Goal: Task Accomplishment & Management: Manage account settings

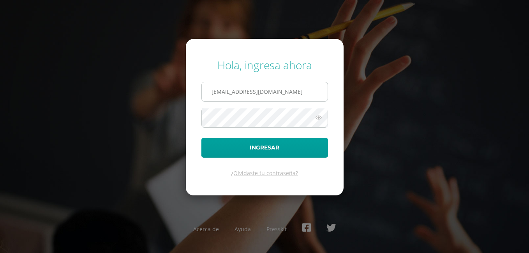
type input "[EMAIL_ADDRESS][DOMAIN_NAME]"
click at [202, 138] on button "Ingresar" at bounding box center [265, 148] width 127 height 20
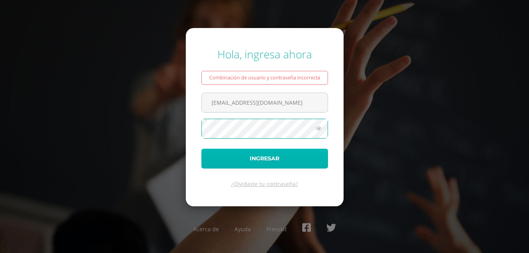
click at [243, 160] on button "Ingresar" at bounding box center [265, 159] width 127 height 20
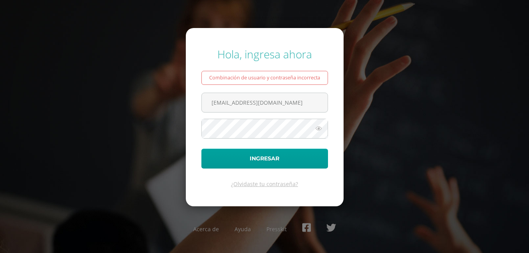
click at [270, 79] on div "Combinación de usuario y contraseña incorrecta" at bounding box center [265, 78] width 127 height 14
click at [277, 103] on input "[EMAIL_ADDRESS][DOMAIN_NAME]" at bounding box center [265, 102] width 126 height 19
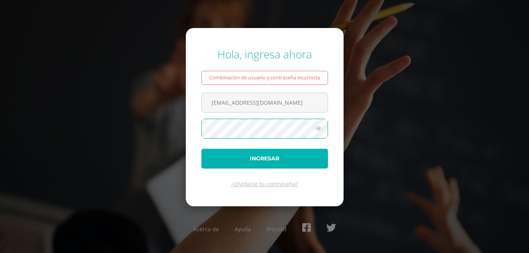
click at [288, 156] on button "Ingresar" at bounding box center [265, 159] width 127 height 20
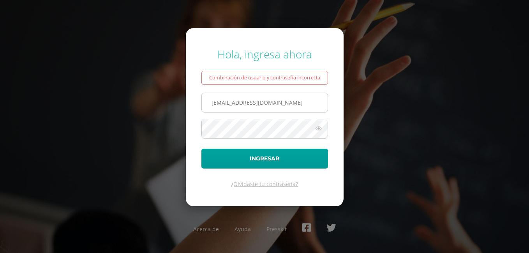
click at [286, 104] on input "[EMAIL_ADDRESS][DOMAIN_NAME]" at bounding box center [265, 102] width 126 height 19
type input "o"
type input "[EMAIL_ADDRESS][DOMAIN_NAME]"
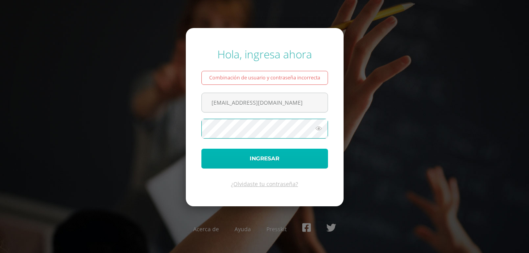
click at [289, 156] on button "Ingresar" at bounding box center [265, 159] width 127 height 20
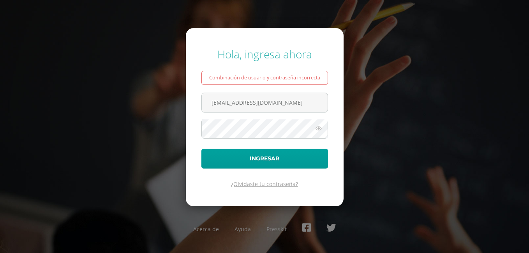
click at [266, 186] on link "¿Olvidaste tu contraseña?" at bounding box center [264, 183] width 67 height 7
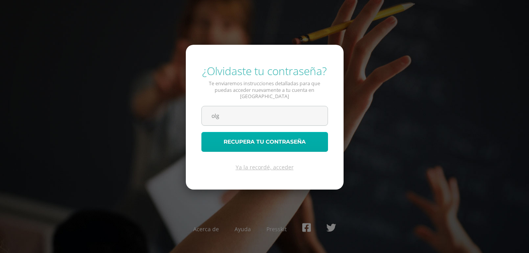
type input "[EMAIL_ADDRESS][DOMAIN_NAME]"
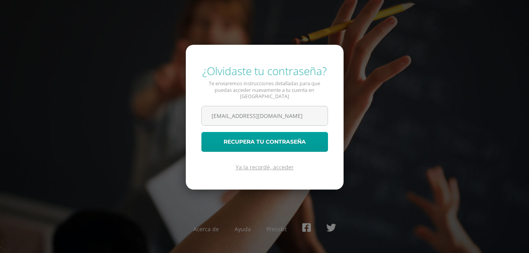
click at [264, 166] on link "Ya la recordé, acceder" at bounding box center [265, 167] width 58 height 7
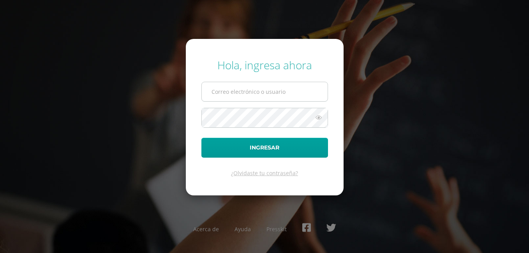
type input "l"
type input "[EMAIL_ADDRESS][DOMAIN_NAME]"
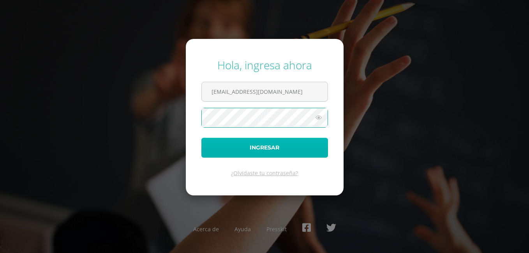
click at [250, 148] on button "Ingresar" at bounding box center [265, 148] width 127 height 20
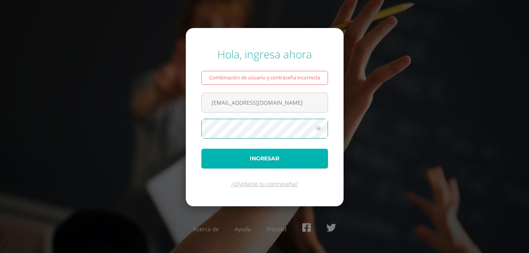
click at [255, 158] on button "Ingresar" at bounding box center [265, 159] width 127 height 20
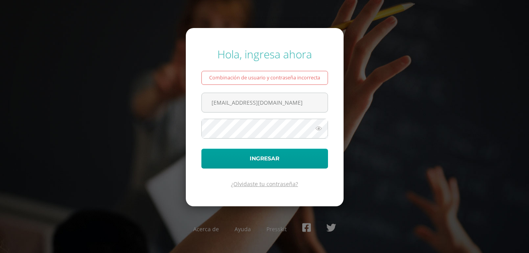
click at [261, 186] on link "¿Olvidaste tu contraseña?" at bounding box center [264, 183] width 67 height 7
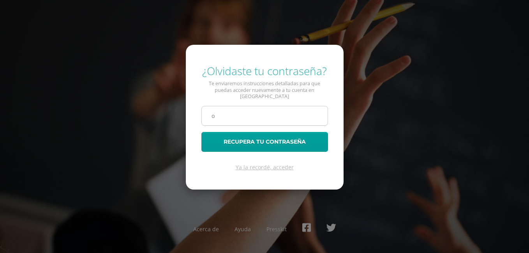
type input "[EMAIL_ADDRESS][DOMAIN_NAME]"
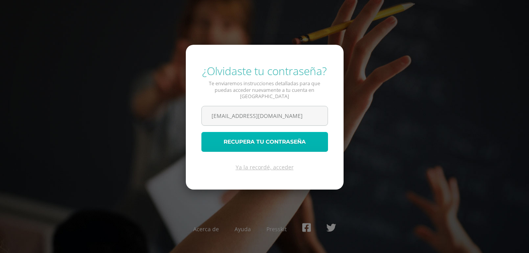
click at [264, 139] on button "Recupera tu contraseña" at bounding box center [265, 142] width 127 height 20
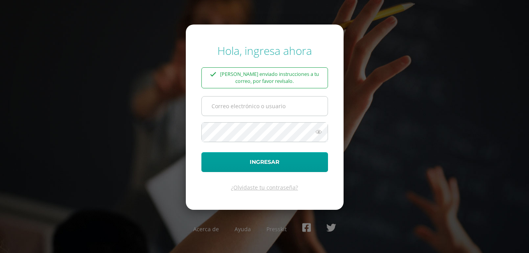
click at [283, 106] on input "text" at bounding box center [265, 106] width 126 height 19
type input "[EMAIL_ADDRESS][DOMAIN_NAME]"
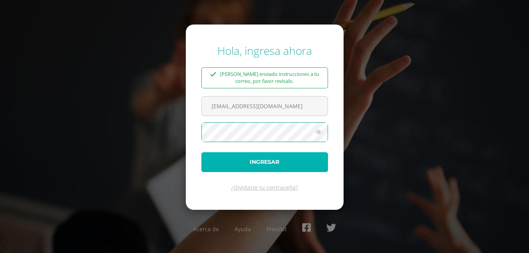
click at [265, 164] on button "Ingresar" at bounding box center [265, 162] width 127 height 20
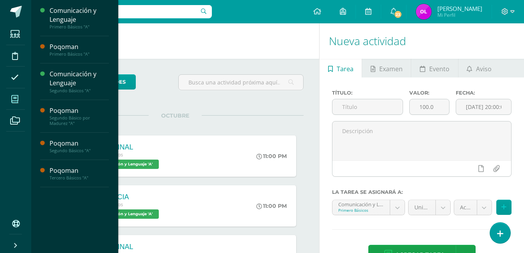
click at [14, 96] on icon at bounding box center [14, 100] width 7 height 8
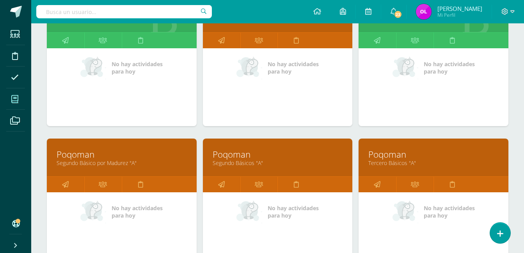
scroll to position [156, 0]
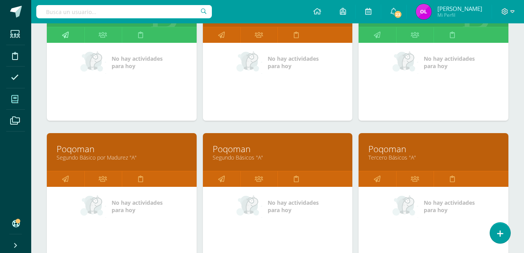
click at [65, 35] on icon at bounding box center [65, 34] width 7 height 15
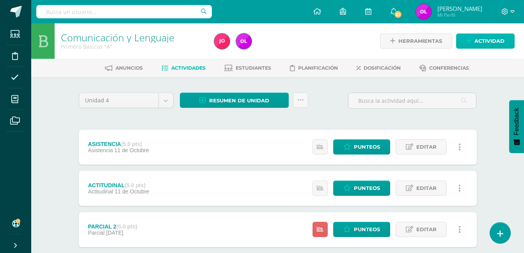
click at [483, 37] on span "Actividad" at bounding box center [489, 41] width 30 height 14
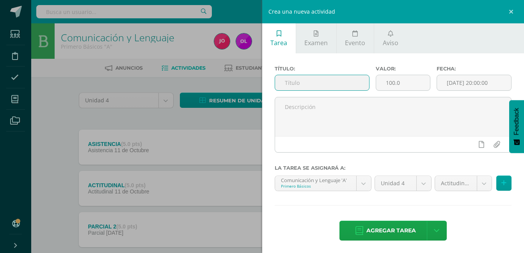
click at [302, 75] on input "text" at bounding box center [322, 82] width 94 height 15
type input "c"
type input "Carátula de unidad"
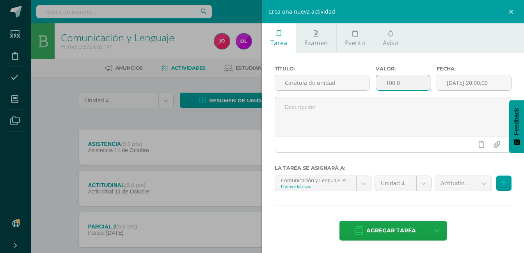
drag, startPoint x: 400, startPoint y: 84, endPoint x: 374, endPoint y: 82, distance: 25.4
click at [376, 83] on input "100.0" at bounding box center [403, 82] width 54 height 15
type input "5"
click at [441, 85] on input "[DATE] 20:00:00" at bounding box center [474, 82] width 74 height 15
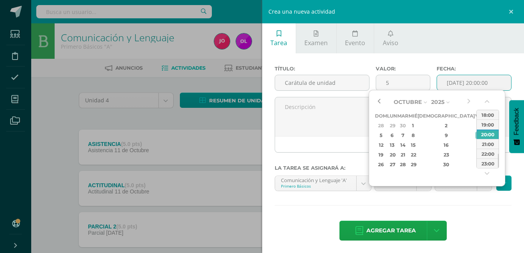
click at [380, 100] on button "button" at bounding box center [379, 102] width 8 height 12
click at [485, 143] on div "20" at bounding box center [489, 145] width 8 height 9
click at [483, 162] on div "23:00" at bounding box center [487, 164] width 22 height 10
type input "2025-09-20 23:00"
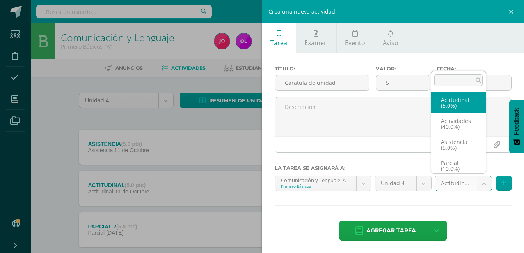
click at [477, 184] on body "Estudiantes Disciplina Asistencia Mis cursos Archivos Soporte Ayuda Reportar un…" at bounding box center [262, 191] width 524 height 382
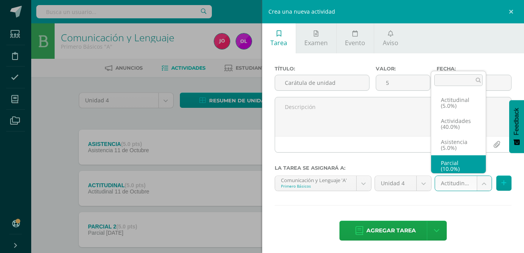
scroll to position [3, 0]
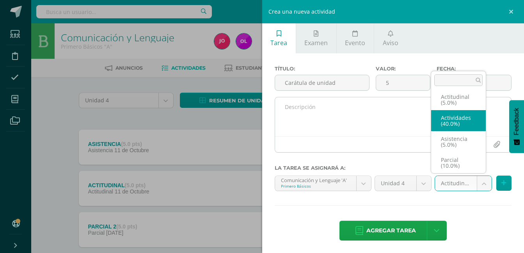
select select "22742"
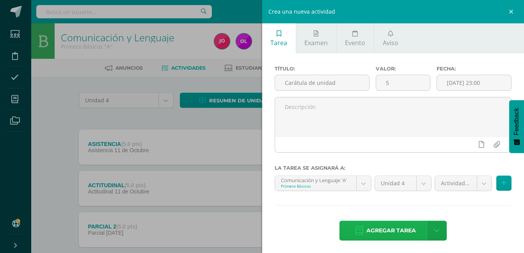
click at [391, 233] on span "Agregar tarea" at bounding box center [391, 230] width 50 height 19
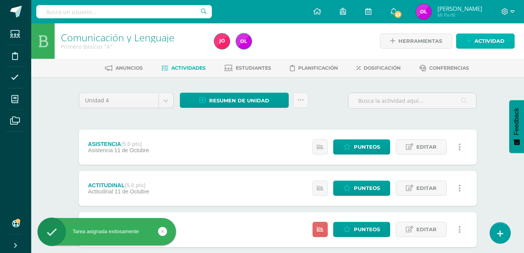
click at [492, 40] on span "Actividad" at bounding box center [489, 41] width 30 height 14
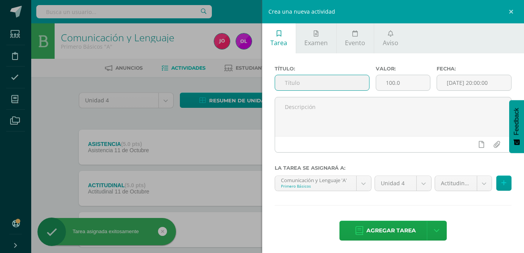
click at [325, 83] on input "text" at bounding box center [322, 82] width 94 height 15
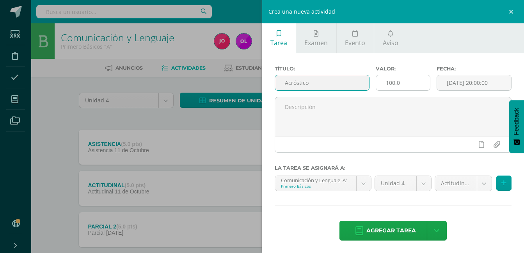
type input "Acróstico"
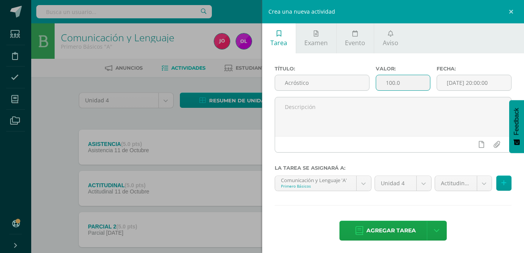
drag, startPoint x: 398, startPoint y: 85, endPoint x: 381, endPoint y: 81, distance: 17.3
click at [381, 81] on input "100.0" at bounding box center [403, 82] width 54 height 15
type input "5"
click at [498, 82] on input "[DATE] 20:00:00" at bounding box center [474, 82] width 74 height 15
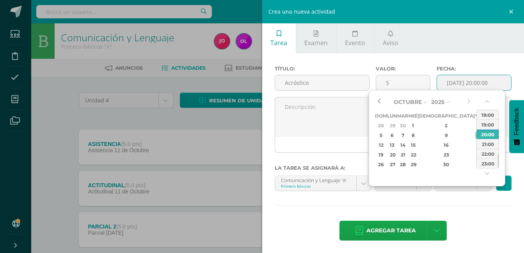
click at [377, 101] on button "button" at bounding box center [379, 102] width 8 height 12
click at [485, 153] on div "27" at bounding box center [489, 154] width 8 height 9
click at [485, 165] on div "23:00" at bounding box center [487, 164] width 22 height 10
type input "2025-09-27 23:00"
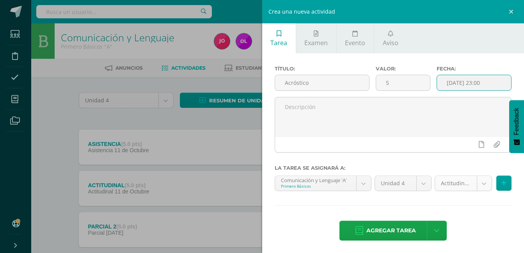
click at [479, 183] on body "Tarea asignada exitosamente Estudiantes Disciplina Asistencia Mis cursos Archiv…" at bounding box center [262, 211] width 524 height 423
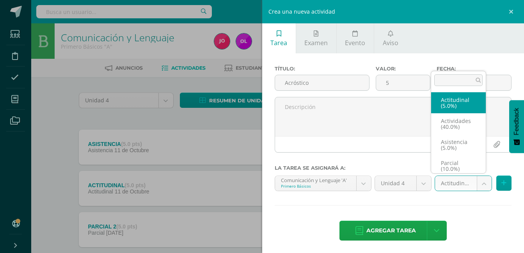
scroll to position [3, 0]
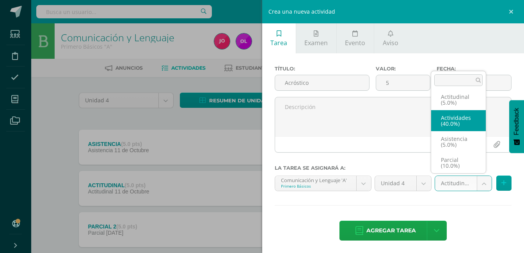
select select "22742"
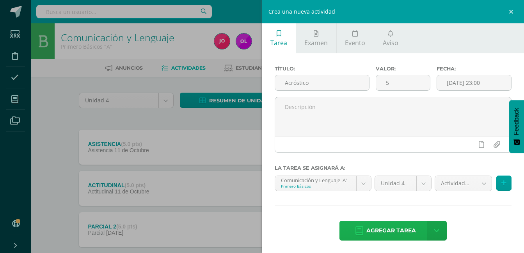
click at [395, 228] on span "Agregar tarea" at bounding box center [391, 230] width 50 height 19
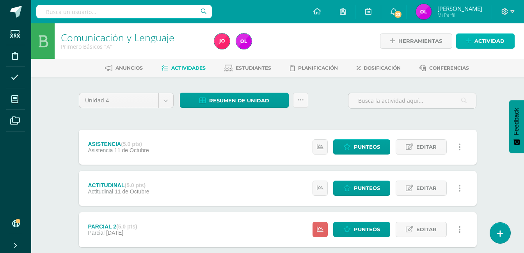
click at [499, 41] on span "Actividad" at bounding box center [489, 41] width 30 height 14
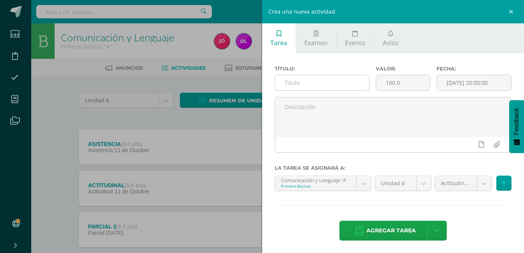
click at [304, 84] on input "text" at bounding box center [322, 82] width 94 height 15
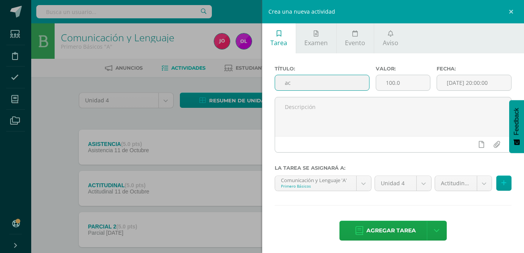
type input "a"
type input "Actividad de Lectura"
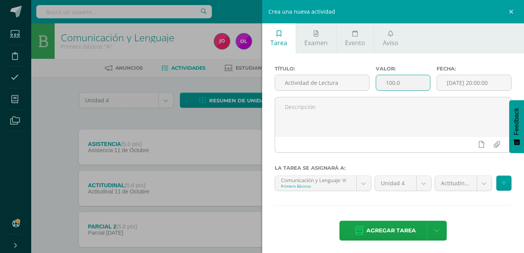
drag, startPoint x: 400, startPoint y: 82, endPoint x: 375, endPoint y: 80, distance: 25.4
click at [376, 80] on input "100.0" at bounding box center [403, 82] width 54 height 15
type input "10"
click at [442, 85] on input "[DATE] 20:00:00" at bounding box center [474, 82] width 74 height 15
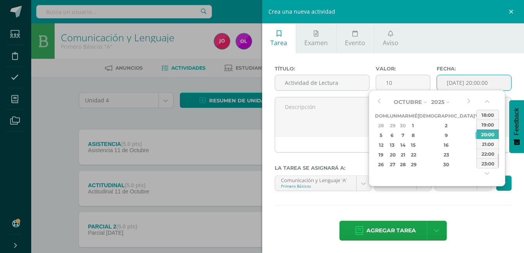
click at [485, 125] on div "4" at bounding box center [489, 125] width 8 height 9
click at [486, 163] on div "23:00" at bounding box center [487, 164] width 22 height 10
type input "2025-10-04 23:00"
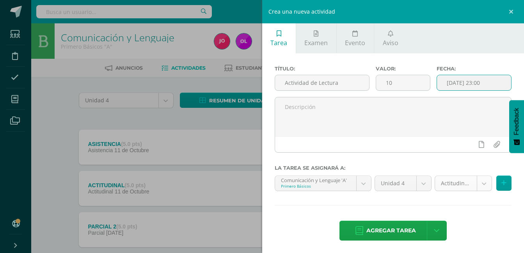
click at [479, 185] on body "Tarea asignada exitosamente Estudiantes Disciplina Asistencia Mis cursos Archiv…" at bounding box center [262, 232] width 524 height 465
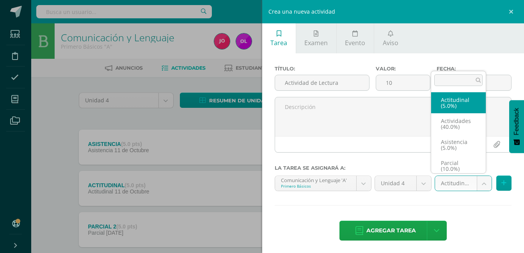
scroll to position [3, 0]
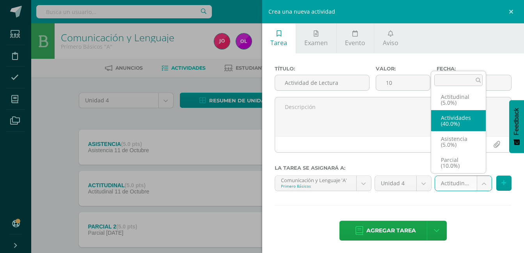
select select "22742"
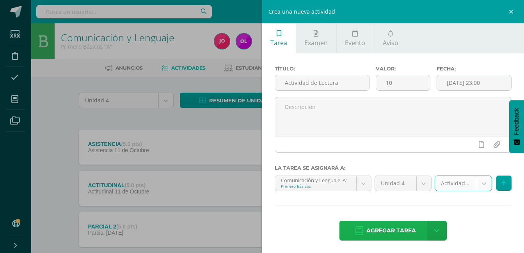
click at [391, 227] on span "Agregar tarea" at bounding box center [391, 230] width 50 height 19
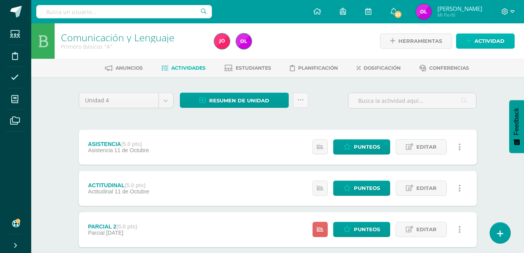
click at [485, 37] on span "Actividad" at bounding box center [489, 41] width 30 height 14
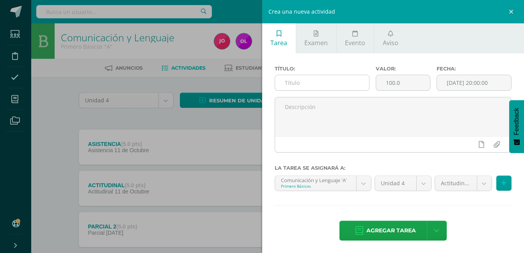
click at [316, 82] on input "text" at bounding box center [322, 82] width 94 height 15
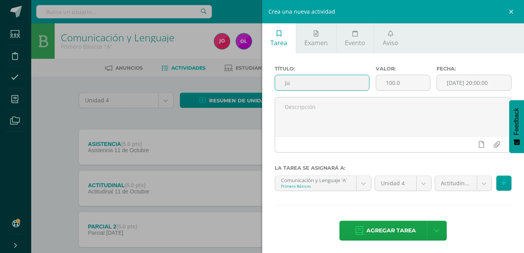
type input "j"
type input "J"
type input "Juego de palabras"
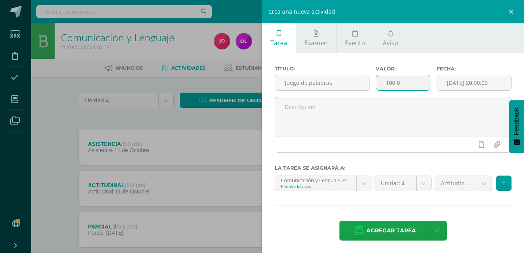
drag, startPoint x: 406, startPoint y: 84, endPoint x: 377, endPoint y: 84, distance: 28.8
click at [377, 84] on input "100.0" at bounding box center [403, 82] width 54 height 15
type input "10"
click at [500, 80] on input "[DATE] 20:00:00" at bounding box center [474, 82] width 74 height 15
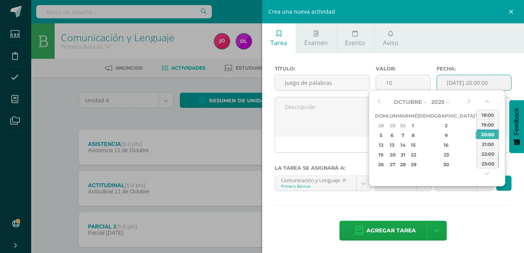
click at [485, 136] on div "11" at bounding box center [489, 135] width 8 height 9
click at [479, 166] on div "23:00" at bounding box center [487, 164] width 22 height 10
type input "2025-10-11 23:00"
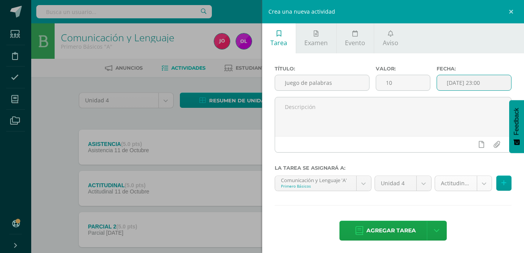
click at [478, 187] on body "Tarea asignada exitosamente Estudiantes Disciplina Asistencia Mis cursos Archiv…" at bounding box center [262, 253] width 524 height 506
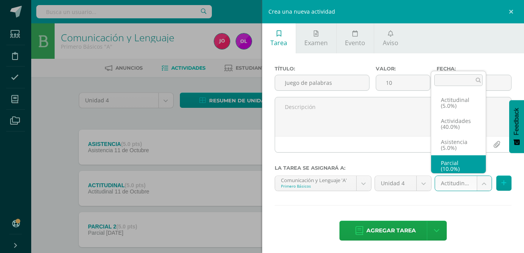
scroll to position [3, 0]
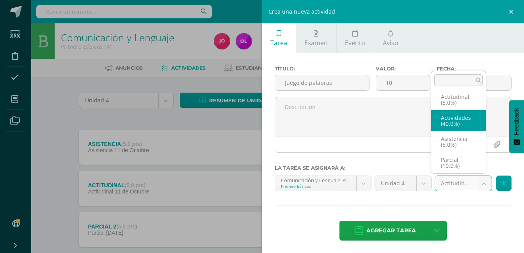
select select "22742"
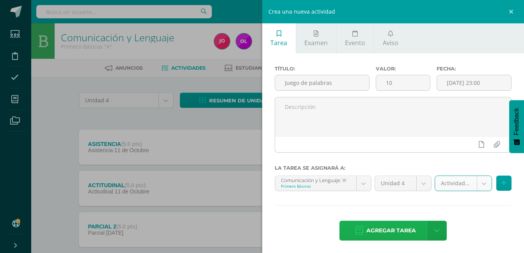
click at [396, 236] on span "Agregar tarea" at bounding box center [391, 230] width 50 height 19
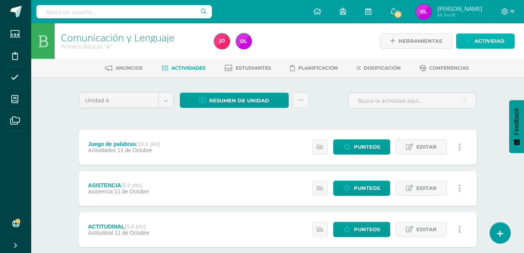
click at [480, 43] on span "Actividad" at bounding box center [489, 41] width 30 height 14
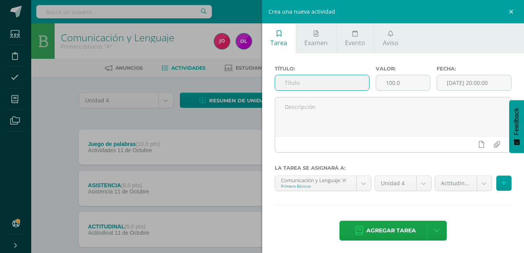
click at [308, 85] on input "text" at bounding box center [322, 82] width 94 height 15
type input "Hoja de trabajo"
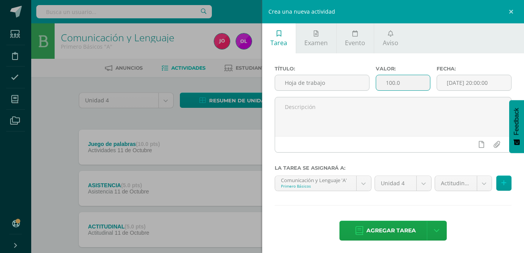
drag, startPoint x: 405, startPoint y: 84, endPoint x: 370, endPoint y: 83, distance: 35.9
click at [372, 83] on div "Valor: 100.0" at bounding box center [402, 81] width 61 height 31
type input "10"
click at [444, 80] on input "[DATE] 20:00:00" at bounding box center [474, 82] width 74 height 15
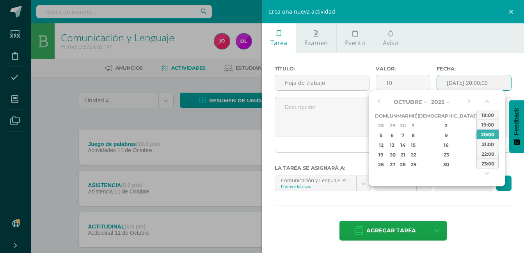
click at [485, 146] on div "18" at bounding box center [489, 145] width 8 height 9
click at [483, 164] on div "23:00" at bounding box center [487, 164] width 22 height 10
type input "2025-10-18 23:00"
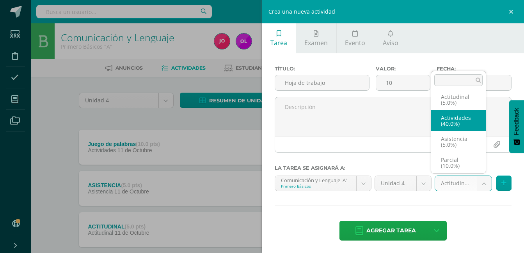
select select "22742"
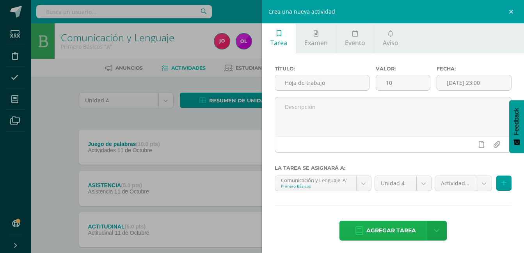
click at [398, 234] on span "Agregar tarea" at bounding box center [391, 230] width 50 height 19
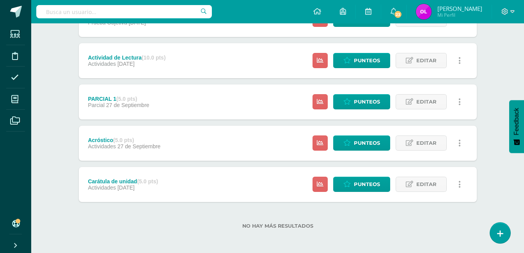
scroll to position [335, 0]
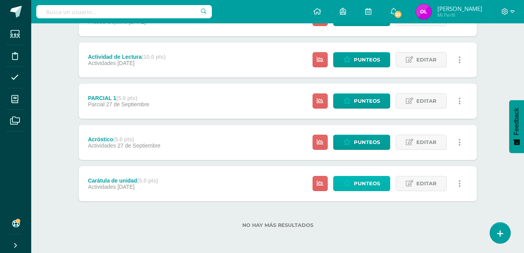
click at [360, 185] on span "Punteos" at bounding box center [367, 184] width 26 height 14
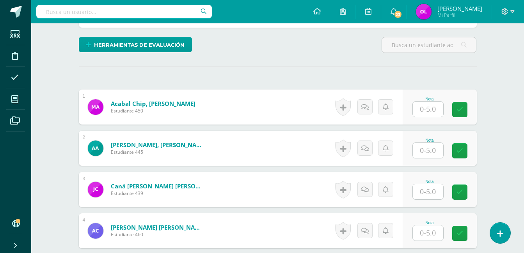
scroll to position [182, 0]
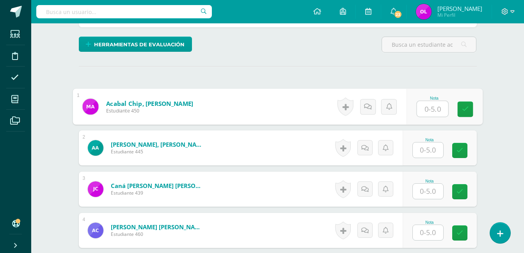
click at [436, 108] on input "text" at bounding box center [431, 109] width 31 height 16
type input "5"
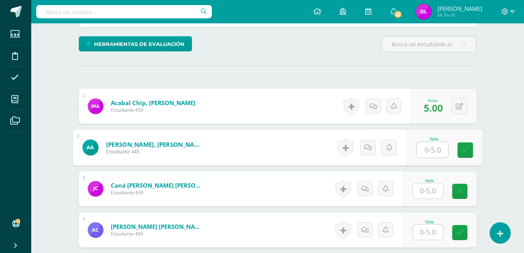
scroll to position [182, 0]
type input "0"
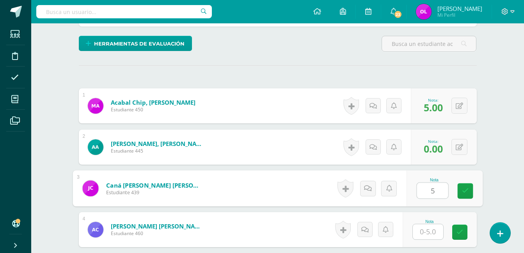
type input "5"
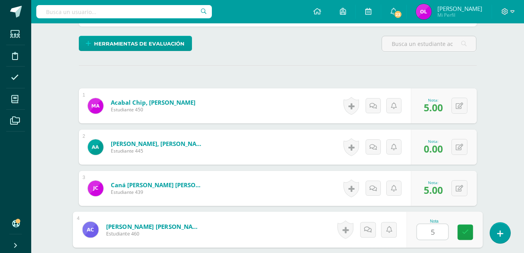
type input "5"
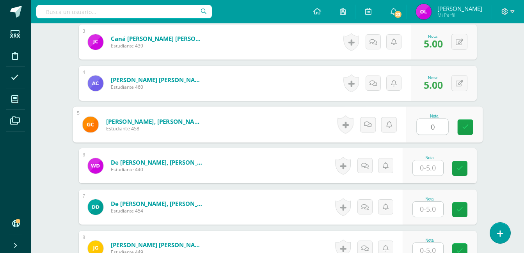
type input "0"
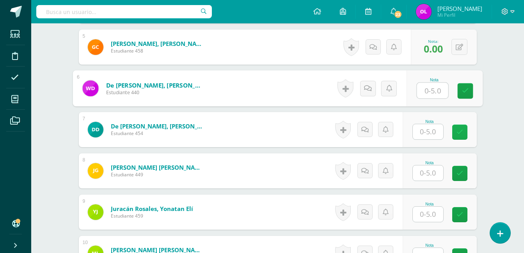
scroll to position [427, 0]
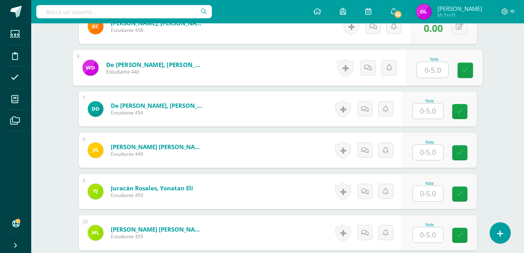
click at [437, 66] on input "text" at bounding box center [431, 70] width 31 height 16
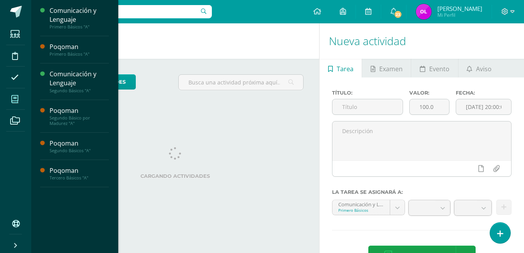
click at [15, 101] on icon at bounding box center [14, 100] width 7 height 8
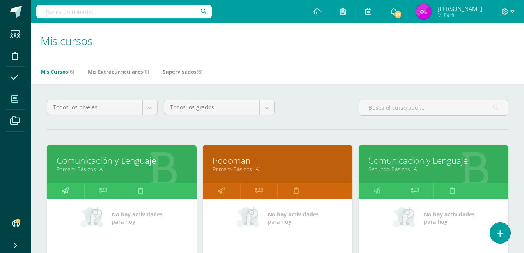
click at [63, 192] on icon at bounding box center [65, 190] width 7 height 15
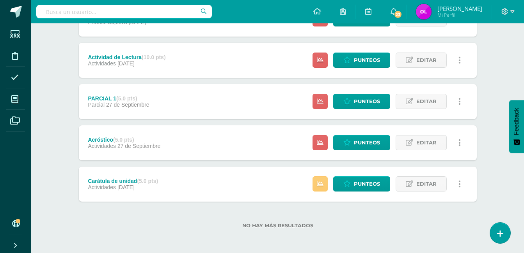
scroll to position [335, 0]
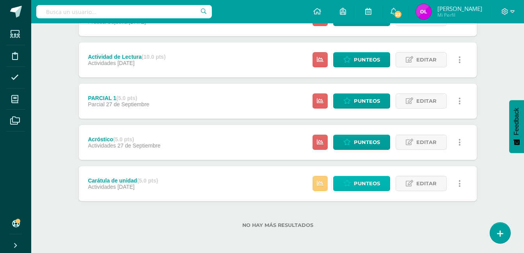
click at [356, 180] on span "Punteos" at bounding box center [367, 184] width 26 height 14
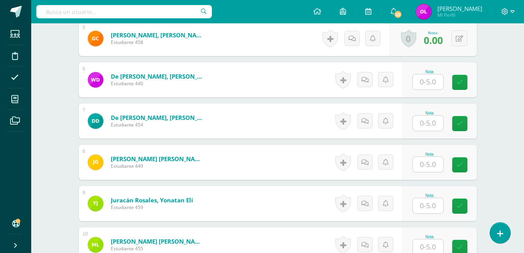
scroll to position [416, 0]
click at [426, 82] on input "text" at bounding box center [427, 81] width 30 height 15
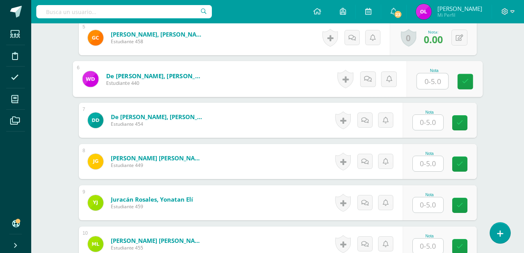
scroll to position [416, 0]
type input "5"
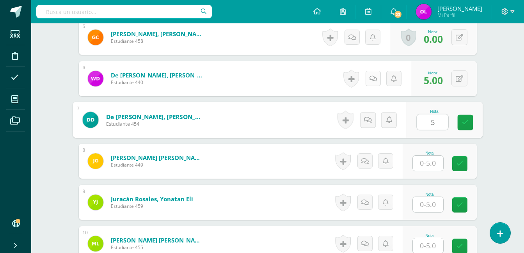
type input "5"
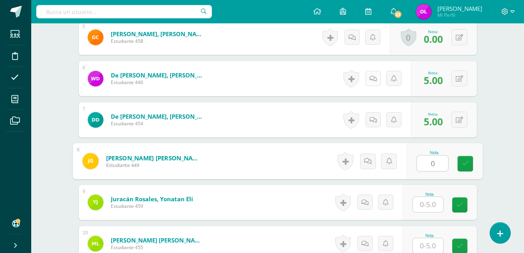
type input "0"
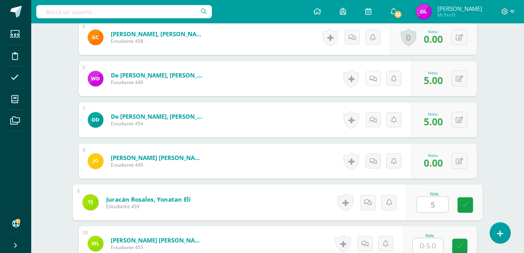
type input "5"
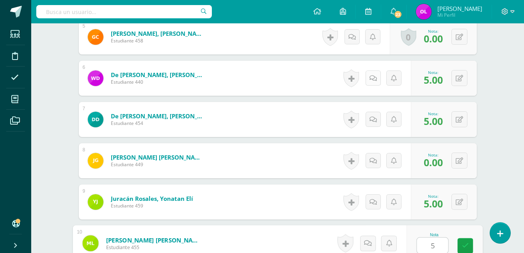
type input "5"
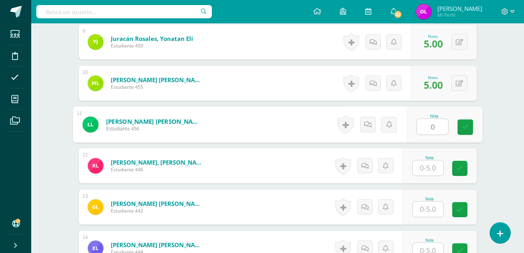
type input "0"
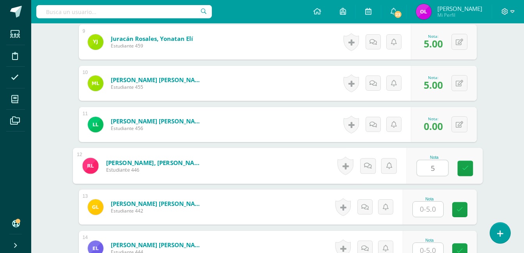
type input "5"
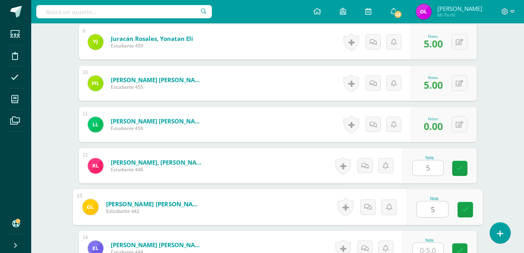
type input "5"
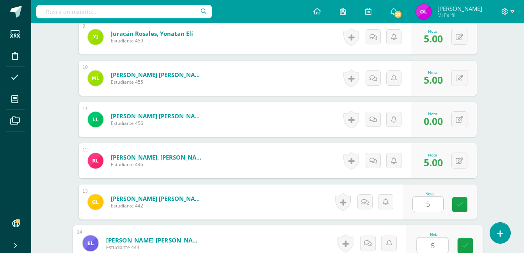
type input "5"
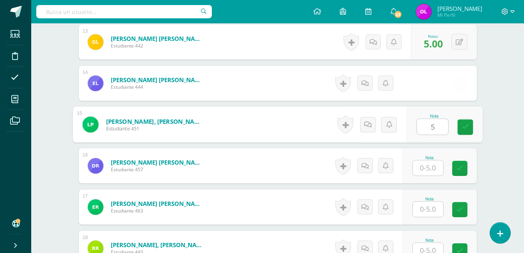
type input "5"
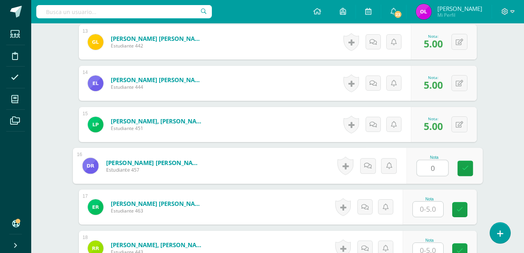
type input "0"
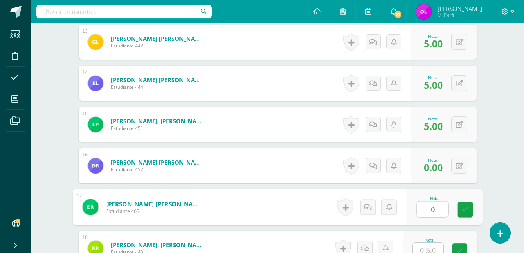
type input "0"
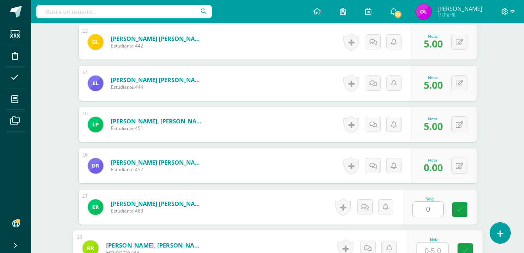
scroll to position [747, 0]
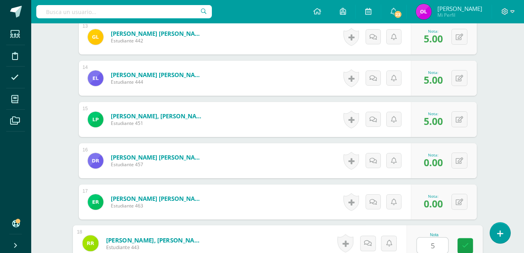
type input "5"
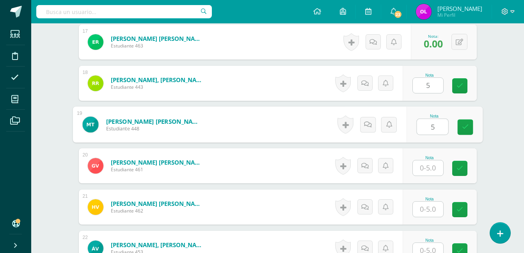
type input "5"
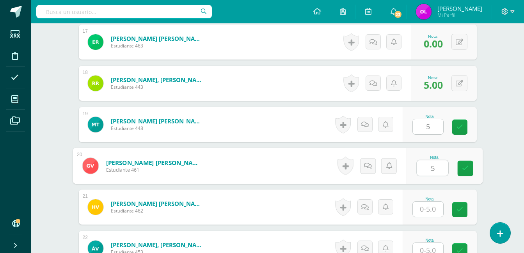
type input "5"
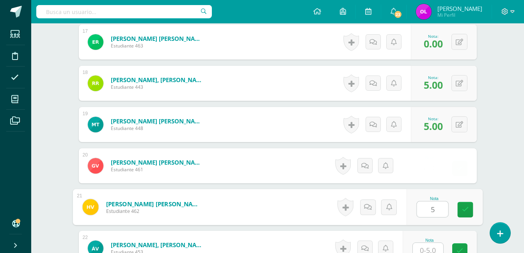
type input "5"
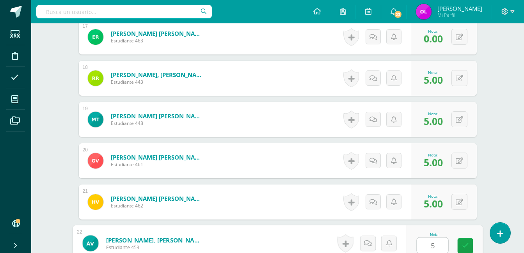
type input "5"
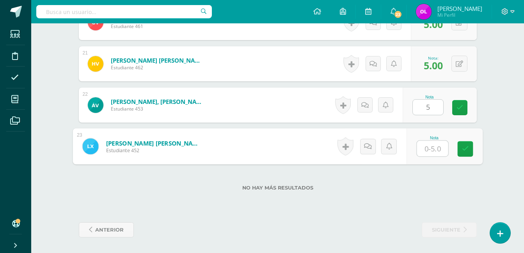
type input "5"
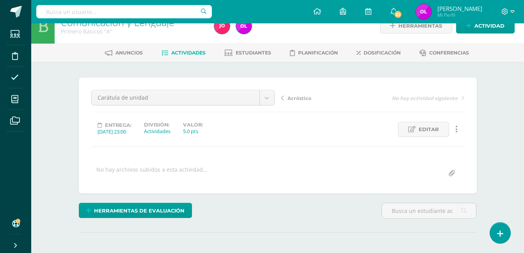
scroll to position [0, 0]
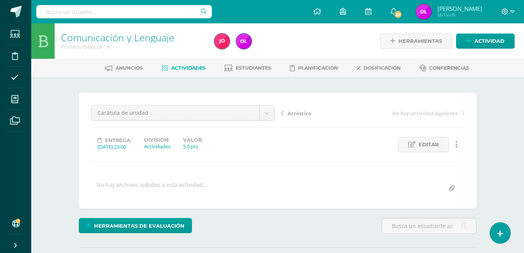
click at [175, 69] on span "Actividades" at bounding box center [188, 68] width 34 height 6
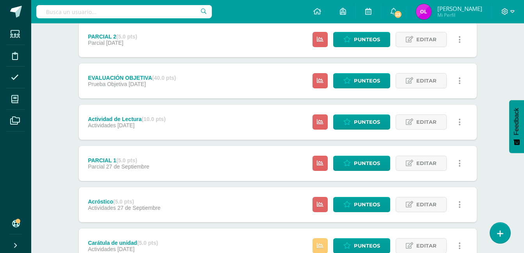
scroll to position [312, 0]
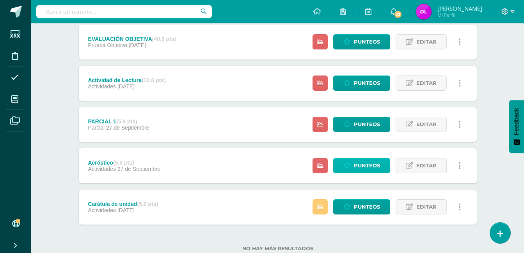
click at [377, 161] on span "Punteos" at bounding box center [367, 166] width 26 height 14
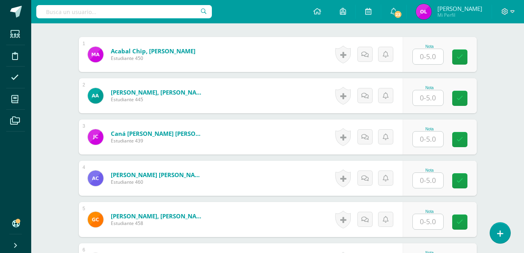
scroll to position [234, 0]
click at [432, 53] on input "text" at bounding box center [427, 56] width 30 height 15
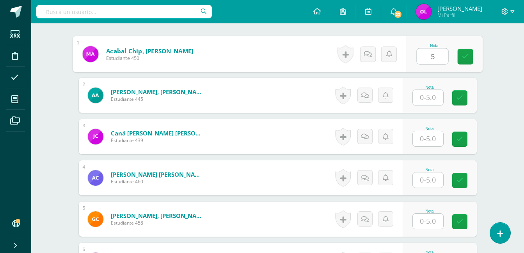
type input "5"
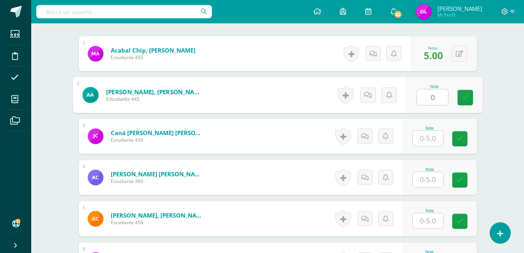
scroll to position [235, 0]
type input "0"
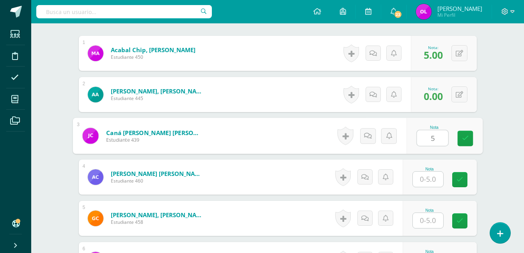
type input "5"
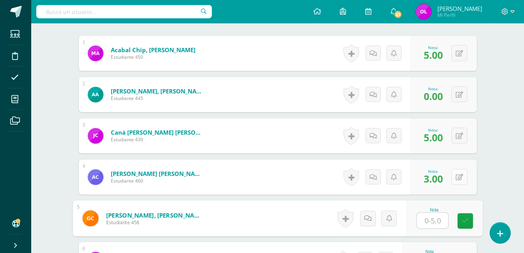
click at [458, 180] on icon at bounding box center [458, 177] width 7 height 7
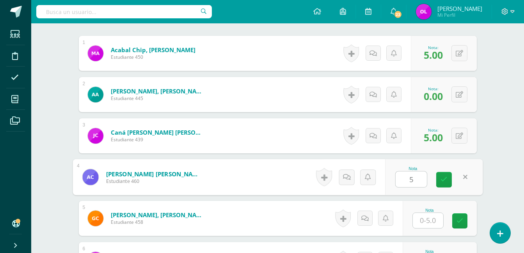
type input "5"
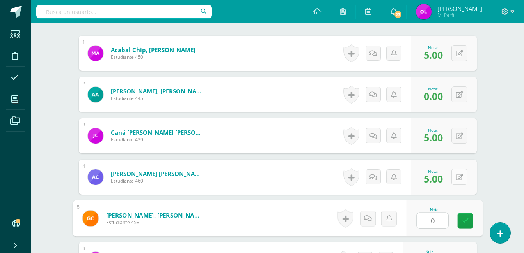
type input "0"
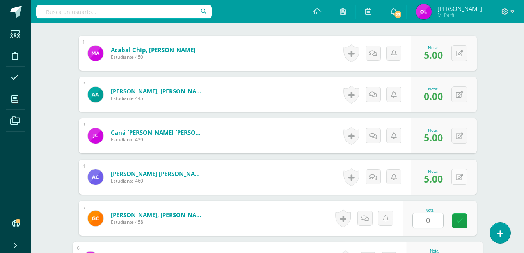
scroll to position [370, 0]
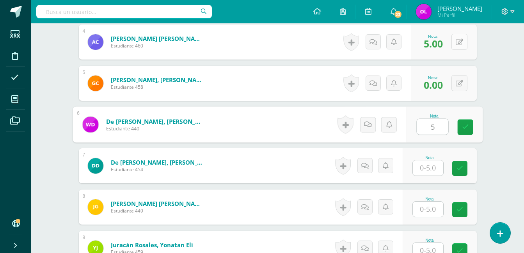
type input "5"
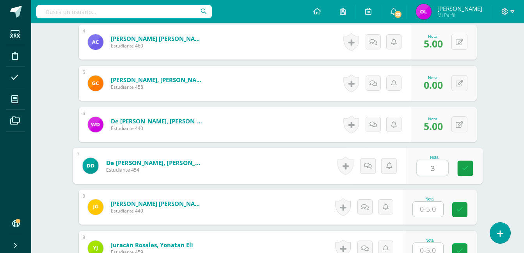
type input "3"
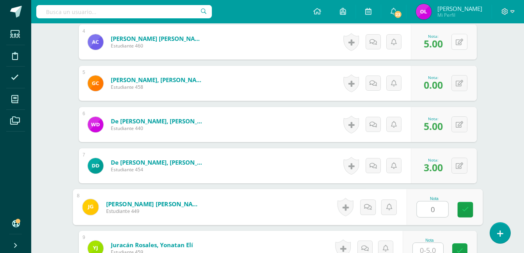
type input "0"
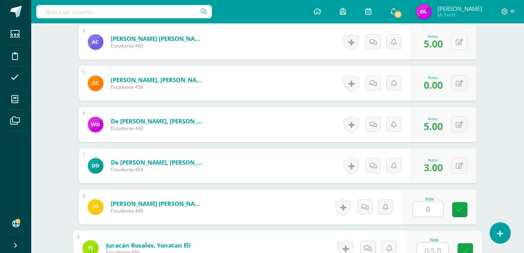
scroll to position [375, 0]
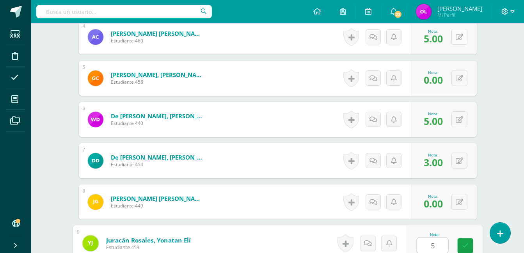
type input "5"
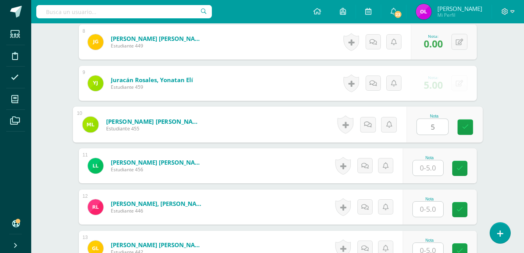
type input "5"
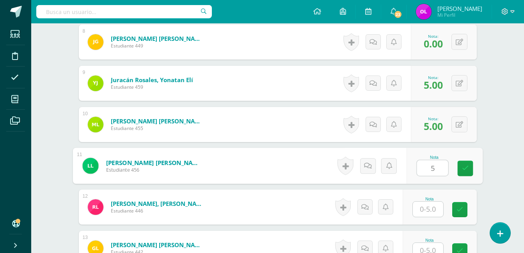
type input "5"
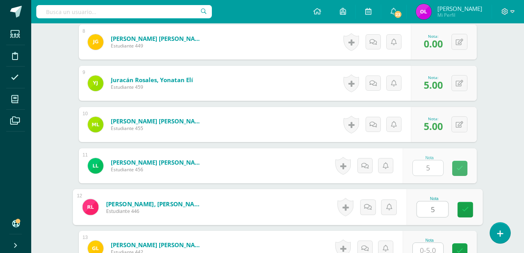
type input "5"
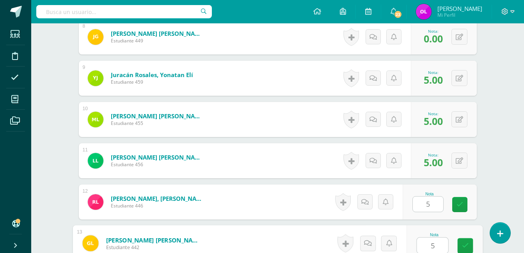
type input "5"
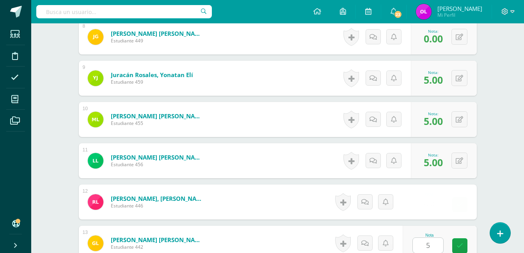
scroll to position [701, 0]
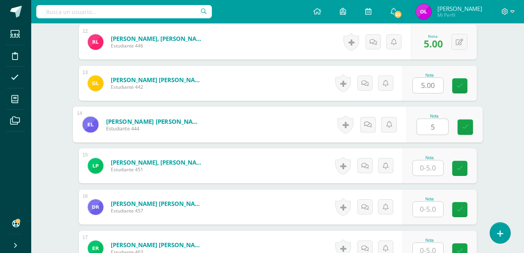
type input "5"
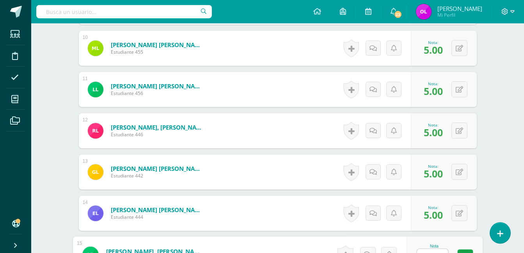
scroll to position [623, 0]
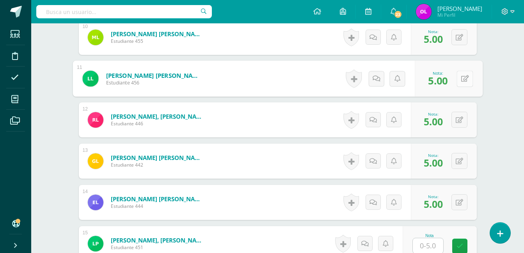
click at [460, 82] on button at bounding box center [464, 79] width 16 height 16
type input "0"
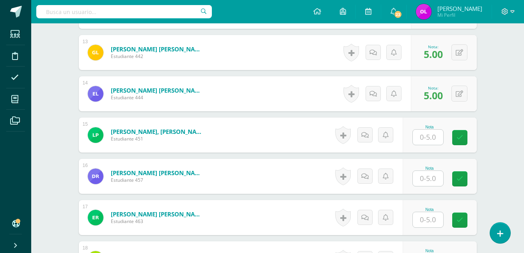
scroll to position [740, 0]
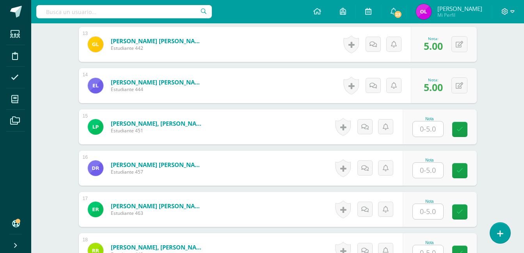
click at [428, 126] on input "text" at bounding box center [427, 129] width 30 height 15
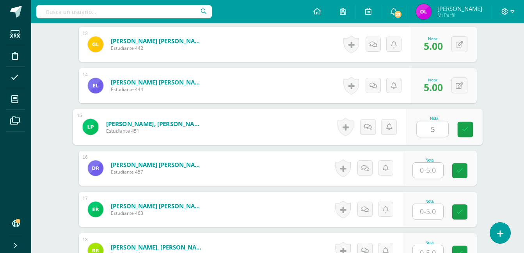
type input "5"
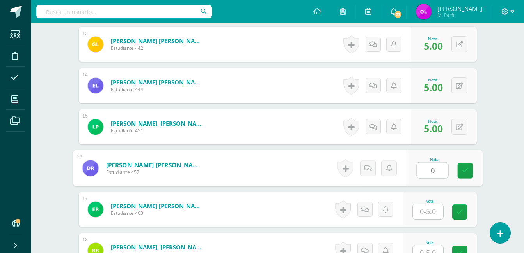
type input "0"
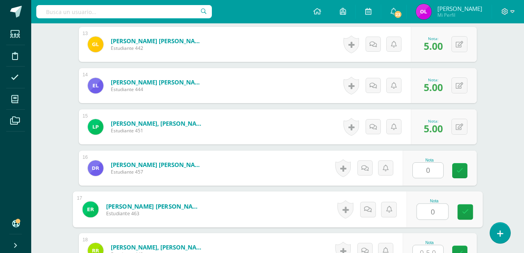
type input "0"
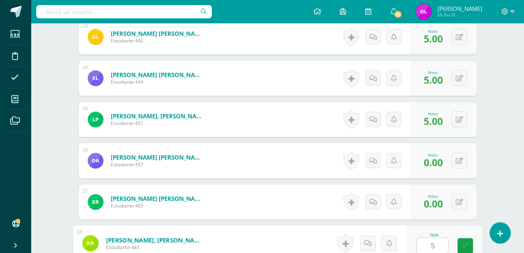
type input "5"
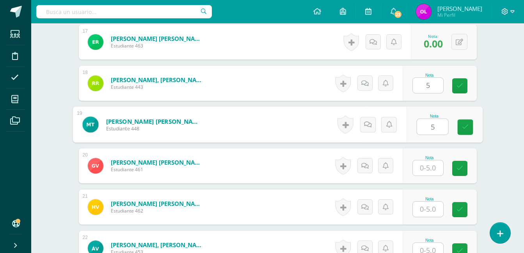
type input "5"
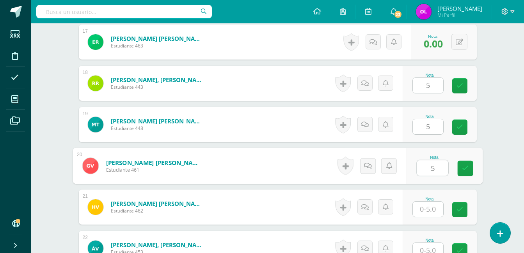
type input "5"
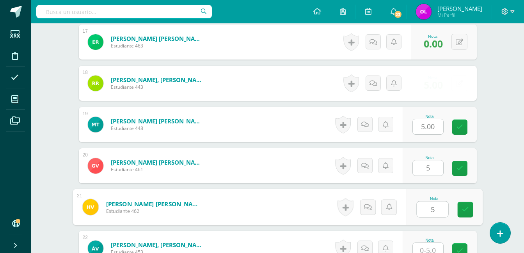
type input "5"
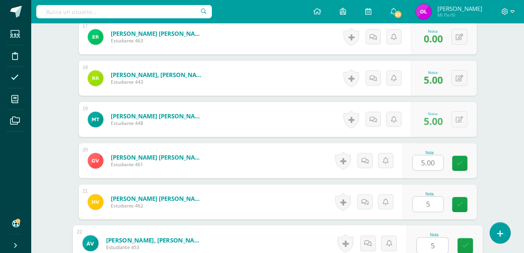
type input "5"
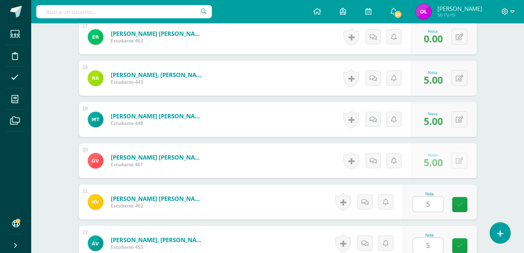
scroll to position [1051, 0]
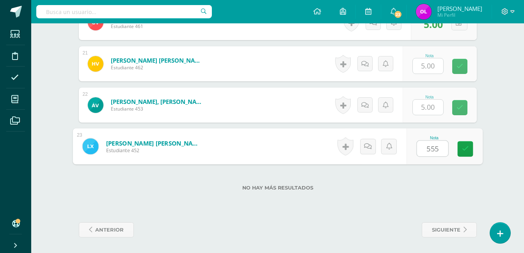
type input "0"
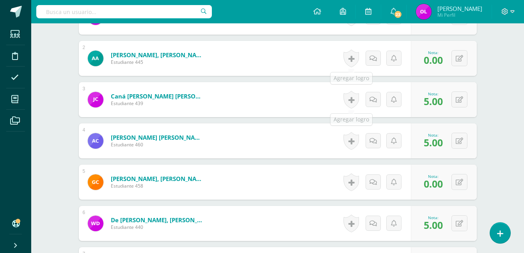
scroll to position [0, 0]
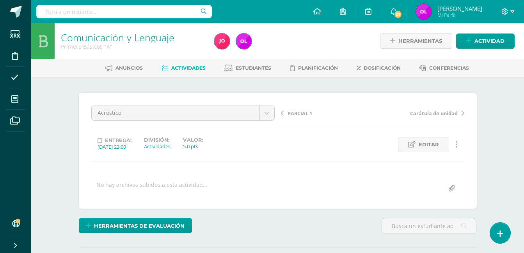
click at [171, 67] on span "Actividades" at bounding box center [188, 68] width 34 height 6
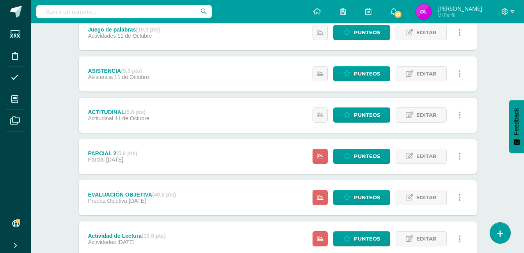
scroll to position [78, 0]
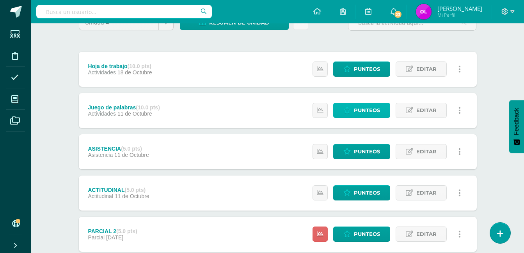
click at [371, 110] on span "Punteos" at bounding box center [367, 110] width 26 height 14
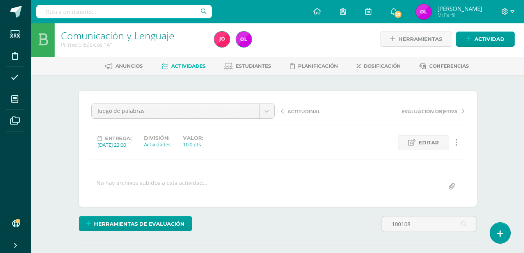
scroll to position [2, 0]
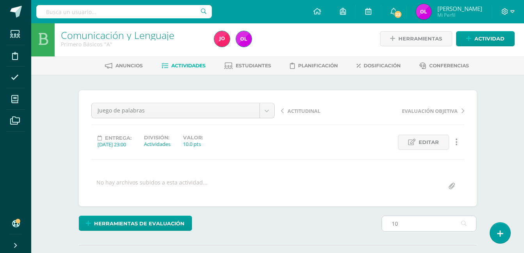
type input "1"
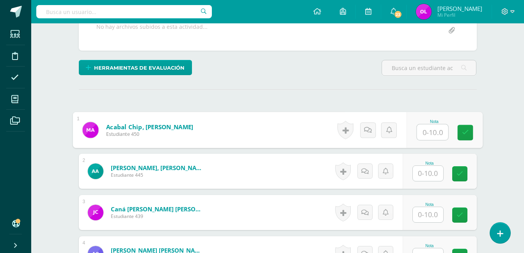
click at [420, 133] on input "text" at bounding box center [431, 133] width 31 height 16
type input "10"
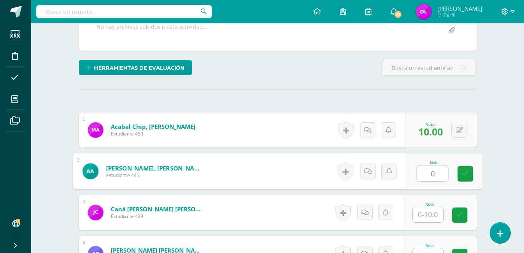
type input "0"
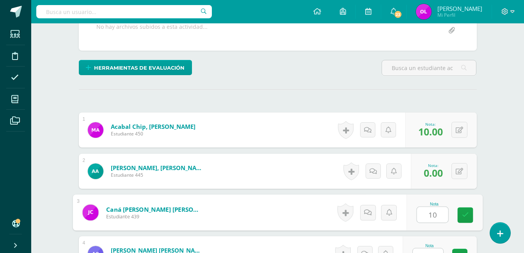
type input "10"
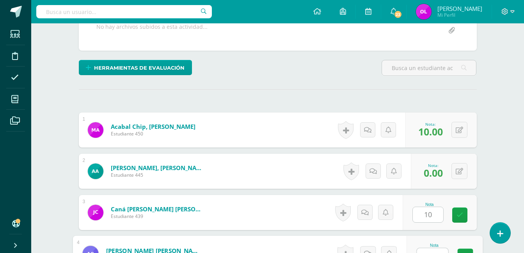
scroll to position [169, 0]
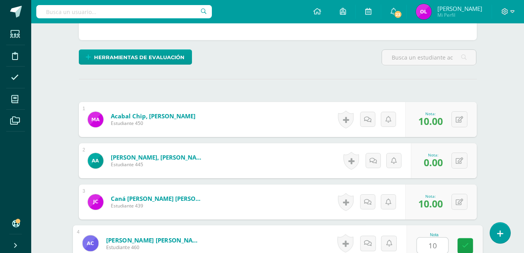
type input "10"
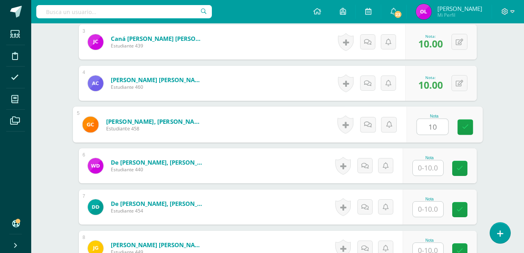
type input "10"
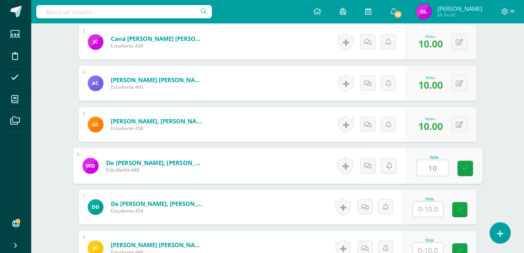
type input "10"
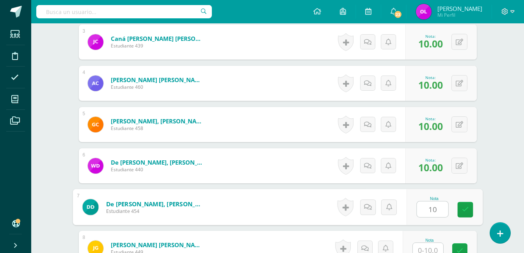
type input "10"
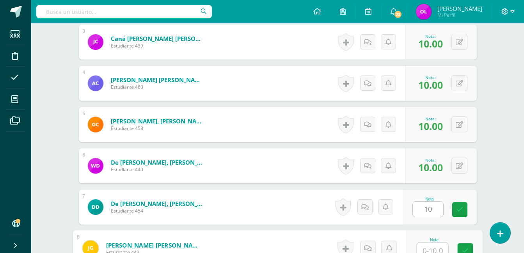
scroll to position [334, 0]
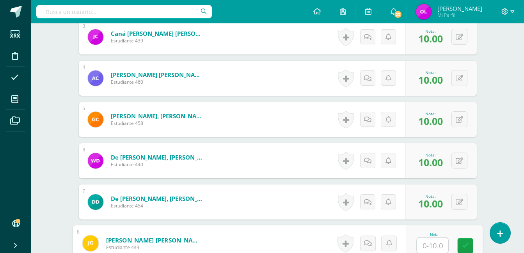
type input "9"
type input "0"
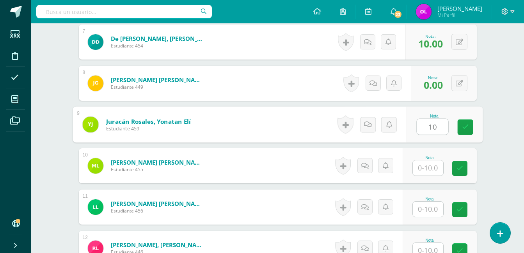
type input "10"
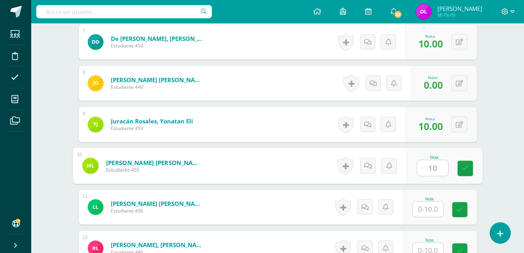
type input "10"
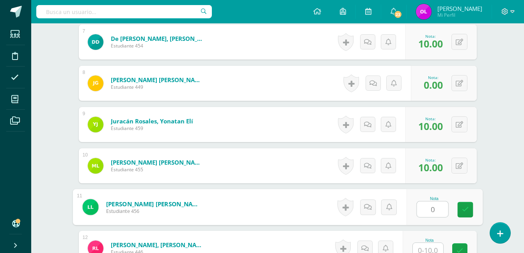
type input "0"
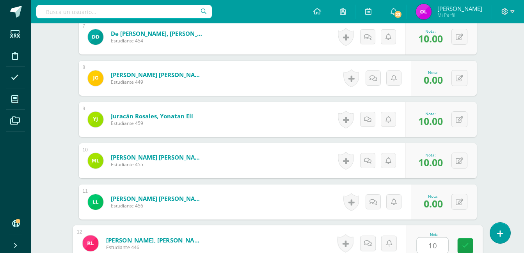
type input "10"
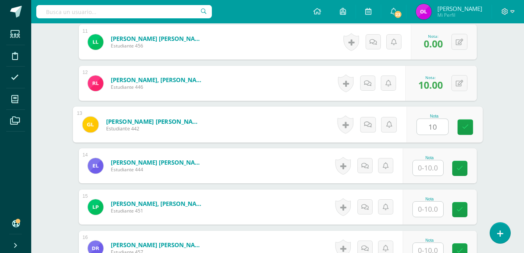
type input "10"
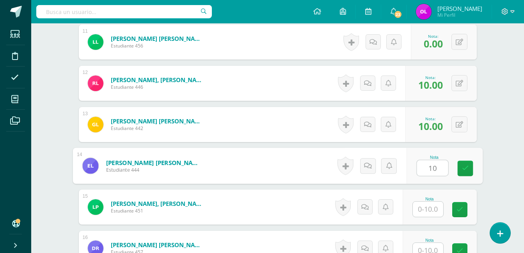
type input "10"
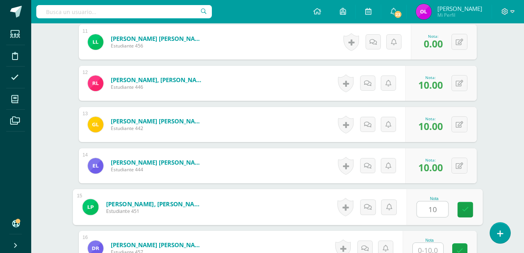
type input "10"
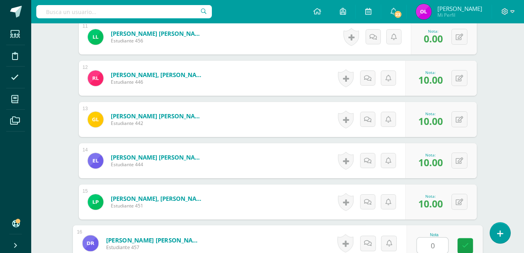
type input "0"
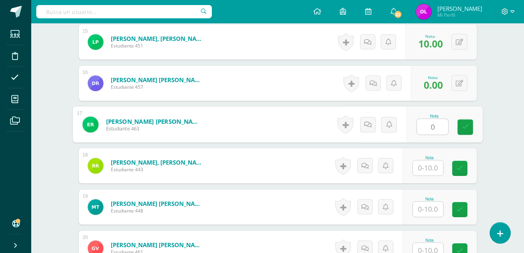
type input "0"
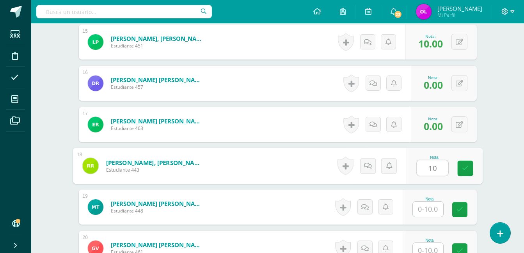
type input "10"
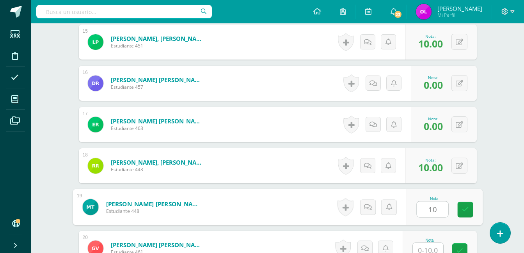
type input "10"
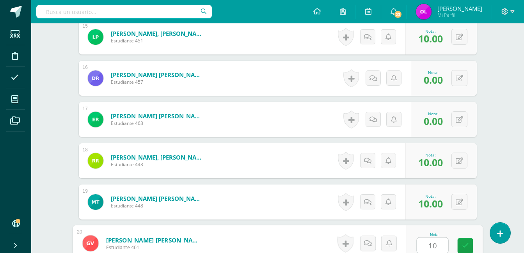
type input "10"
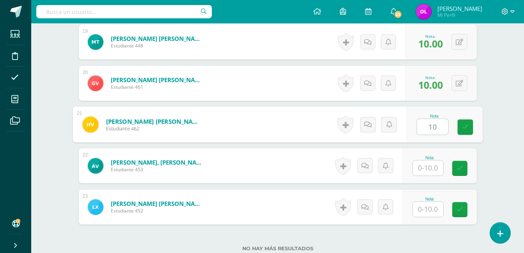
type input "10"
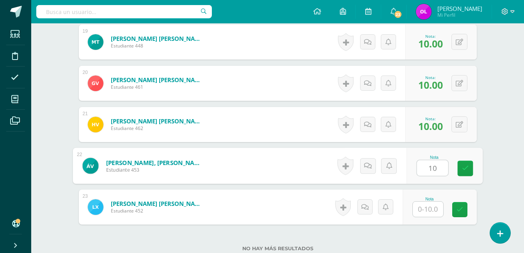
type input "10"
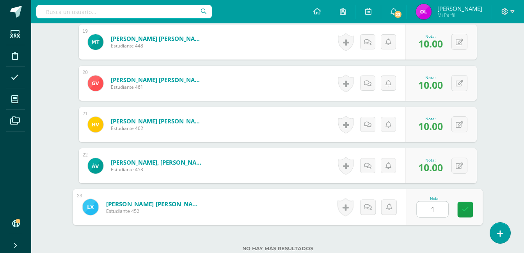
type input "10"
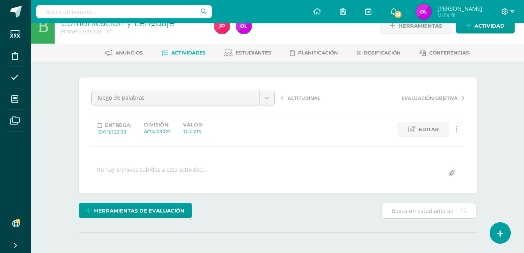
scroll to position [0, 0]
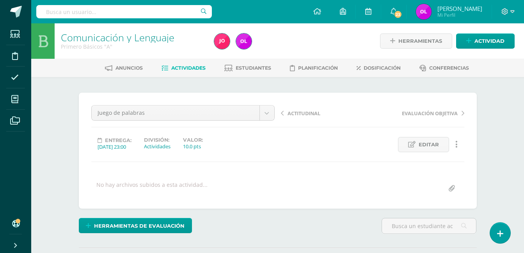
click at [181, 65] on span "Actividades" at bounding box center [188, 68] width 34 height 6
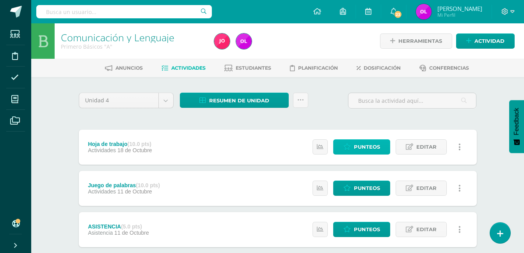
click at [366, 148] on span "Punteos" at bounding box center [367, 147] width 26 height 14
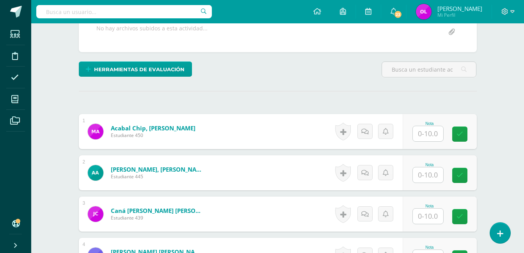
scroll to position [157, 0]
click at [433, 134] on input "text" at bounding box center [427, 133] width 30 height 15
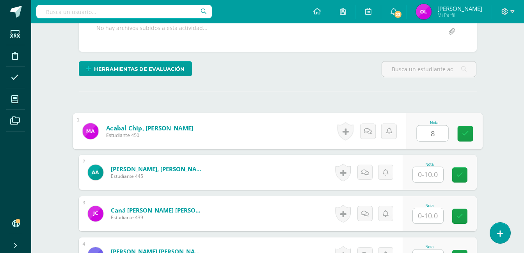
type input "8"
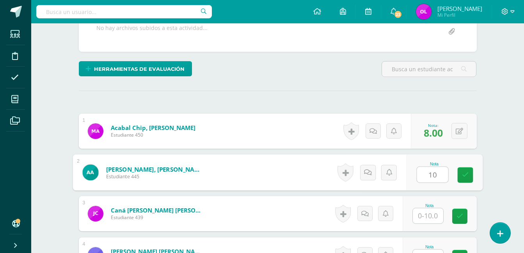
type input "10"
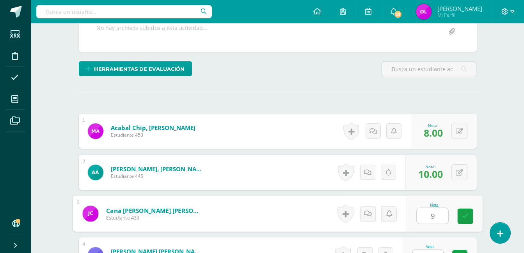
type input "9"
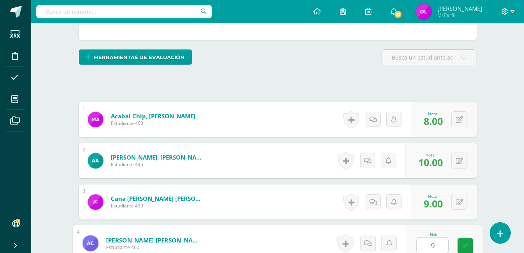
type input "9"
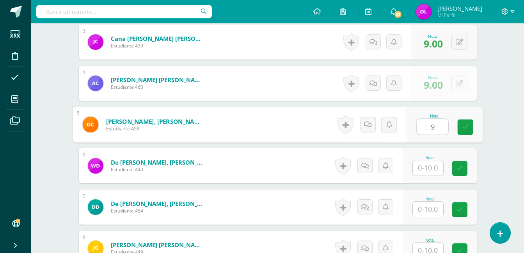
type input "9"
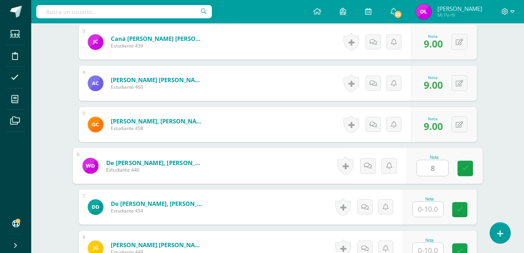
type input "8"
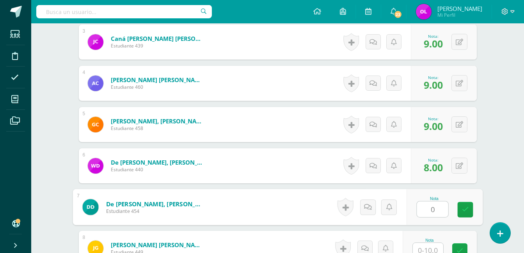
type input "0"
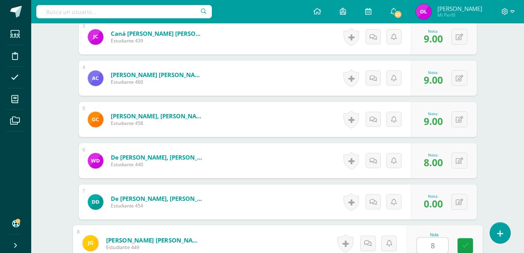
type input "8"
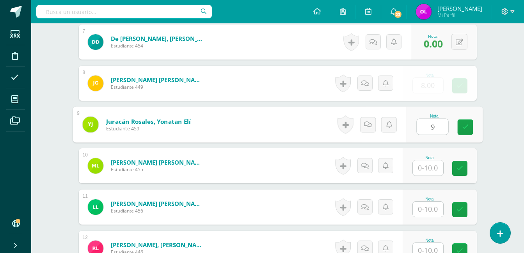
type input "9"
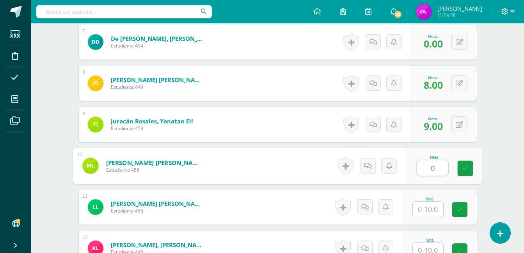
type input "0"
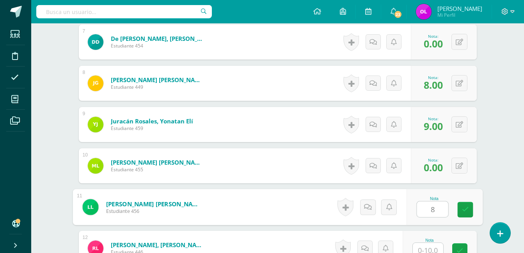
type input "8"
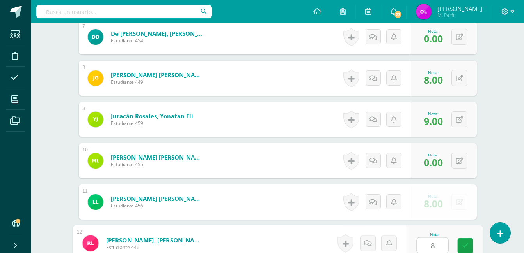
type input "8"
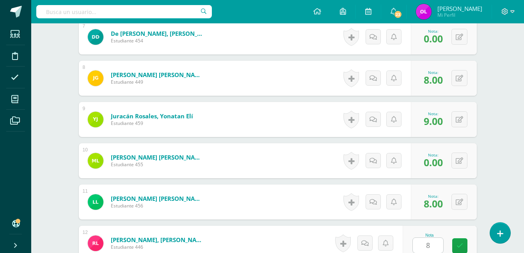
scroll to position [660, 0]
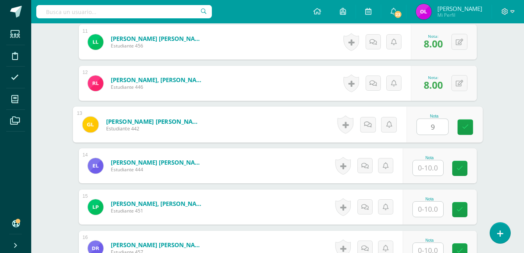
type input "9"
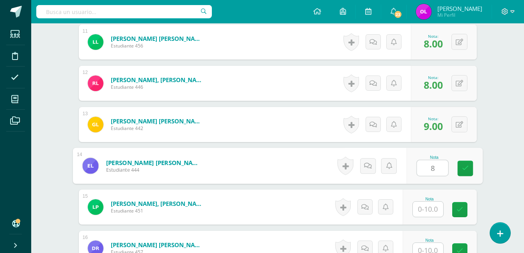
type input "8"
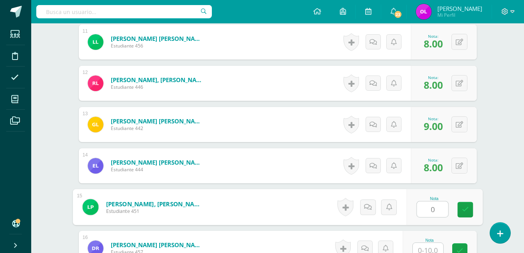
type input "0"
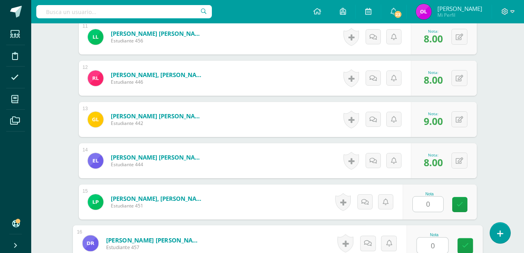
type input "0"
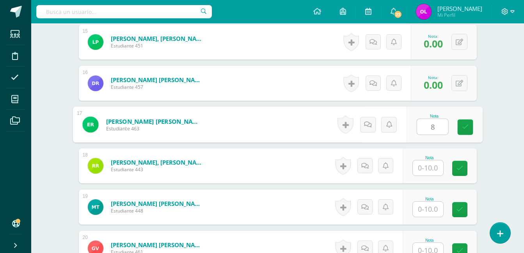
type input "8"
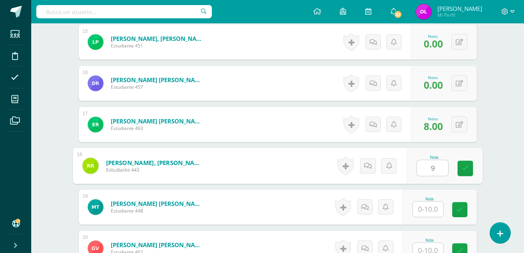
type input "9"
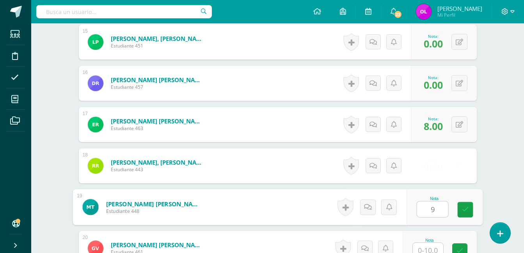
type input "9"
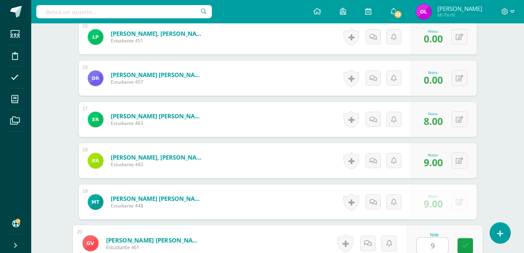
type input "9"
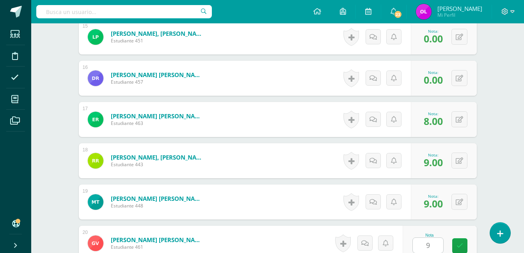
scroll to position [990, 0]
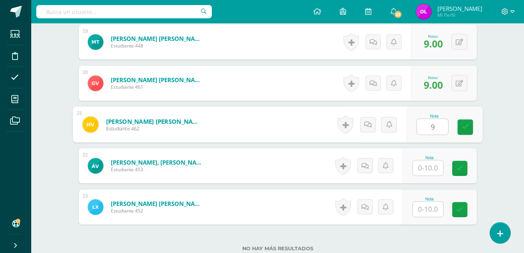
type input "9"
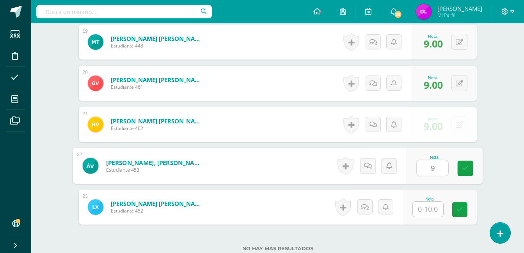
type input "9"
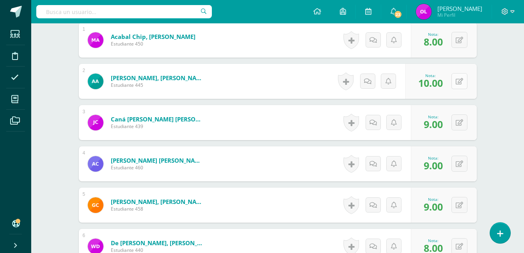
scroll to position [250, 0]
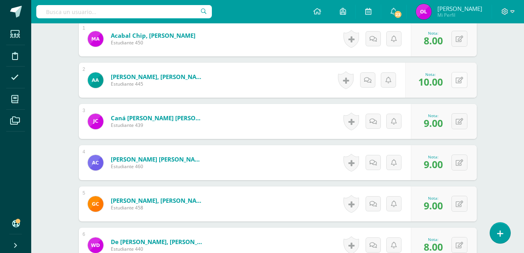
click at [461, 84] on button at bounding box center [459, 80] width 16 height 16
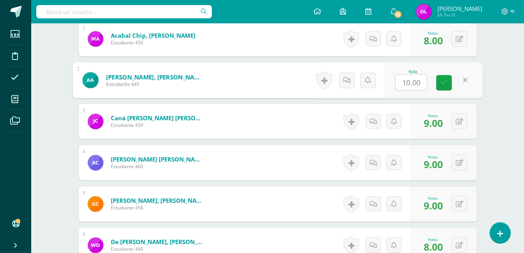
type input "0"
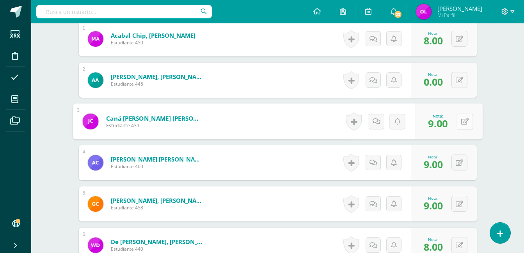
click at [461, 120] on icon at bounding box center [464, 121] width 8 height 7
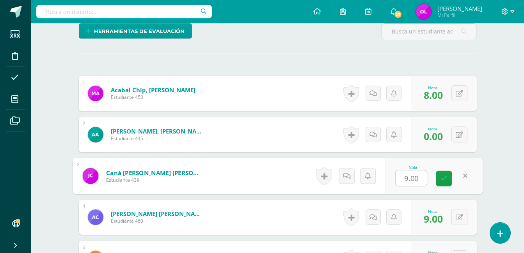
scroll to position [234, 0]
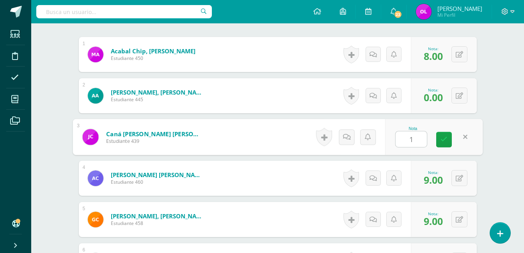
type input "10"
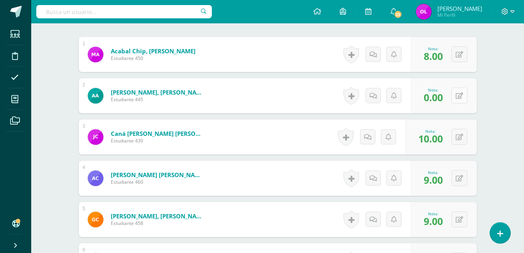
click at [457, 96] on button at bounding box center [459, 96] width 16 height 16
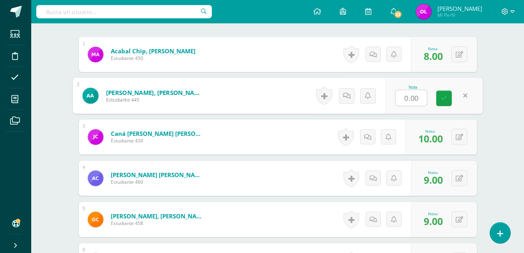
type input "9"
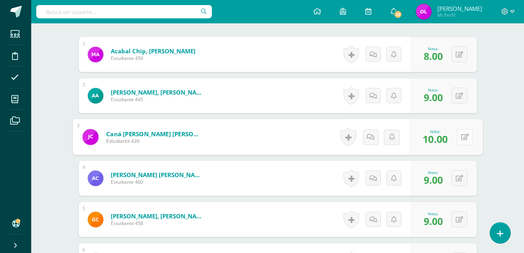
click at [460, 138] on button at bounding box center [464, 137] width 16 height 16
type input "9"
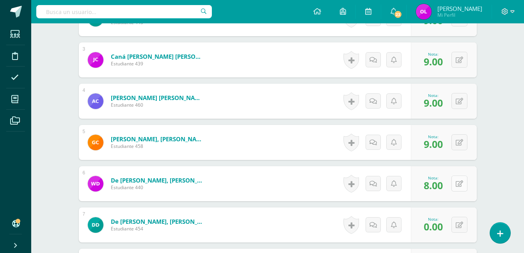
scroll to position [312, 0]
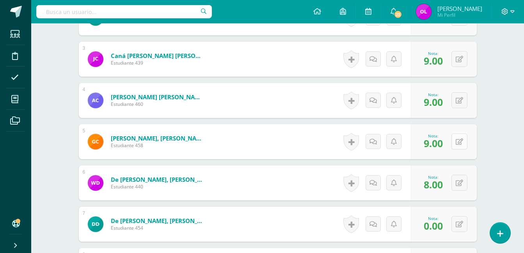
click at [461, 141] on icon at bounding box center [458, 142] width 7 height 7
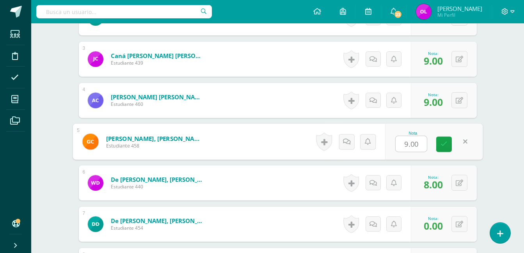
type input "8"
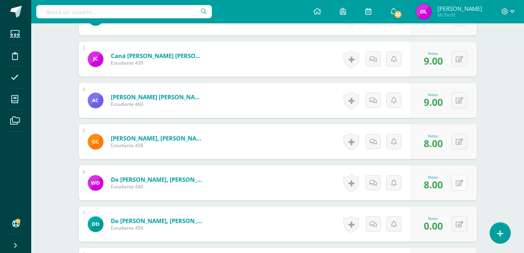
click at [458, 184] on icon at bounding box center [458, 183] width 7 height 7
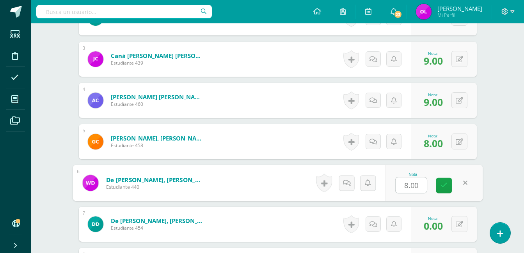
type input "0"
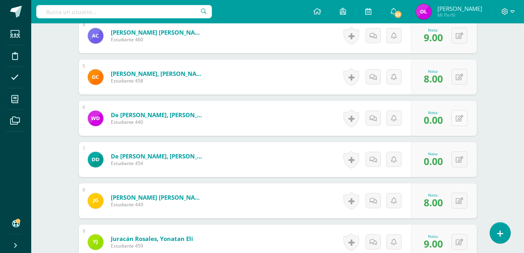
scroll to position [390, 0]
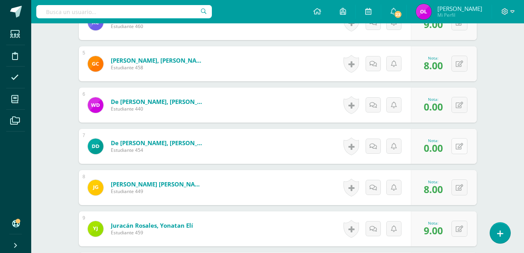
click at [462, 147] on icon at bounding box center [458, 146] width 7 height 7
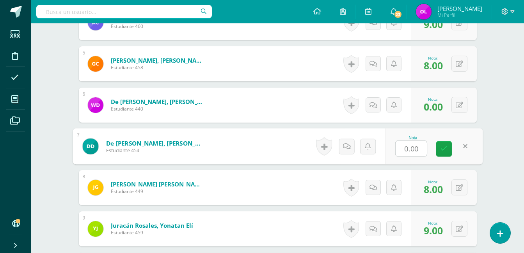
type input "8"
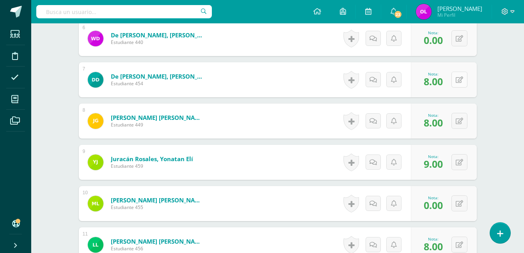
scroll to position [468, 0]
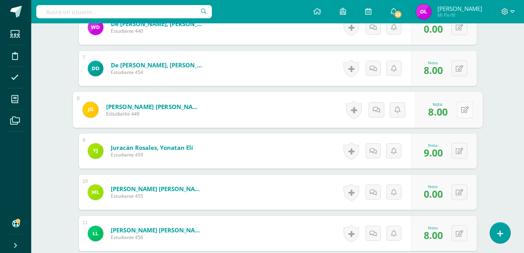
click at [457, 108] on button at bounding box center [464, 110] width 16 height 16
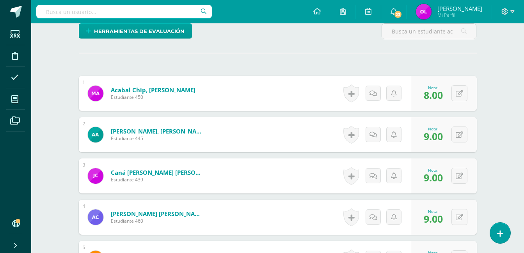
scroll to position [234, 0]
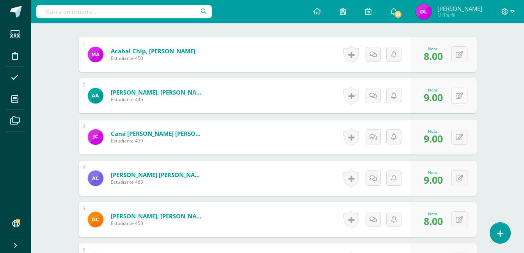
click at [460, 94] on icon at bounding box center [458, 96] width 7 height 7
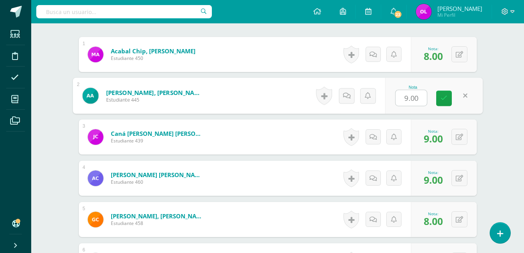
type input "0"
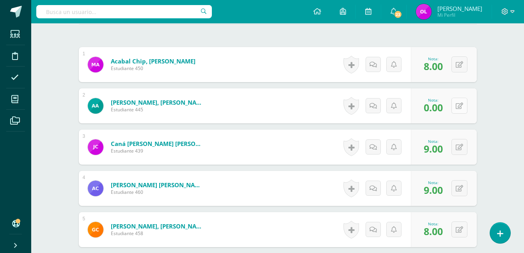
scroll to position [273, 0]
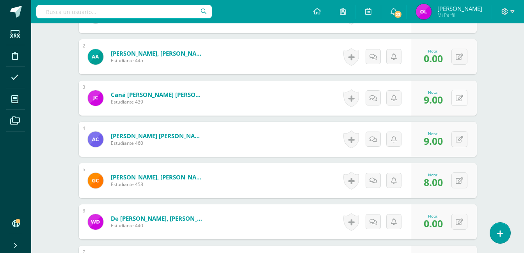
click at [460, 97] on icon at bounding box center [458, 98] width 7 height 7
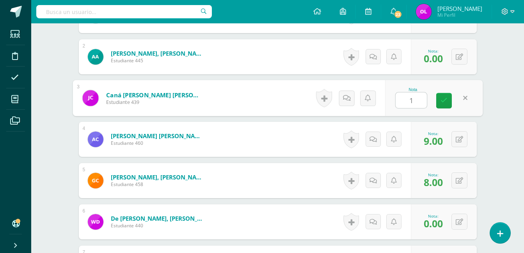
type input "10"
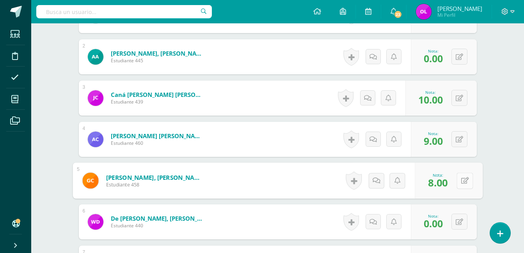
click at [460, 184] on icon at bounding box center [464, 180] width 8 height 7
type input "9"
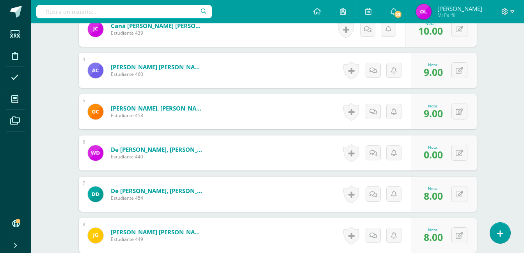
scroll to position [351, 0]
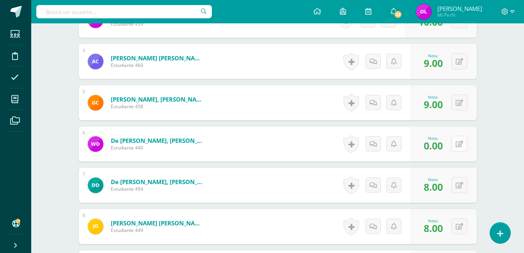
click at [458, 144] on button at bounding box center [459, 144] width 16 height 16
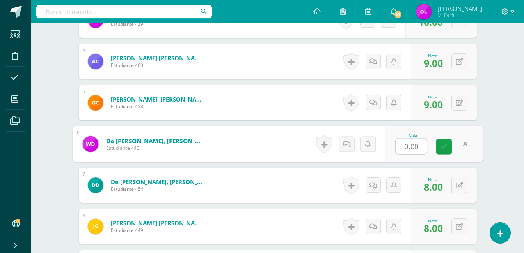
type input "9"
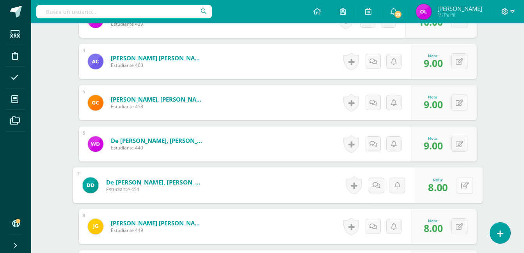
click at [458, 186] on button at bounding box center [464, 185] width 16 height 16
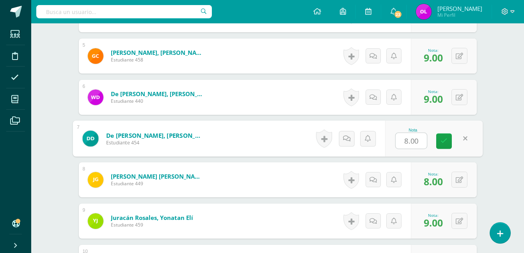
scroll to position [429, 0]
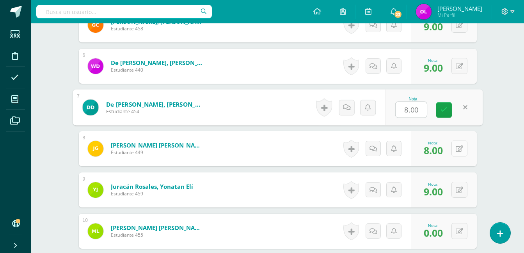
click at [461, 152] on icon at bounding box center [458, 149] width 7 height 7
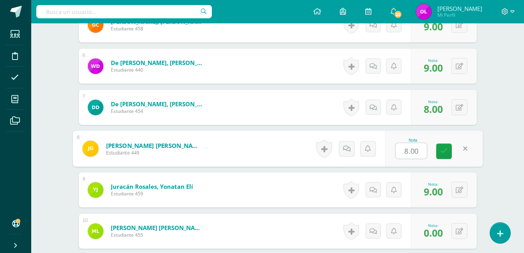
type input "0"
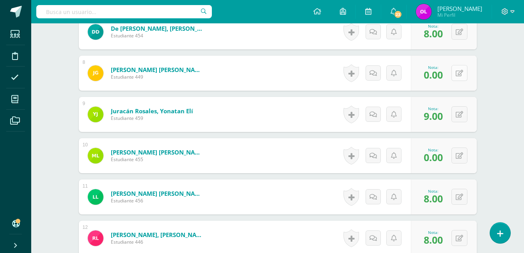
scroll to position [507, 0]
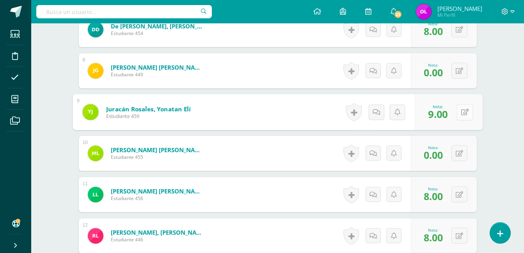
click at [462, 112] on button at bounding box center [464, 112] width 16 height 16
type input "9"
type input "8"
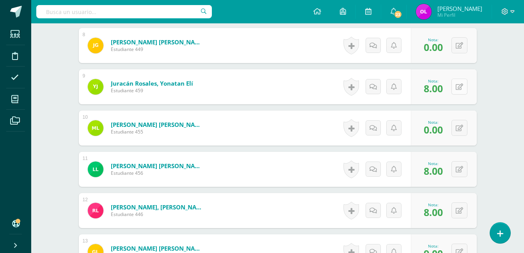
scroll to position [546, 0]
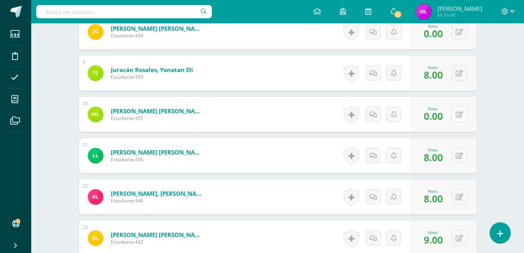
click at [462, 113] on icon at bounding box center [458, 114] width 7 height 7
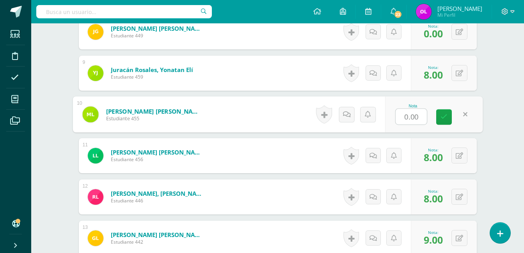
type input "9"
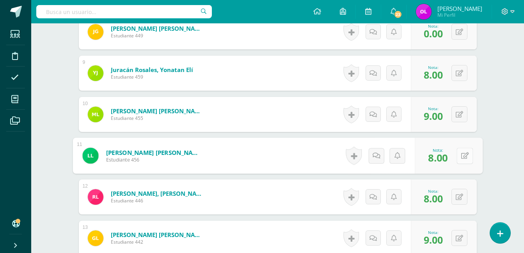
drag, startPoint x: 457, startPoint y: 157, endPoint x: 457, endPoint y: 153, distance: 3.9
click at [457, 156] on button at bounding box center [464, 156] width 16 height 16
type input "0"
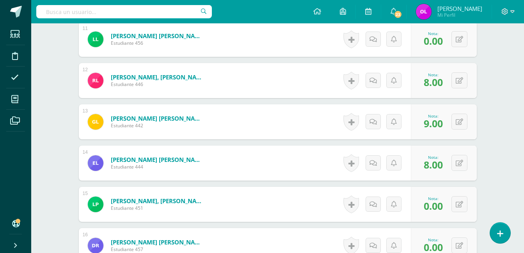
scroll to position [663, 0]
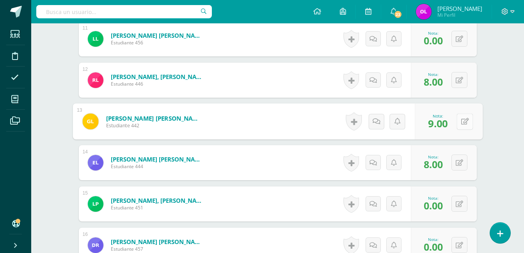
click at [460, 119] on icon at bounding box center [464, 121] width 8 height 7
type input "8"
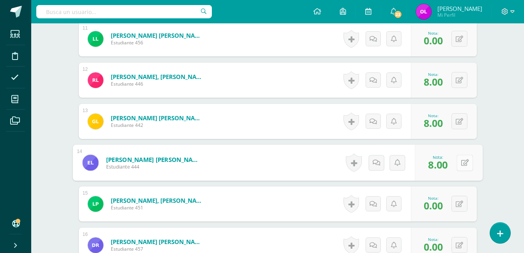
click at [458, 160] on button at bounding box center [464, 163] width 16 height 16
type input "9"
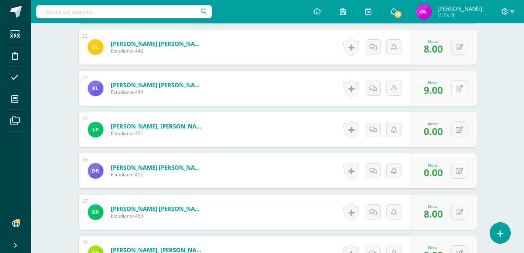
scroll to position [741, 0]
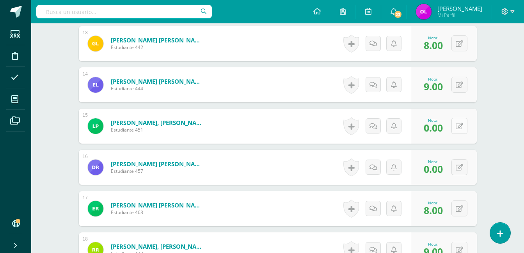
click at [459, 131] on button at bounding box center [459, 126] width 16 height 16
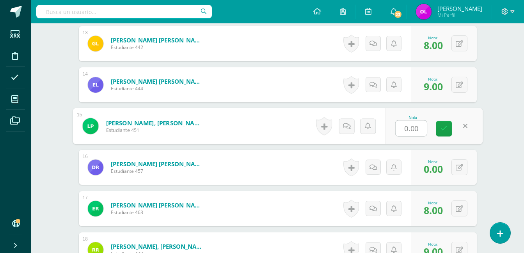
type input "8"
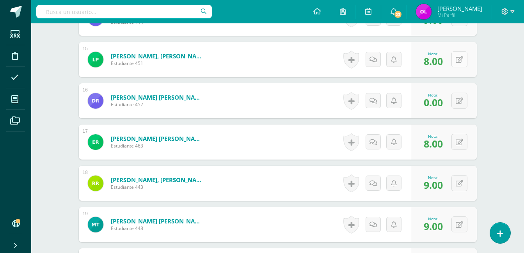
scroll to position [819, 0]
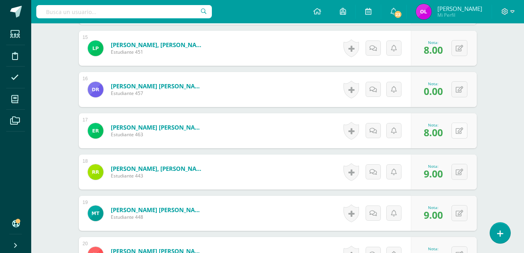
click at [459, 130] on icon at bounding box center [458, 131] width 7 height 7
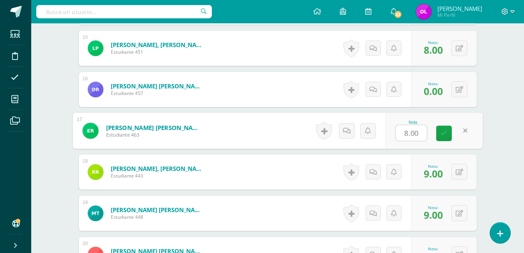
type input "0"
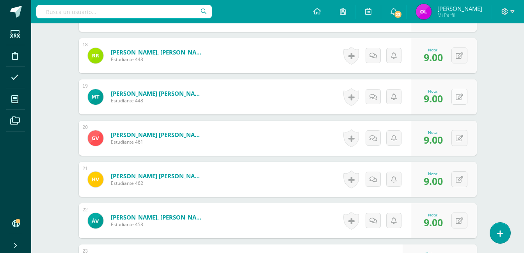
scroll to position [936, 0]
click at [460, 96] on icon at bounding box center [458, 97] width 7 height 7
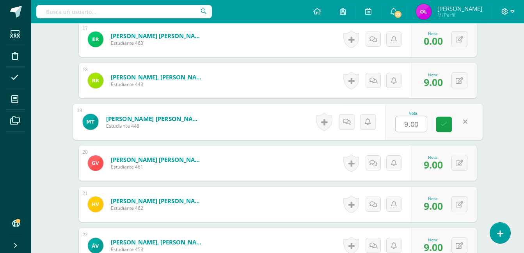
scroll to position [897, 0]
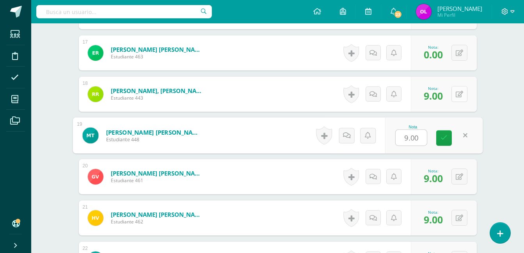
click at [459, 96] on icon at bounding box center [458, 94] width 7 height 7
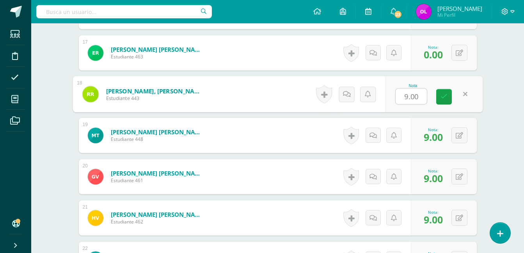
type input "8"
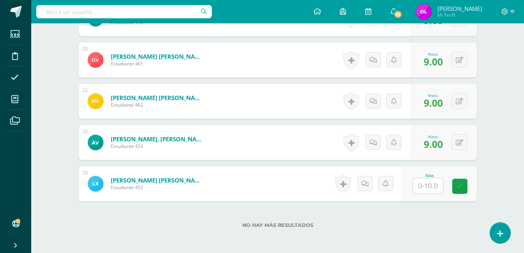
scroll to position [1051, 0]
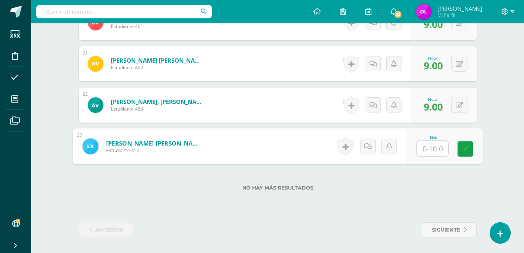
click at [437, 147] on input "text" at bounding box center [431, 149] width 31 height 16
type input "9"
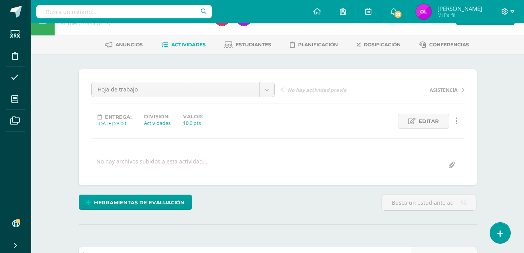
scroll to position [0, 0]
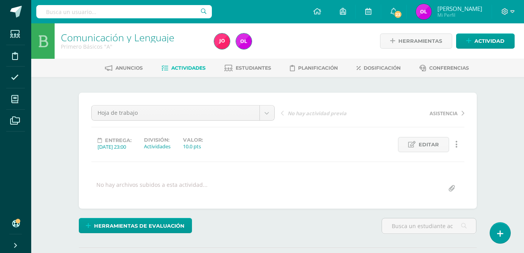
click at [196, 68] on span "Actividades" at bounding box center [188, 68] width 34 height 6
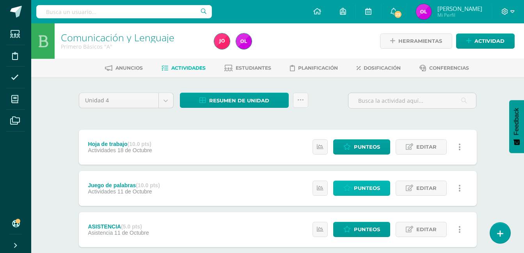
click at [365, 191] on span "Punteos" at bounding box center [367, 188] width 26 height 14
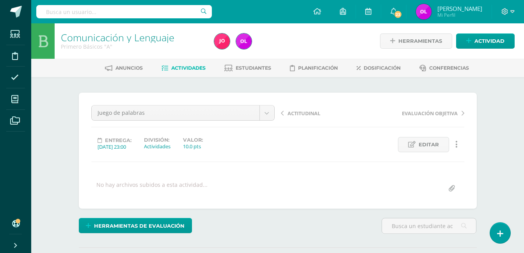
click at [189, 68] on span "Actividades" at bounding box center [188, 68] width 34 height 6
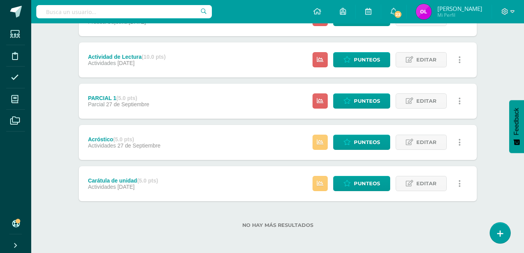
scroll to position [296, 0]
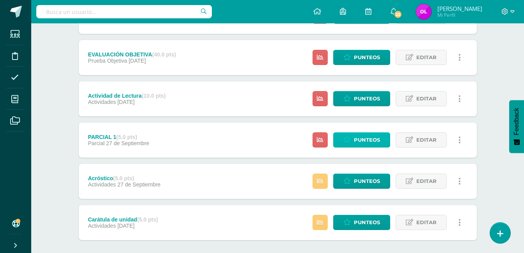
click at [377, 139] on span "Punteos" at bounding box center [367, 140] width 26 height 14
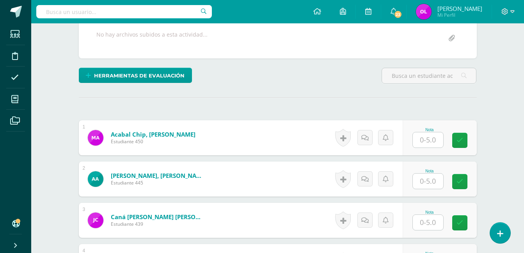
scroll to position [156, 0]
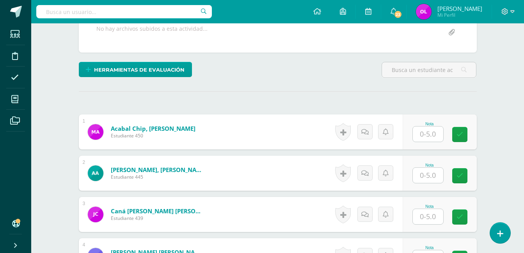
click at [435, 136] on input "text" at bounding box center [427, 134] width 30 height 15
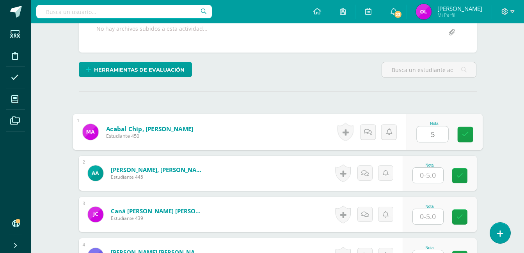
type input "5"
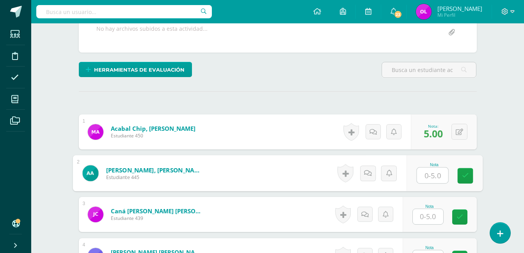
scroll to position [157, 0]
type input "0"
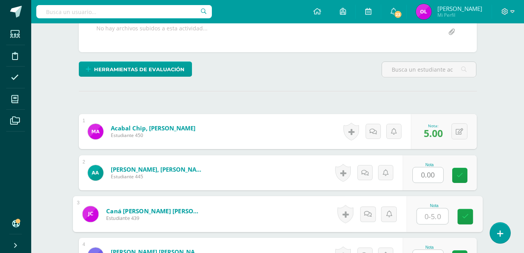
scroll to position [157, 0]
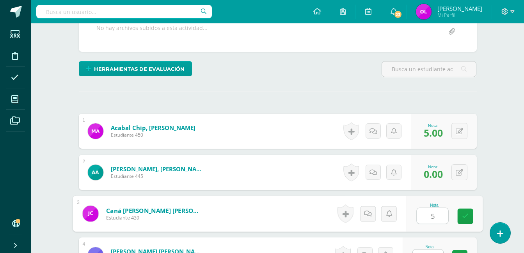
type input "5"
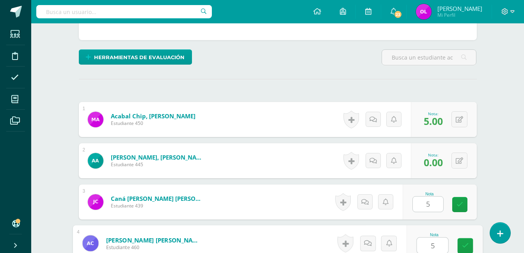
type input "5"
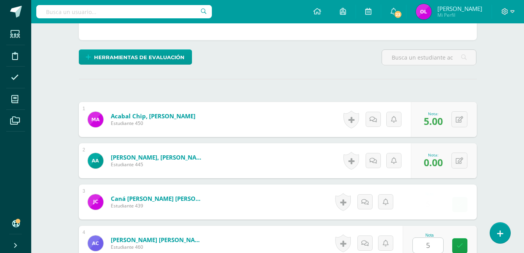
scroll to position [329, 0]
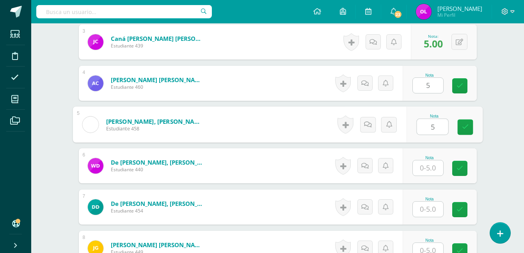
type input "5"
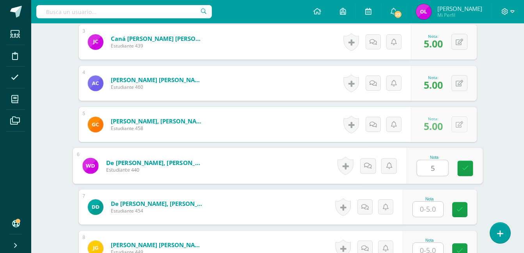
type input "5"
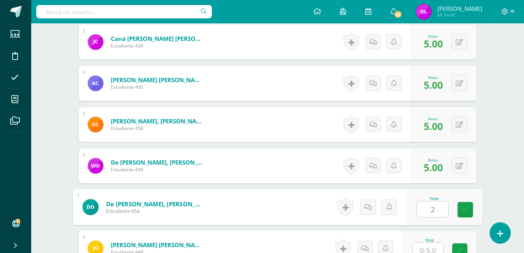
type input "2"
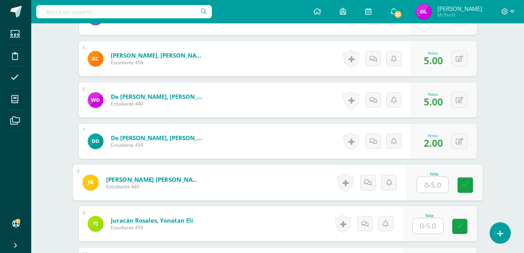
scroll to position [412, 0]
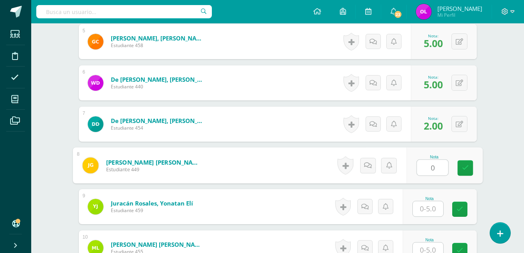
type input "0"
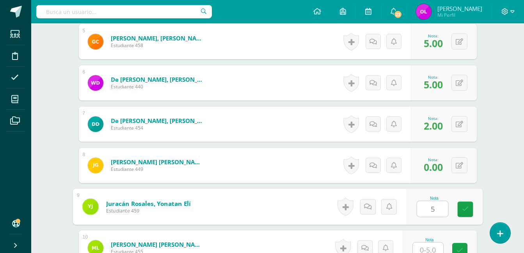
type input "5"
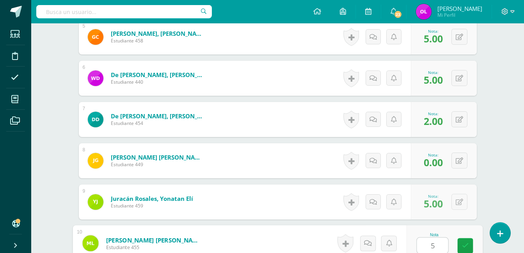
type input "5"
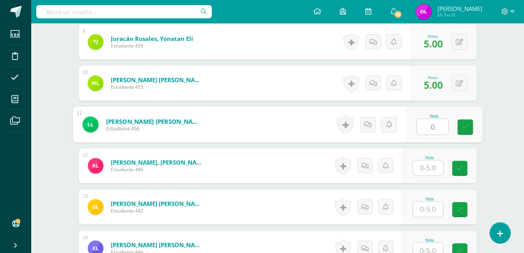
type input "0"
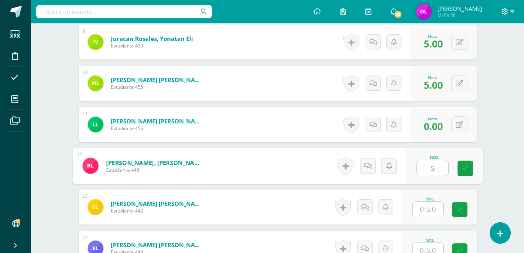
type input "5"
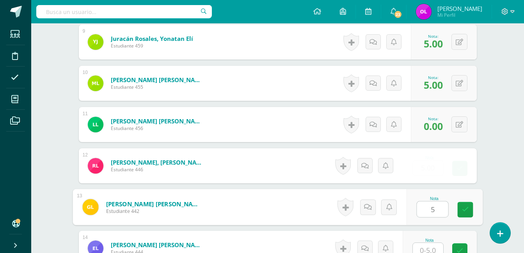
type input "5"
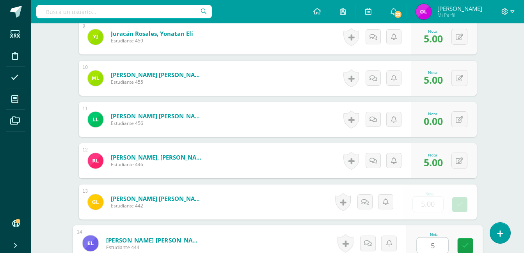
type input "5"
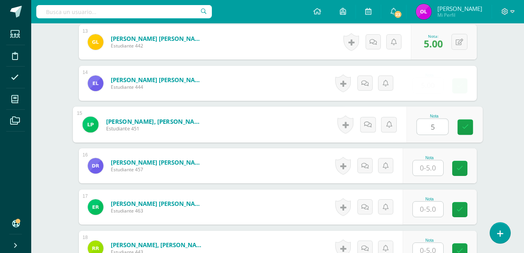
type input "5"
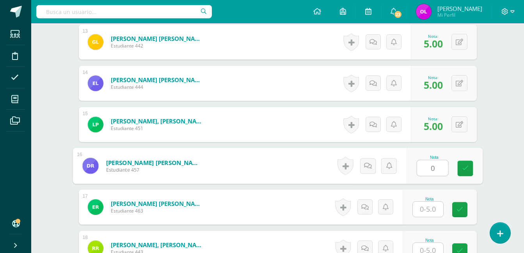
type input "0"
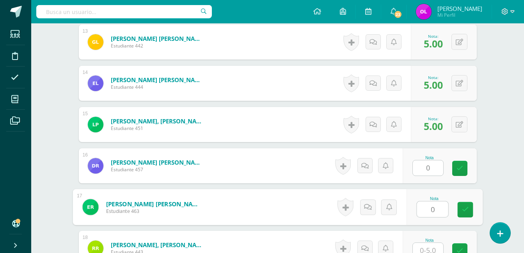
type input "0"
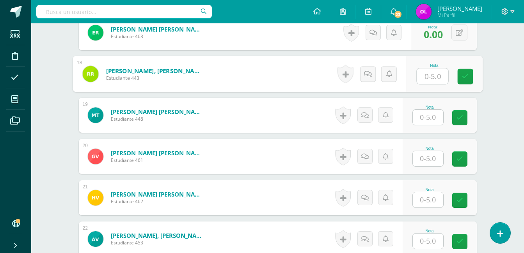
scroll to position [903, 0]
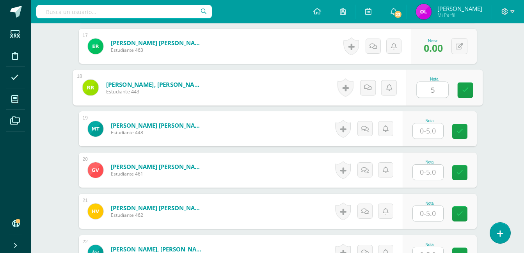
type input "5"
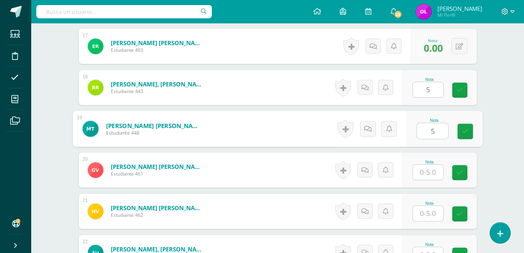
type input "5"
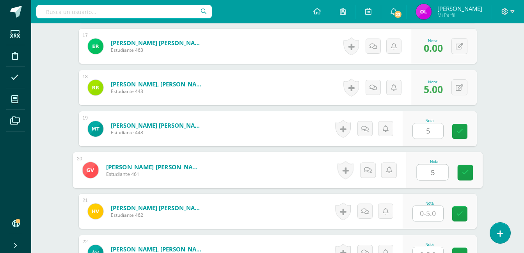
type input "5"
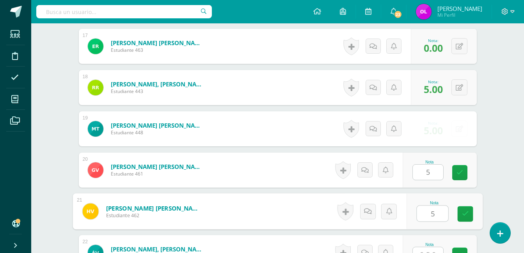
type input "5"
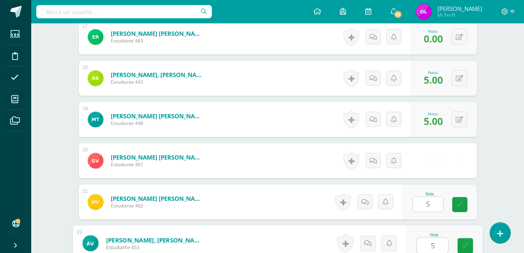
type input "5"
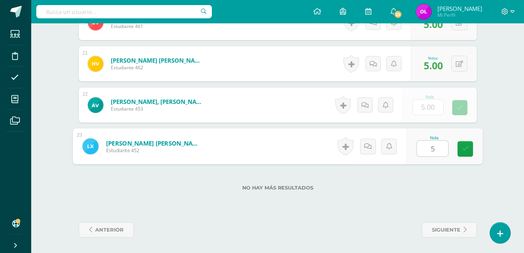
type input "55"
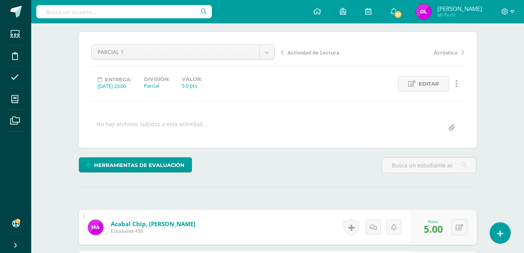
scroll to position [0, 0]
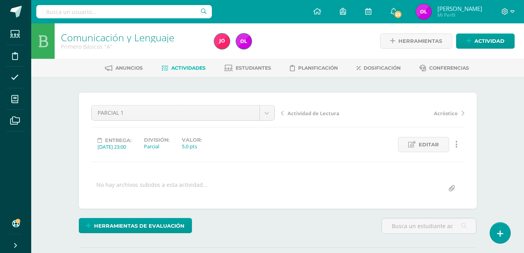
click at [183, 70] on span "Actividades" at bounding box center [188, 68] width 34 height 6
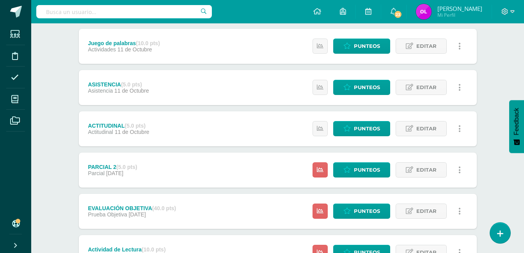
scroll to position [156, 0]
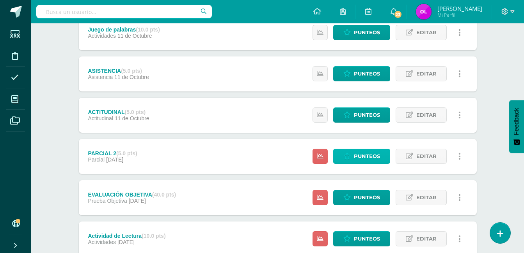
click at [377, 156] on span "Punteos" at bounding box center [367, 156] width 26 height 14
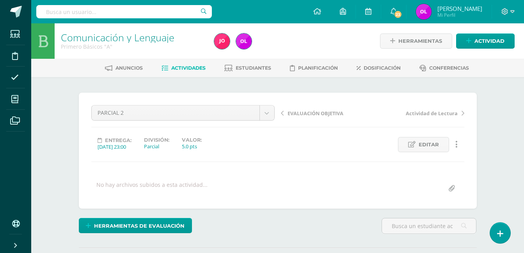
scroll to position [156, 0]
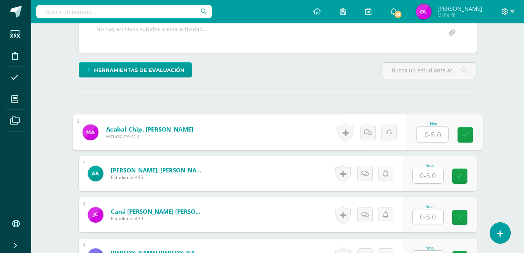
click at [433, 130] on input "text" at bounding box center [431, 135] width 31 height 16
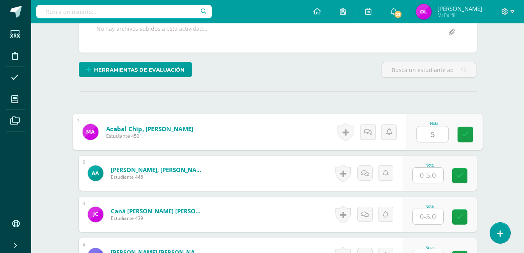
type input "5"
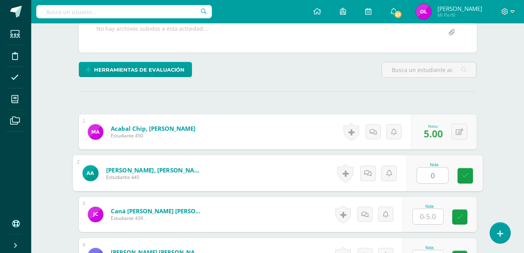
type input "0"
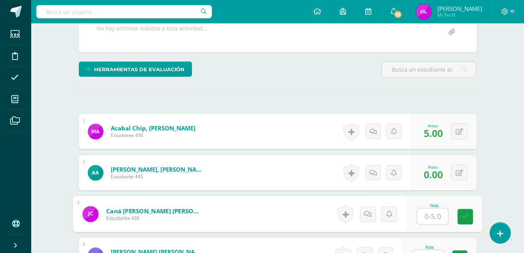
scroll to position [157, 0]
type input "5"
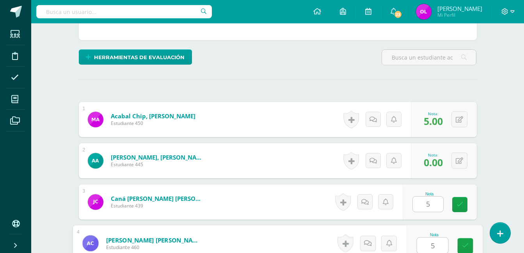
type input "5"
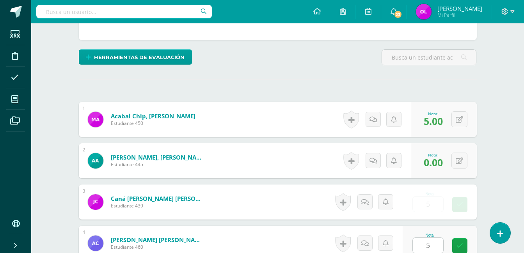
scroll to position [329, 0]
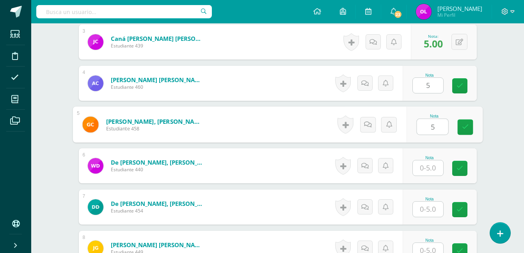
type input "5"
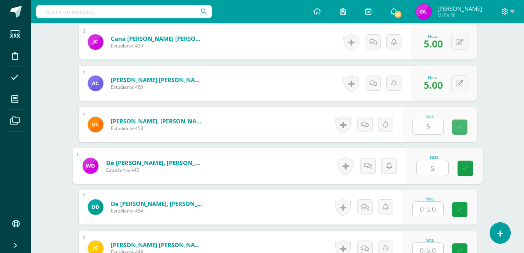
type input "5"
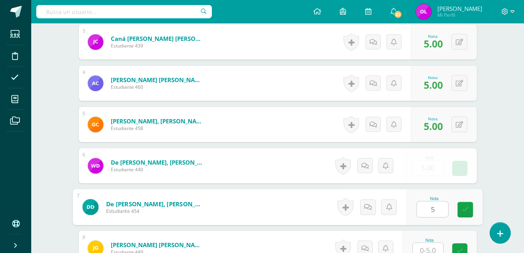
type input "5"
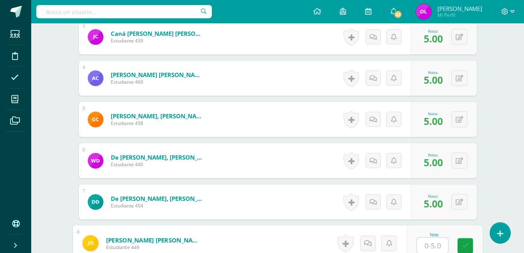
scroll to position [0, 0]
type input "0"
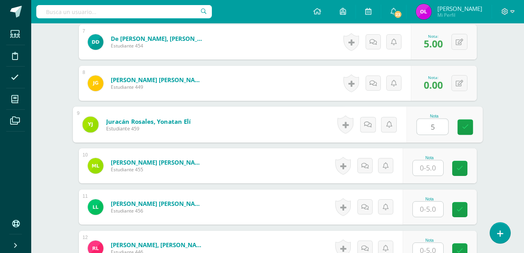
type input "5"
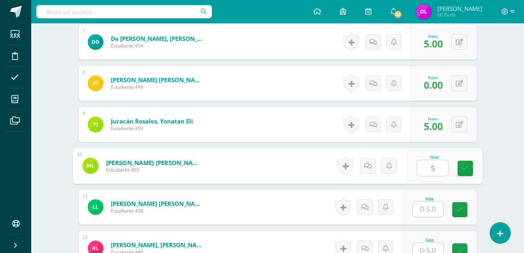
type input "5"
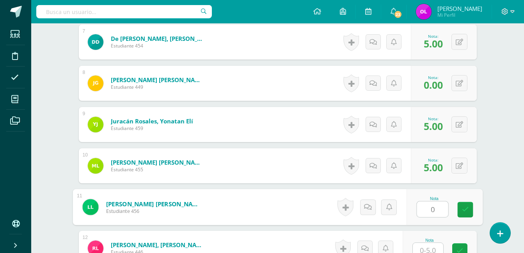
type input "0"
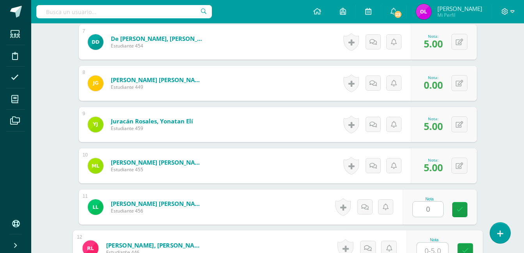
scroll to position [499, 0]
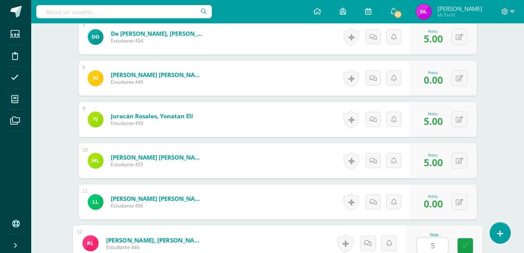
type input "5"
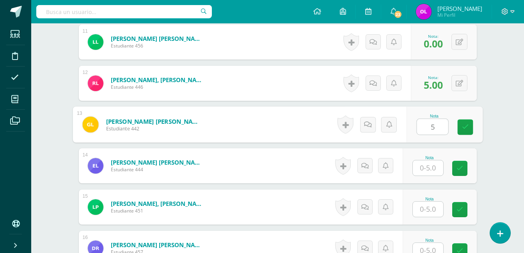
type input "5"
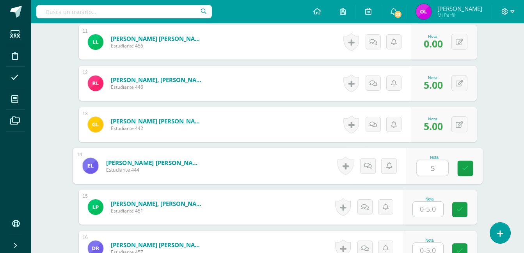
type input "5"
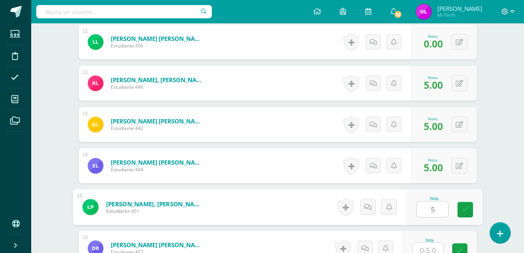
type input "5"
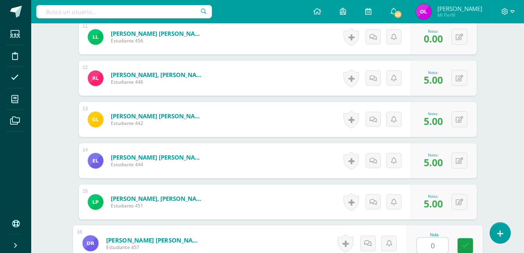
type input "0"
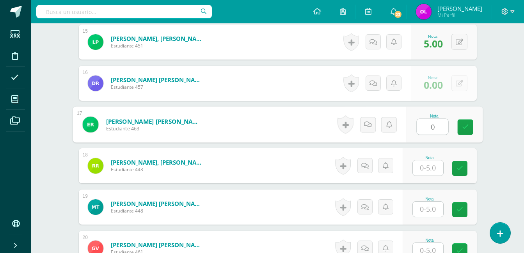
type input "0"
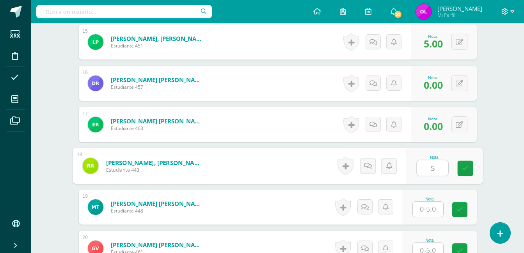
type input "5"
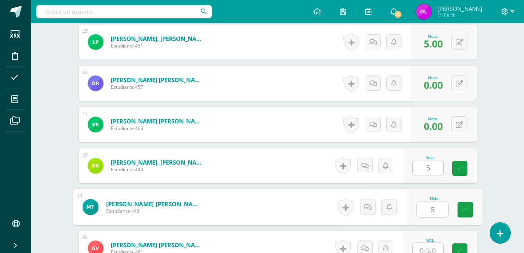
type input "5"
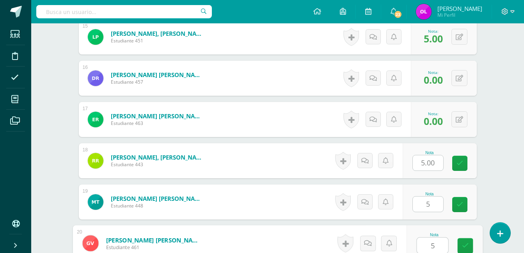
type input "5"
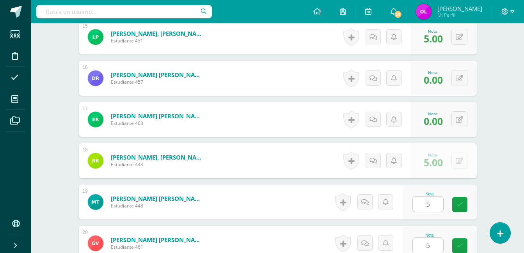
scroll to position [990, 0]
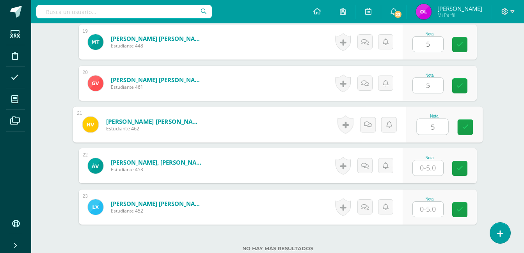
type input "5"
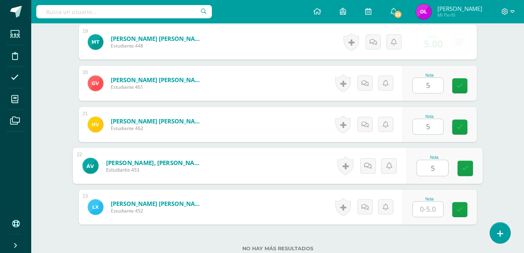
type input "5"
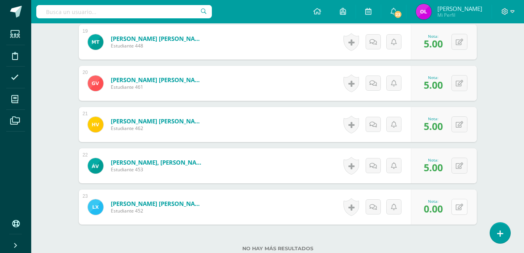
click at [463, 212] on button at bounding box center [459, 207] width 16 height 16
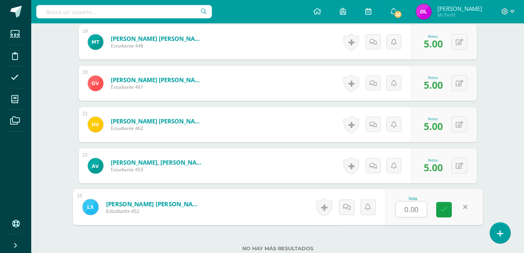
type input "5"
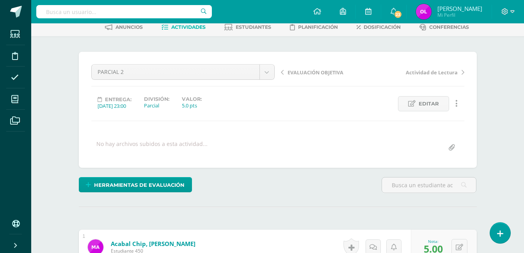
scroll to position [0, 0]
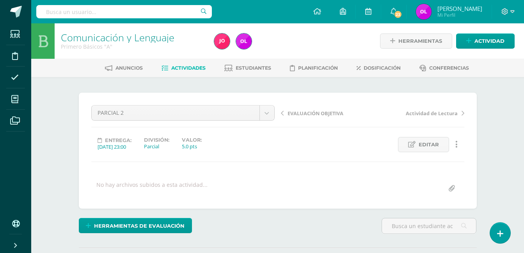
drag, startPoint x: 186, startPoint y: 69, endPoint x: 214, endPoint y: 79, distance: 29.7
click at [186, 69] on span "Actividades" at bounding box center [188, 68] width 34 height 6
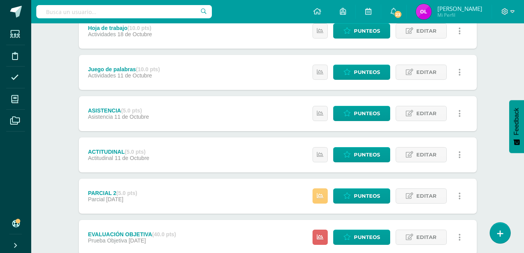
scroll to position [117, 0]
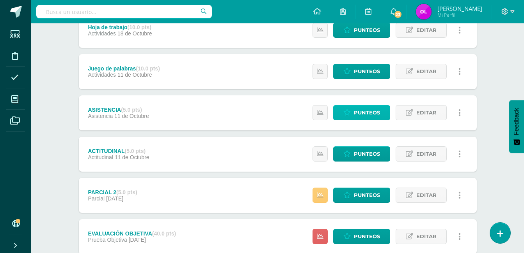
click at [365, 115] on span "Punteos" at bounding box center [367, 113] width 26 height 14
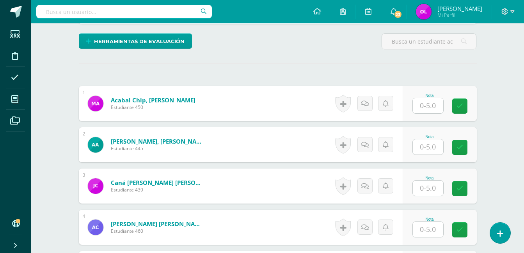
scroll to position [196, 0]
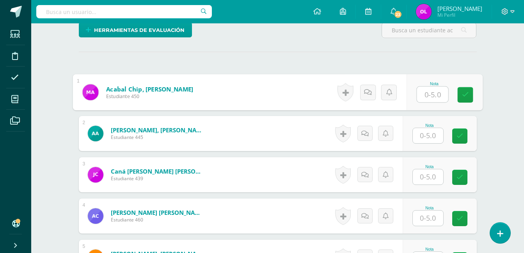
click at [433, 89] on input "text" at bounding box center [431, 95] width 31 height 16
type input "5"
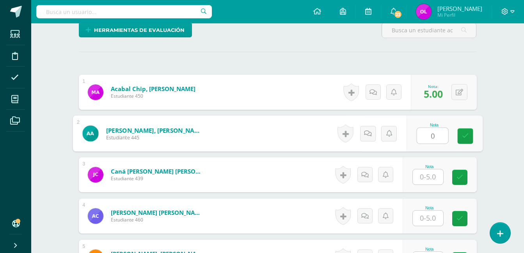
type input "0"
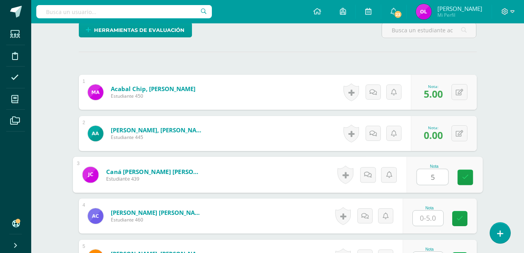
type input "5"
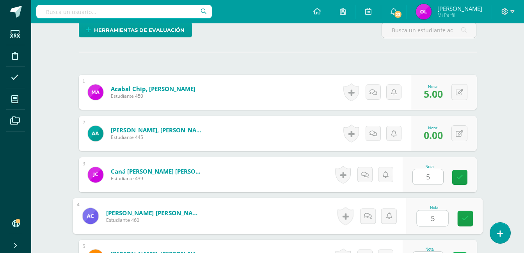
type input "5"
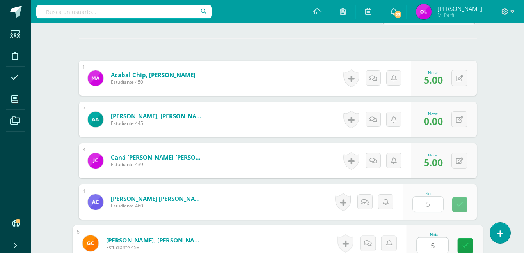
type input "5"
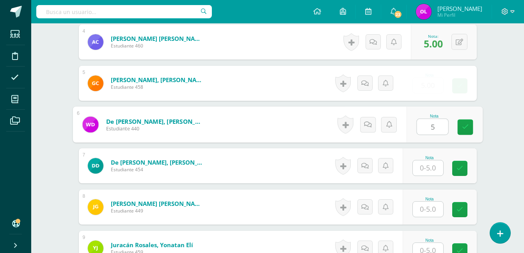
type input "5"
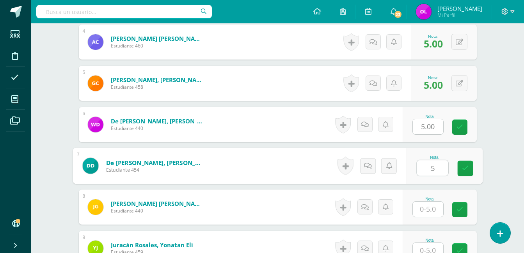
type input "5"
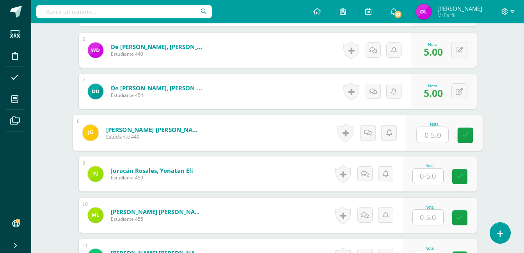
scroll to position [448, 0]
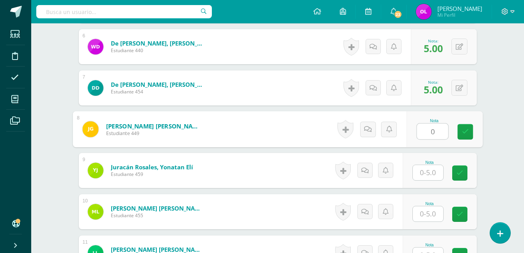
type input "0"
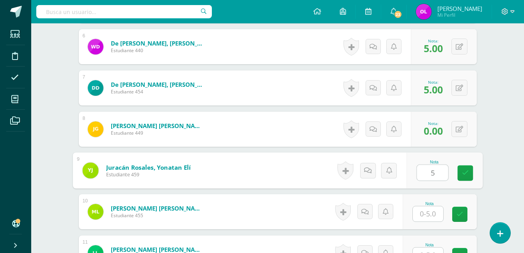
type input "5"
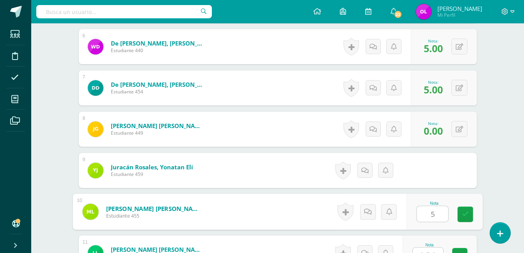
type input "5"
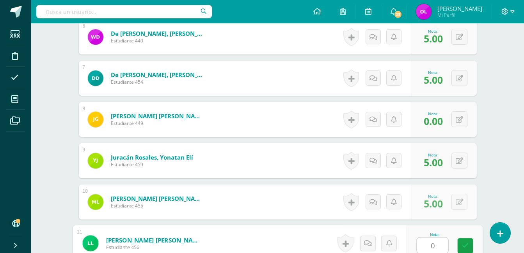
type input "0"
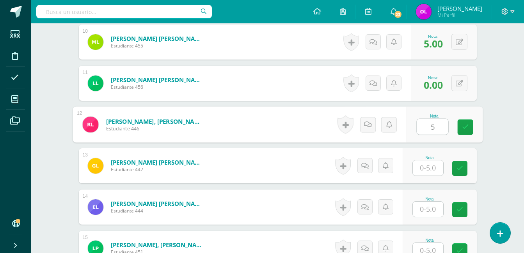
type input "5"
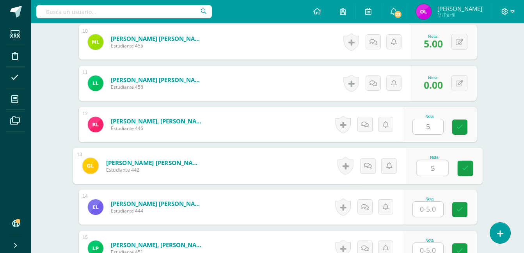
type input "5"
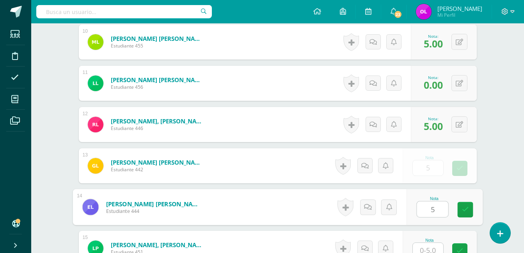
type input "5"
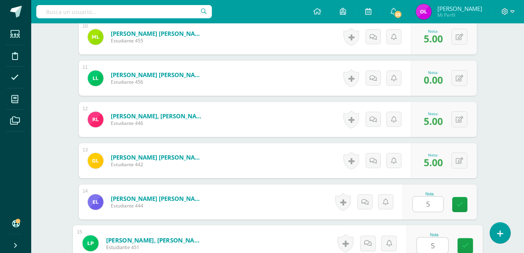
type input "5"
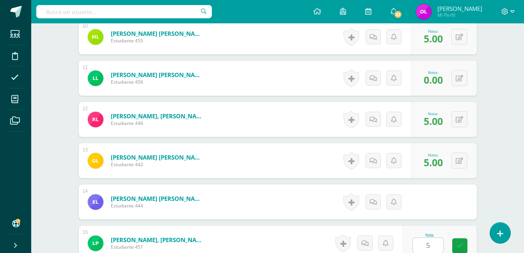
scroll to position [784, 0]
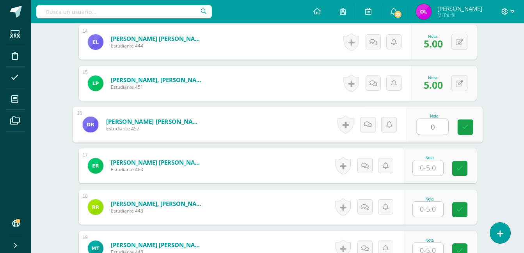
type input "0"
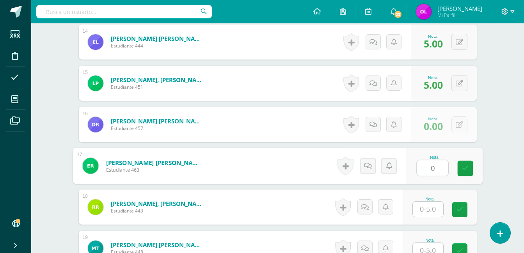
type input "0"
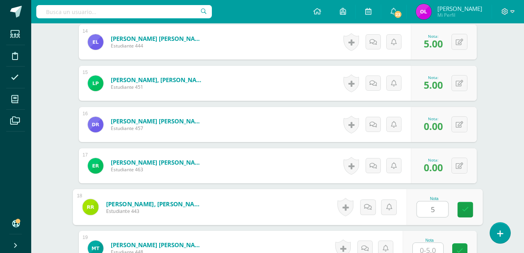
type input "5"
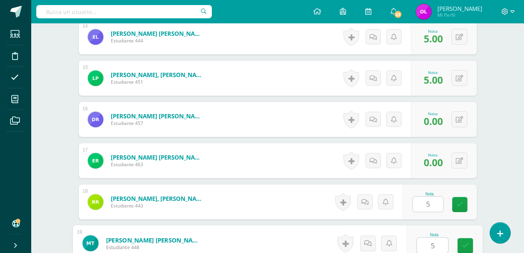
type input "5"
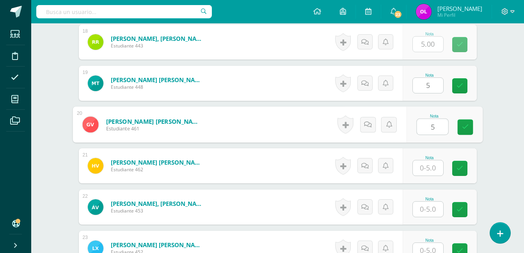
type input "5"
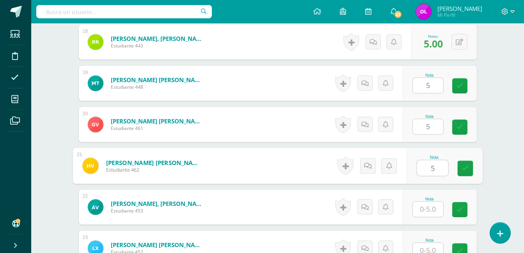
type input "5"
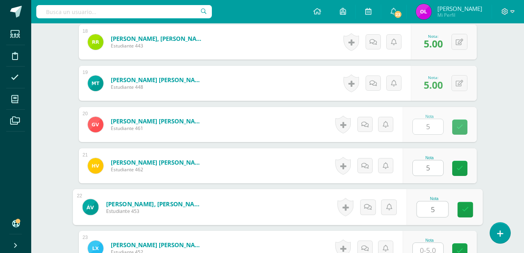
type input "5"
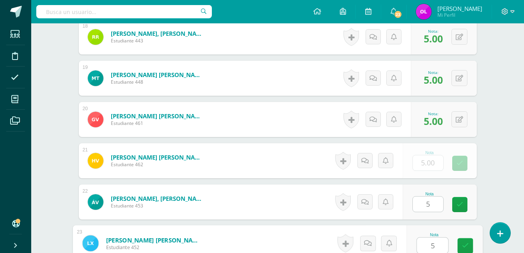
type input "55"
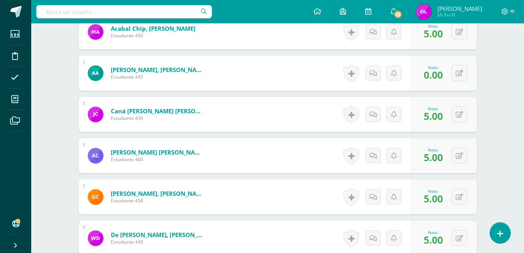
scroll to position [0, 0]
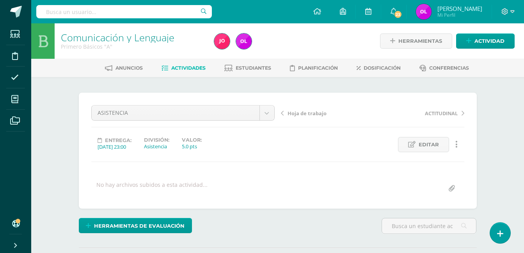
click at [174, 67] on span "Actividades" at bounding box center [188, 68] width 34 height 6
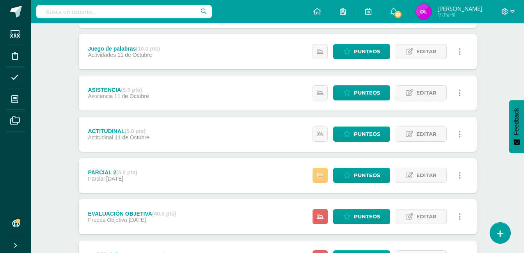
scroll to position [156, 0]
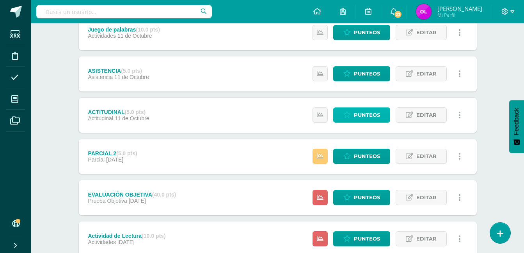
click at [365, 113] on span "Punteos" at bounding box center [367, 115] width 26 height 14
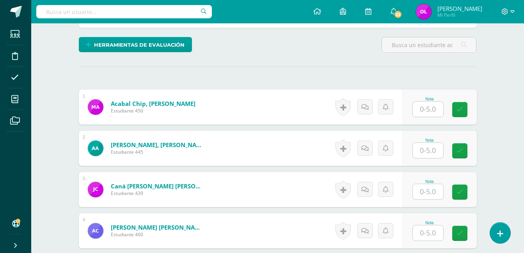
scroll to position [182, 0]
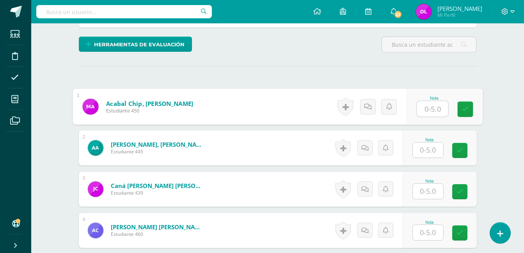
click at [425, 108] on input "text" at bounding box center [431, 109] width 31 height 16
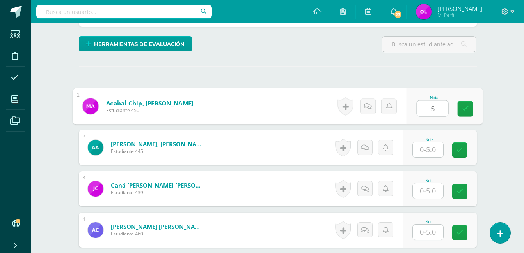
type input "5"
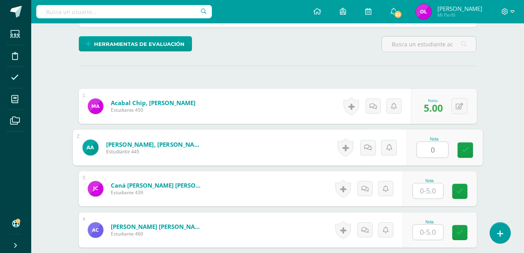
type input "0"
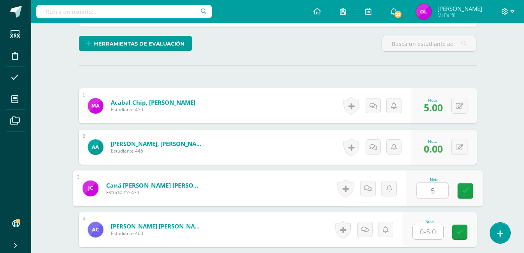
type input "5"
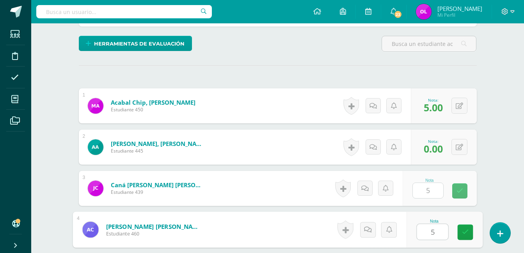
type input "5"
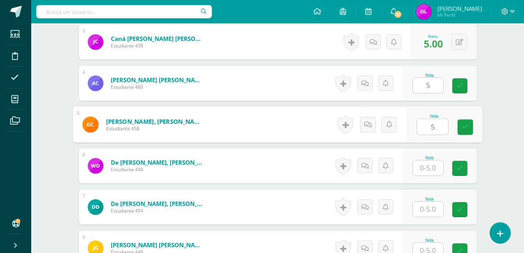
type input "5"
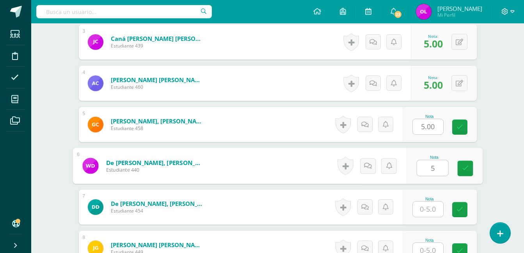
type input "5"
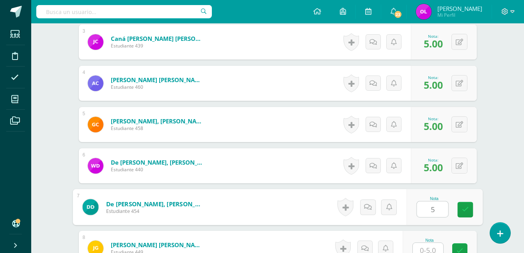
type input "5"
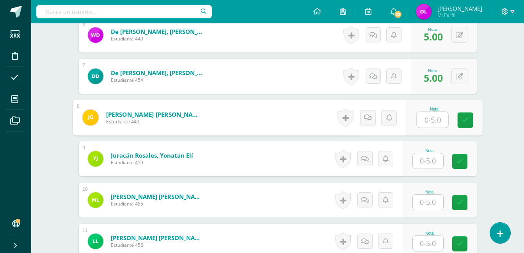
scroll to position [490, 0]
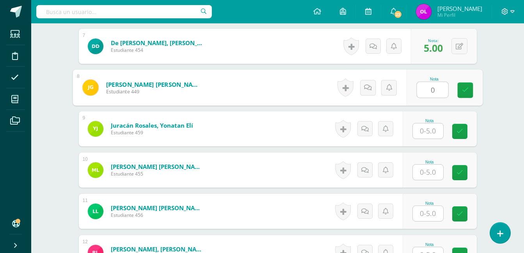
type input "0"
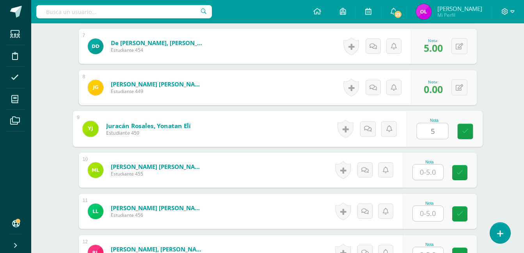
type input "5"
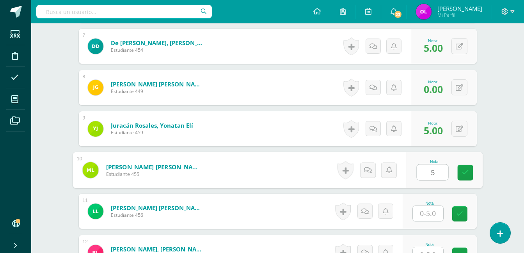
type input "5"
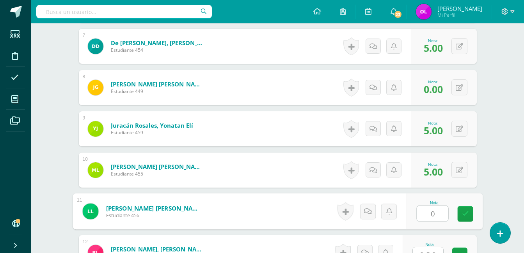
type input "0"
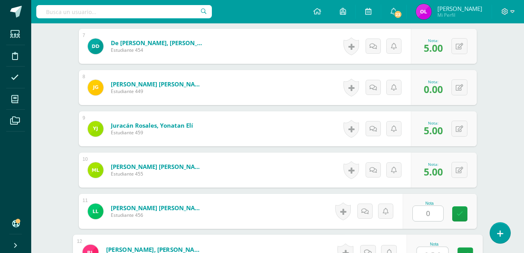
scroll to position [499, 0]
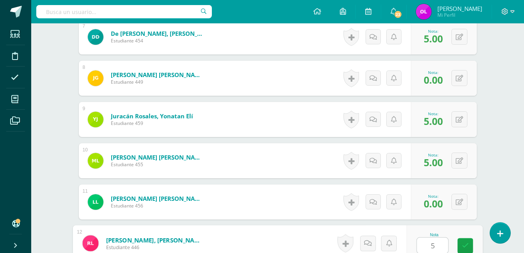
type input "5"
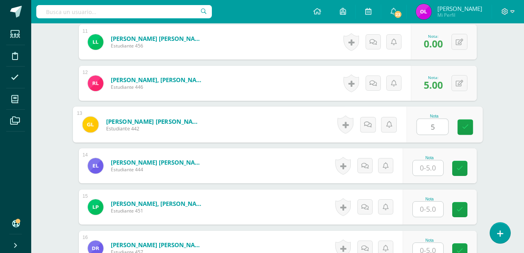
type input "5"
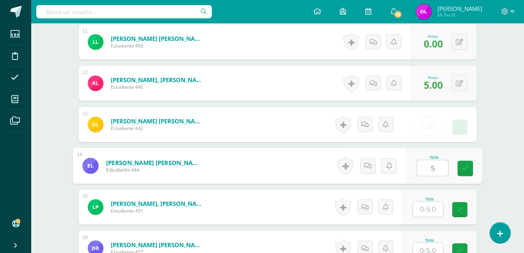
type input "5"
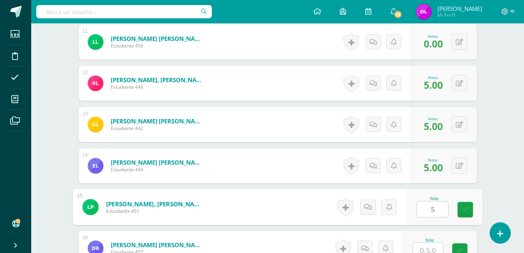
type input "5"
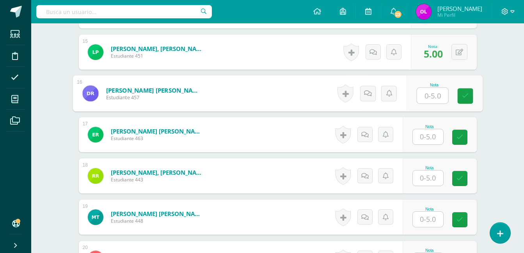
scroll to position [821, 0]
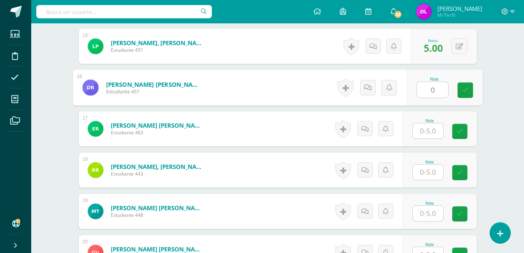
type input "0"
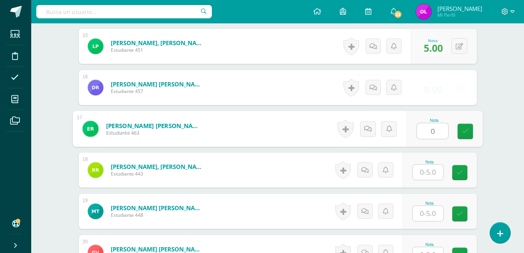
type input "0"
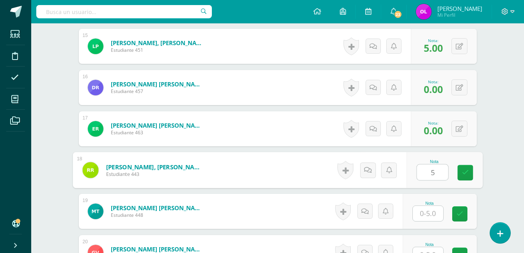
type input "5"
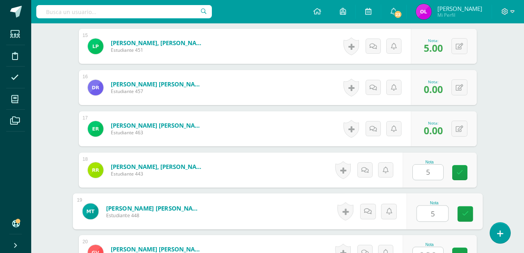
type input "5"
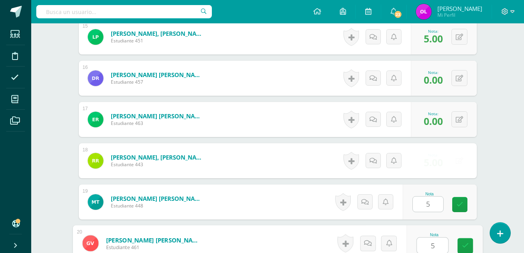
type input "5"
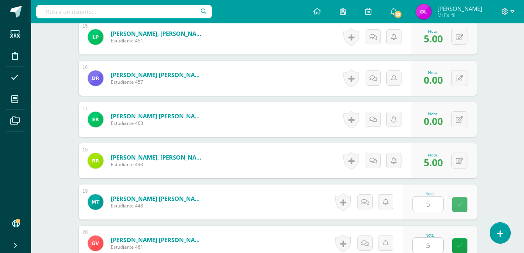
scroll to position [990, 0]
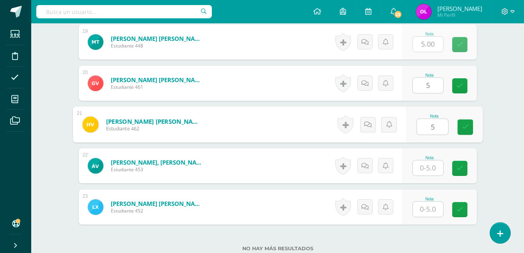
type input "5"
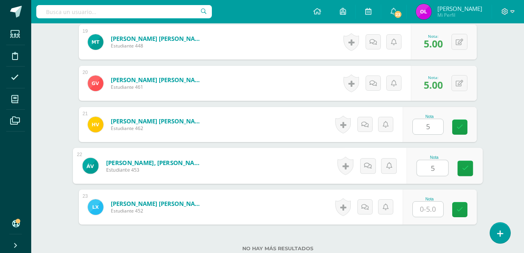
type input "5"
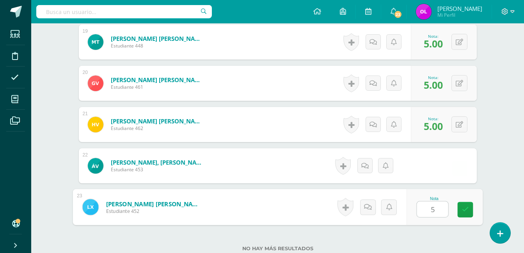
type input "55"
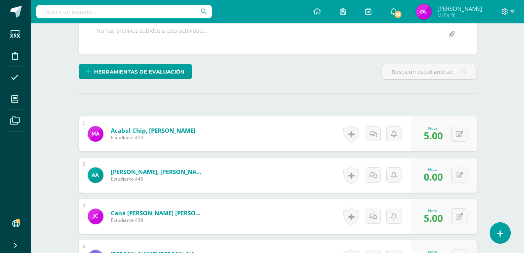
scroll to position [0, 0]
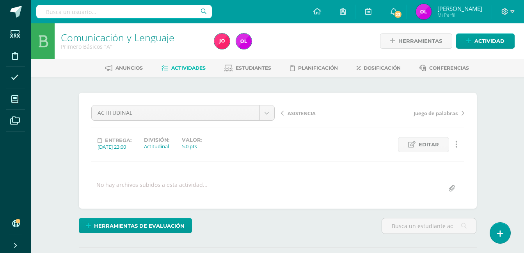
click at [189, 67] on span "Actividades" at bounding box center [188, 68] width 34 height 6
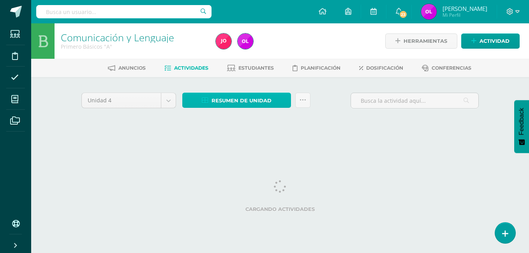
click at [257, 97] on span "Resumen de unidad" at bounding box center [242, 101] width 60 height 14
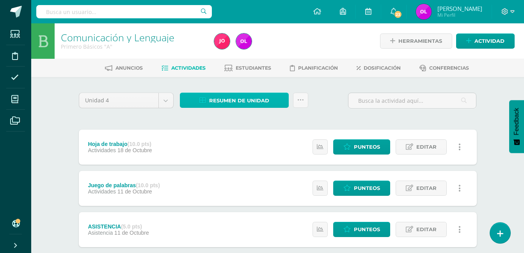
click at [262, 100] on span "Resumen de unidad" at bounding box center [239, 101] width 60 height 14
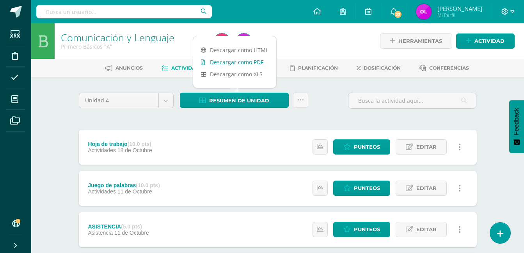
click at [255, 64] on link "Descargar como PDF" at bounding box center [234, 62] width 83 height 12
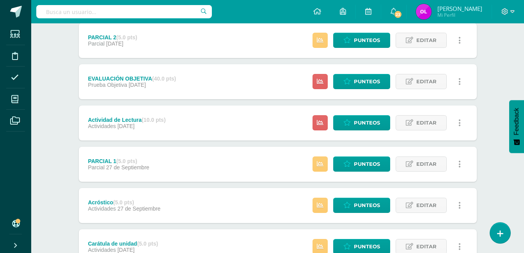
scroll to position [273, 0]
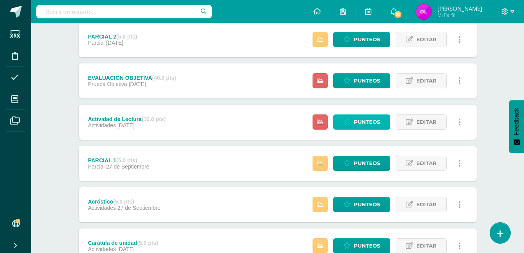
click at [359, 120] on span "Punteos" at bounding box center [367, 122] width 26 height 14
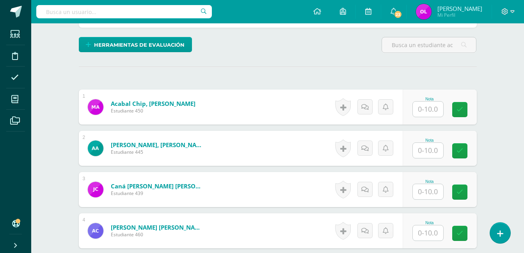
click at [430, 110] on input "text" at bounding box center [427, 109] width 30 height 15
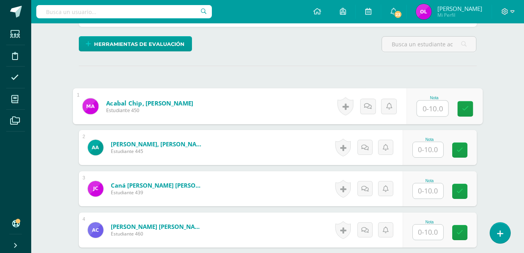
scroll to position [182, 0]
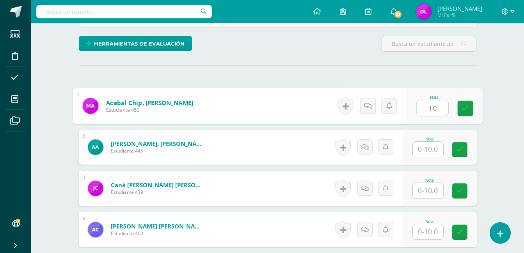
type input "10"
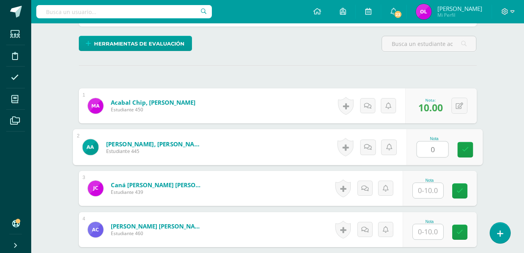
type input "0"
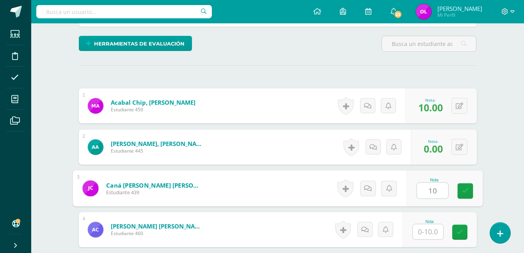
type input "10"
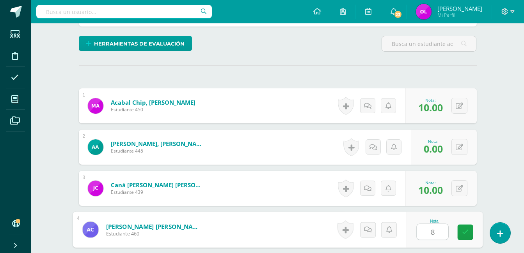
type input "8"
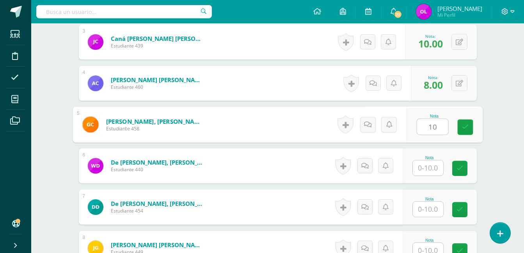
type input "10"
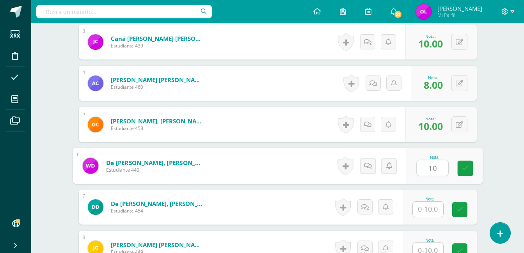
type input "10"
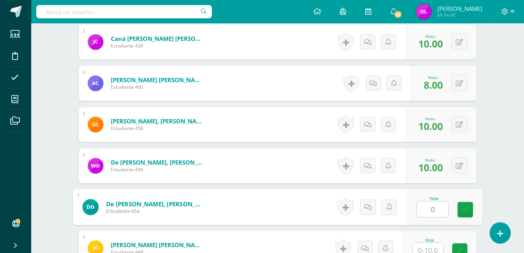
type input "0"
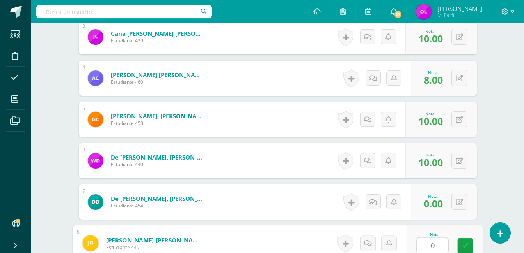
type input "0"
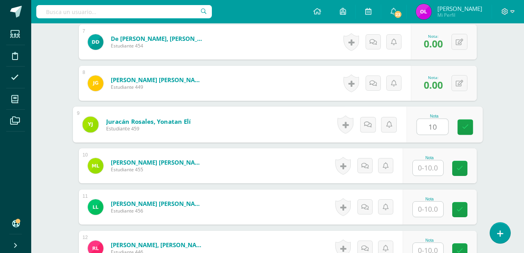
type input "10"
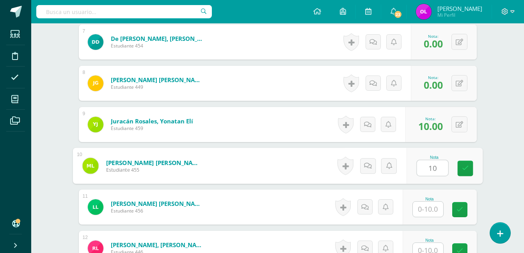
type input "10"
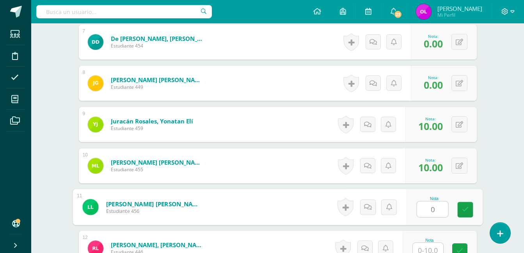
type input "0"
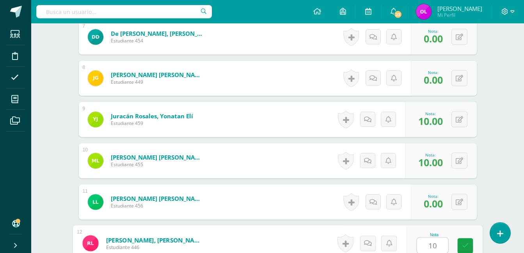
type input "10"
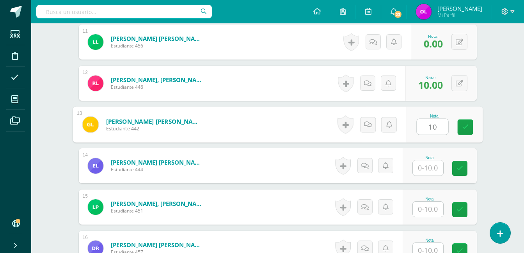
type input "10"
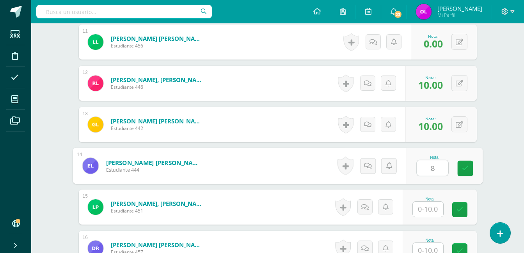
type input "8"
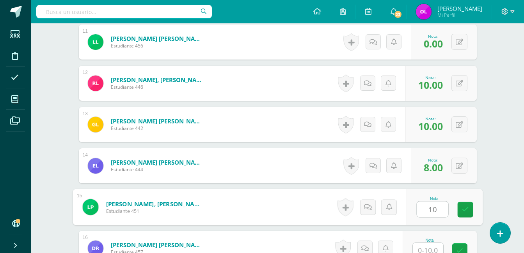
type input "10"
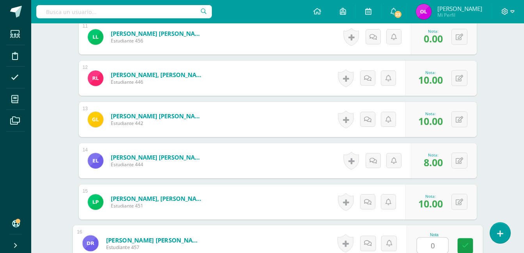
type input "0"
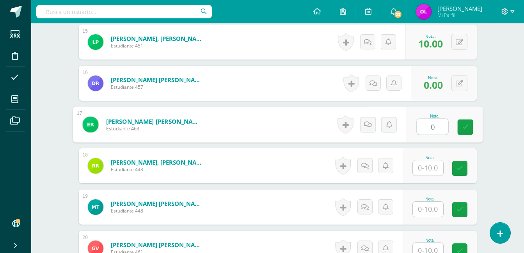
type input "0"
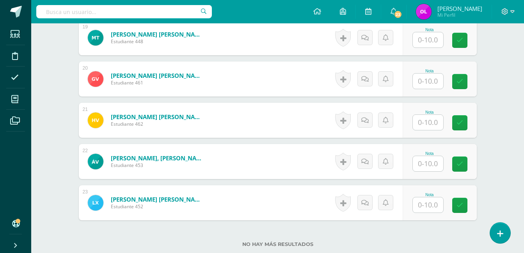
scroll to position [1051, 0]
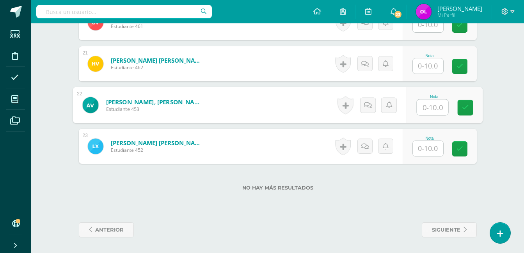
click at [435, 111] on input "text" at bounding box center [431, 108] width 31 height 16
type input "9"
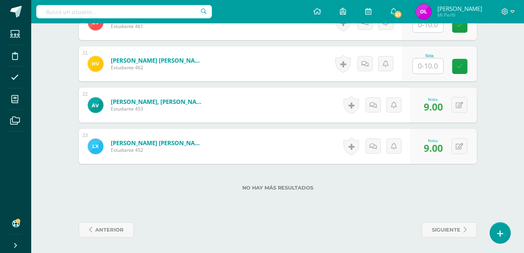
click at [469, 105] on div "0 Logros Logros obtenidos Aún no hay logros agregados Nota: 9.00" at bounding box center [444, 105] width 66 height 35
click at [458, 104] on button at bounding box center [459, 105] width 16 height 16
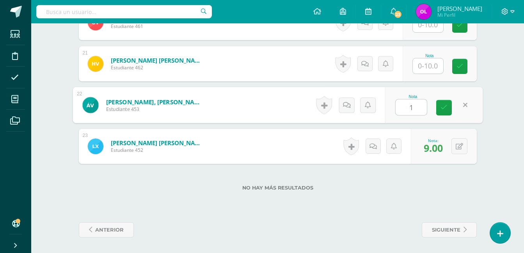
type input "10"
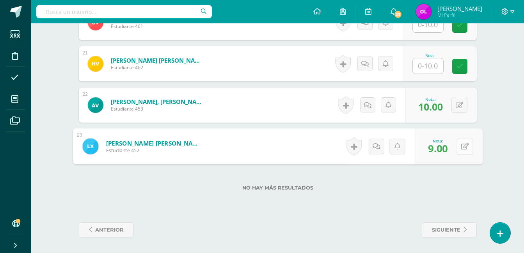
click at [457, 146] on button at bounding box center [464, 146] width 16 height 16
type input "10"
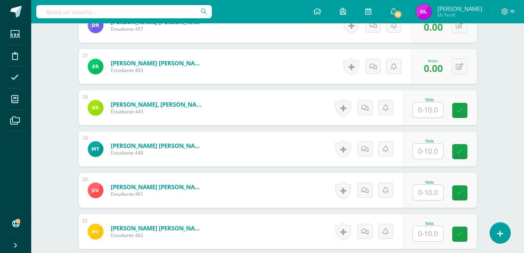
scroll to position [934, 0]
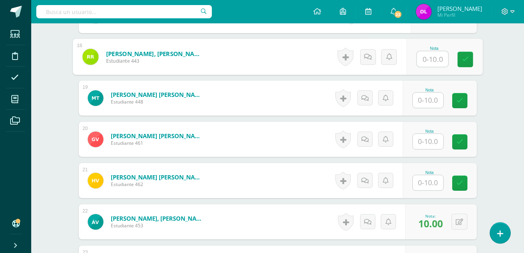
click at [432, 60] on input "text" at bounding box center [431, 59] width 31 height 16
type input "10"
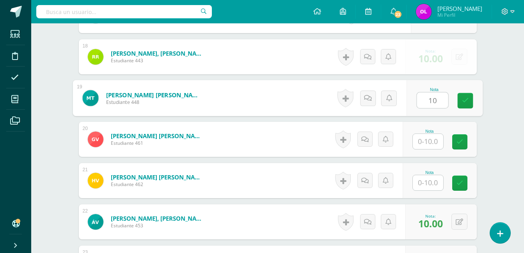
type input "10"
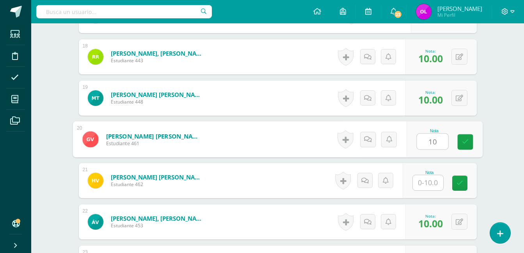
type input "10"
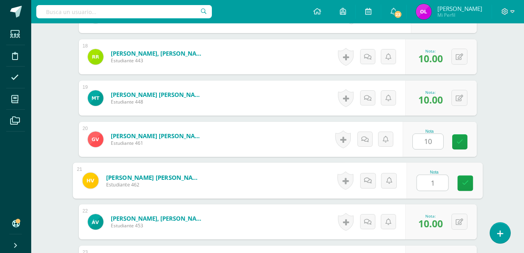
type input "10"
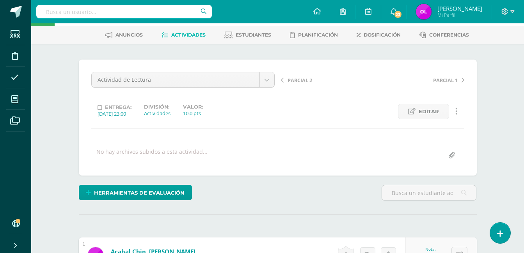
scroll to position [0, 0]
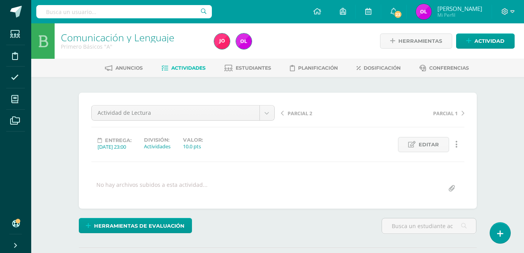
click at [184, 69] on span "Actividades" at bounding box center [188, 68] width 34 height 6
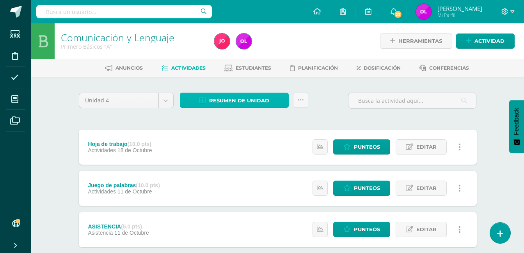
click at [234, 105] on span "Resumen de unidad" at bounding box center [239, 101] width 60 height 14
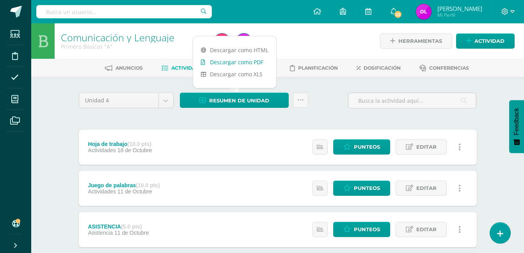
click at [259, 62] on link "Descargar como PDF" at bounding box center [234, 62] width 83 height 12
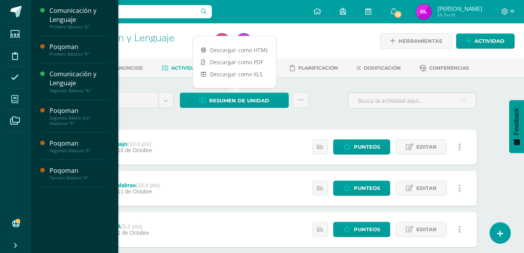
click at [16, 99] on icon at bounding box center [14, 100] width 7 height 8
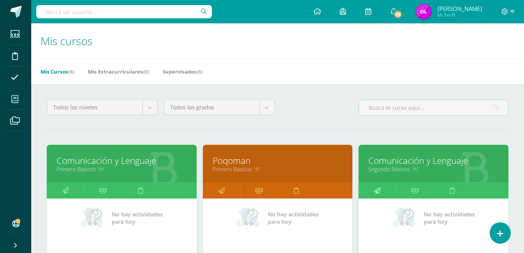
click at [377, 192] on icon at bounding box center [376, 190] width 7 height 15
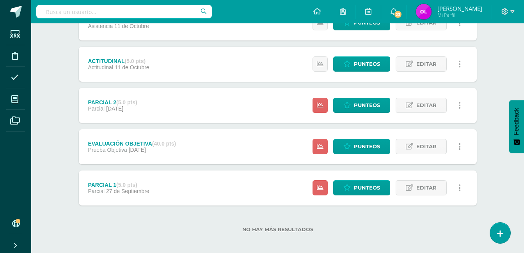
scroll to position [129, 0]
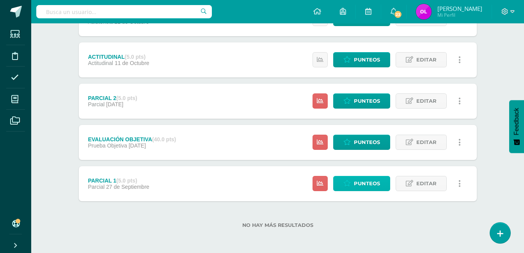
click at [360, 180] on span "Punteos" at bounding box center [367, 184] width 26 height 14
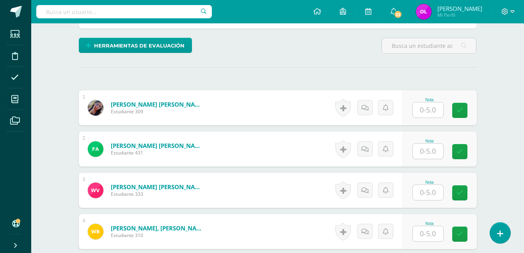
scroll to position [181, 0]
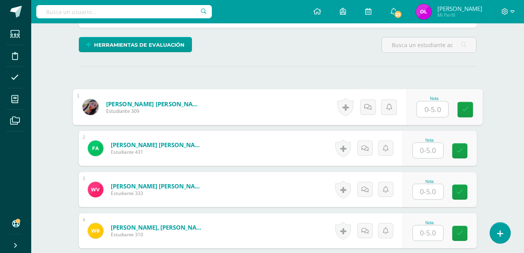
click at [435, 106] on input "text" at bounding box center [431, 110] width 31 height 16
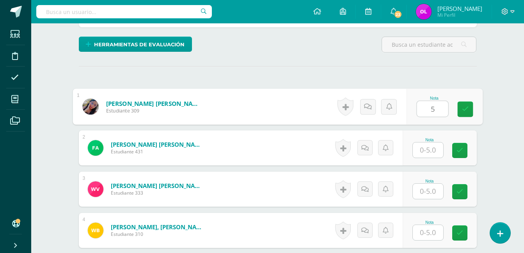
type input "5"
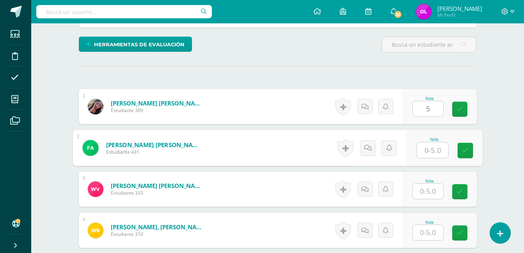
scroll to position [182, 0]
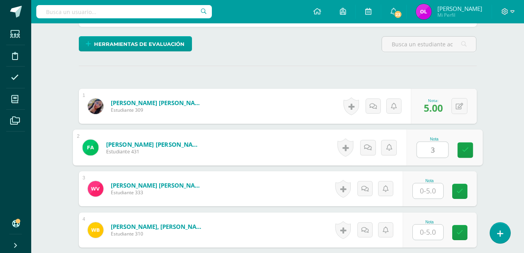
type input "3"
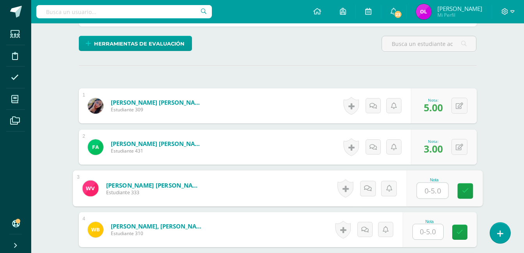
scroll to position [183, 0]
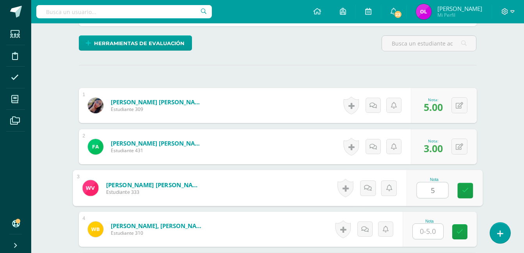
type input "5"
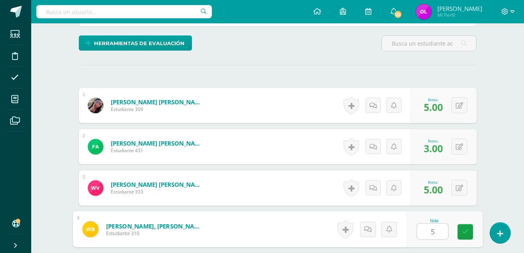
type input "5"
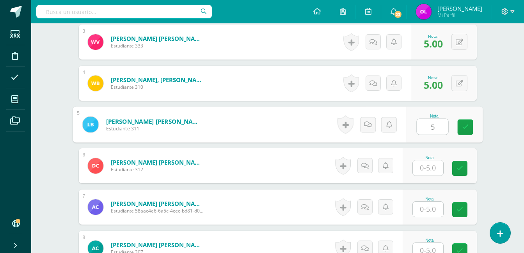
type input "5"
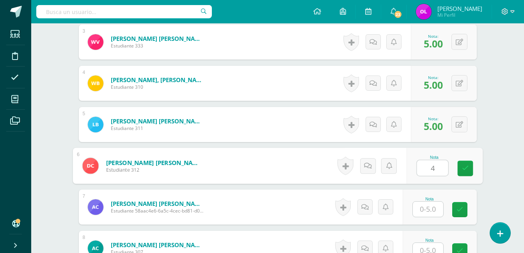
type input "4"
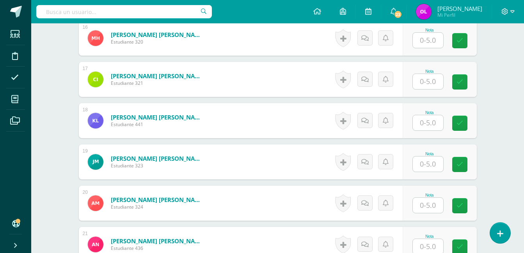
scroll to position [875, 0]
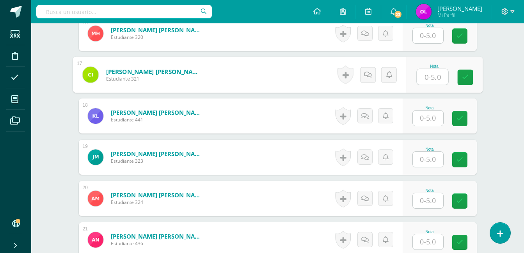
click at [430, 73] on input "text" at bounding box center [431, 77] width 31 height 16
type input "3"
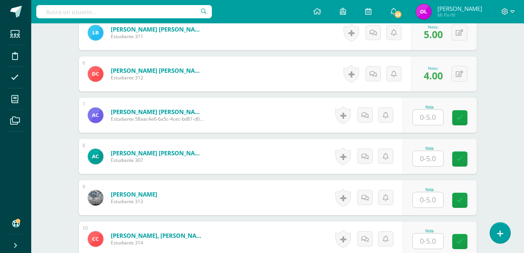
scroll to position [407, 0]
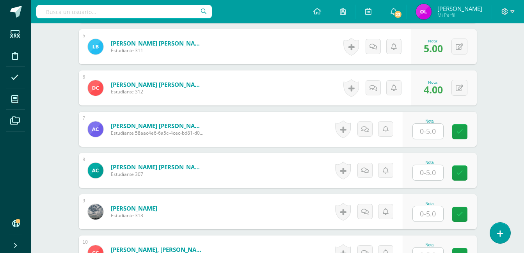
click at [430, 133] on input "text" at bounding box center [427, 131] width 30 height 15
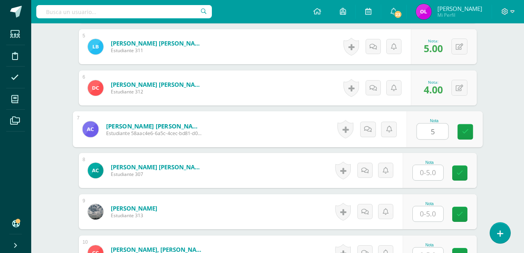
type input "5"
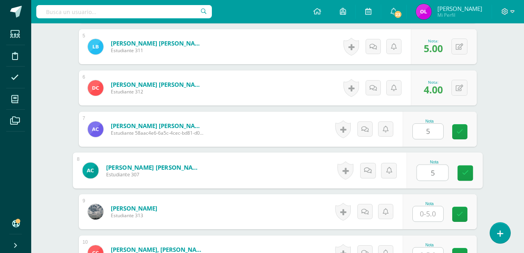
type input "5"
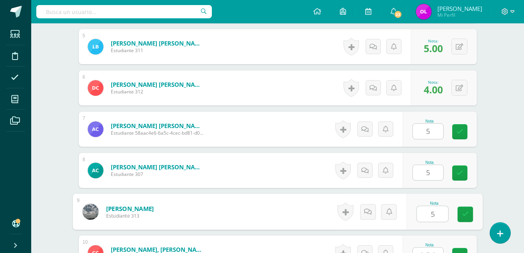
type input "5"
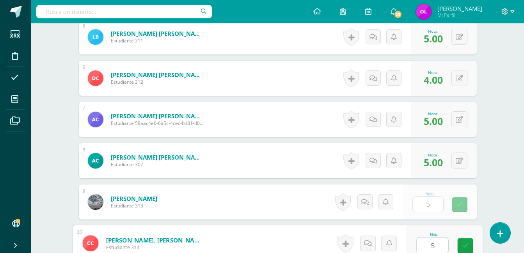
type input "5"
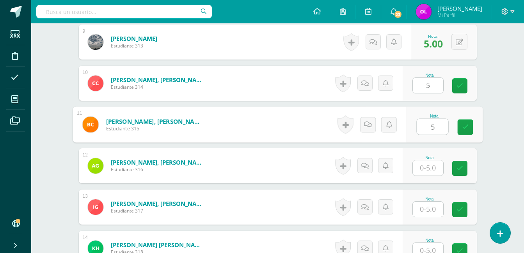
type input "5"
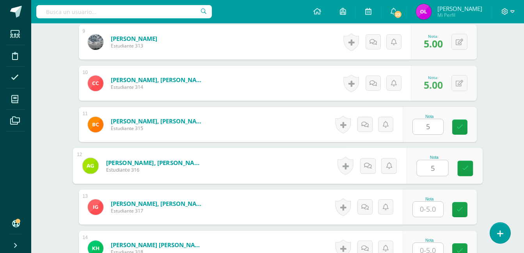
type input "5"
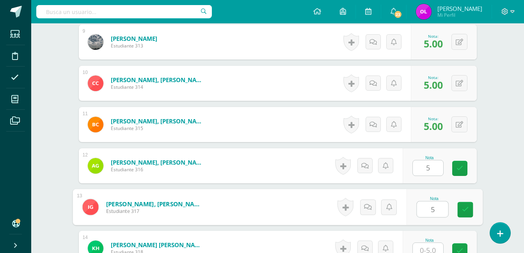
type input "5"
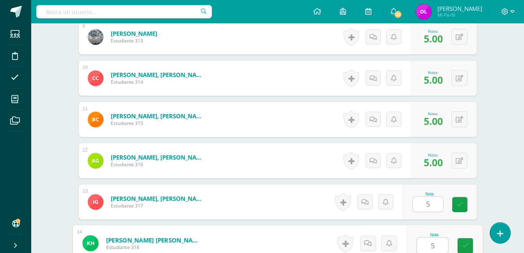
type input "5"
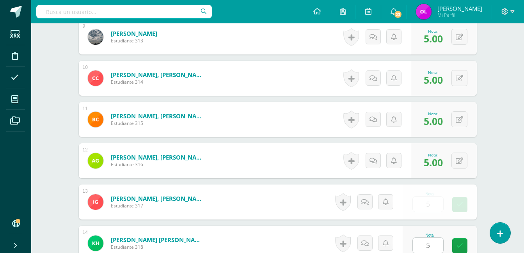
scroll to position [742, 0]
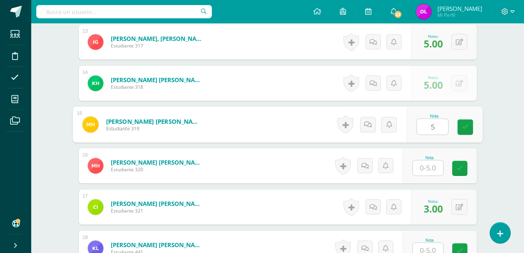
type input "5"
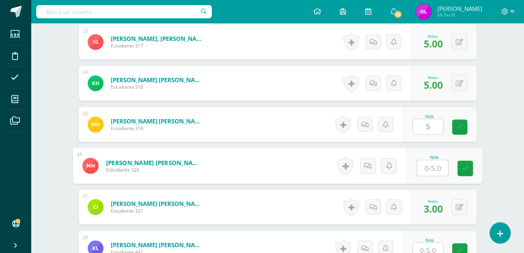
type input "5"
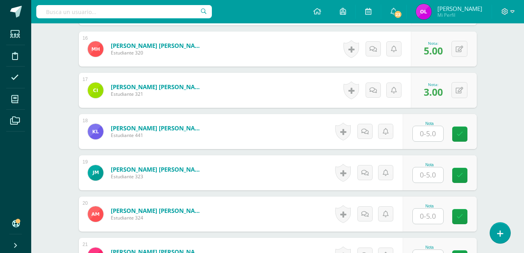
scroll to position [898, 0]
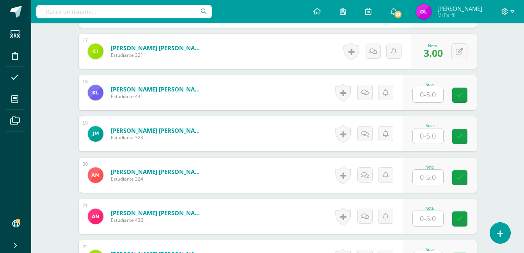
drag, startPoint x: 431, startPoint y: 100, endPoint x: 430, endPoint y: 93, distance: 6.6
click at [431, 99] on input "text" at bounding box center [427, 94] width 30 height 15
type input "3"
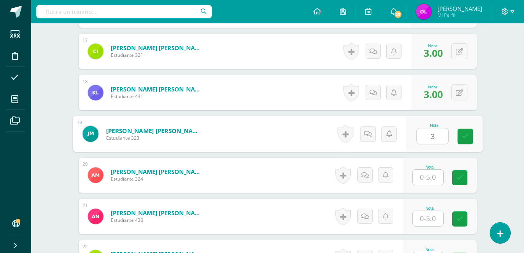
type input "3"
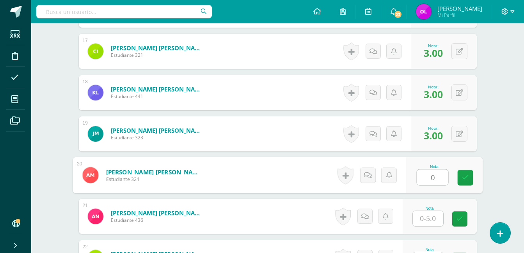
type input "0"
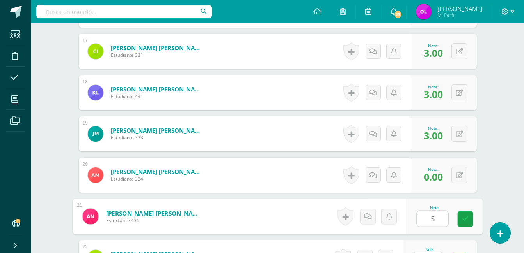
type input "5"
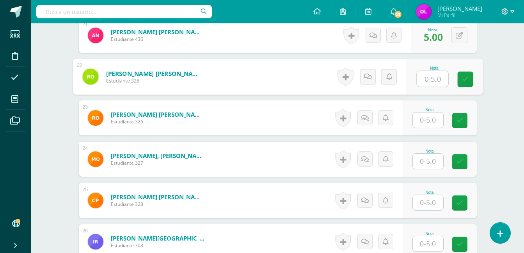
scroll to position [1092, 0]
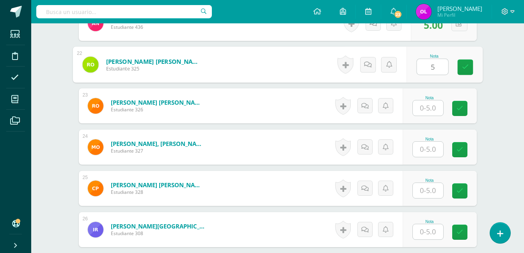
type input "5"
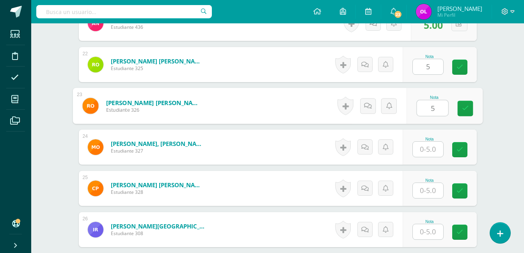
type input "5"
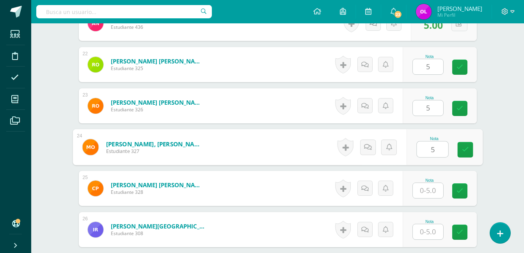
type input "5"
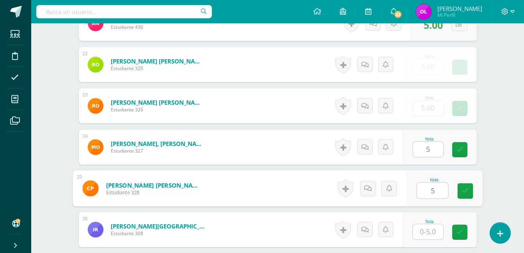
type input "5"
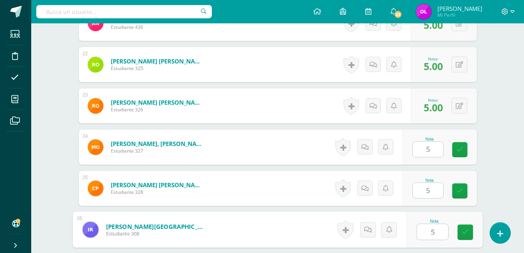
type input "5"
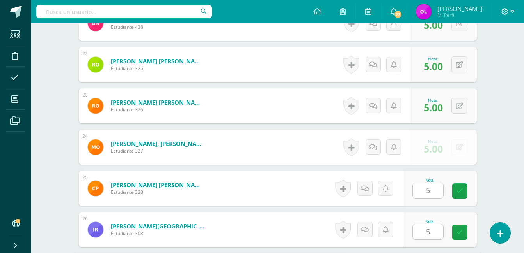
scroll to position [1238, 0]
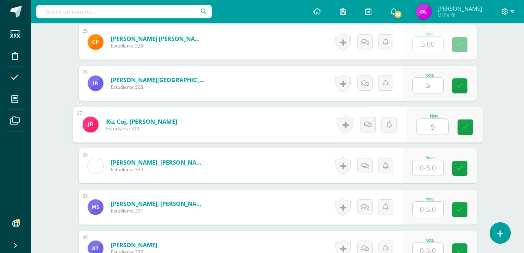
type input "5"
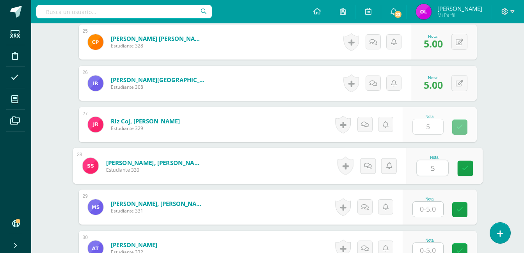
type input "5"
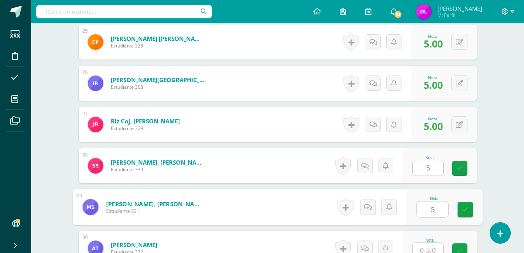
type input "5"
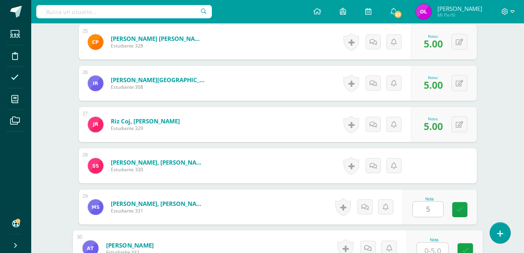
scroll to position [1243, 0]
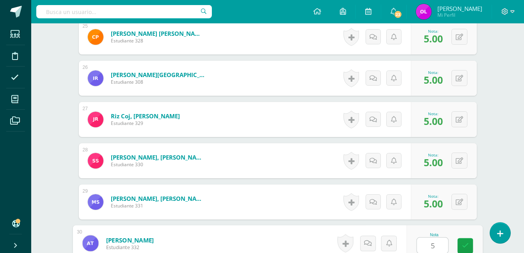
type input "5"
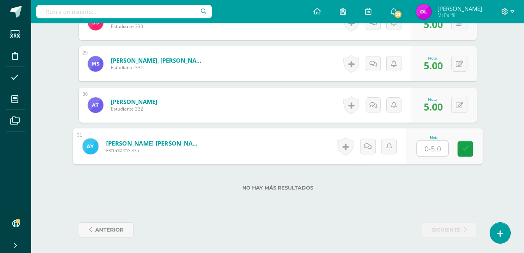
type input "3"
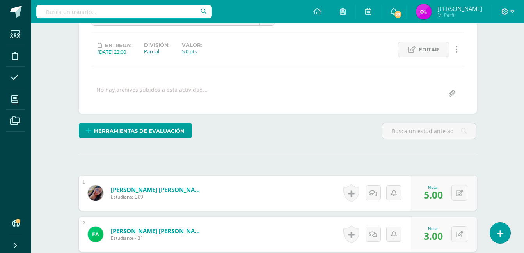
scroll to position [0, 0]
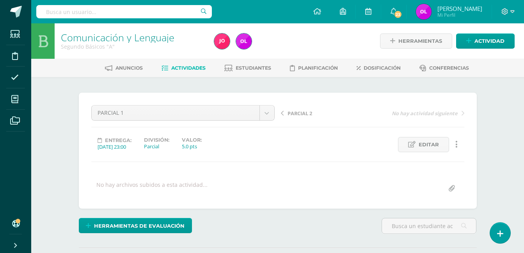
click at [179, 67] on span "Actividades" at bounding box center [188, 68] width 34 height 6
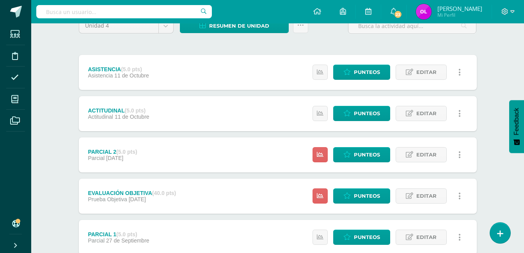
scroll to position [78, 0]
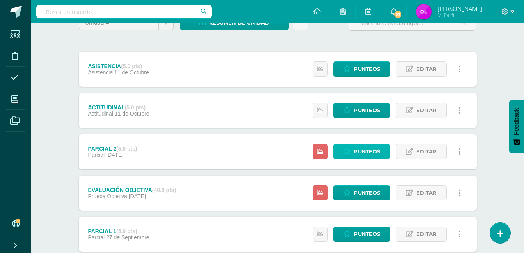
click at [360, 153] on span "Punteos" at bounding box center [367, 152] width 26 height 14
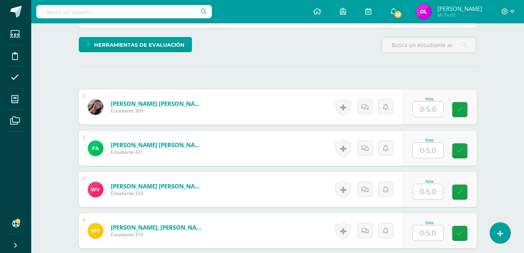
scroll to position [182, 0]
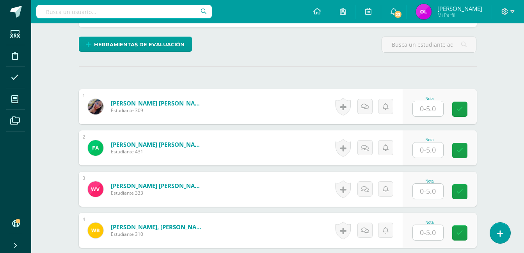
click at [431, 110] on input "text" at bounding box center [427, 108] width 30 height 15
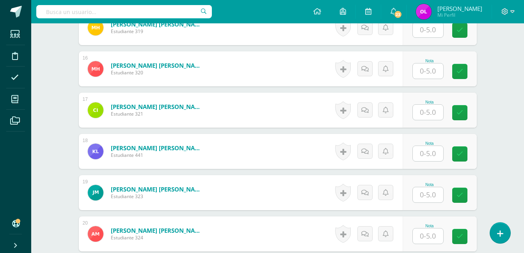
scroll to position [885, 0]
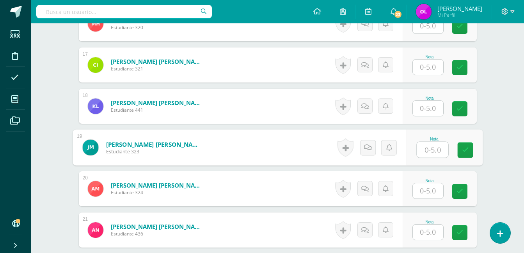
click at [436, 155] on input "text" at bounding box center [431, 150] width 31 height 16
type input "0"
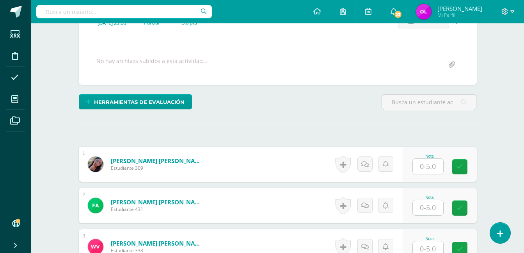
scroll to position [105, 0]
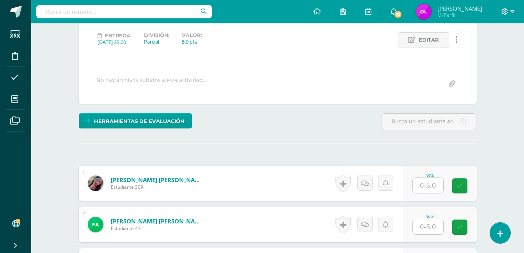
click at [428, 184] on input "text" at bounding box center [427, 185] width 30 height 15
type input "5"
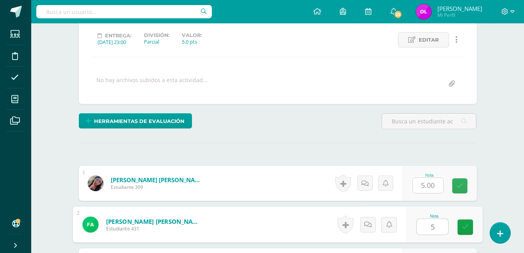
type input "5"
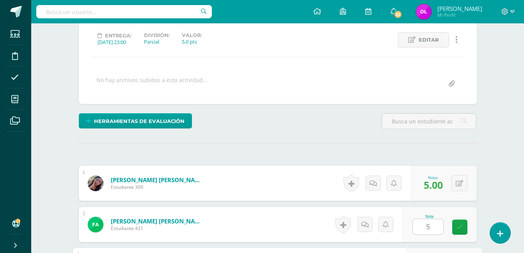
scroll to position [246, 0]
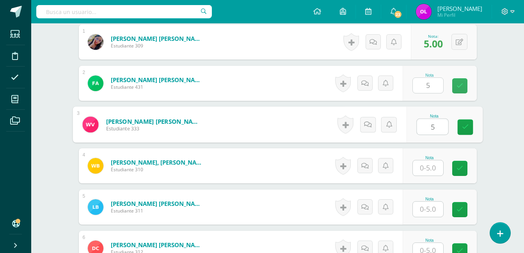
type input "5"
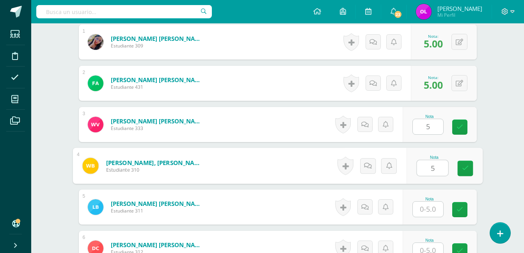
type input "5"
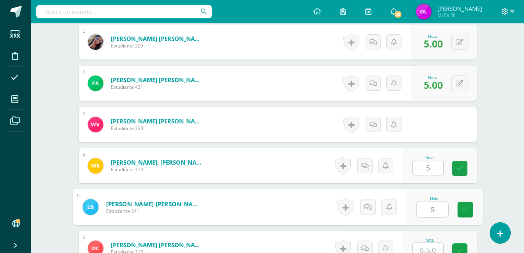
type input "5"
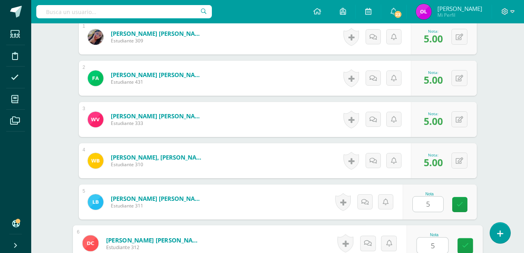
type input "5"
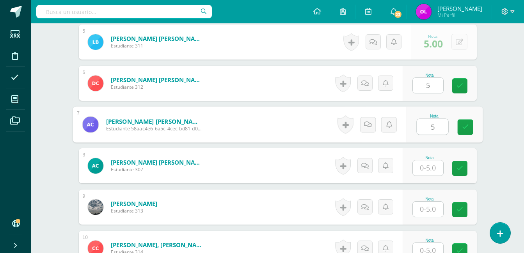
type input "5"
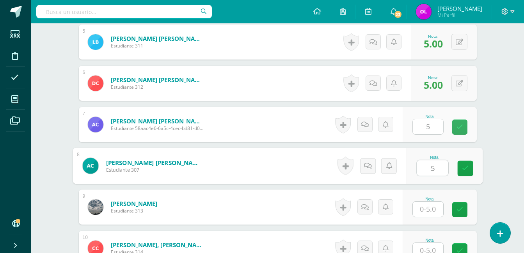
type input "5"
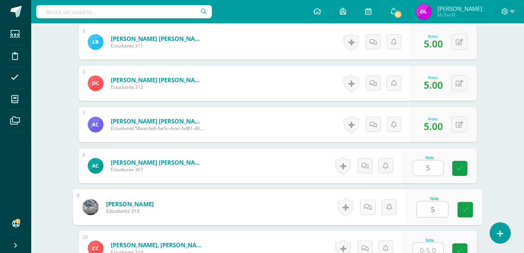
type input "5"
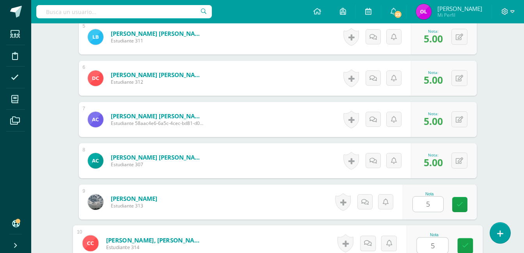
type input "5"
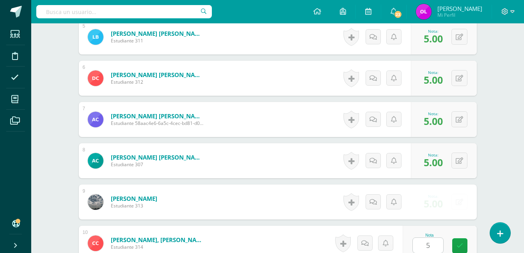
scroll to position [577, 0]
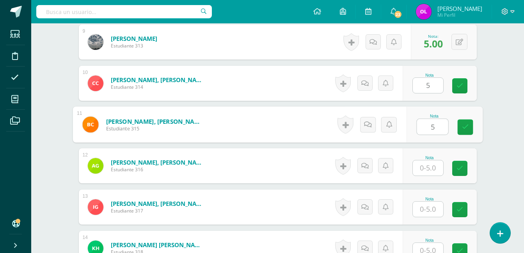
type input "5"
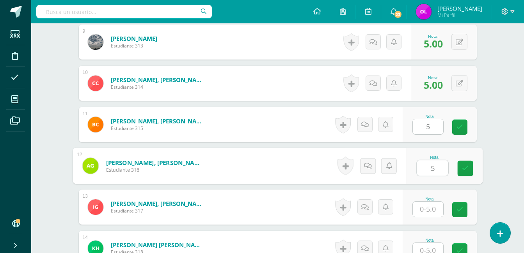
type input "5"
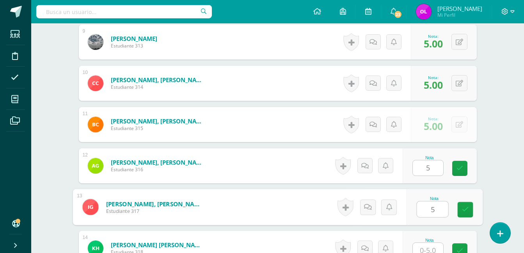
type input "5"
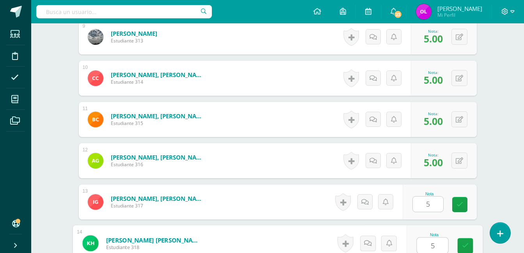
type input "5"
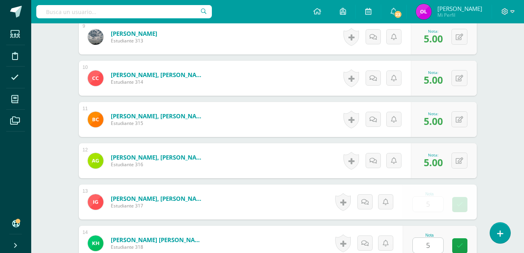
scroll to position [742, 0]
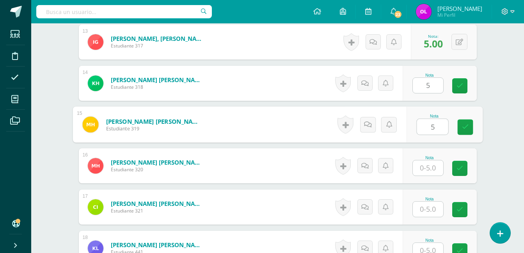
type input "5"
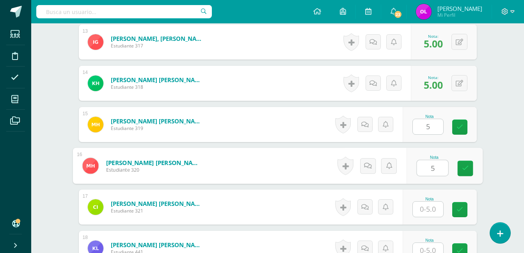
type input "5"
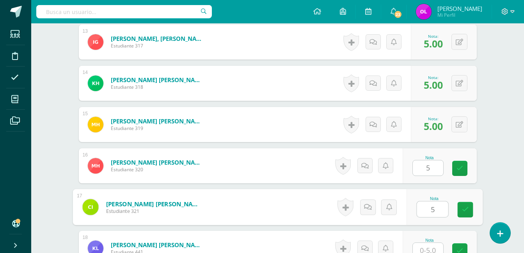
type input "5"
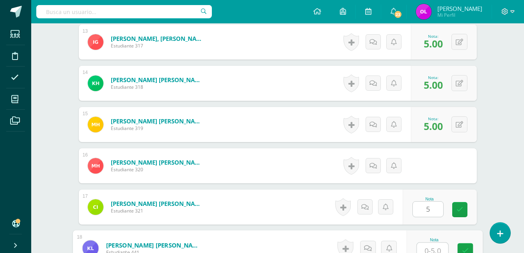
scroll to position [747, 0]
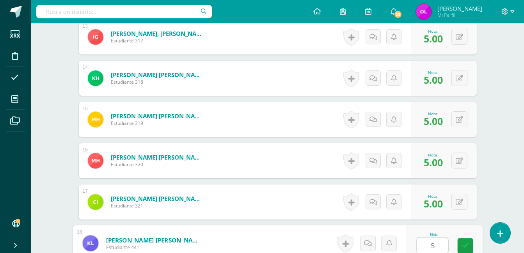
type input "55"
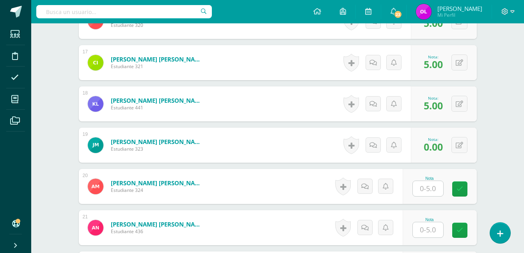
scroll to position [903, 0]
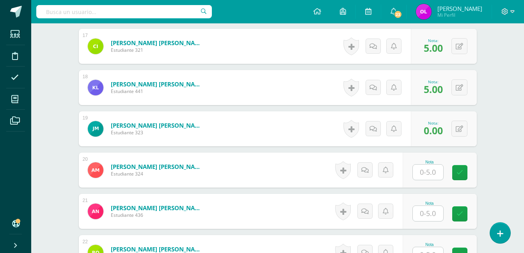
click at [428, 175] on input "text" at bounding box center [427, 172] width 30 height 15
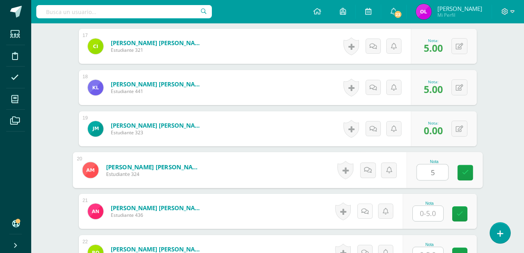
type input "5"
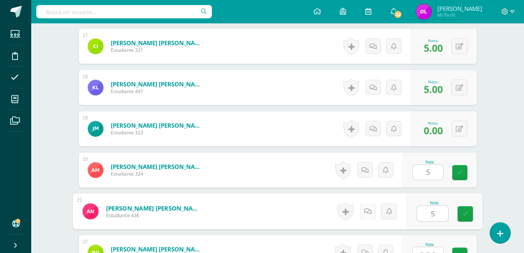
type input "5"
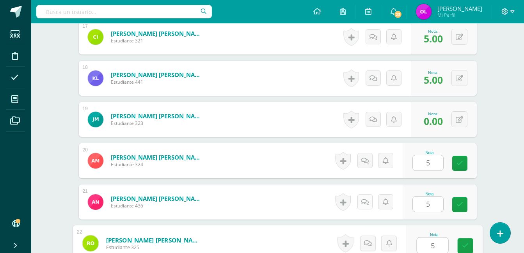
type input "5"
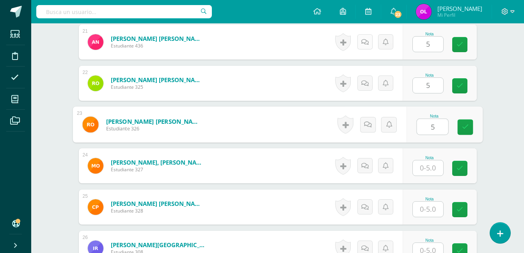
type input "5"
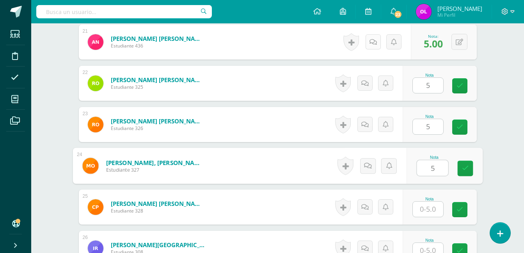
type input "5"
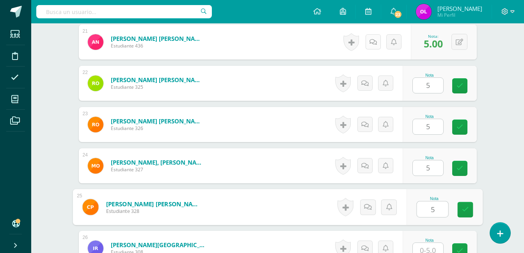
type input "5"
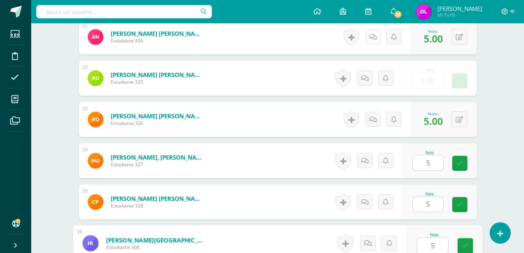
type input "5"
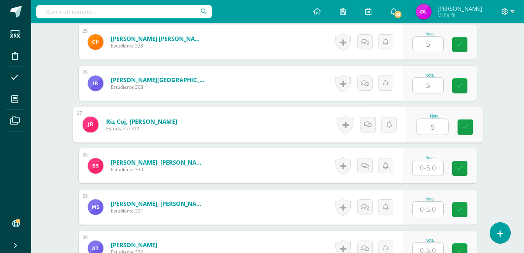
type input "5"
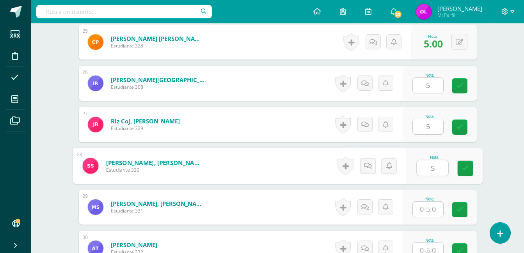
type input "5"
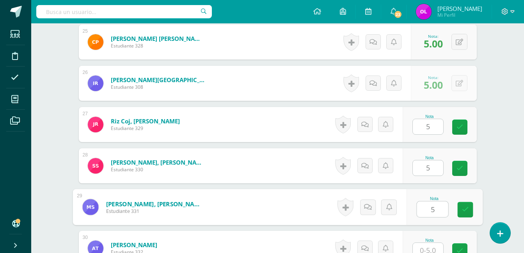
type input "5"
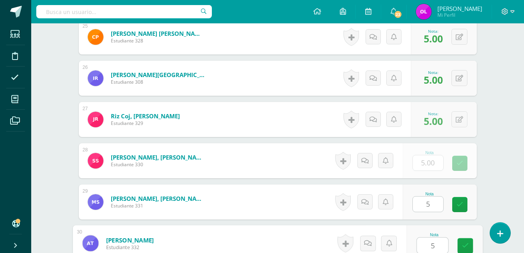
type input "5"
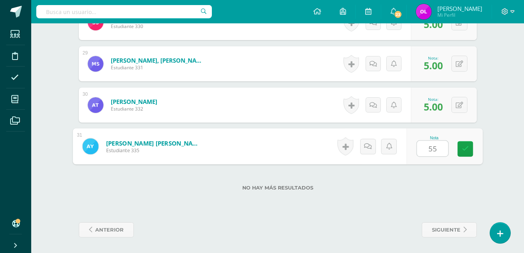
type input "0"
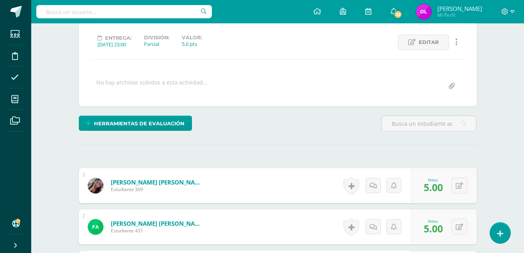
scroll to position [0, 0]
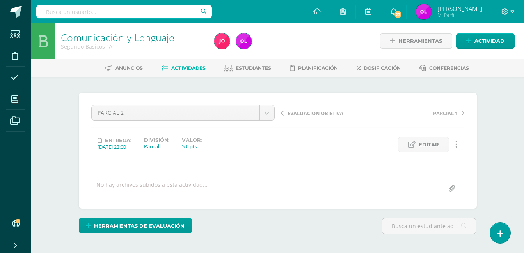
click at [193, 66] on span "Actividades" at bounding box center [188, 68] width 34 height 6
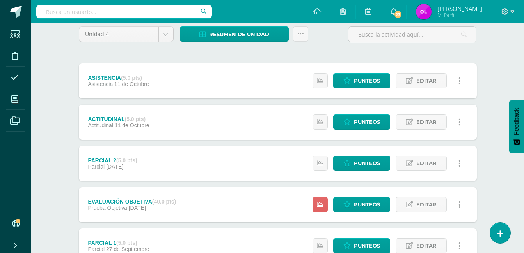
scroll to position [78, 0]
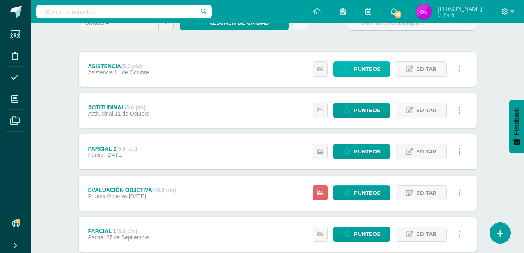
click at [360, 67] on span "Punteos" at bounding box center [367, 69] width 26 height 14
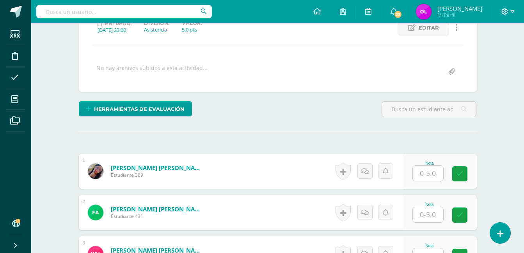
scroll to position [117, 0]
click at [440, 170] on input "text" at bounding box center [427, 173] width 30 height 15
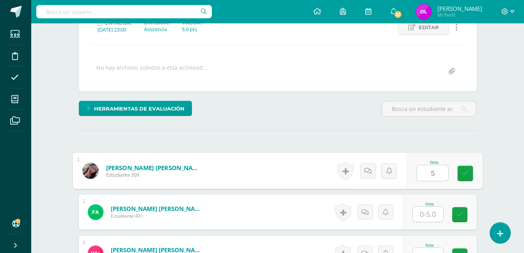
type input "5"
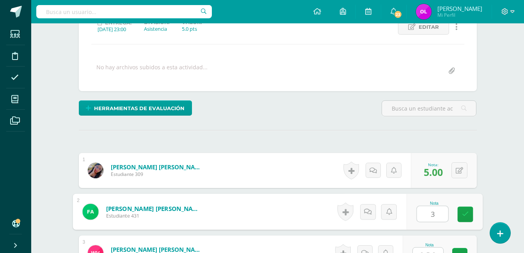
type input "3"
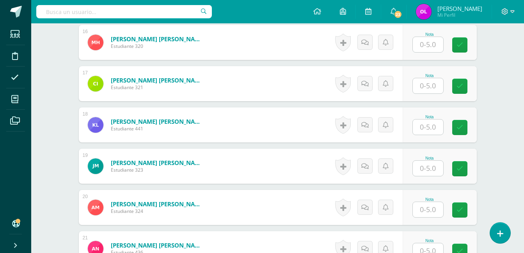
scroll to position [869, 0]
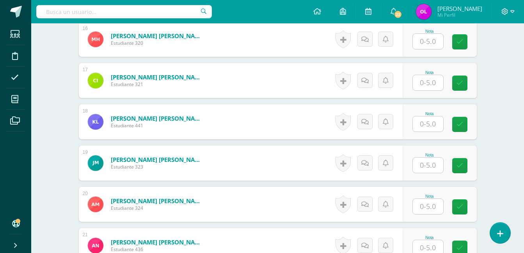
click at [425, 168] on input "text" at bounding box center [427, 165] width 30 height 15
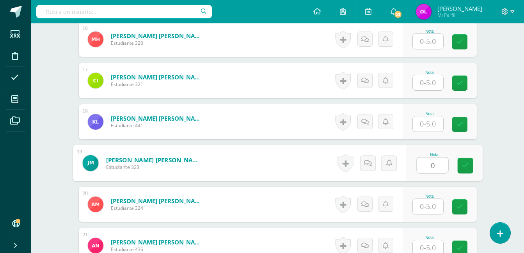
type input "0"
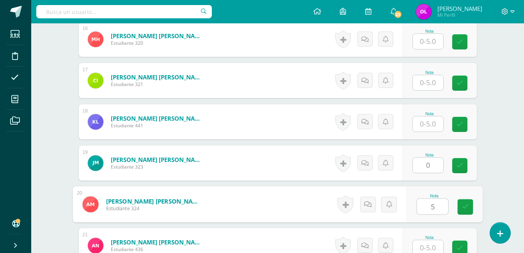
type input "5"
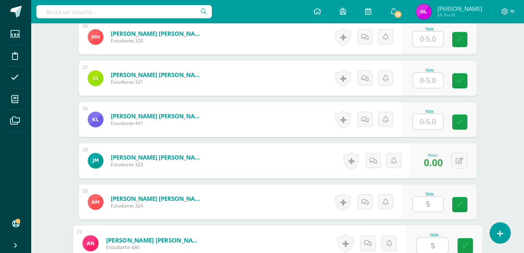
type input "5"
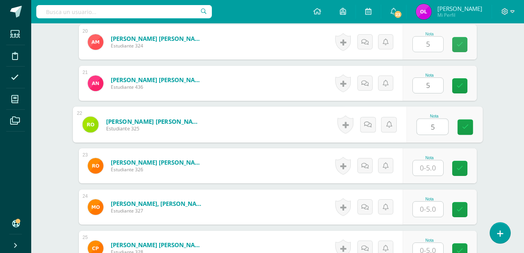
type input "5"
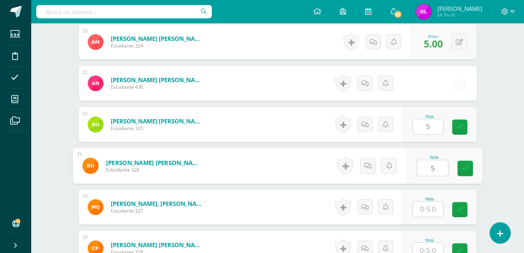
type input "5"
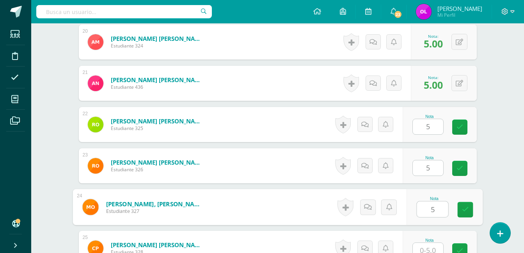
type input "5"
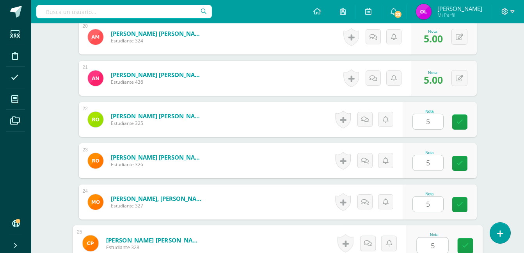
type input "5"
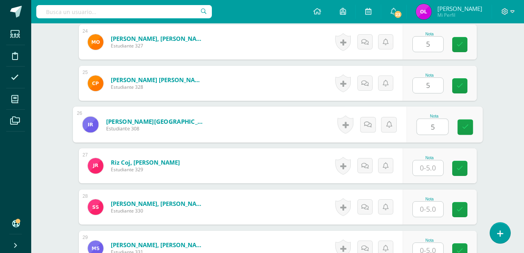
type input "5"
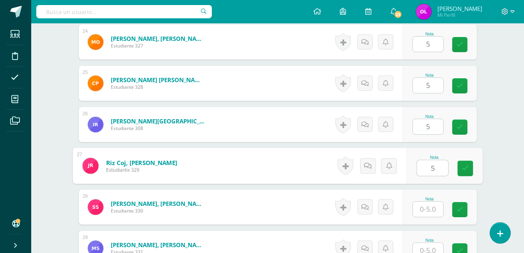
type input "5"
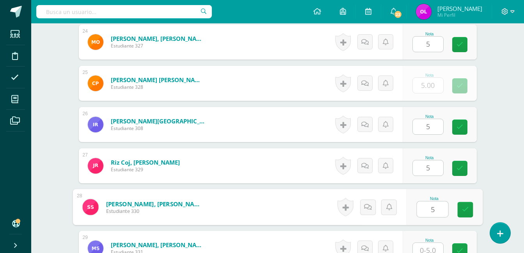
type input "5"
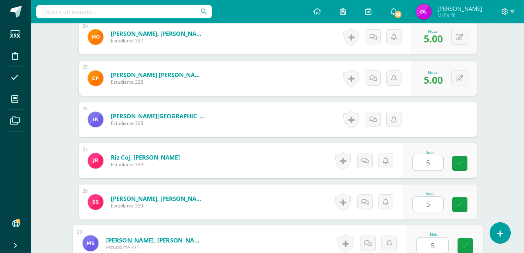
type input "5"
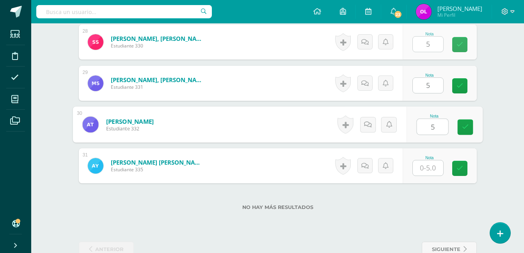
type input "5"
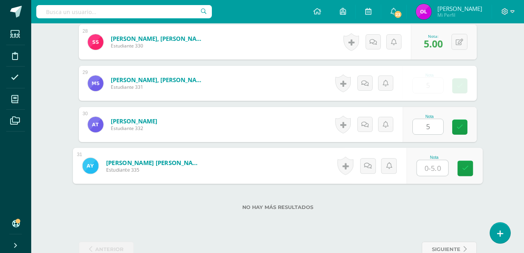
type input "5"
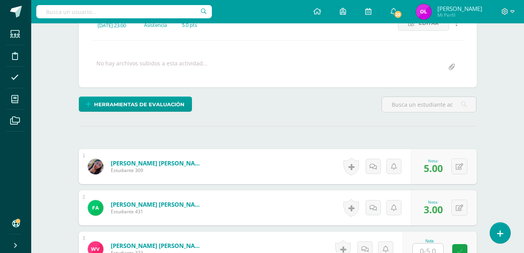
scroll to position [193, 0]
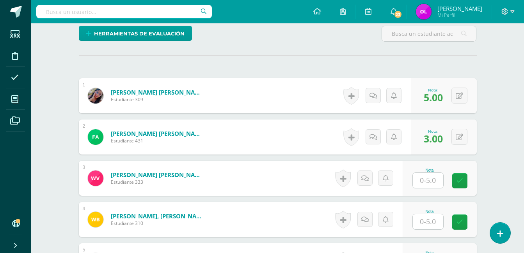
click at [426, 176] on input "text" at bounding box center [427, 180] width 30 height 15
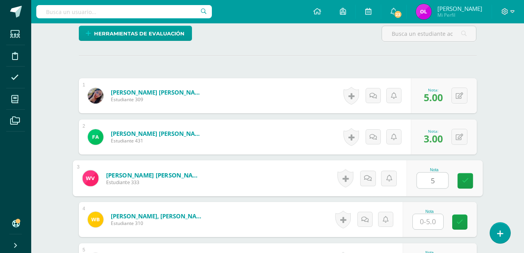
type input "5"
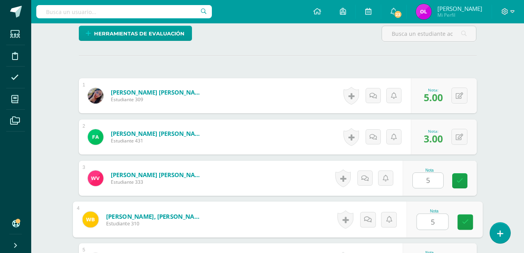
type input "5"
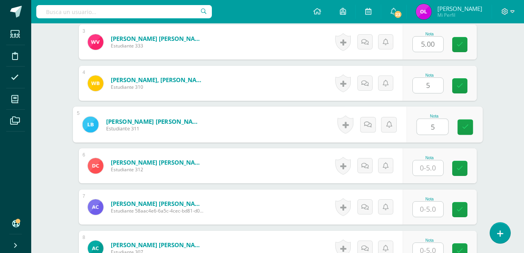
type input "5"
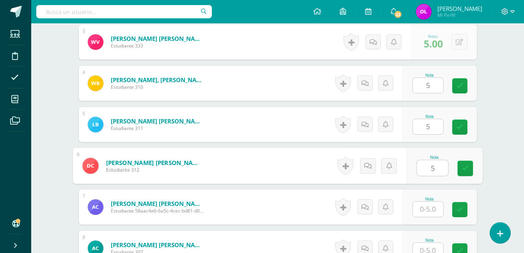
type input "5"
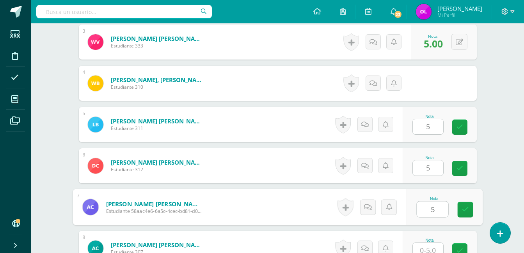
type input "5"
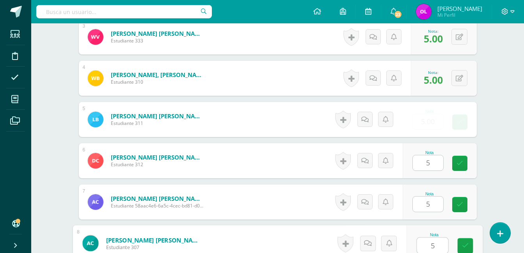
type input "5"
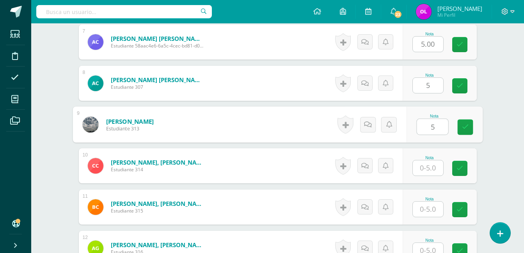
type input "5"
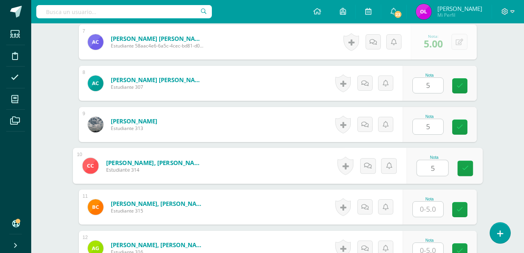
type input "5"
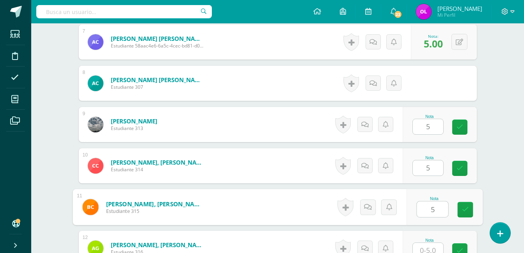
type input "5"
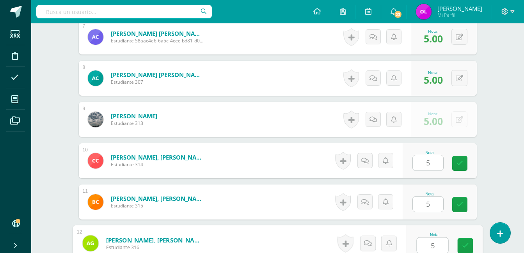
type input "5"
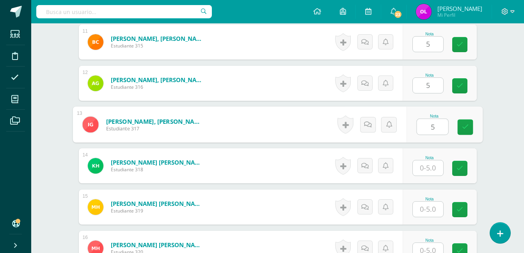
type input "5"
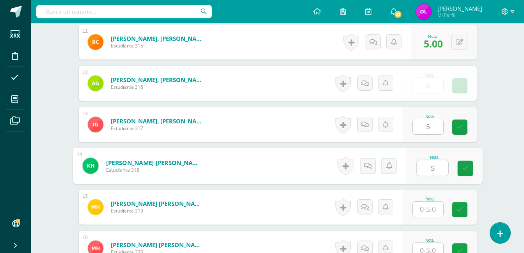
type input "5"
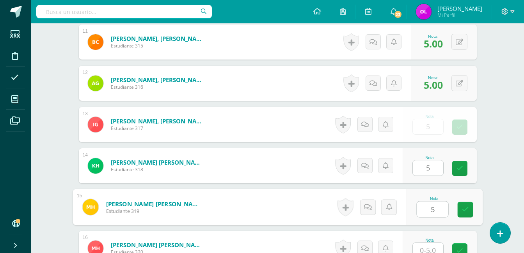
type input "5"
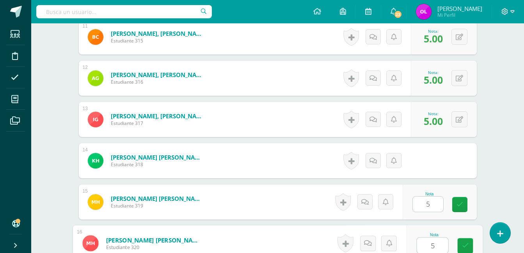
type input "5"
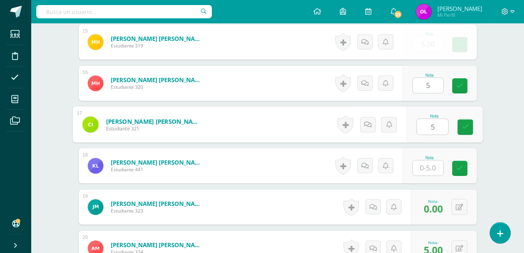
type input "5"
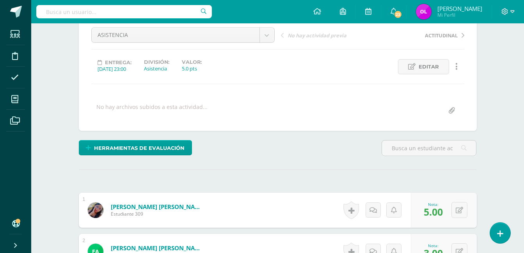
scroll to position [0, 0]
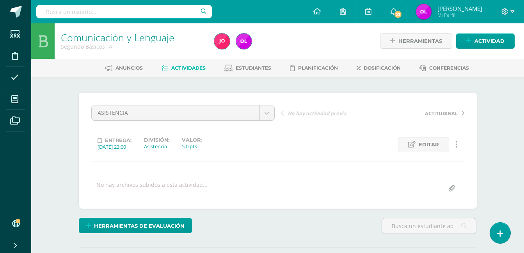
click at [184, 68] on span "Actividades" at bounding box center [188, 68] width 34 height 6
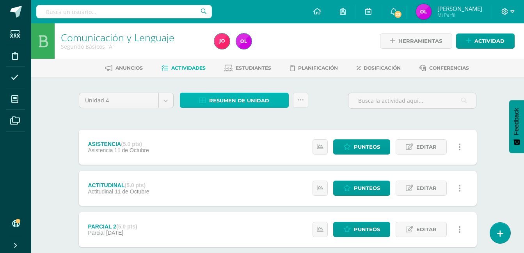
click at [253, 100] on span "Resumen de unidad" at bounding box center [239, 101] width 60 height 14
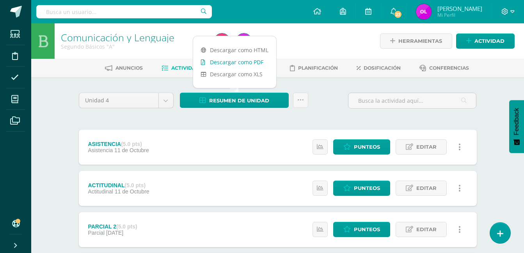
click at [258, 61] on link "Descargar como PDF" at bounding box center [234, 62] width 83 height 12
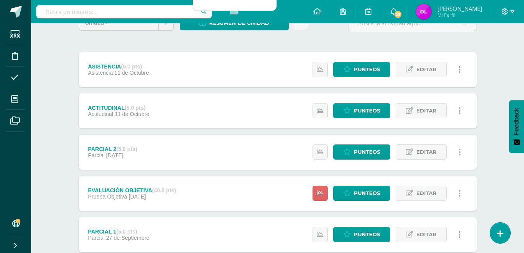
scroll to position [78, 0]
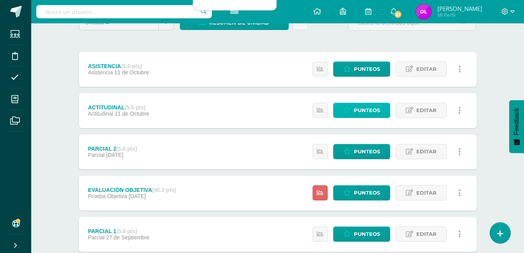
click at [368, 111] on span "Punteos" at bounding box center [367, 110] width 26 height 14
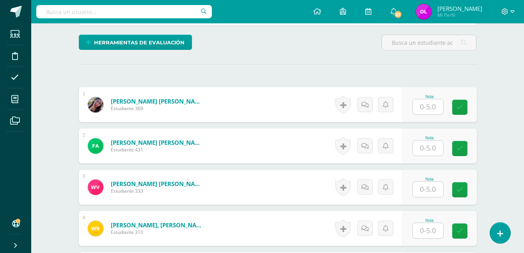
scroll to position [182, 0]
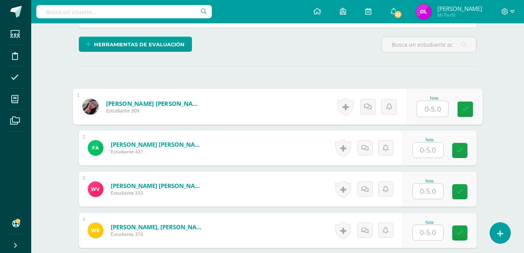
click at [433, 110] on input "text" at bounding box center [431, 109] width 31 height 16
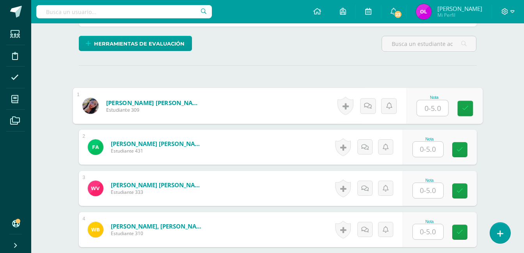
scroll to position [183, 0]
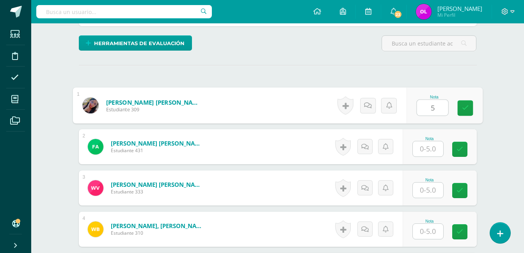
type input "5"
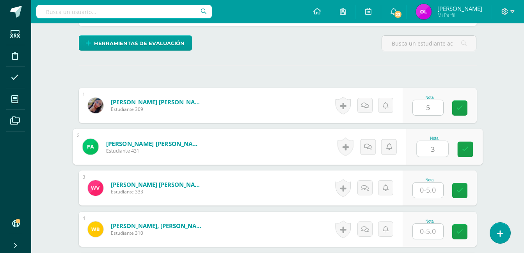
type input "3"
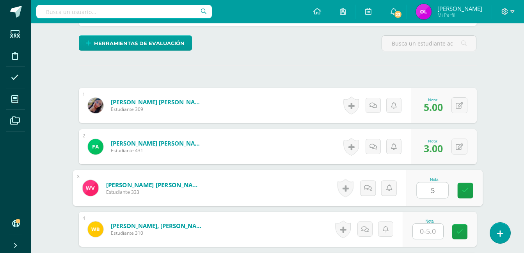
type input "5"
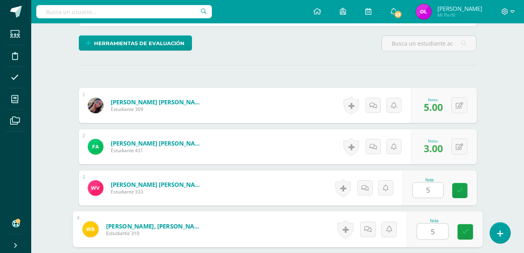
type input "5"
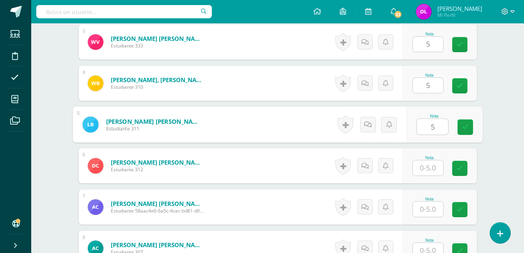
type input "5"
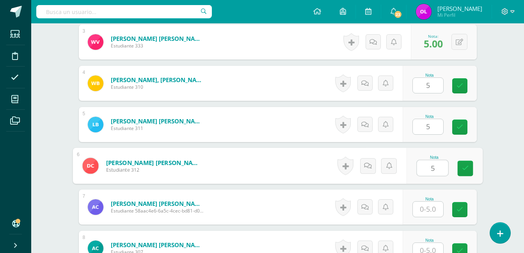
type input "5"
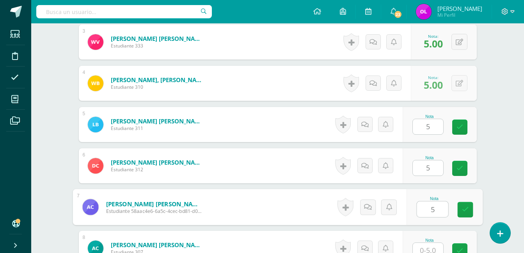
type input "5"
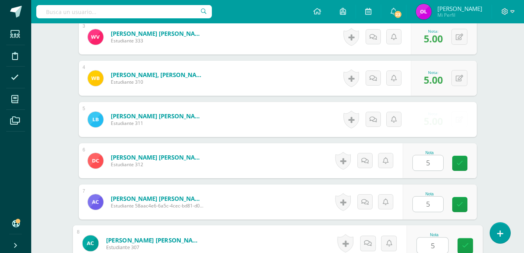
type input "5"
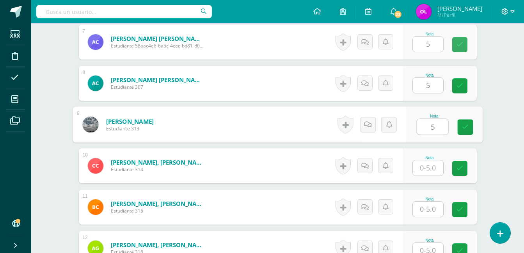
type input "5"
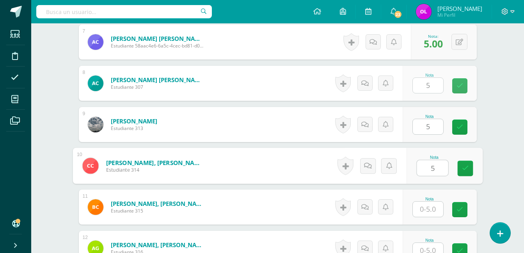
type input "5"
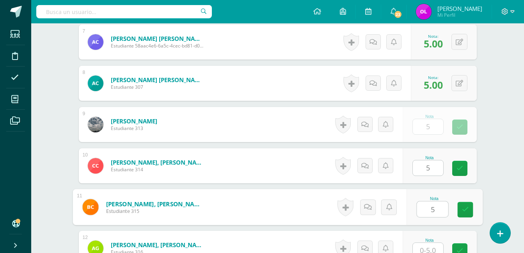
type input "5"
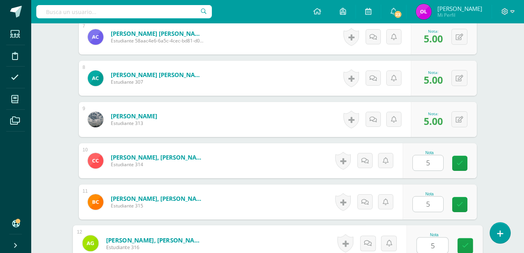
type input "5"
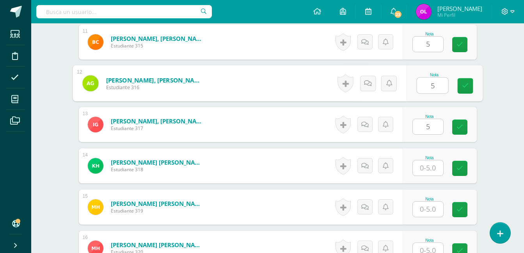
type input "5"
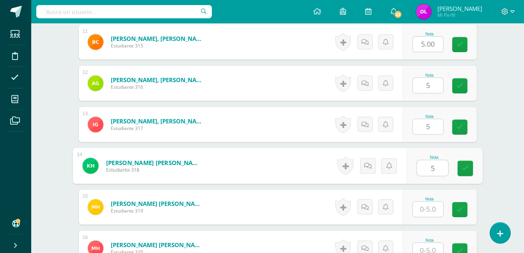
type input "5"
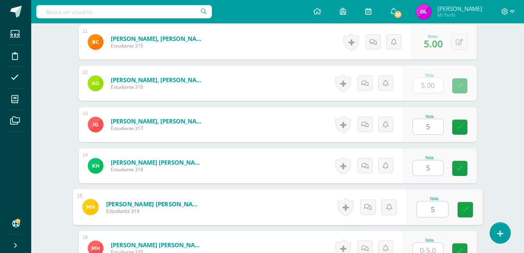
type input "5"
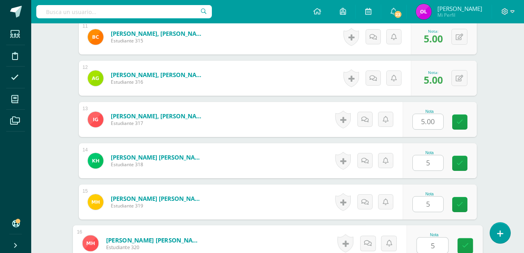
type input "5"
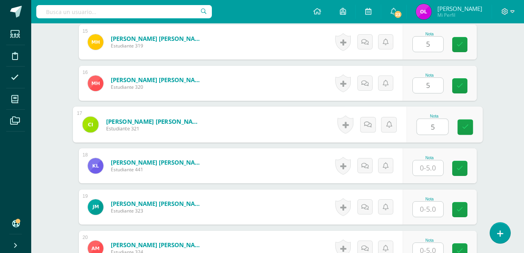
type input "5"
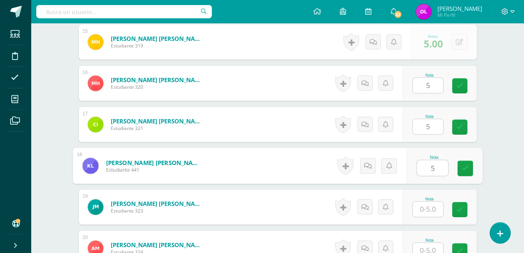
type input "5"
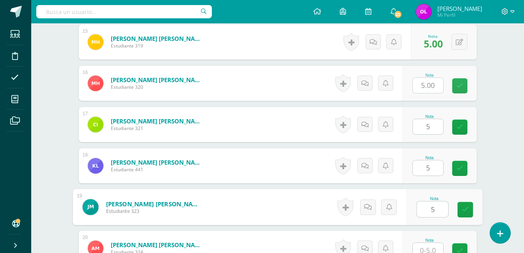
type input "5"
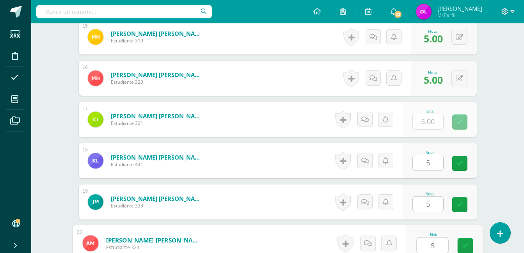
type input "5"
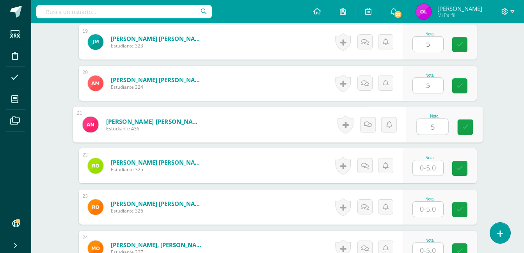
type input "5"
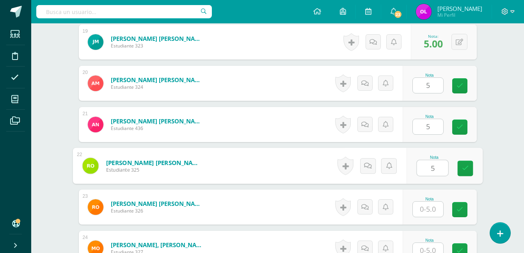
type input "5"
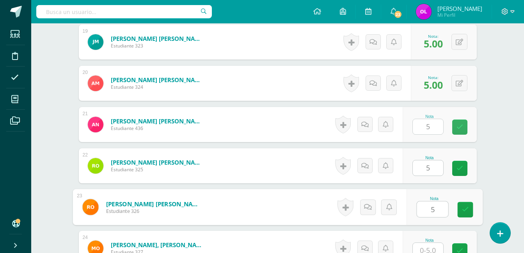
type input "5"
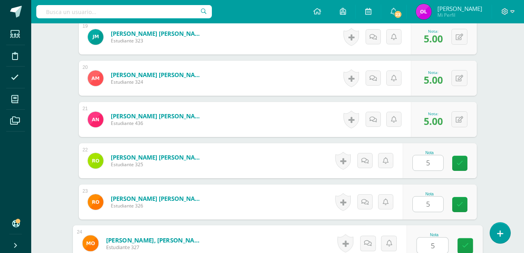
type input "5"
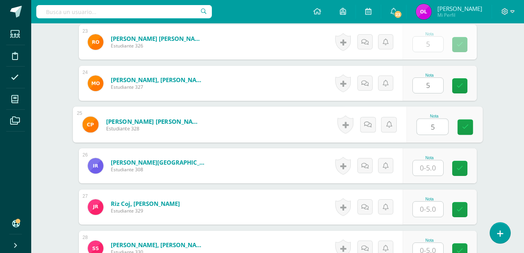
type input "5"
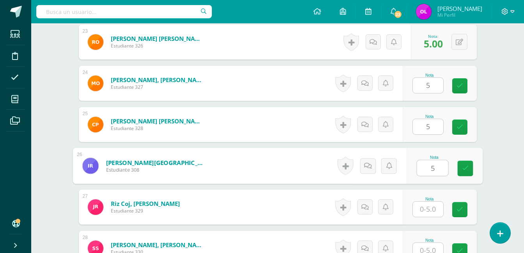
type input "5"
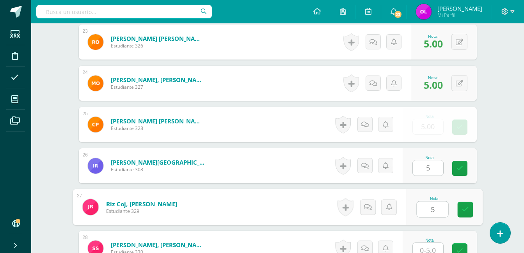
type input "5"
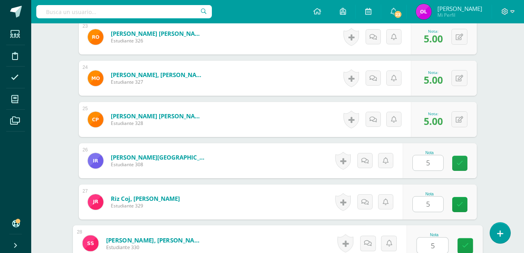
type input "5"
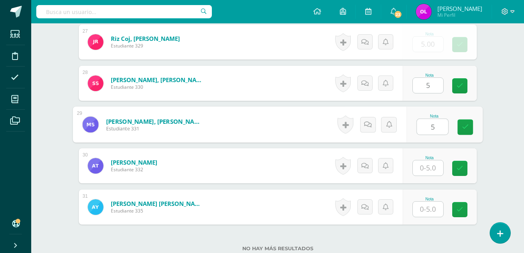
type input "5"
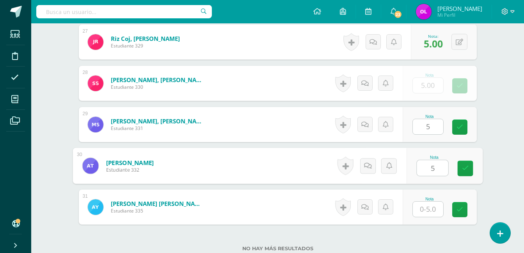
type input "5"
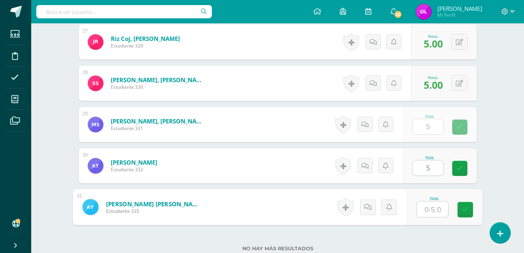
type input "5"
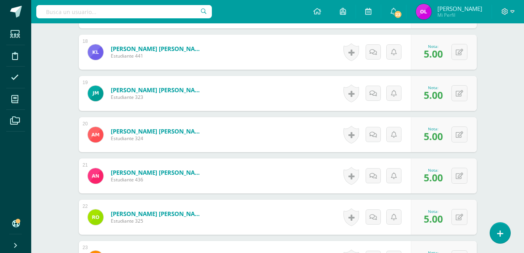
scroll to position [931, 0]
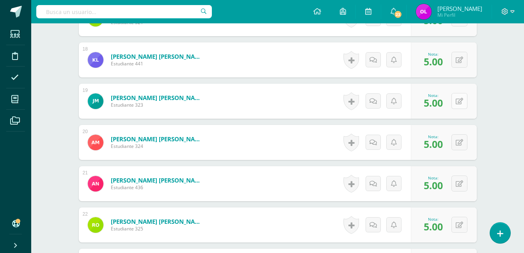
click at [462, 96] on button at bounding box center [459, 101] width 16 height 16
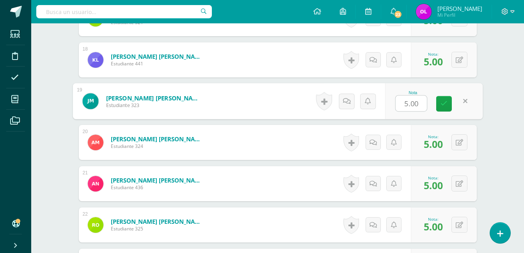
type input "0"
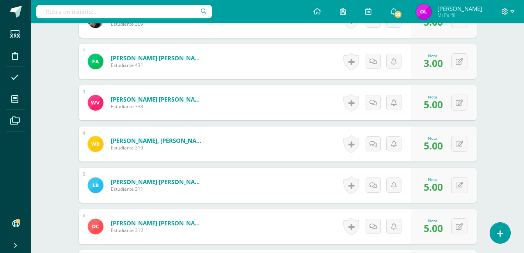
scroll to position [0, 0]
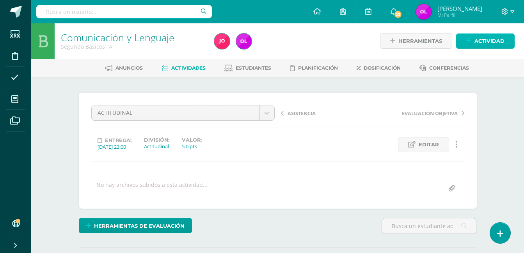
click at [487, 42] on span "Actividad" at bounding box center [489, 41] width 30 height 14
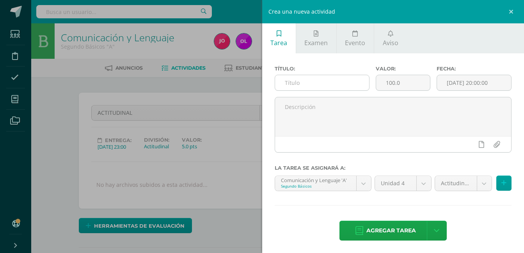
click at [348, 78] on input "text" at bounding box center [322, 82] width 94 height 15
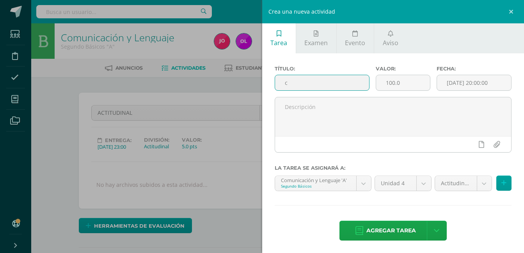
type input "Carátula de unidad"
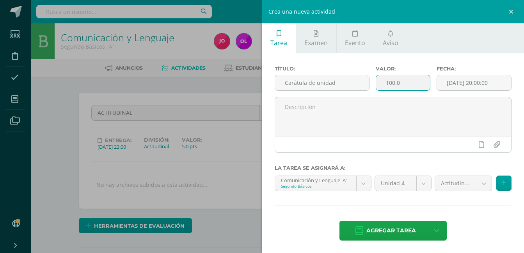
drag, startPoint x: 401, startPoint y: 85, endPoint x: 370, endPoint y: 85, distance: 31.2
click at [370, 85] on div "Título: Carátula de unidad Valor: 100.0 Fecha: 2025-10-10 20:00:00" at bounding box center [392, 81] width 243 height 31
type input "5"
click at [471, 82] on input "[DATE] 20:00:00" at bounding box center [474, 82] width 74 height 15
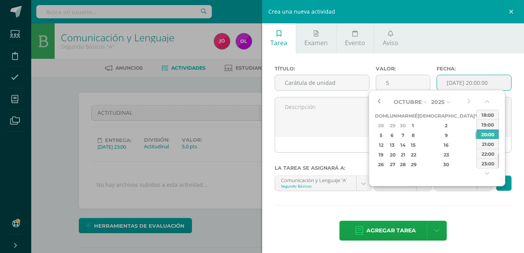
click at [380, 99] on button "button" at bounding box center [379, 102] width 8 height 12
click at [485, 138] on div "13" at bounding box center [489, 135] width 8 height 9
click at [487, 165] on div "23:00" at bounding box center [487, 164] width 22 height 10
type input "[DATE] 23:00"
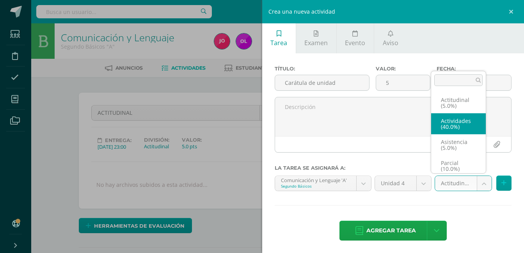
select select "22752"
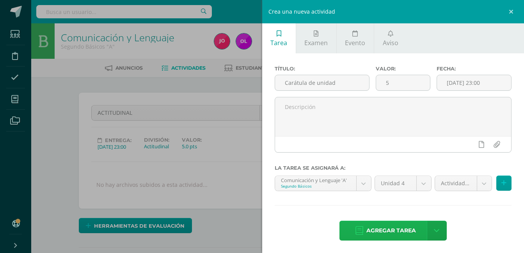
click at [388, 231] on span "Agregar tarea" at bounding box center [391, 230] width 50 height 19
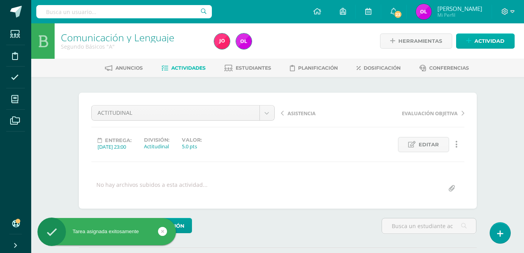
scroll to position [0, 0]
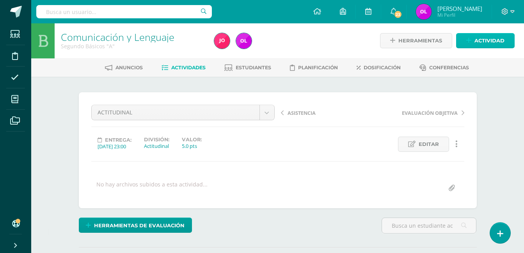
click at [490, 42] on span "Actividad" at bounding box center [489, 41] width 30 height 14
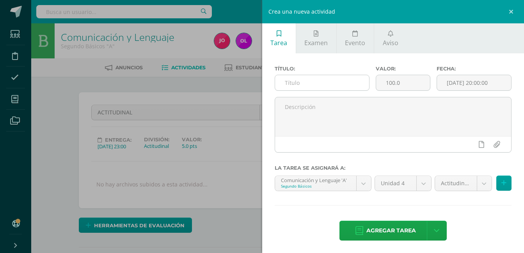
click at [328, 82] on input "text" at bounding box center [322, 82] width 94 height 15
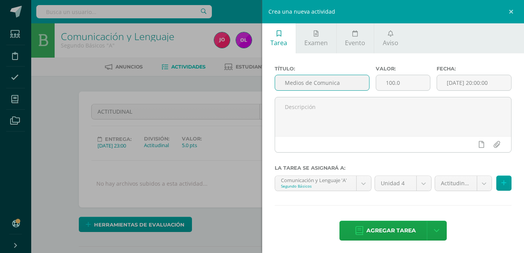
scroll to position [2, 0]
type input "Medios de Comunicación"
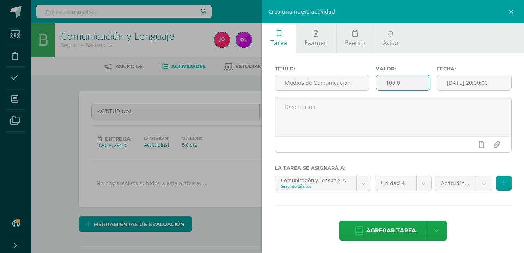
drag, startPoint x: 401, startPoint y: 83, endPoint x: 377, endPoint y: 82, distance: 24.2
click at [377, 82] on input "100.0" at bounding box center [403, 82] width 54 height 15
type input "5"
click at [437, 81] on input "[DATE] 20:00:00" at bounding box center [474, 82] width 74 height 15
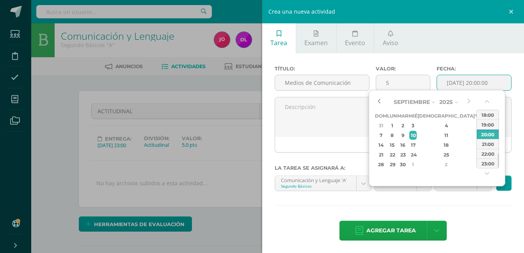
click at [379, 103] on button "button" at bounding box center [379, 102] width 8 height 12
click at [485, 137] on div "13" at bounding box center [489, 135] width 8 height 9
click at [487, 162] on div "23:00" at bounding box center [487, 164] width 22 height 10
type input "[DATE] 23:00"
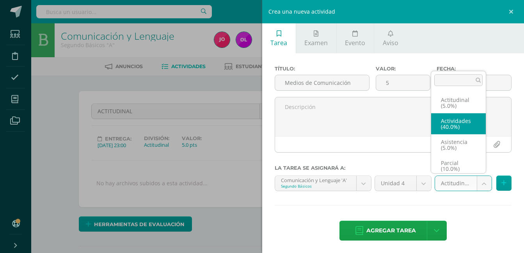
select select "22752"
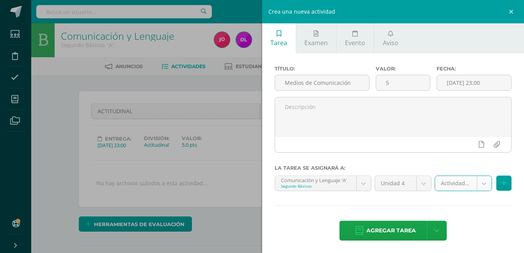
click at [402, 230] on span "Agregar tarea" at bounding box center [391, 230] width 50 height 19
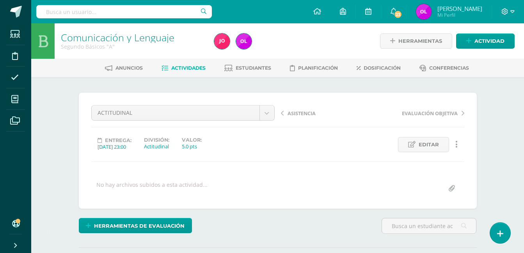
scroll to position [0, 0]
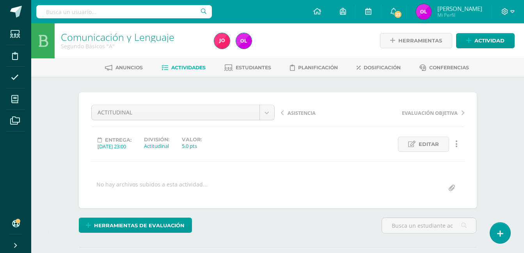
click at [196, 65] on span "Actividades" at bounding box center [188, 68] width 34 height 6
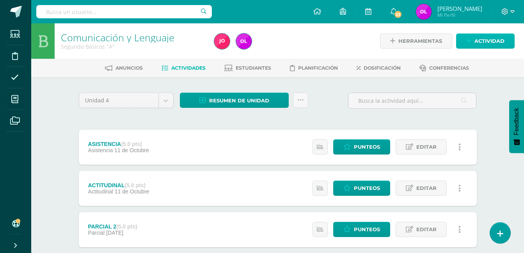
click at [495, 41] on span "Actividad" at bounding box center [489, 41] width 30 height 14
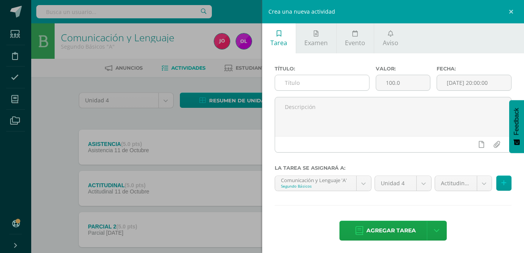
click at [306, 85] on input "text" at bounding box center [322, 82] width 94 height 15
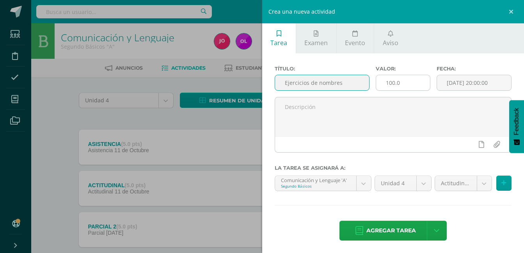
type input "Ejercicios de nombres"
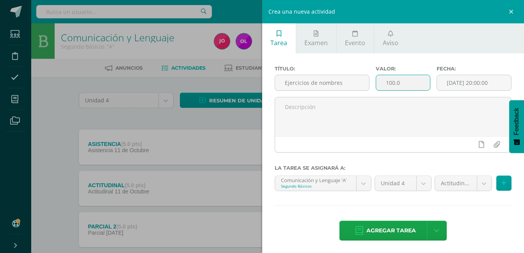
drag, startPoint x: 396, startPoint y: 84, endPoint x: 379, endPoint y: 81, distance: 16.5
click at [379, 81] on input "100.0" at bounding box center [403, 82] width 54 height 15
type input "5"
click at [496, 83] on input "[DATE] 20:00:00" at bounding box center [474, 82] width 74 height 15
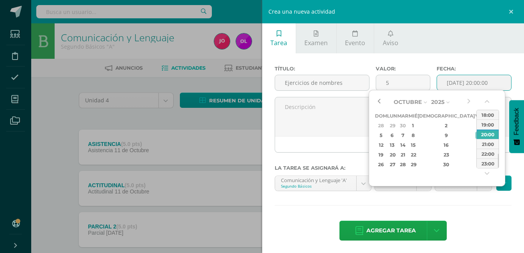
click at [377, 104] on button "button" at bounding box center [379, 102] width 8 height 12
click at [485, 144] on div "20" at bounding box center [489, 145] width 8 height 9
click at [488, 162] on div "23:00" at bounding box center [487, 164] width 22 height 10
type input "2025-09-20 23:00"
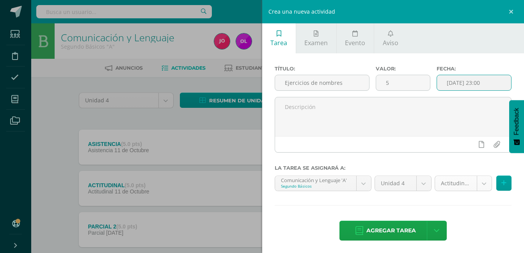
click at [480, 182] on body "Estudiantes Disciplina Asistencia Mis cursos Archivos Soporte Ayuda Reportar un…" at bounding box center [262, 232] width 524 height 465
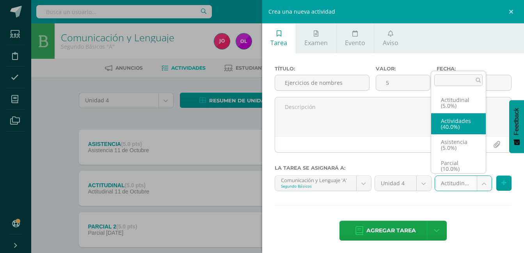
select select "22752"
click at [479, 186] on body "Estudiantes Disciplina Asistencia Mis cursos Archivos Soporte Ayuda Reportar un…" at bounding box center [262, 232] width 524 height 465
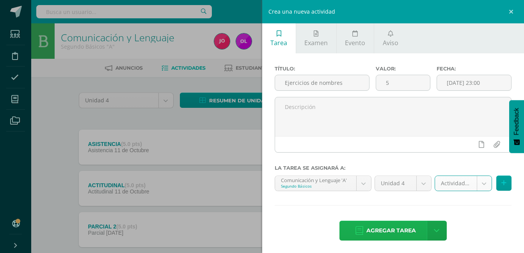
click at [393, 228] on span "Agregar tarea" at bounding box center [391, 230] width 50 height 19
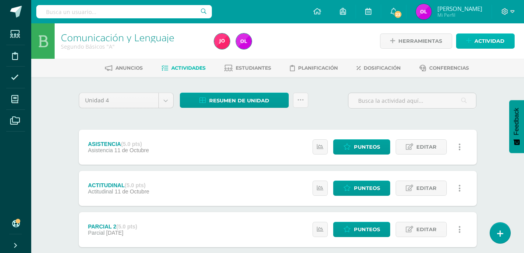
click at [502, 40] on span "Actividad" at bounding box center [489, 41] width 30 height 14
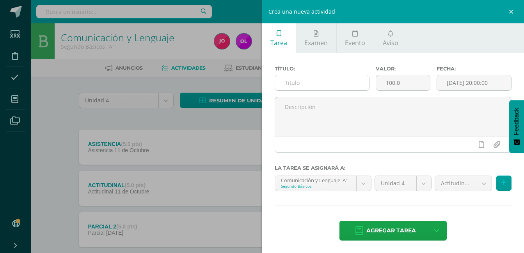
click at [288, 83] on input "text" at bounding box center [322, 82] width 94 height 15
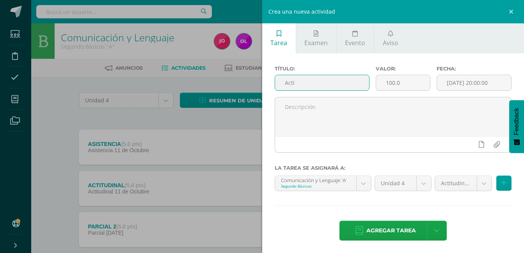
type input "Actividad de Lectura"
click at [395, 83] on input "100.0" at bounding box center [403, 82] width 54 height 15
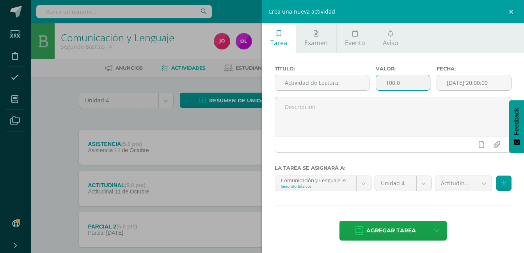
drag, startPoint x: 400, startPoint y: 83, endPoint x: 379, endPoint y: 84, distance: 20.3
click at [379, 84] on input "100.0" at bounding box center [403, 82] width 54 height 15
type input "15"
click at [476, 86] on input "[DATE] 20:00:00" at bounding box center [474, 82] width 74 height 15
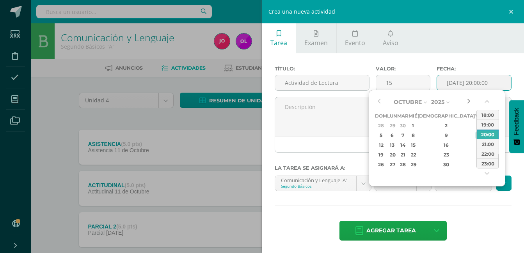
click at [468, 102] on button "button" at bounding box center [468, 102] width 8 height 12
click at [376, 103] on button "button" at bounding box center [379, 102] width 8 height 12
click at [485, 154] on div "27" at bounding box center [489, 154] width 8 height 9
click at [490, 164] on div "23:00" at bounding box center [487, 164] width 22 height 10
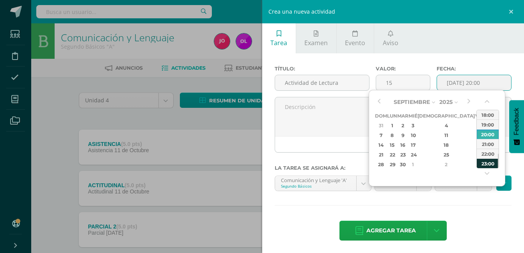
type input "2025-09-27 23:00"
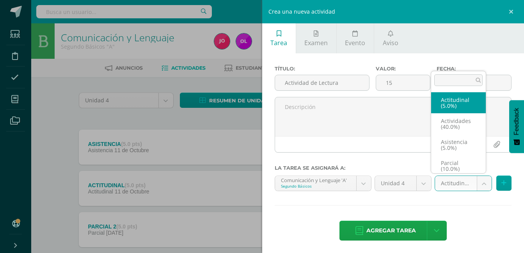
click at [480, 184] on body "Tarea asignada exitosamente Estudiantes Disciplina Asistencia Mis cursos Archiv…" at bounding box center [262, 253] width 524 height 506
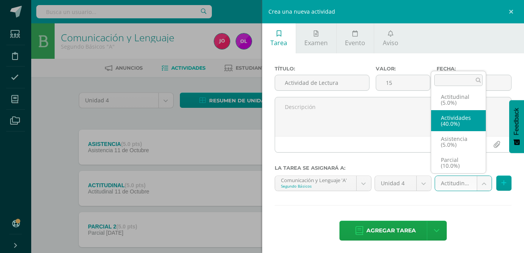
select select "22752"
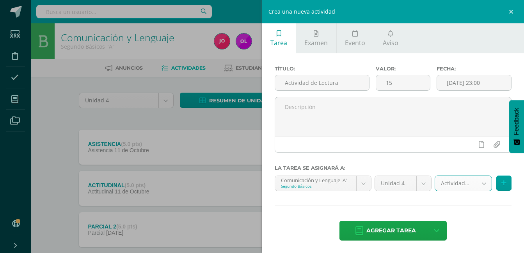
click at [399, 229] on span "Agregar tarea" at bounding box center [391, 230] width 50 height 19
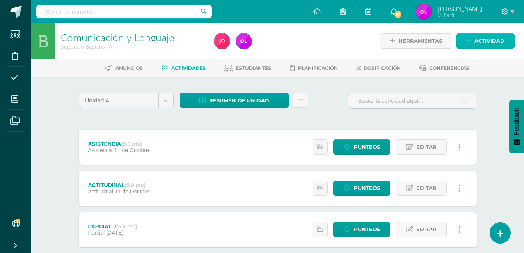
click at [492, 39] on span "Actividad" at bounding box center [489, 41] width 30 height 14
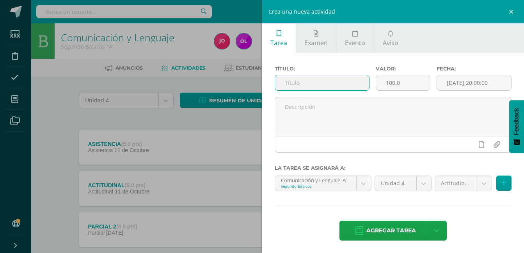
click at [332, 82] on input "text" at bounding box center [322, 82] width 94 height 15
type input "Tarea Cuadro Sinóptico"
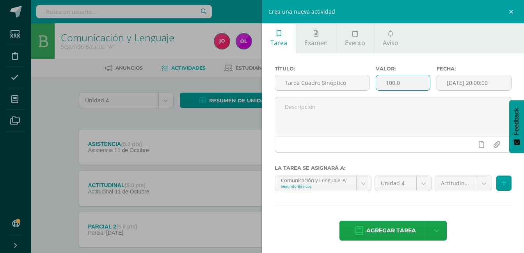
drag, startPoint x: 387, startPoint y: 83, endPoint x: 375, endPoint y: 83, distance: 12.1
click at [376, 83] on input "100.0" at bounding box center [403, 82] width 54 height 15
type input "10"
click at [442, 81] on input "[DATE] 20:00:00" at bounding box center [474, 82] width 74 height 15
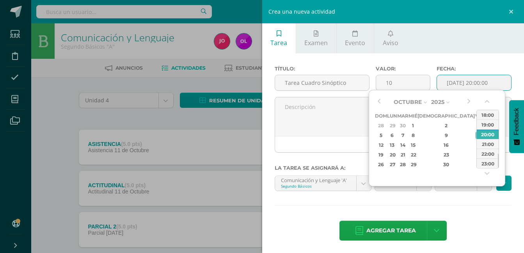
click at [485, 125] on div "4" at bounding box center [489, 125] width 8 height 9
click at [488, 162] on div "23:00" at bounding box center [487, 164] width 22 height 10
type input "[DATE] 23:00"
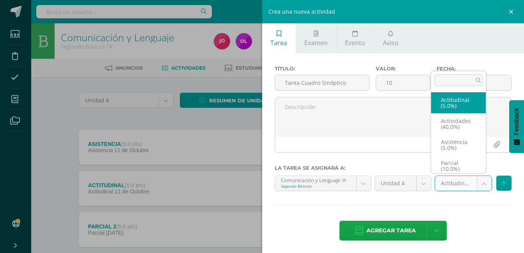
scroll to position [3, 0]
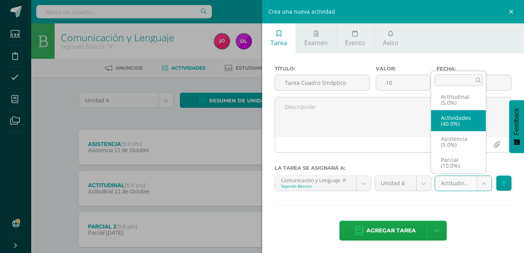
select select "22752"
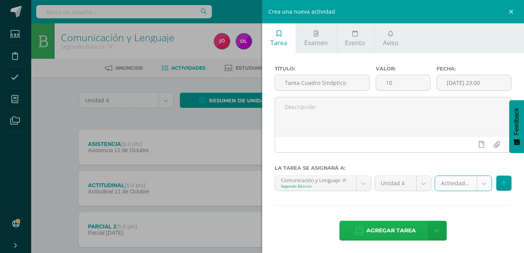
click at [395, 233] on span "Agregar tarea" at bounding box center [391, 230] width 50 height 19
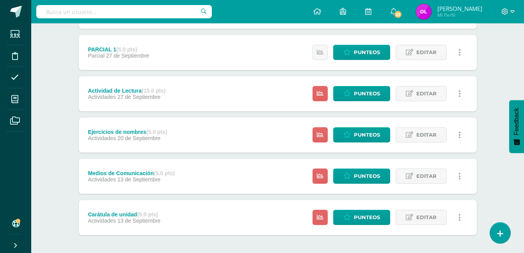
scroll to position [335, 0]
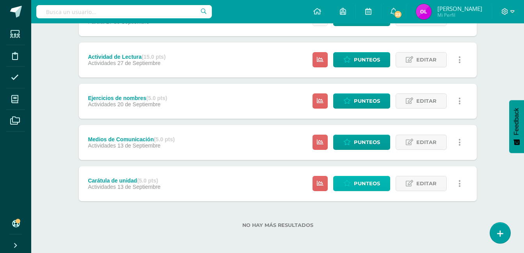
click at [365, 186] on span "Punteos" at bounding box center [367, 184] width 26 height 14
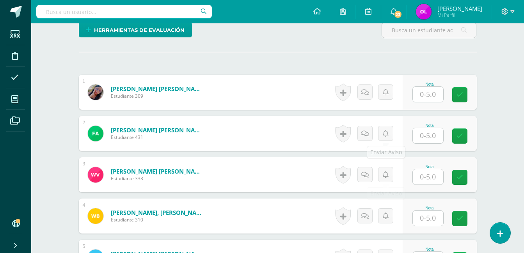
scroll to position [196, 0]
click at [432, 90] on input "text" at bounding box center [427, 94] width 30 height 15
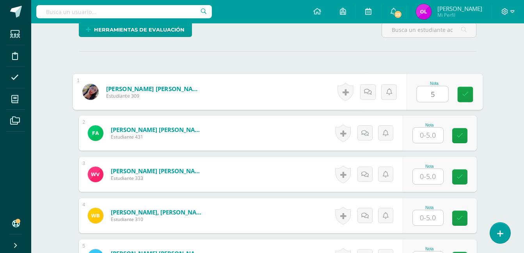
type input "5"
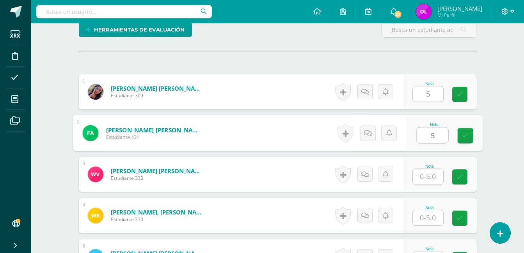
type input "5"
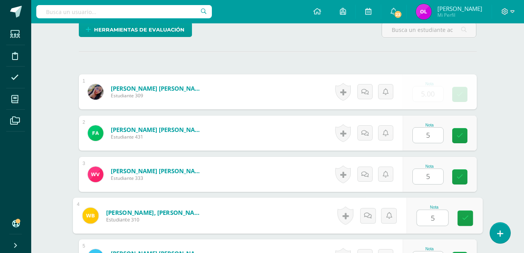
type input "5"
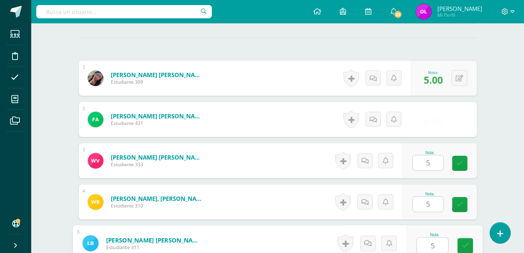
type input "5"
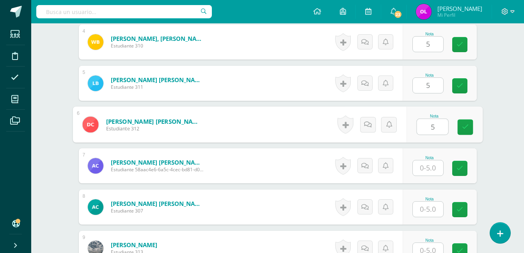
type input "5"
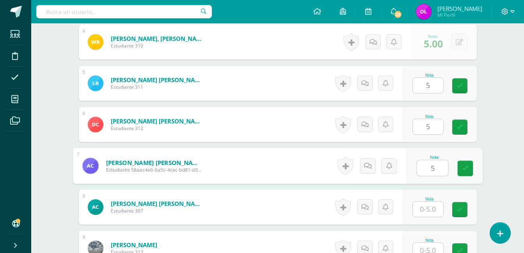
type input "5"
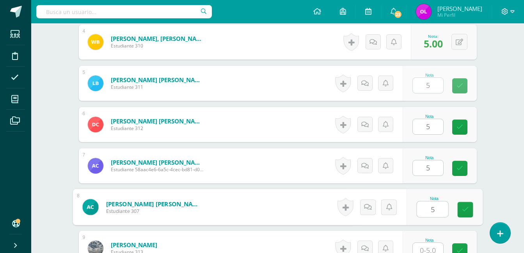
type input "5"
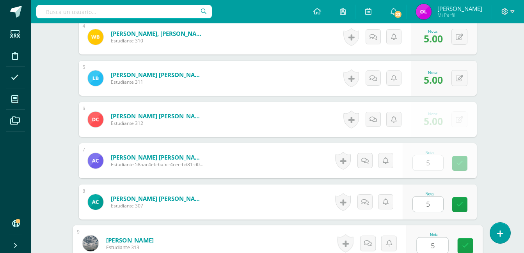
type input "5"
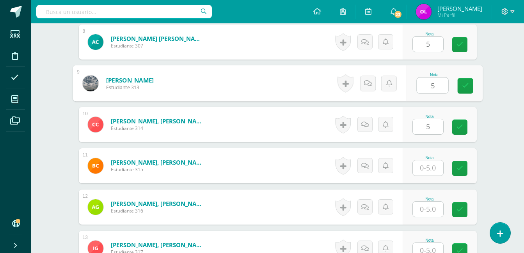
type input "5"
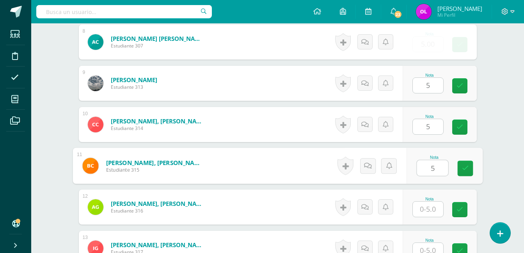
type input "5"
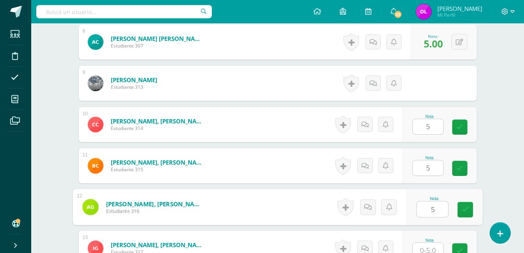
type input "5"
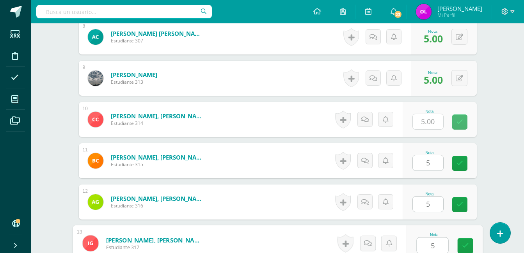
type input "5"
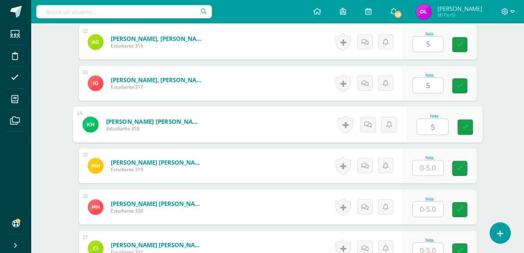
type input "5"
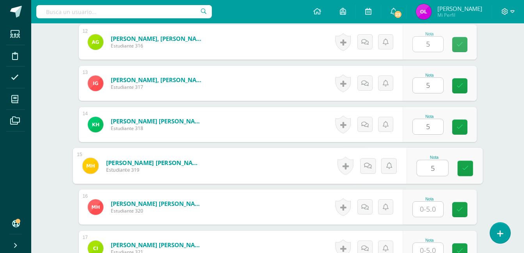
type input "5"
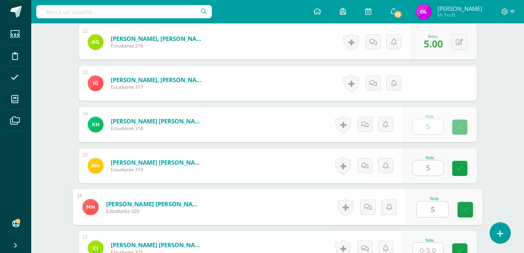
type input "5"
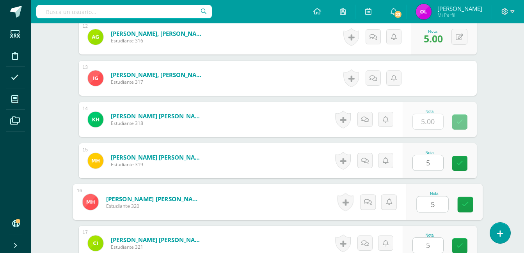
type input "5"
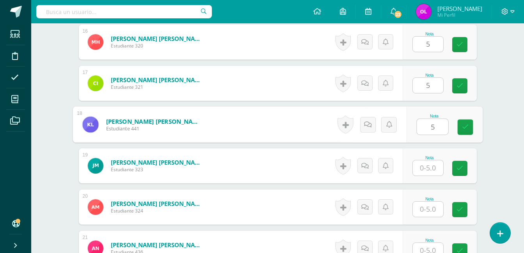
type input "5"
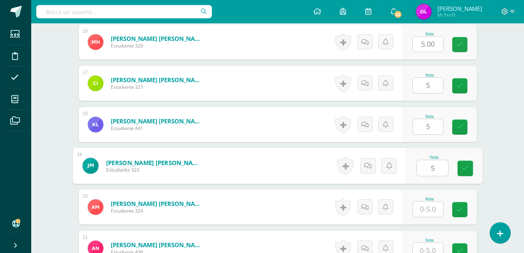
type input "5"
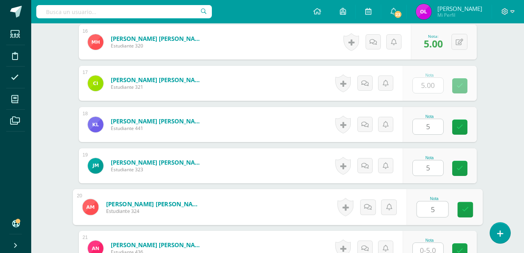
type input "5"
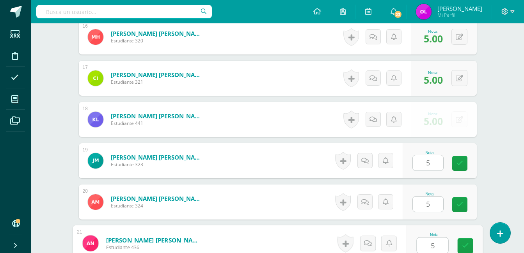
type input "5"
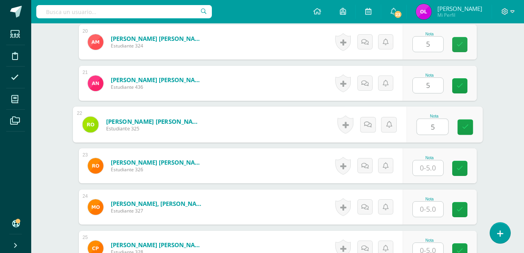
type input "5"
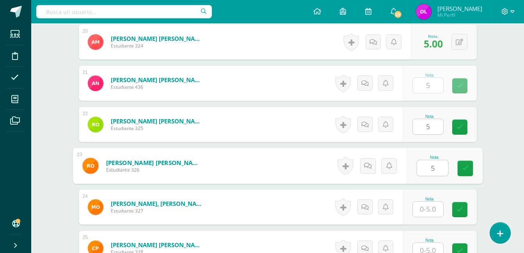
type input "5"
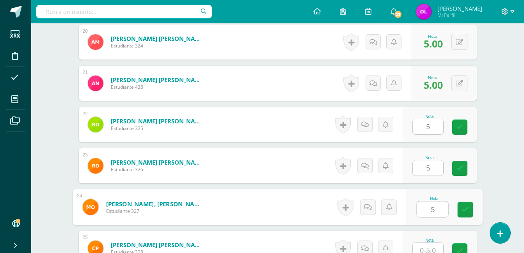
type input "5"
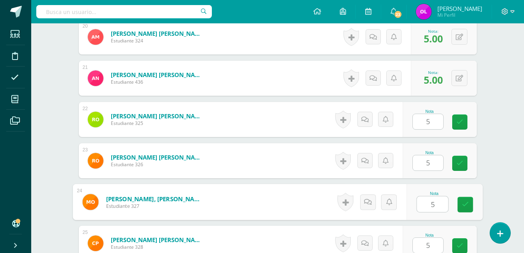
type input "5"
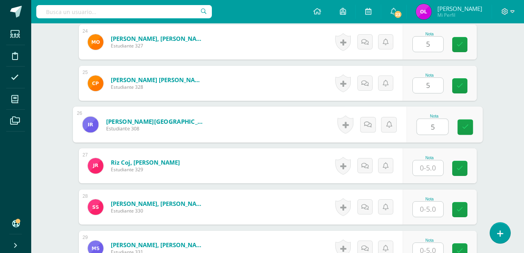
type input "5"
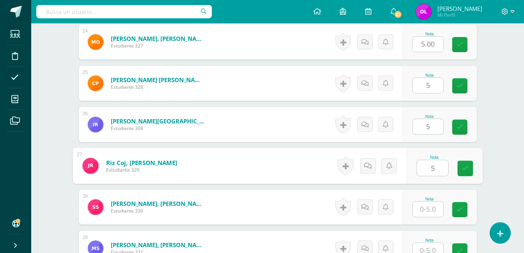
type input "5"
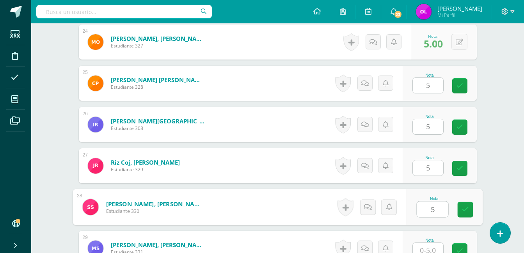
type input "5"
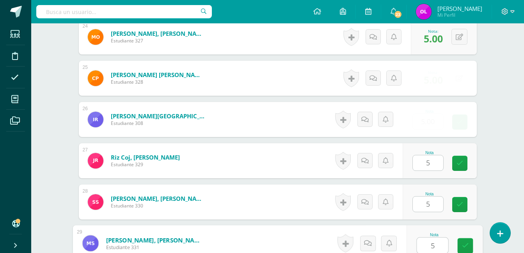
type input "5"
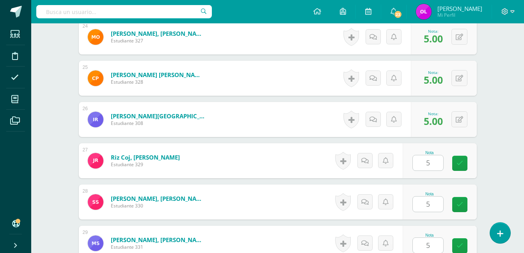
scroll to position [1362, 0]
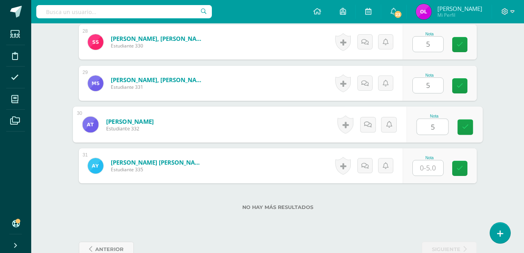
type input "5"
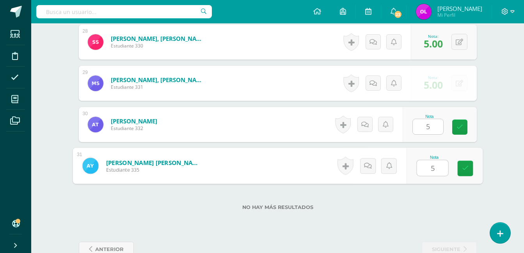
type input "55"
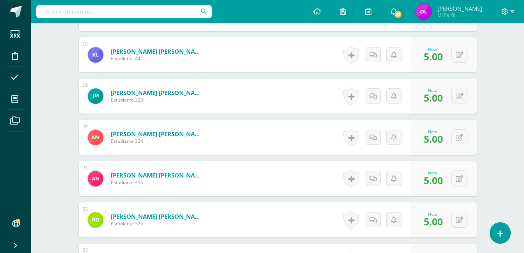
scroll to position [933, 0]
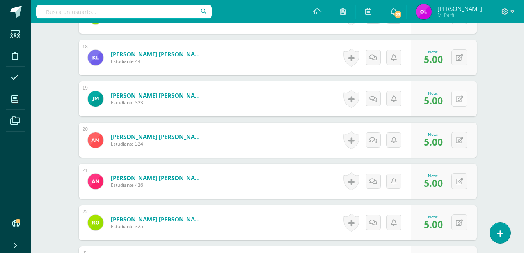
click at [462, 101] on icon at bounding box center [458, 99] width 7 height 7
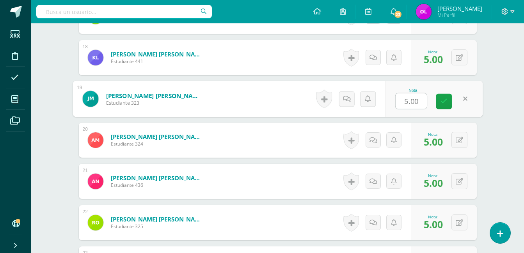
type input "0"
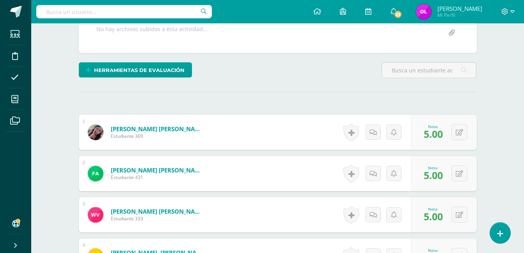
scroll to position [0, 0]
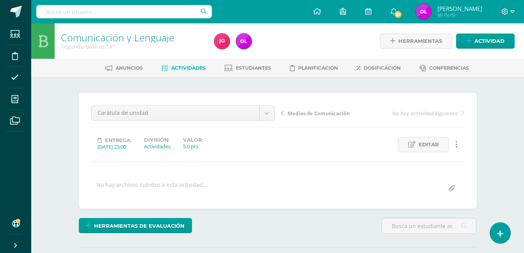
click at [183, 67] on span "Actividades" at bounding box center [188, 68] width 34 height 6
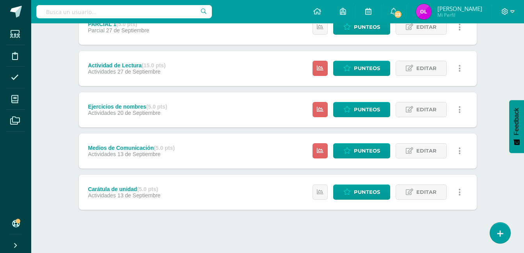
scroll to position [333, 0]
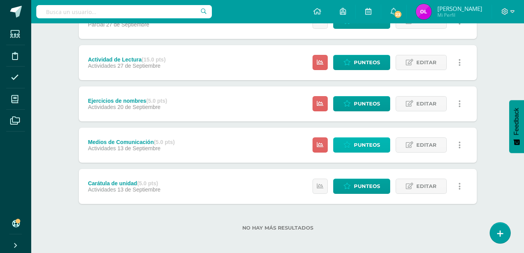
click at [369, 143] on span "Punteos" at bounding box center [367, 145] width 26 height 14
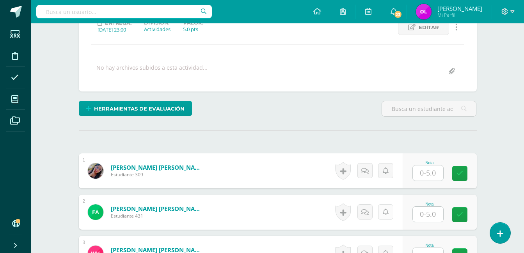
scroll to position [195, 0]
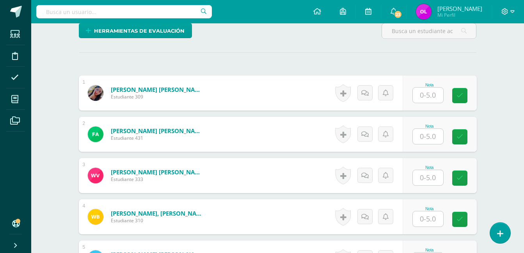
click at [427, 96] on input "text" at bounding box center [427, 95] width 30 height 15
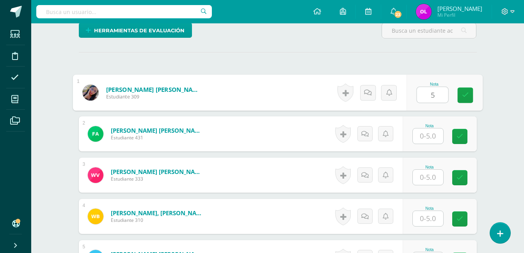
type input "5"
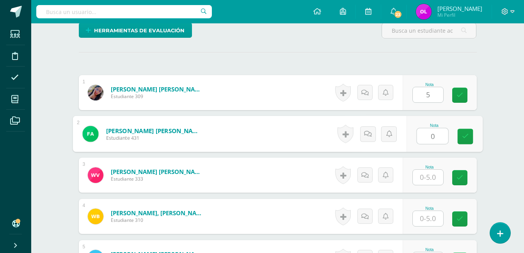
type input "0"
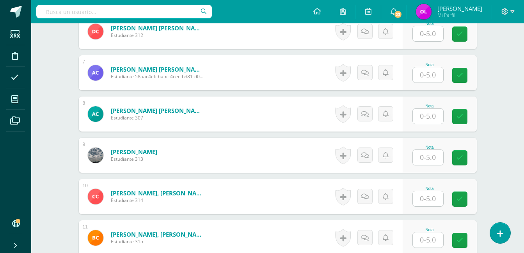
scroll to position [469, 0]
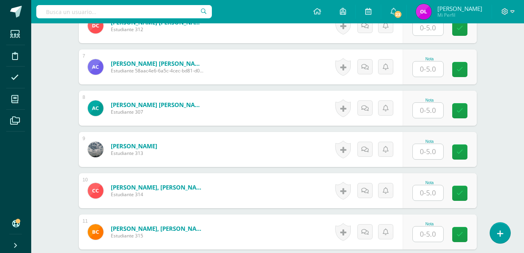
click at [430, 151] on input "text" at bounding box center [427, 151] width 30 height 15
type input "0"
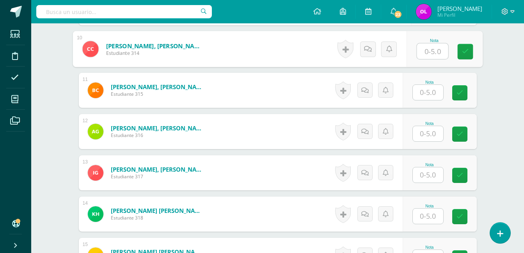
scroll to position [625, 0]
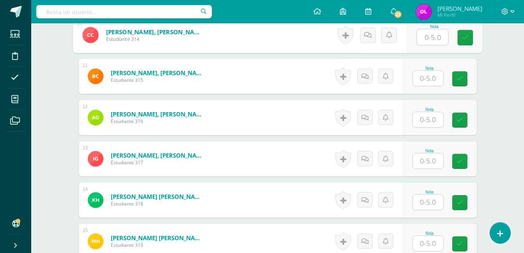
click at [431, 120] on input "text" at bounding box center [427, 119] width 30 height 15
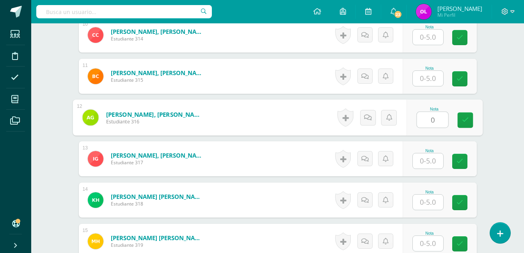
type input "0"
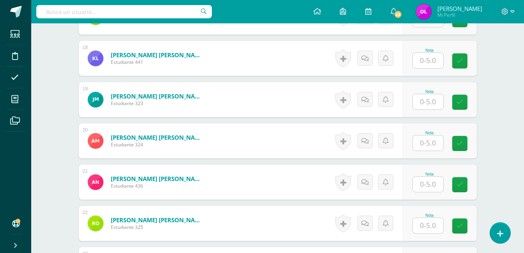
scroll to position [937, 0]
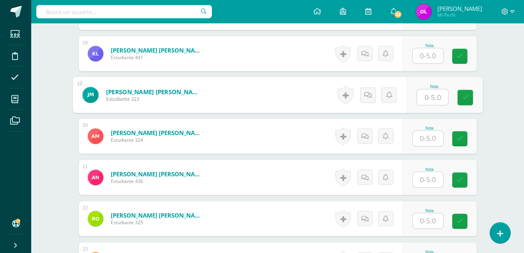
click at [433, 98] on input "text" at bounding box center [431, 98] width 31 height 16
type input "0"
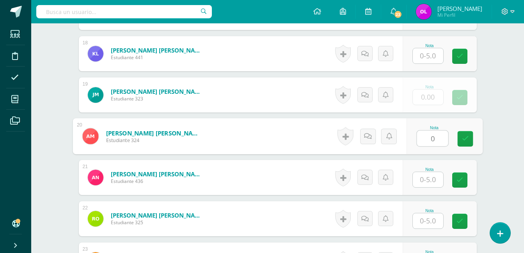
type input "0"
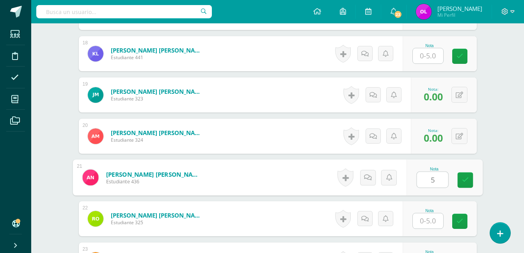
type input "5"
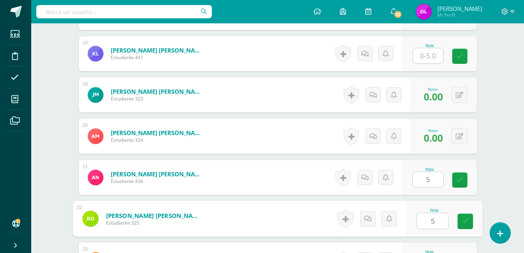
type input "5"
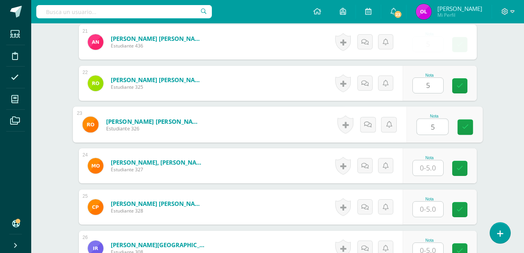
type input "5"
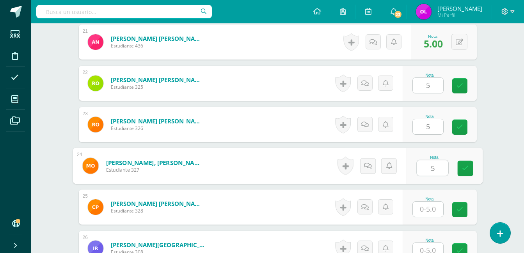
type input "5"
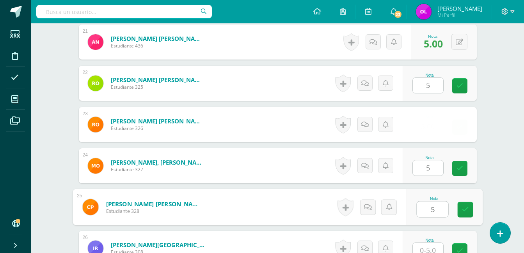
type input "5"
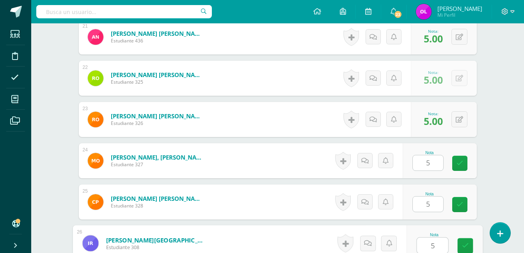
type input "5"
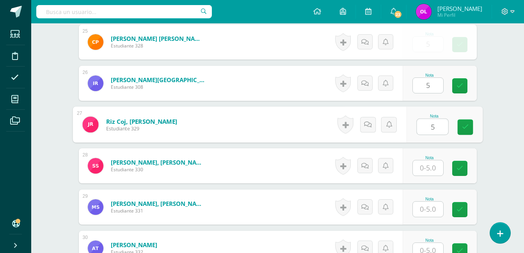
type input "5"
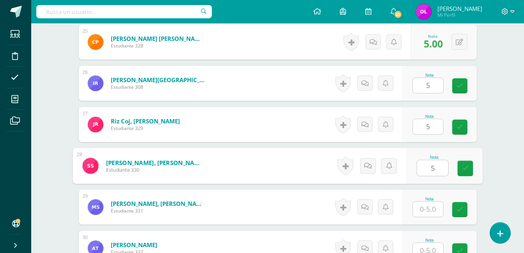
type input "5"
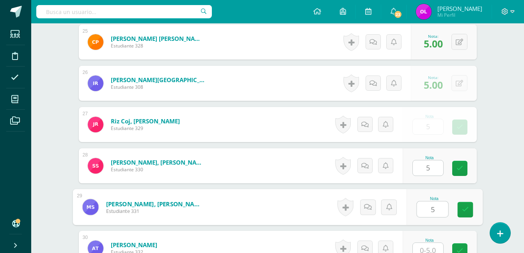
type input "5"
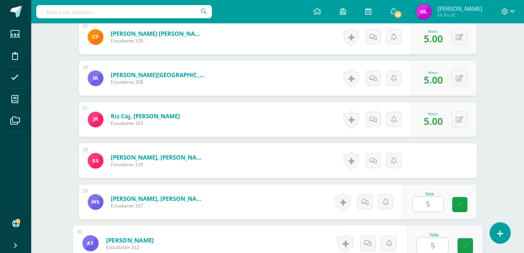
type input "5"
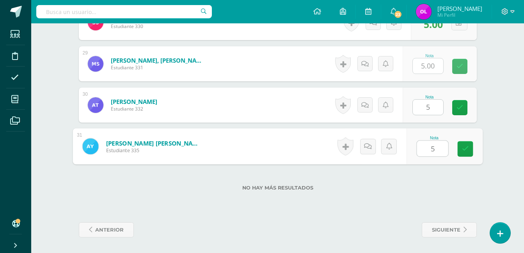
type input "55"
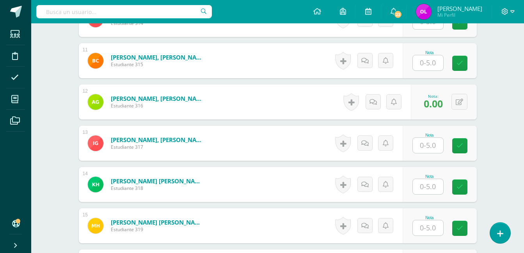
scroll to position [719, 0]
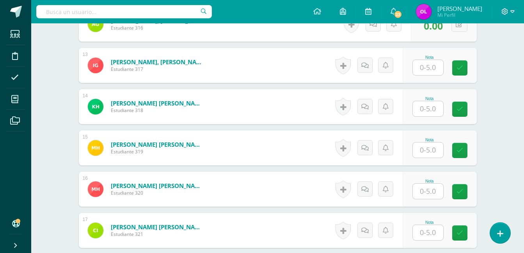
click at [433, 67] on input "text" at bounding box center [427, 67] width 30 height 15
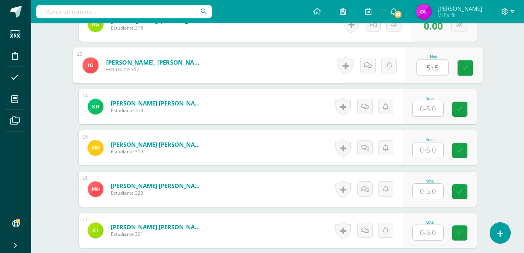
type input "5+5"
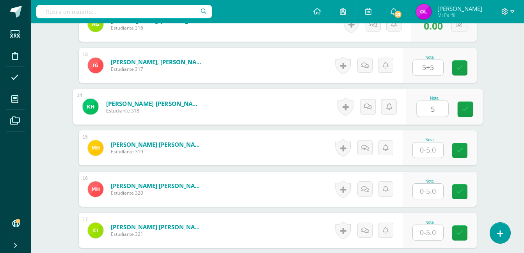
type input "5"
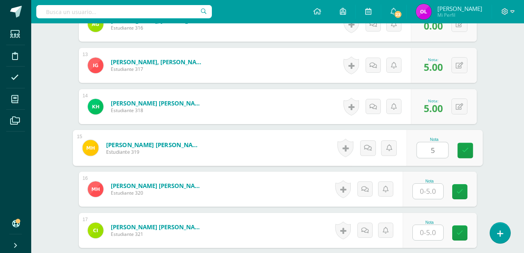
type input "5"
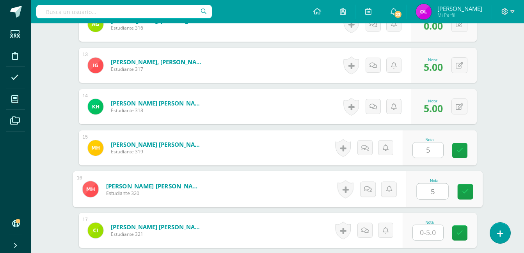
type input "5"
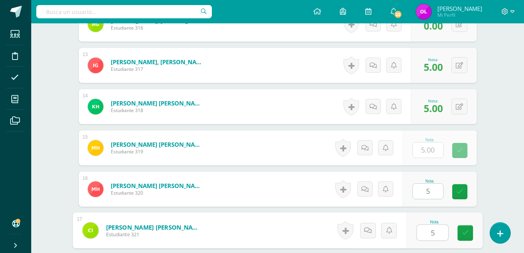
type input "5"
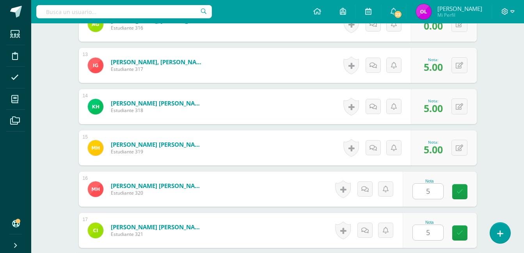
scroll to position [866, 0]
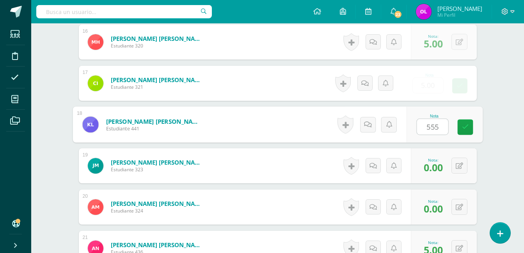
type input "0"
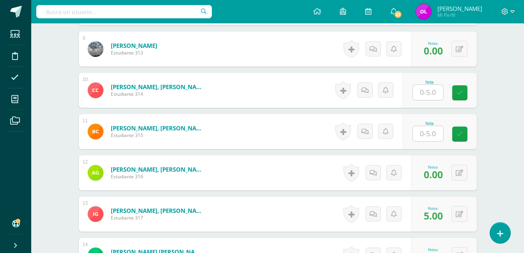
scroll to position [554, 0]
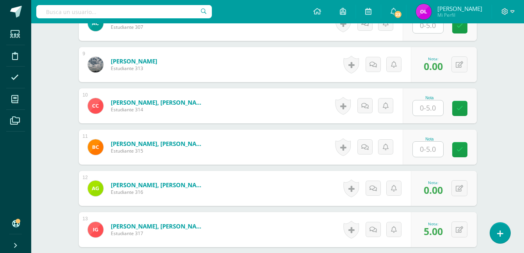
click at [437, 101] on input "text" at bounding box center [427, 108] width 30 height 15
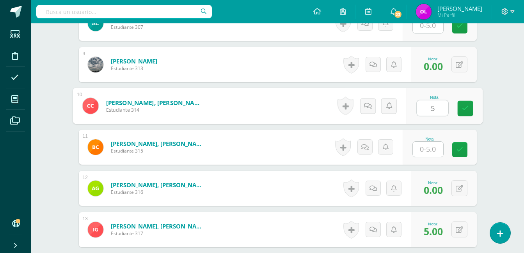
type input "5"
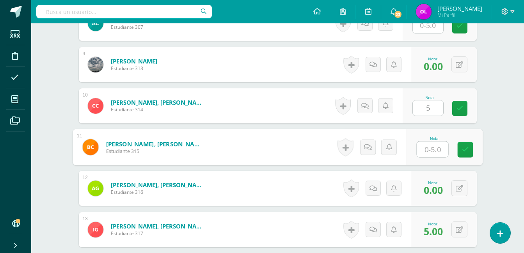
type input "5"
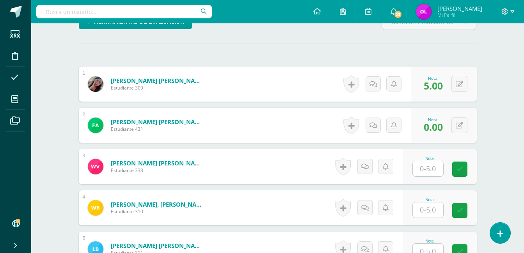
scroll to position [203, 0]
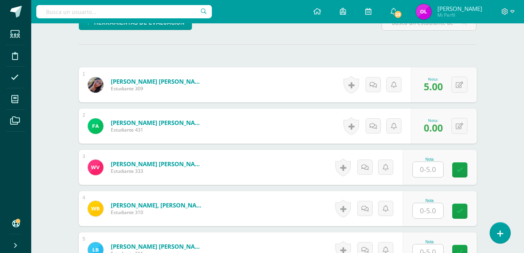
click at [422, 170] on input "text" at bounding box center [427, 169] width 30 height 15
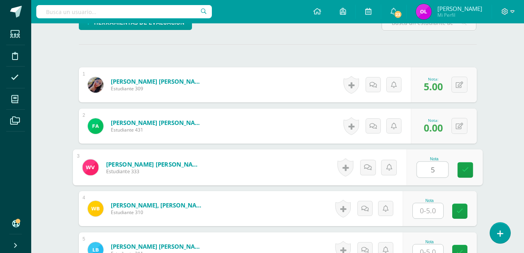
type input "5"
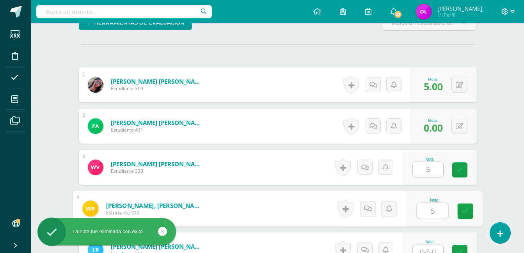
type input "5"
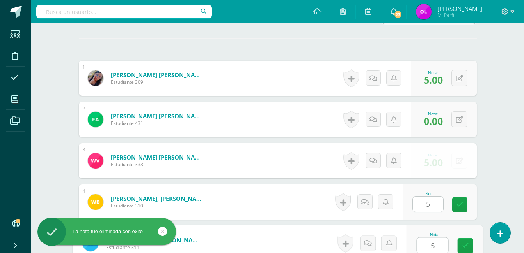
type input "5"
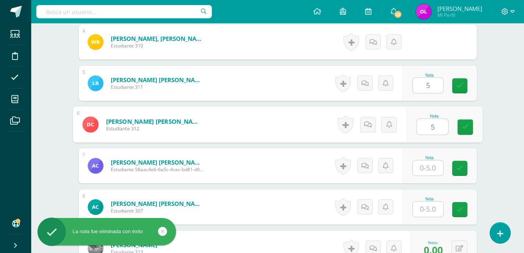
type input "5"
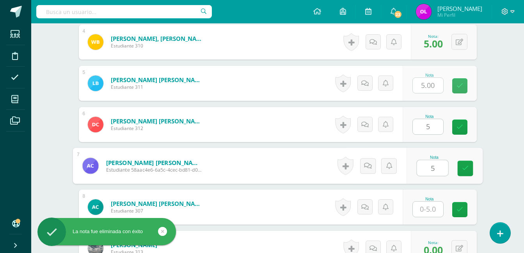
type input "5"
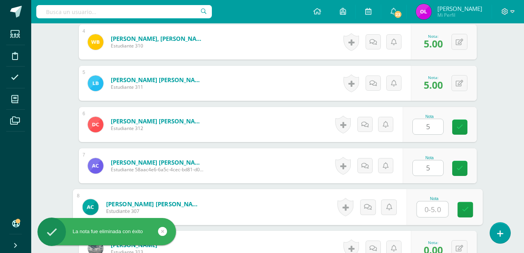
type input "5"
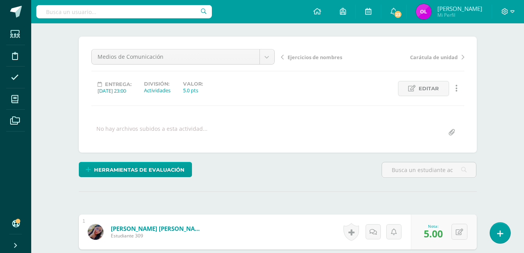
scroll to position [0, 0]
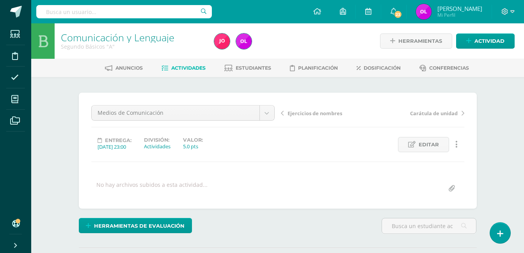
click at [189, 65] on span "Actividades" at bounding box center [188, 68] width 34 height 6
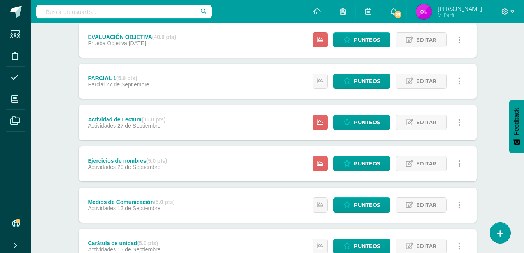
scroll to position [273, 0]
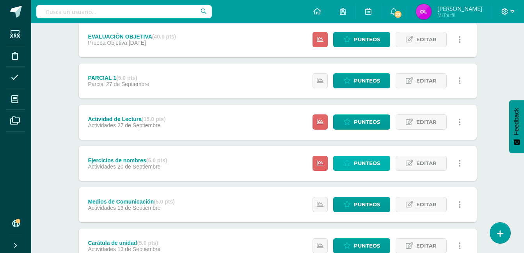
click at [367, 160] on span "Punteos" at bounding box center [367, 163] width 26 height 14
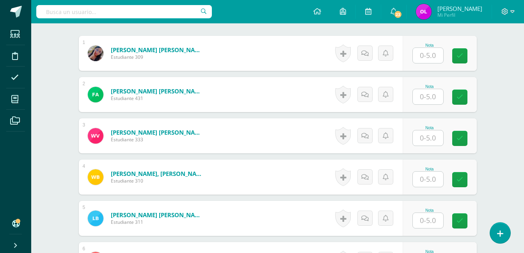
scroll to position [235, 0]
click at [430, 57] on input "text" at bounding box center [427, 55] width 30 height 15
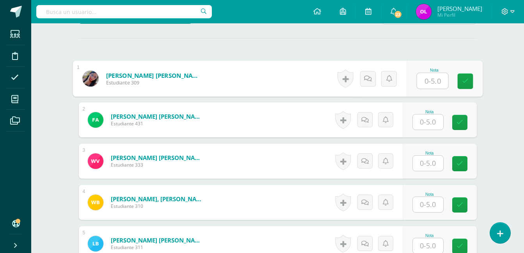
scroll to position [196, 0]
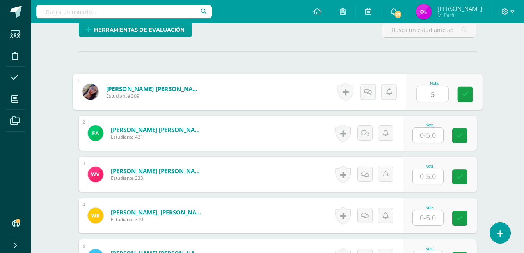
type input "5"
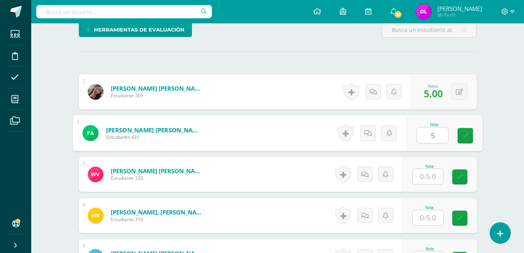
type input "5"
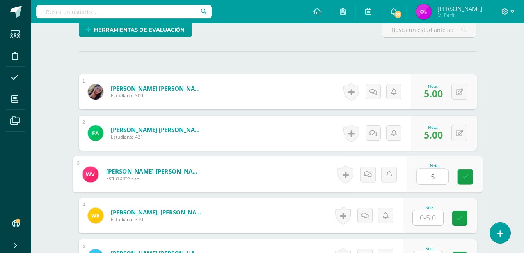
type input "5"
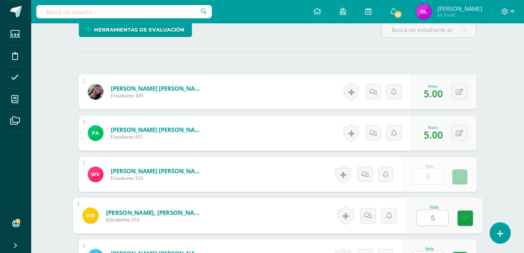
type input "5"
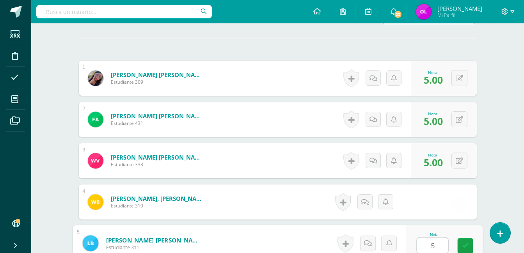
type input "5"
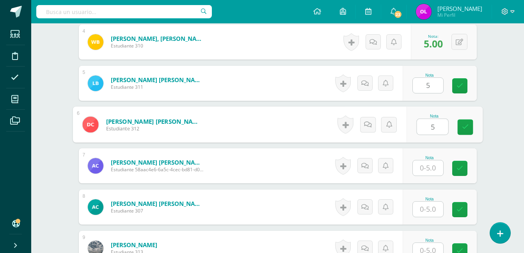
type input "5"
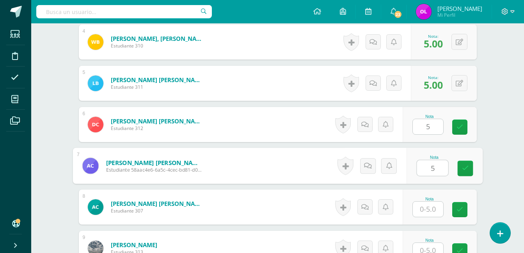
type input "5"
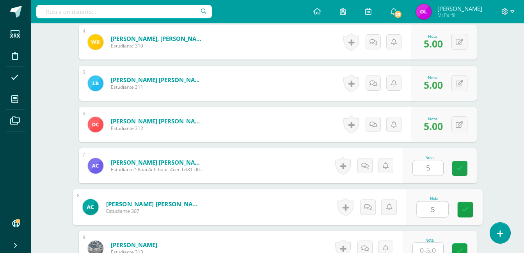
type input "5"
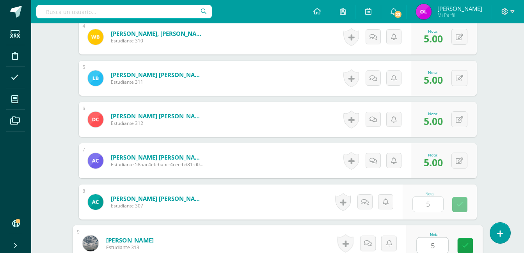
type input "5"
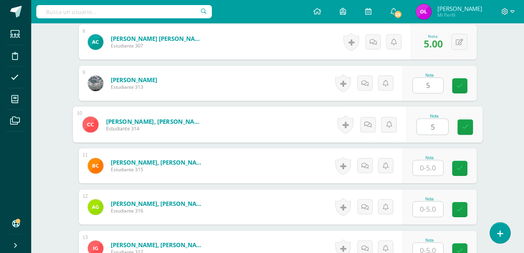
type input "5"
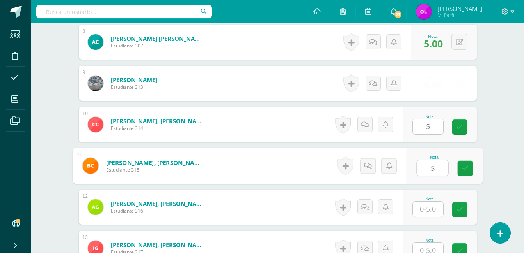
type input "5"
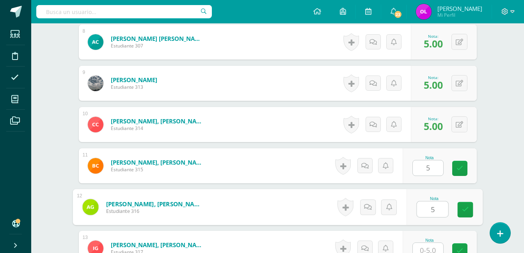
type input "5"
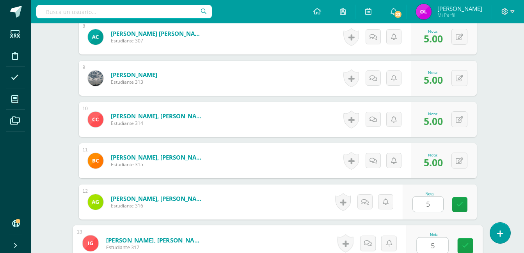
type input "5"
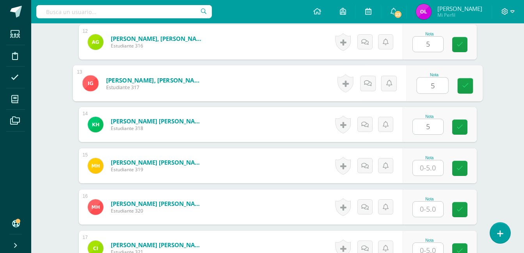
type input "5"
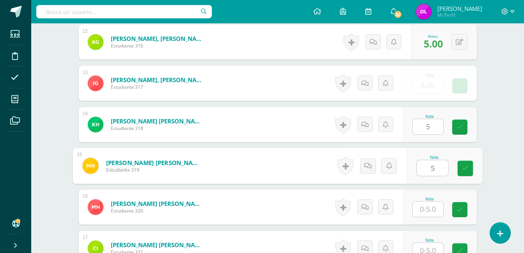
type input "5"
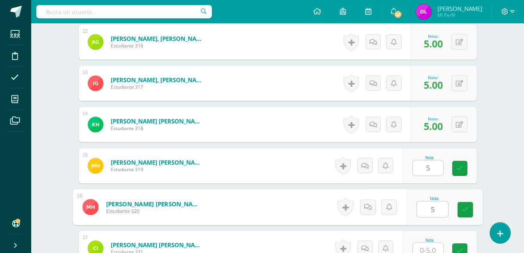
type input "5"
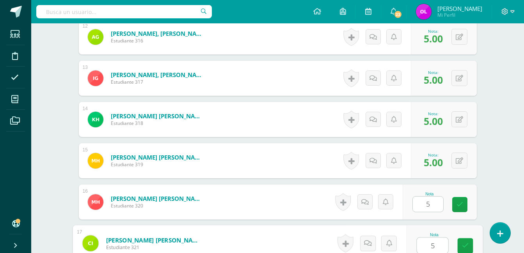
type input "5"
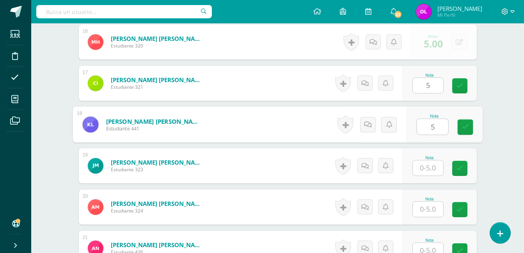
type input "5"
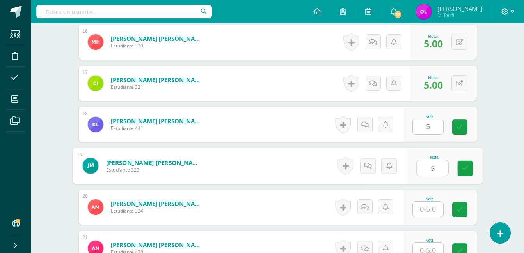
type input "5"
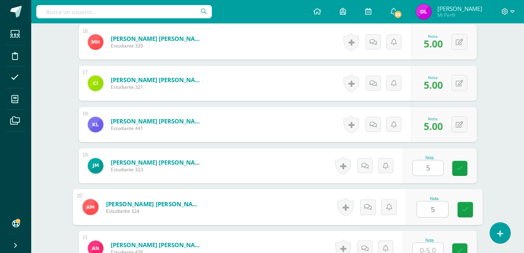
type input "5"
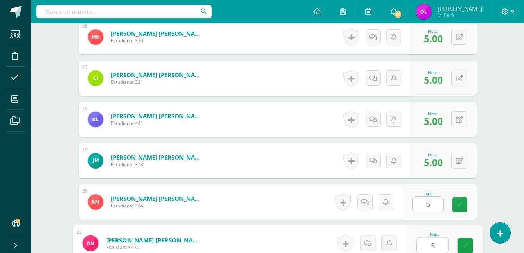
type input "5"
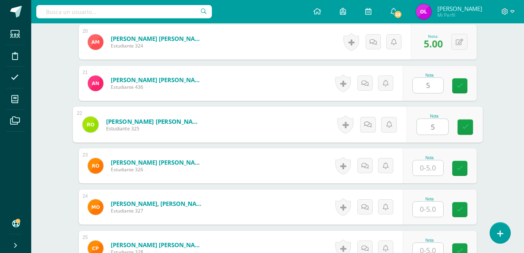
type input "5"
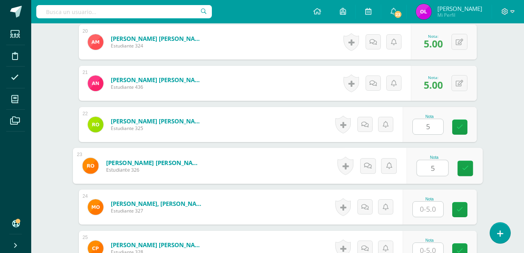
type input "5"
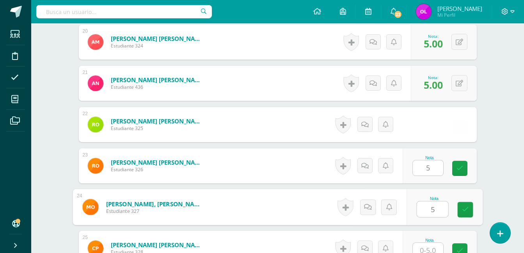
type input "5"
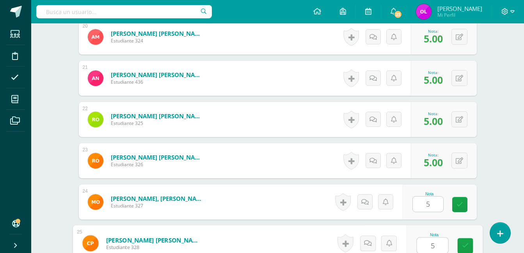
type input "5"
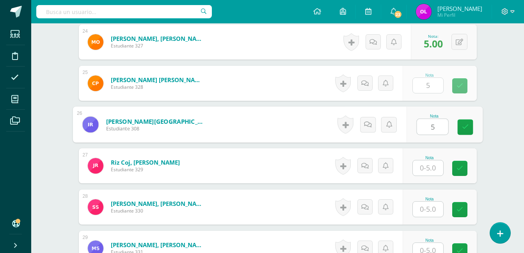
type input "5"
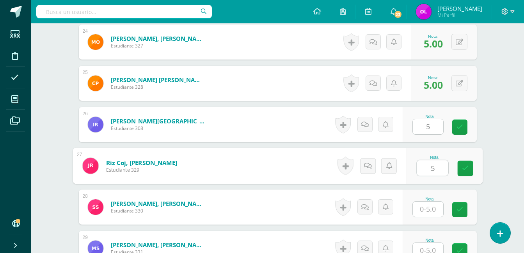
type input "5"
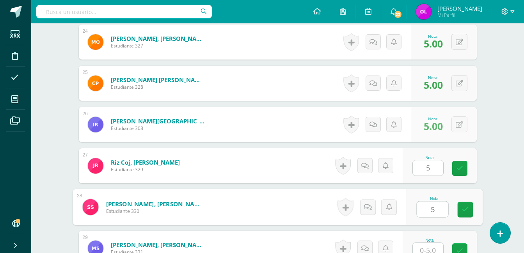
type input "5"
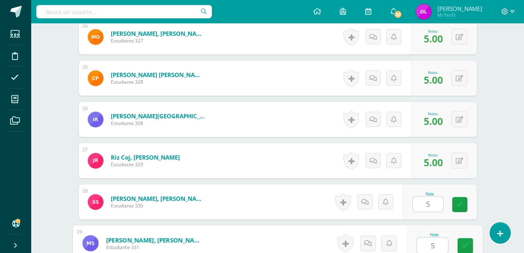
type input "5"
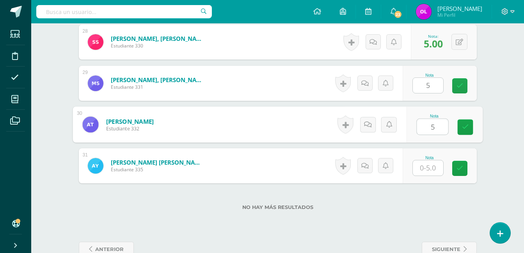
type input "5"
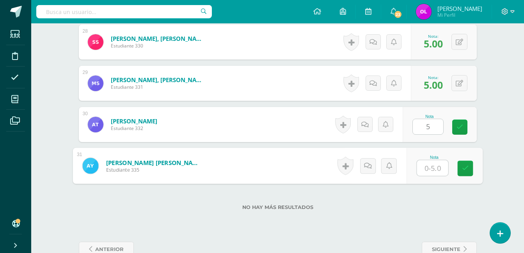
type input "5"
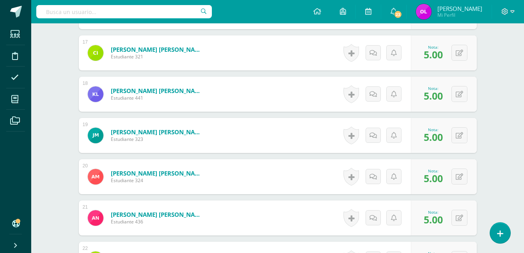
scroll to position [894, 0]
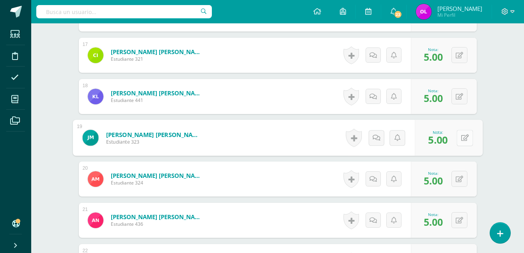
click at [460, 134] on button at bounding box center [464, 138] width 16 height 16
type input "0"
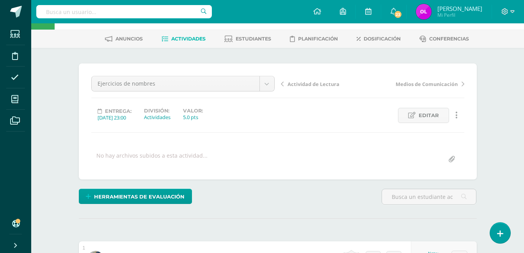
scroll to position [0, 0]
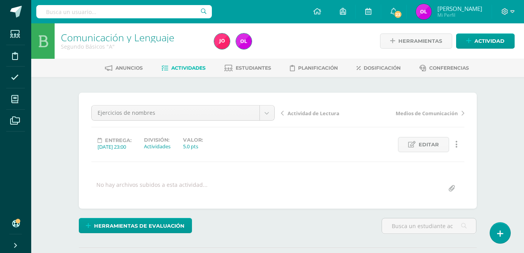
click at [182, 68] on span "Actividades" at bounding box center [188, 68] width 34 height 6
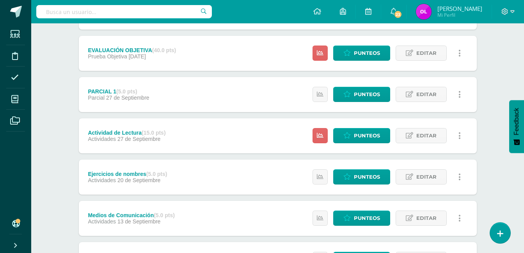
scroll to position [273, 0]
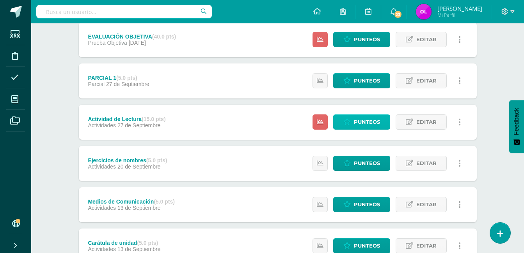
click at [375, 125] on span "Punteos" at bounding box center [367, 122] width 26 height 14
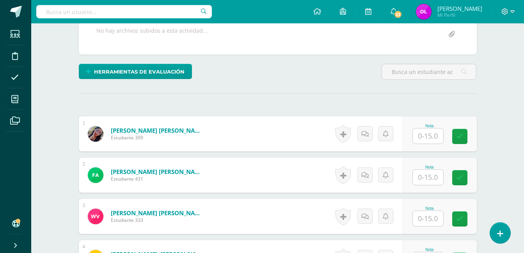
scroll to position [193, 0]
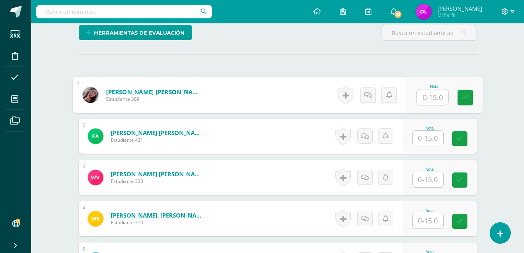
click at [437, 96] on input "text" at bounding box center [431, 98] width 31 height 16
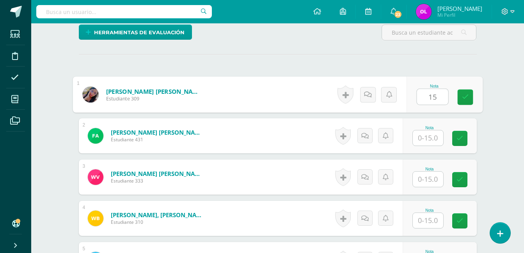
type input "15"
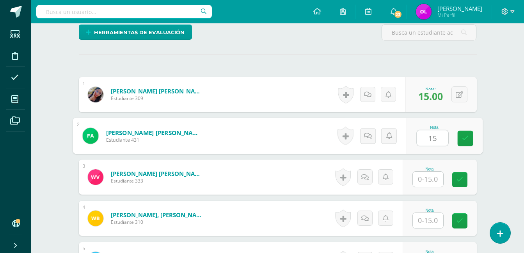
type input "15"
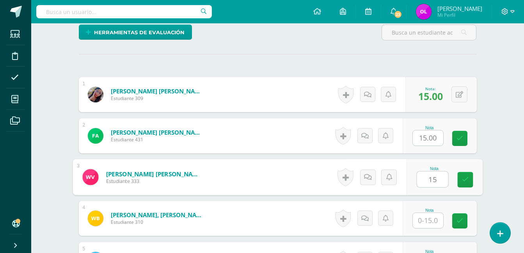
scroll to position [194, 0]
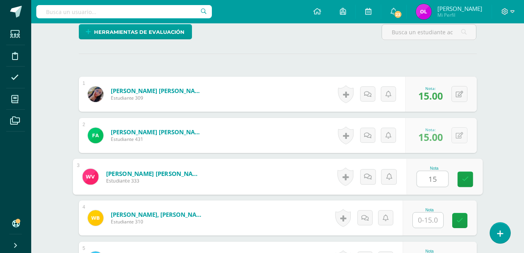
type input "15"
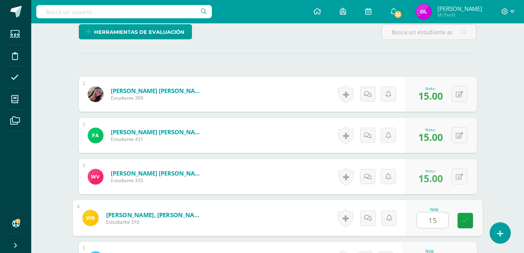
type input "15"
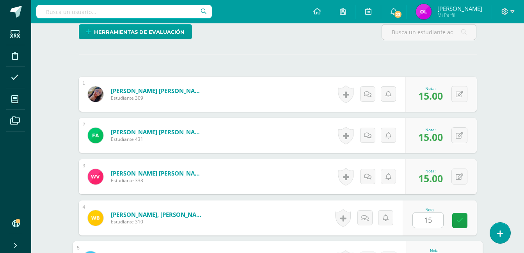
scroll to position [329, 0]
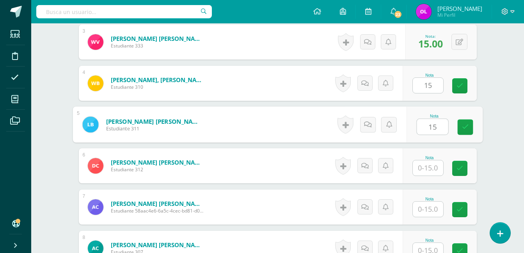
type input "15"
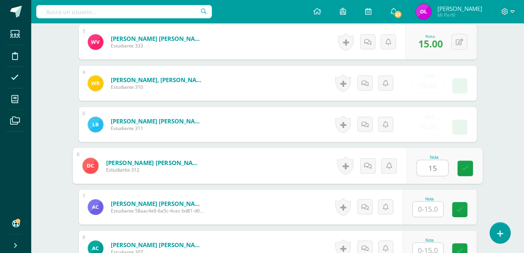
type input "15"
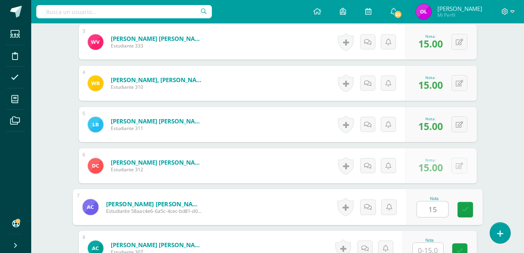
type input "15"
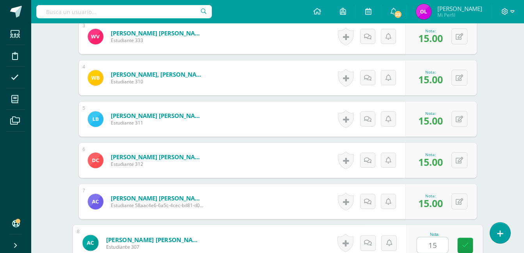
type input "15"
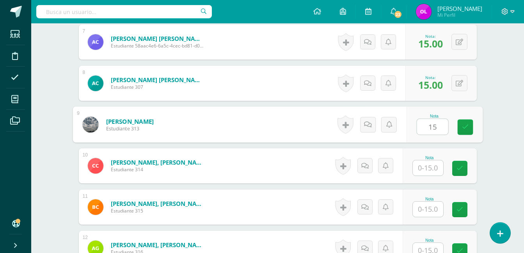
type input "15"
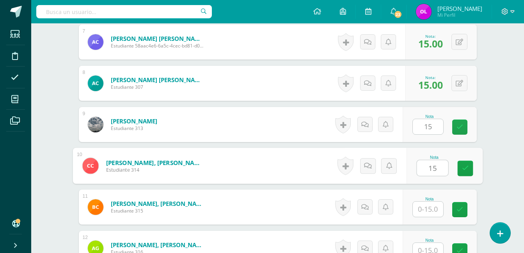
scroll to position [495, 0]
type input "15"
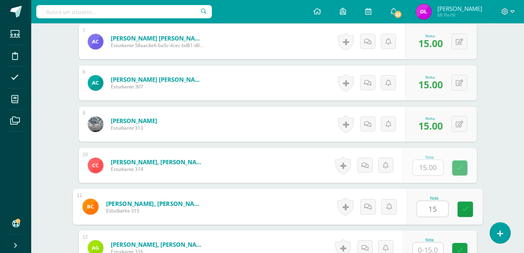
type input "15"
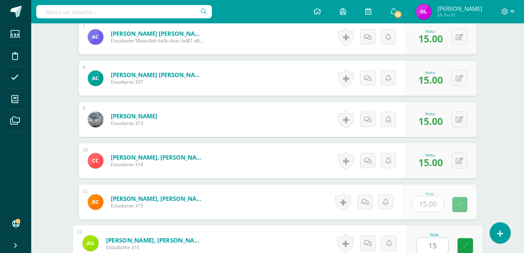
type input "15"
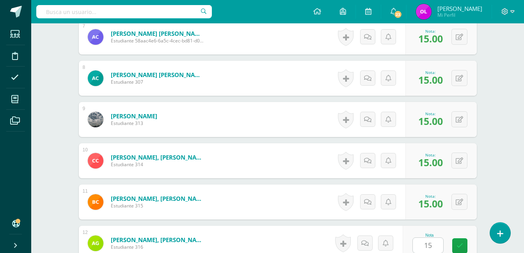
scroll to position [660, 0]
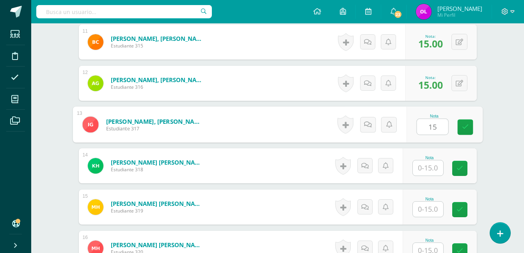
type input "15"
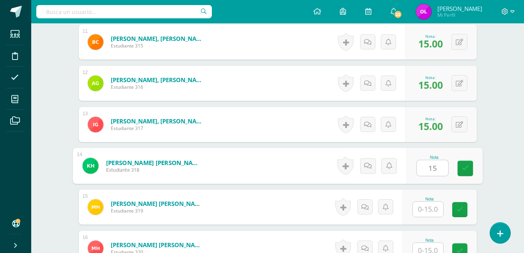
type input "15"
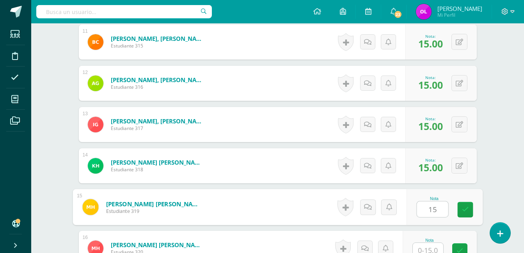
type input "15"
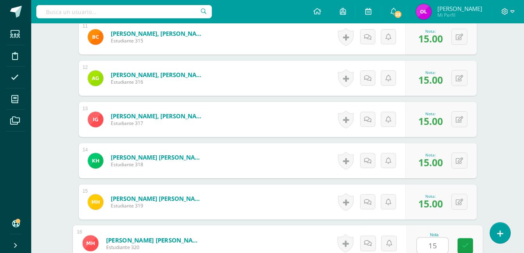
type input "15"
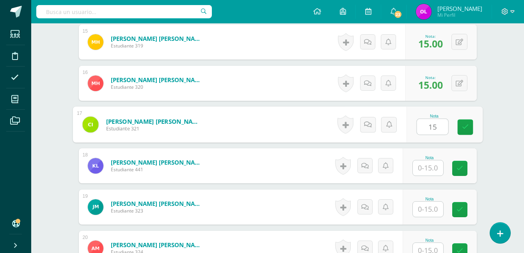
type input "15"
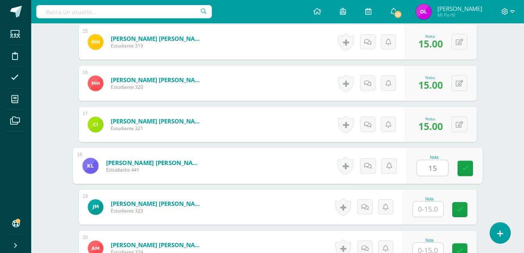
type input "15"
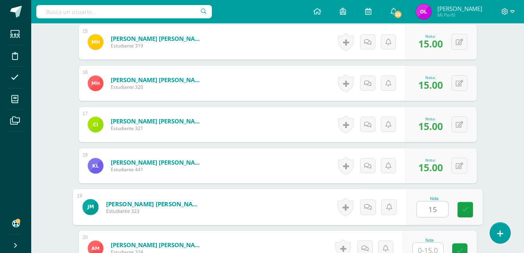
type input "15"
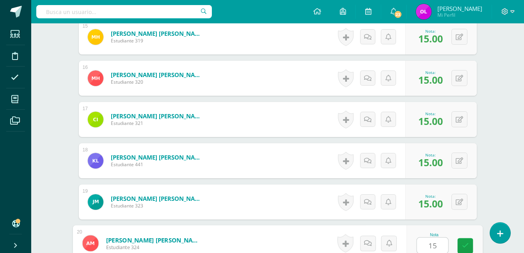
type input "15"
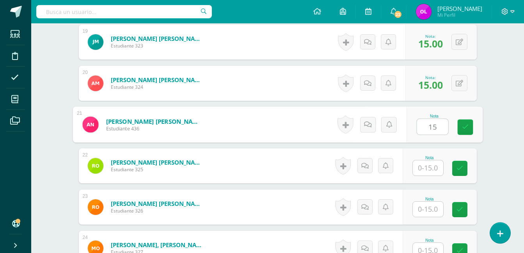
type input "15"
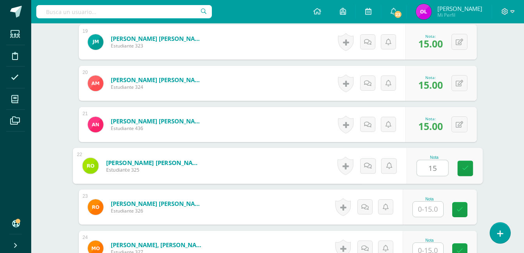
type input "15"
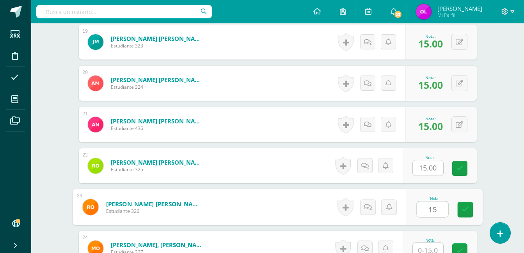
type input "15"
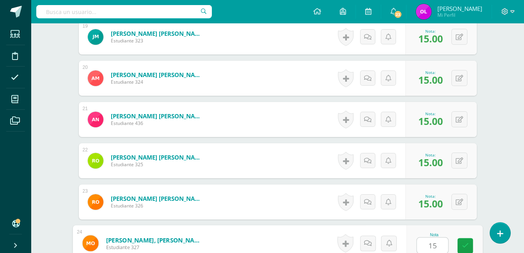
type input "15"
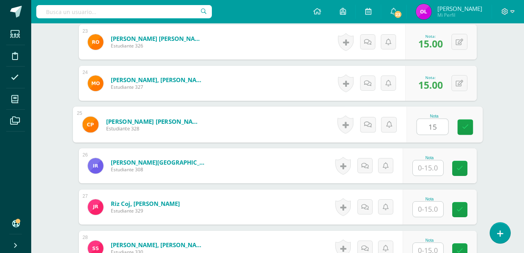
type input "15"
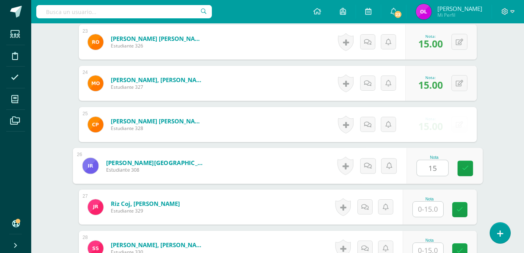
type input "15"
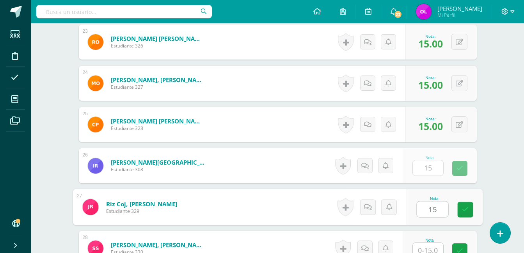
type input "15"
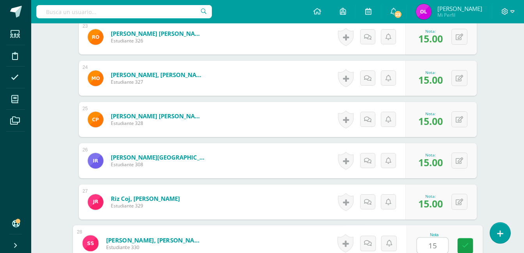
type input "15"
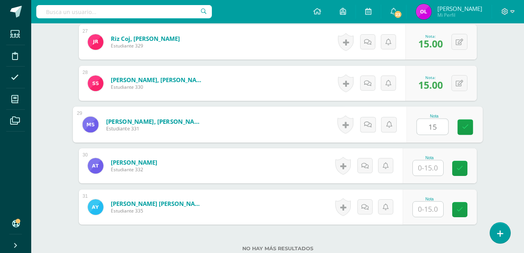
type input "15"
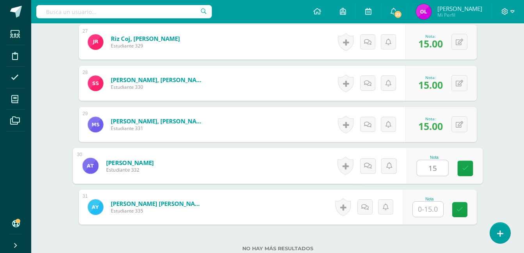
type input "15"
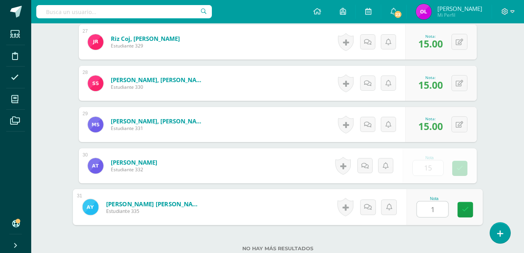
type input "15"
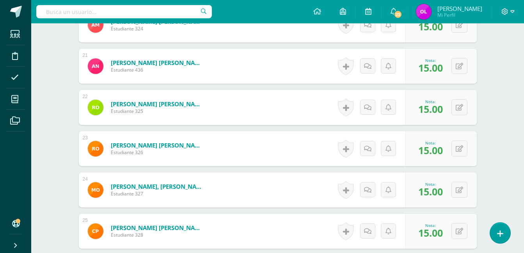
scroll to position [970, 0]
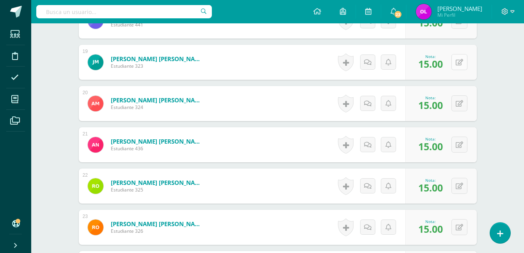
click at [462, 66] on button at bounding box center [459, 62] width 16 height 16
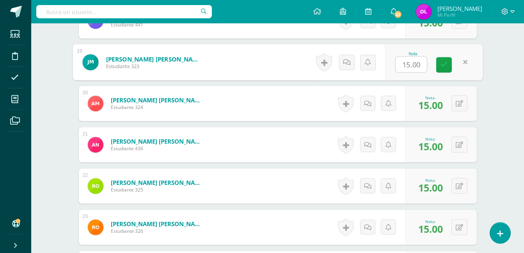
type input "0"
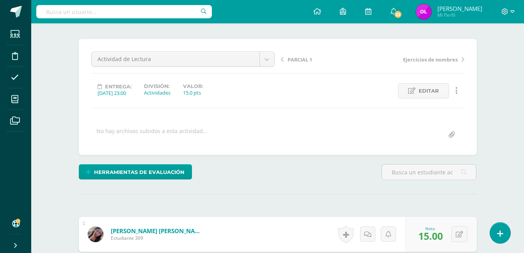
scroll to position [0, 0]
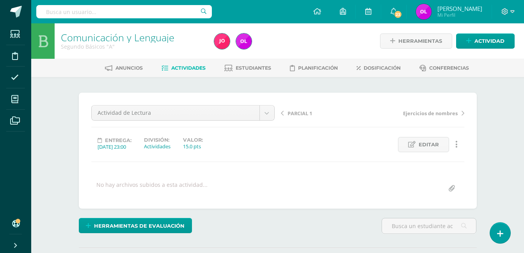
click at [197, 70] on span "Actividades" at bounding box center [188, 68] width 34 height 6
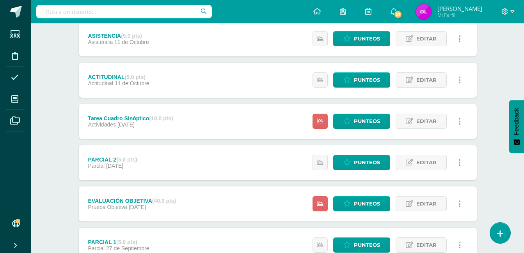
scroll to position [156, 0]
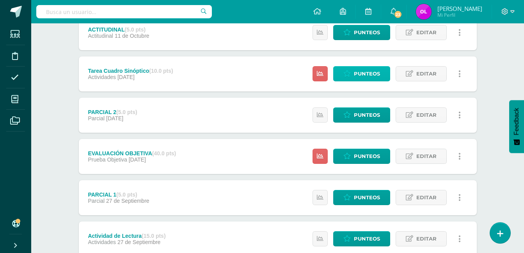
click at [361, 77] on span "Punteos" at bounding box center [367, 74] width 26 height 14
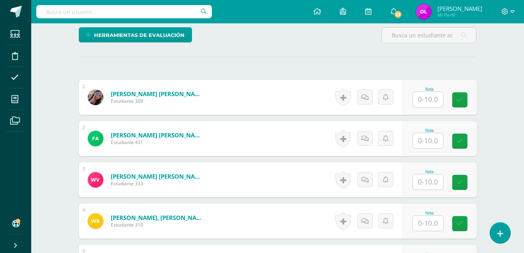
scroll to position [195, 0]
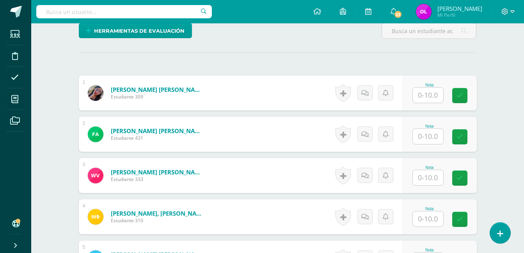
click at [441, 98] on input "text" at bounding box center [427, 95] width 30 height 15
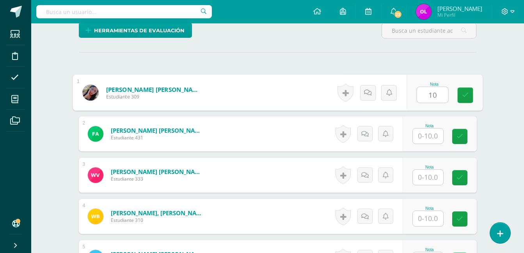
type input "10"
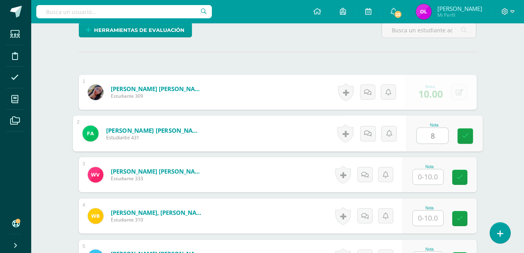
type input "8"
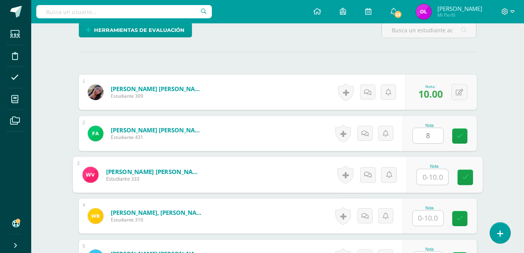
scroll to position [196, 0]
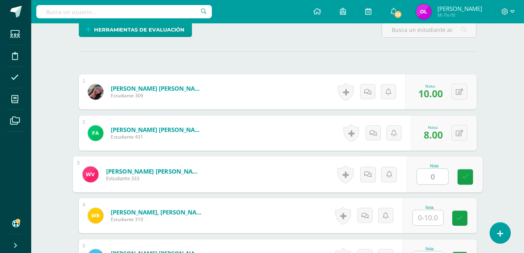
type input "0"
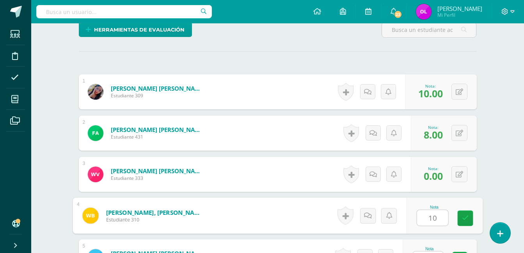
type input "10"
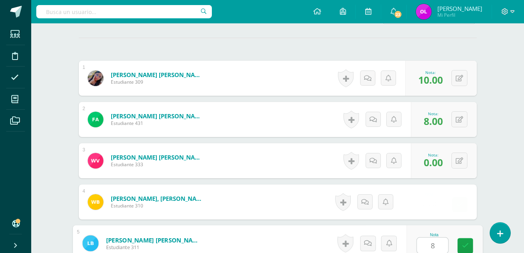
type input "8"
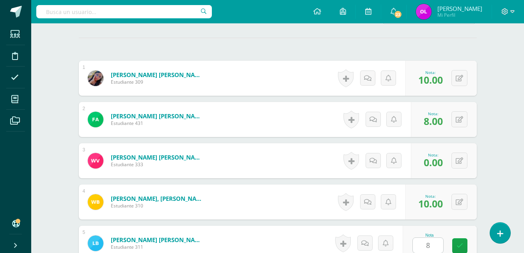
scroll to position [370, 0]
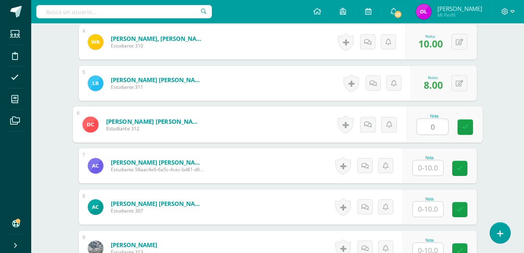
type input "0"
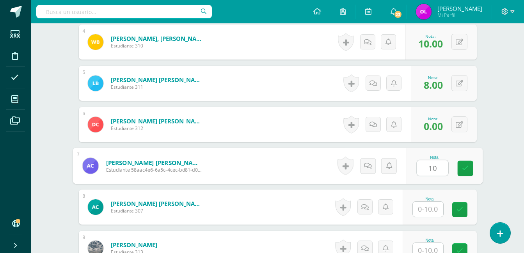
type input "10"
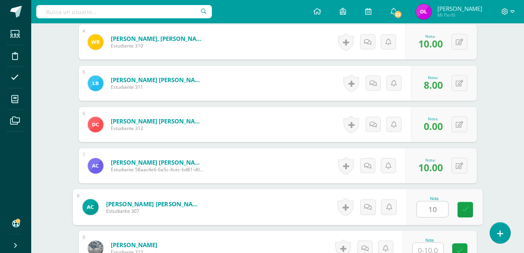
type input "10"
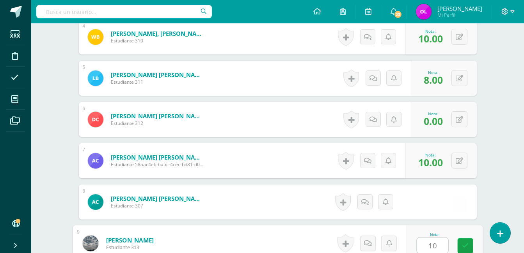
type input "10"
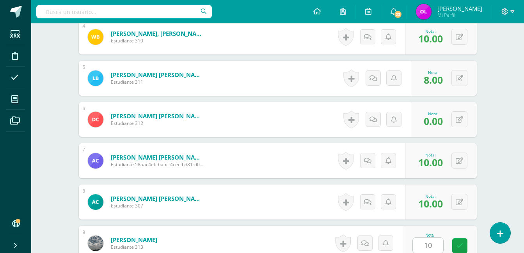
scroll to position [536, 0]
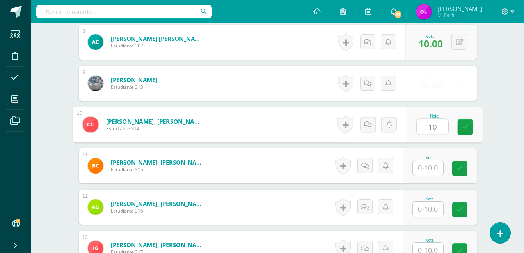
type input "10"
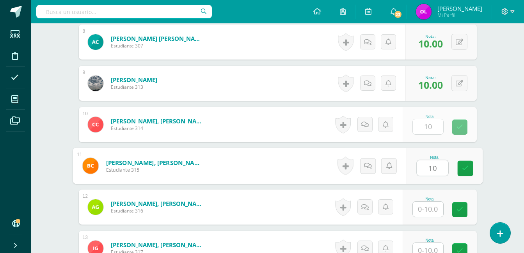
type input "10"
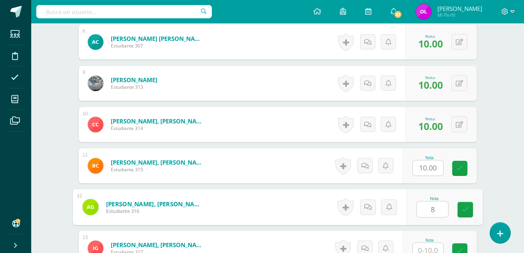
type input "8"
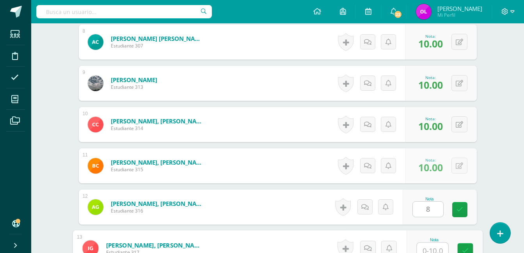
scroll to position [541, 0]
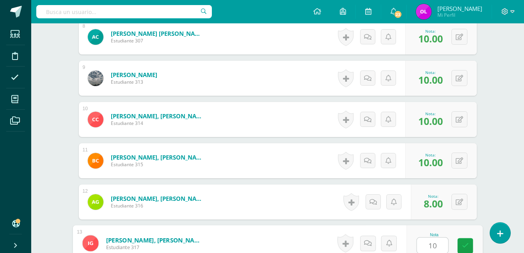
type input "10"
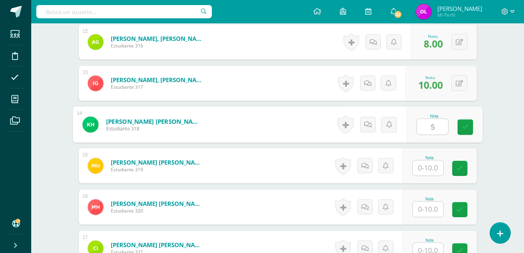
type input "5"
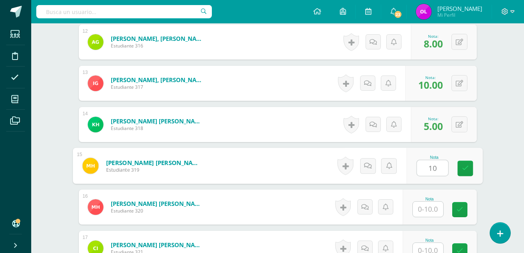
type input "10"
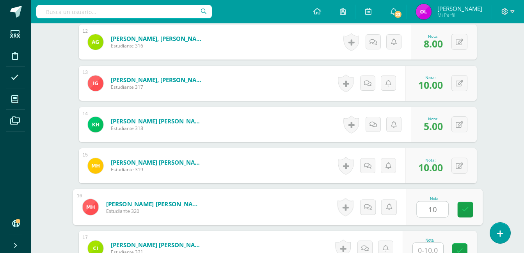
type input "10"
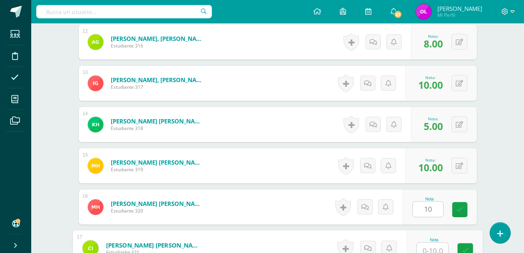
scroll to position [706, 0]
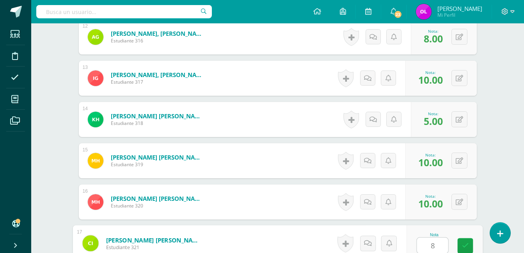
type input "8"
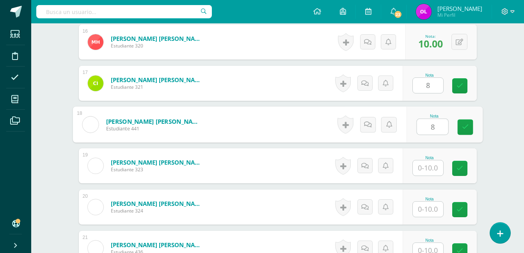
type input "8"
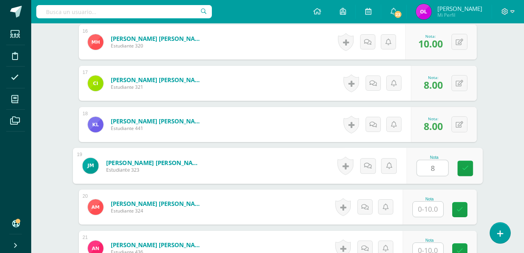
type input "8"
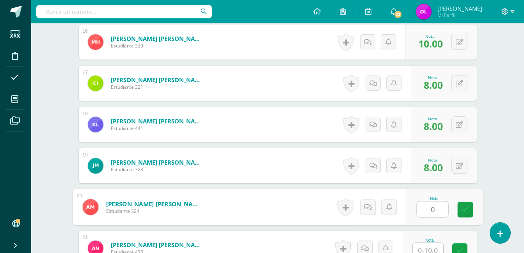
type input "0"
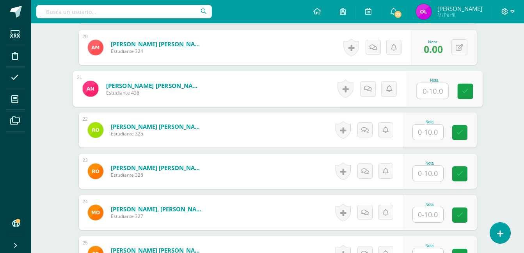
scroll to position [1027, 0]
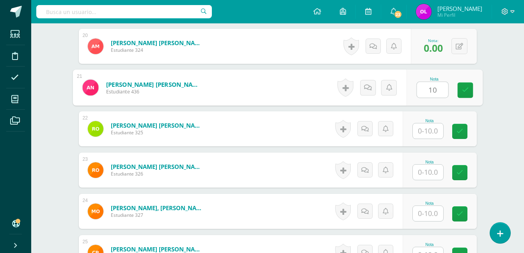
type input "10"
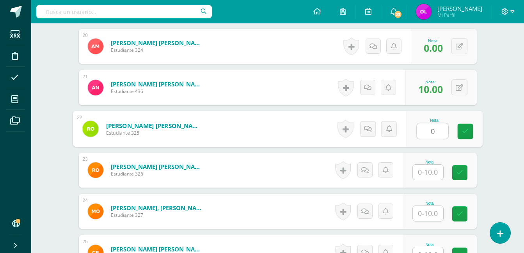
type input "0"
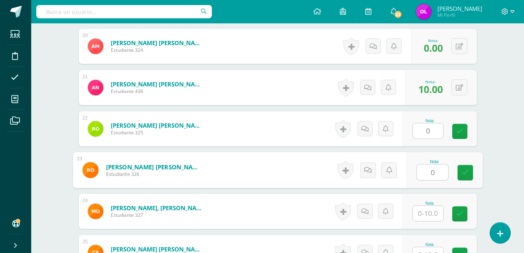
type input "0"
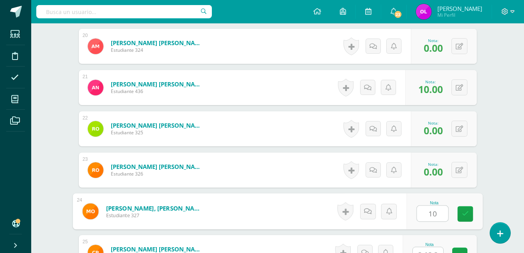
type input "10"
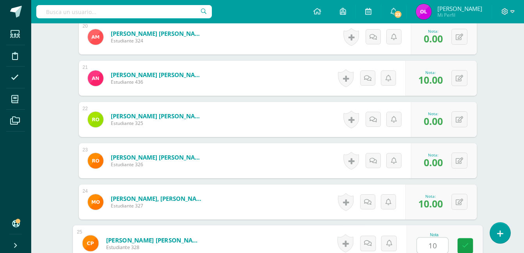
type input "10"
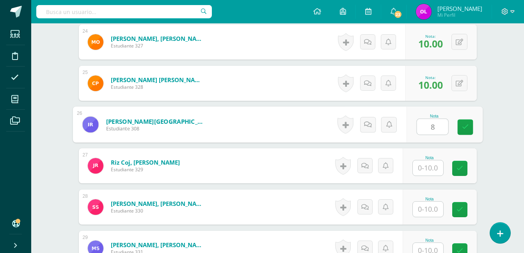
type input "8"
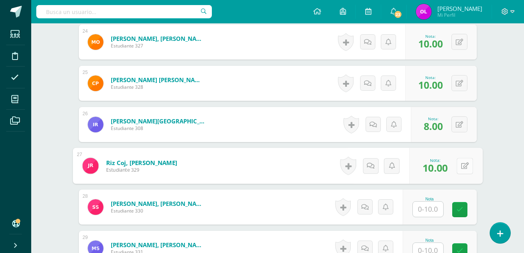
click at [460, 166] on icon at bounding box center [464, 166] width 8 height 7
type input "0"
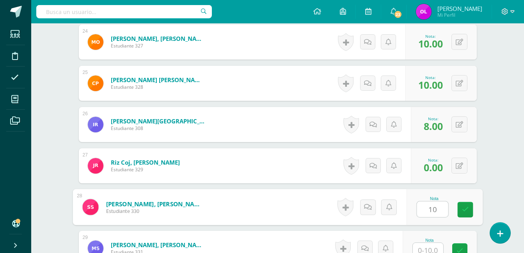
type input "10"
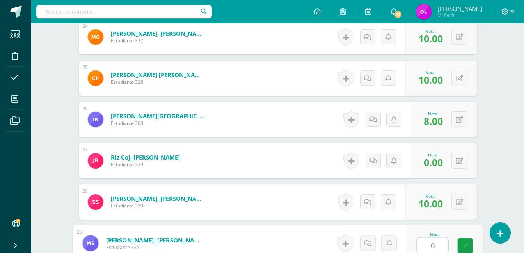
type input "0"
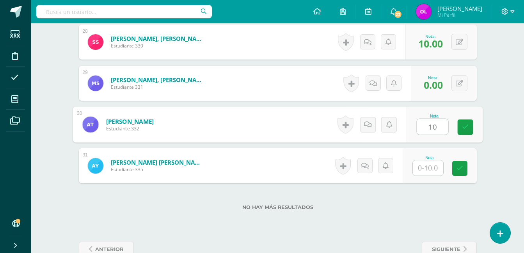
type input "10"
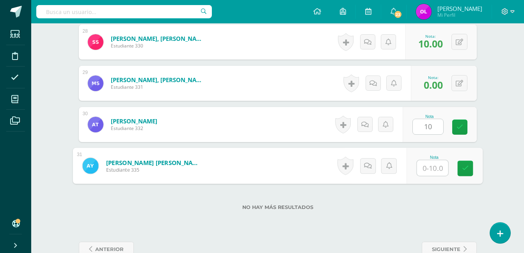
type input "8"
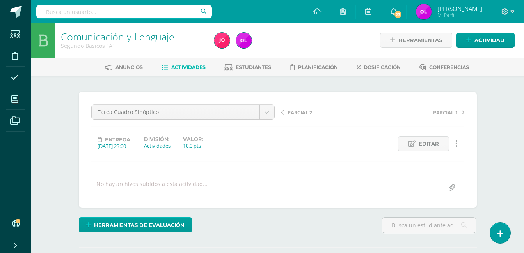
scroll to position [0, 0]
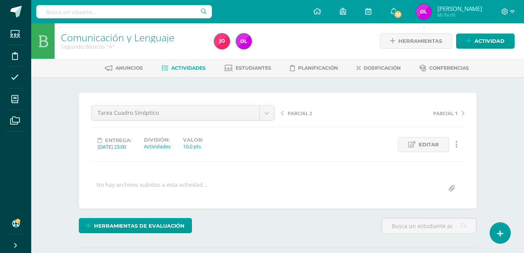
click at [186, 67] on span "Actividades" at bounding box center [188, 68] width 34 height 6
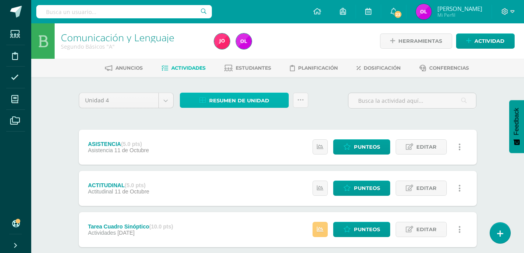
click at [240, 99] on span "Resumen de unidad" at bounding box center [239, 101] width 60 height 14
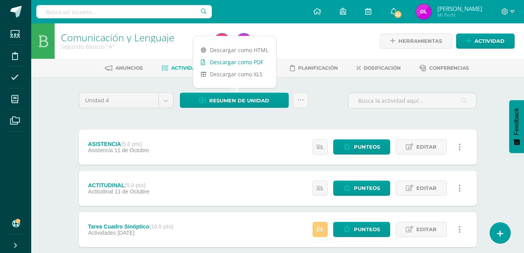
click at [257, 63] on link "Descargar como PDF" at bounding box center [234, 62] width 83 height 12
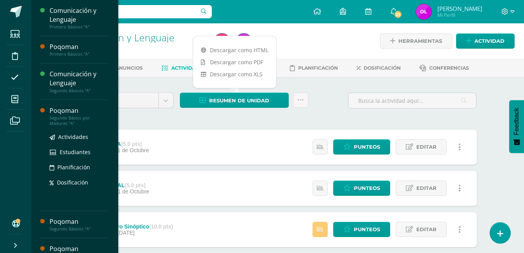
drag, startPoint x: 14, startPoint y: 101, endPoint x: 37, endPoint y: 101, distance: 23.8
click at [14, 101] on icon at bounding box center [14, 100] width 7 height 8
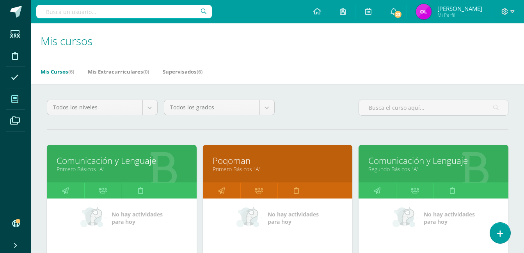
drag, startPoint x: 220, startPoint y: 191, endPoint x: 424, endPoint y: 142, distance: 209.6
click at [220, 191] on icon at bounding box center [221, 190] width 7 height 15
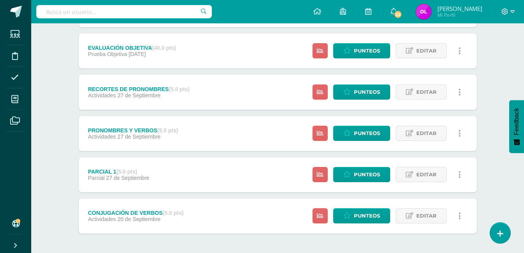
scroll to position [234, 0]
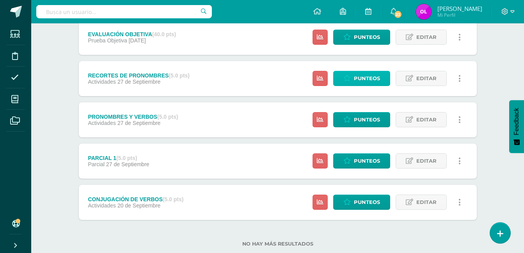
click at [370, 82] on span "Punteos" at bounding box center [367, 78] width 26 height 14
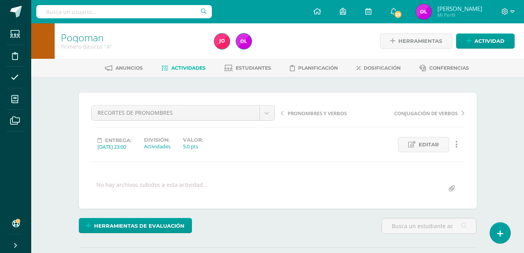
click at [191, 64] on link "Actividades" at bounding box center [183, 68] width 44 height 12
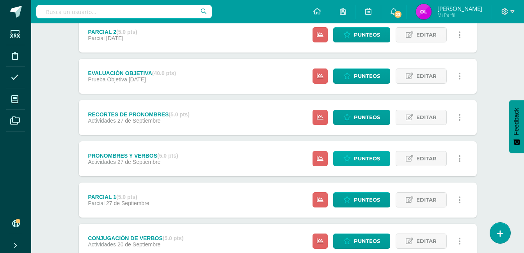
scroll to position [253, 0]
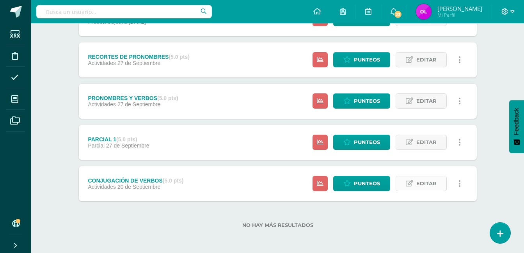
click at [421, 184] on span "Editar" at bounding box center [426, 184] width 20 height 14
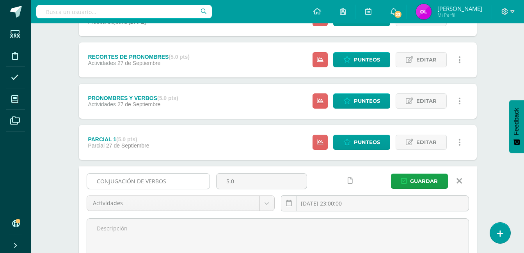
drag, startPoint x: 160, startPoint y: 184, endPoint x: 91, endPoint y: 181, distance: 69.1
click at [91, 181] on input "CONJUGACIÓN DE VERBOS" at bounding box center [148, 181] width 122 height 15
type input "Carátula de unidad"
click at [423, 182] on span "Guardar" at bounding box center [424, 181] width 28 height 14
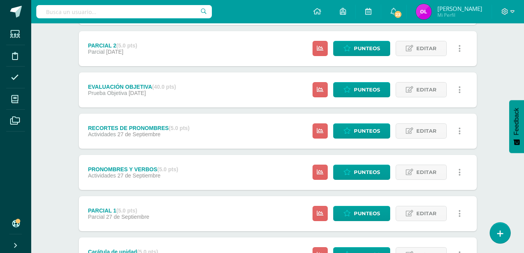
scroll to position [195, 0]
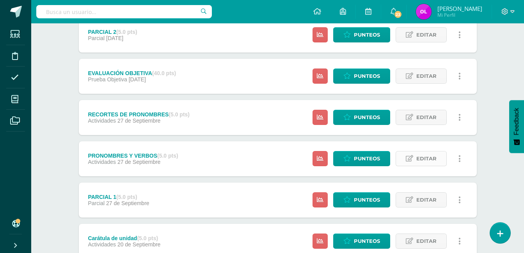
click at [431, 159] on span "Editar" at bounding box center [426, 159] width 20 height 14
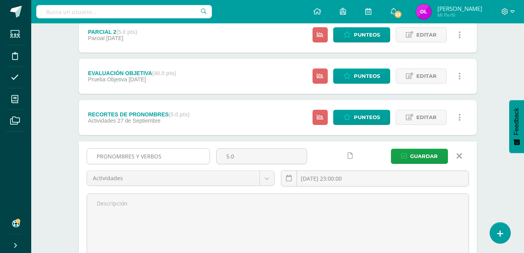
drag, startPoint x: 158, startPoint y: 161, endPoint x: 92, endPoint y: 161, distance: 65.5
click at [92, 161] on input "PRONOMBRES Y VERBOS" at bounding box center [148, 156] width 122 height 15
type input "Frases en Poqomam"
click at [420, 156] on span "Guardar" at bounding box center [424, 156] width 28 height 14
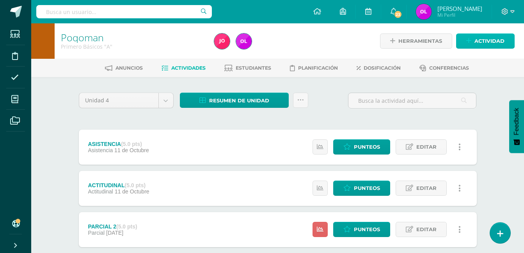
click at [477, 39] on span "Actividad" at bounding box center [489, 41] width 30 height 14
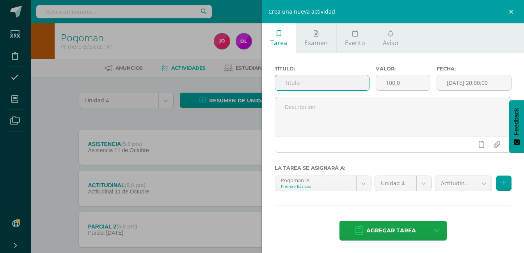
click at [294, 81] on input "text" at bounding box center [322, 82] width 94 height 15
type input "Recortes de la familia"
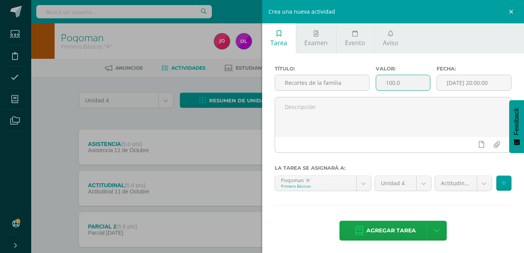
click at [380, 87] on input "100.0" at bounding box center [403, 82] width 54 height 15
drag, startPoint x: 404, startPoint y: 84, endPoint x: 373, endPoint y: 86, distance: 30.9
click at [376, 86] on input "100.0" at bounding box center [403, 82] width 54 height 15
type input "10"
click at [446, 86] on input "[DATE] 20:00:00" at bounding box center [474, 82] width 74 height 15
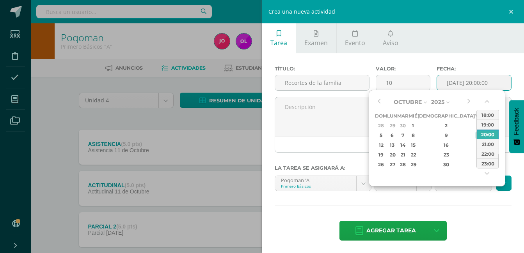
click at [485, 126] on div "4" at bounding box center [489, 125] width 8 height 9
click at [486, 164] on div "23:00" at bounding box center [487, 164] width 22 height 10
type input "2025-10-04 23:00"
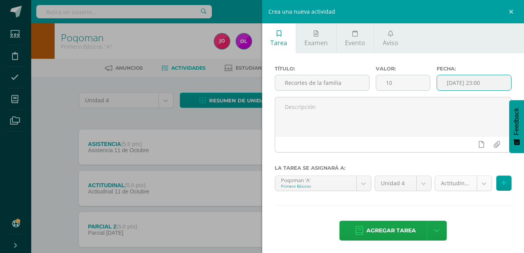
click at [481, 183] on body "La tarea Frases en Poqomam fue editada exitosamente. Estudiantes Disciplina Asi…" at bounding box center [262, 253] width 524 height 506
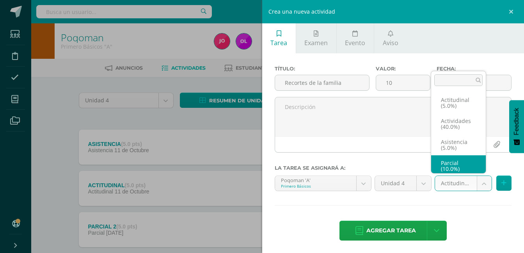
scroll to position [3, 0]
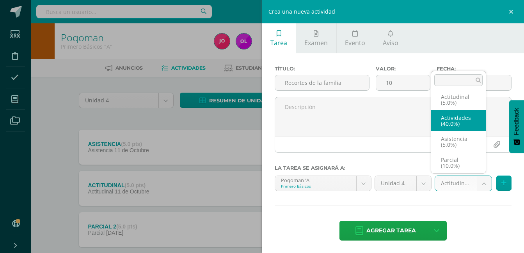
select select "22747"
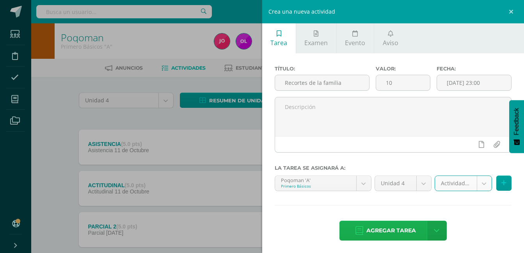
click at [393, 231] on span "Agregar tarea" at bounding box center [391, 230] width 50 height 19
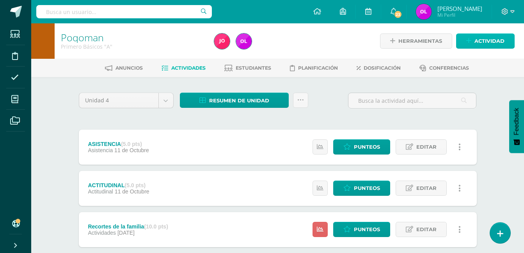
click at [488, 39] on span "Actividad" at bounding box center [489, 41] width 30 height 14
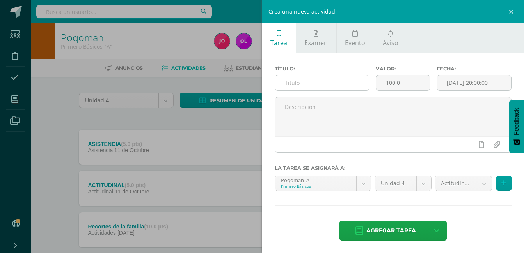
click at [289, 81] on input "text" at bounding box center [322, 82] width 94 height 15
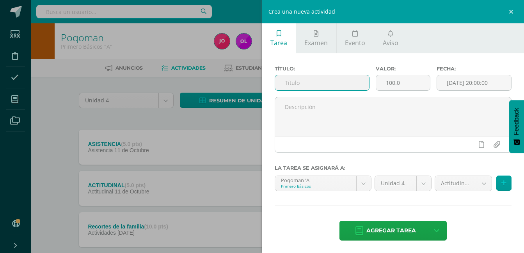
type input "A"
type input "Árbol Genealógico"
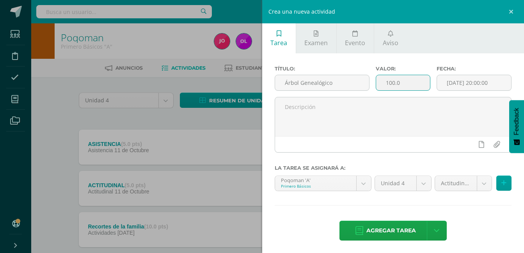
drag, startPoint x: 398, startPoint y: 83, endPoint x: 382, endPoint y: 83, distance: 16.8
click at [382, 83] on input "100.0" at bounding box center [403, 82] width 54 height 15
type input "10"
click at [501, 81] on input "[DATE] 20:00:00" at bounding box center [474, 82] width 74 height 15
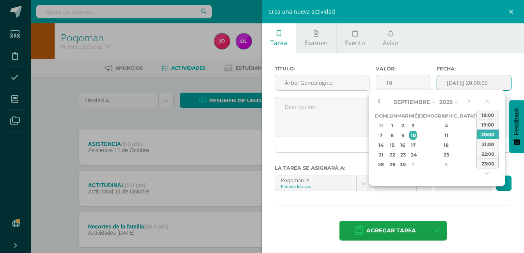
click at [378, 99] on button "button" at bounding box center [379, 102] width 8 height 12
click at [485, 155] on div "27" at bounding box center [489, 154] width 8 height 9
click at [481, 162] on div "23:00" at bounding box center [487, 164] width 22 height 10
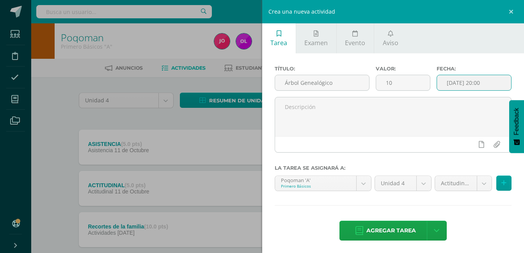
type input "2025-09-27 23:00"
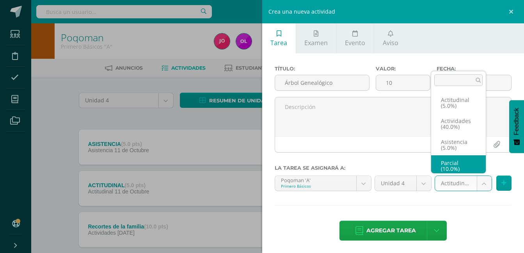
scroll to position [3, 0]
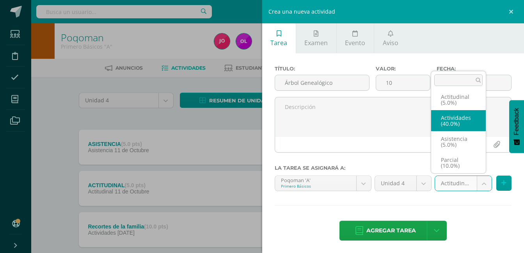
select select "22747"
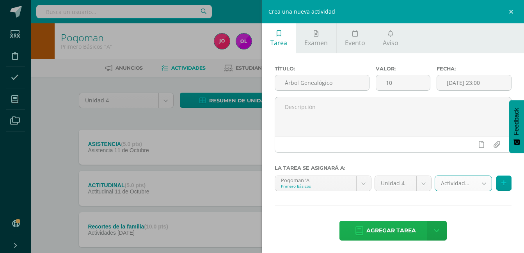
click at [391, 229] on span "Agregar tarea" at bounding box center [391, 230] width 50 height 19
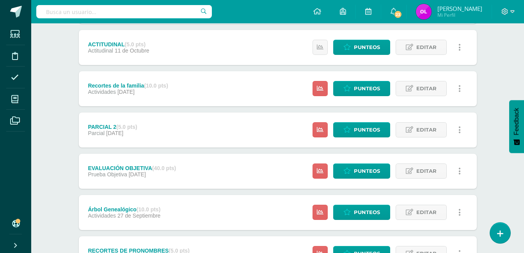
scroll to position [140, 0]
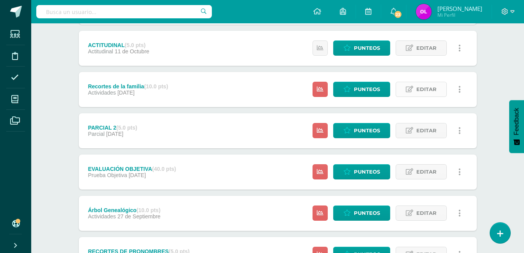
click at [428, 92] on span "Editar" at bounding box center [426, 89] width 20 height 14
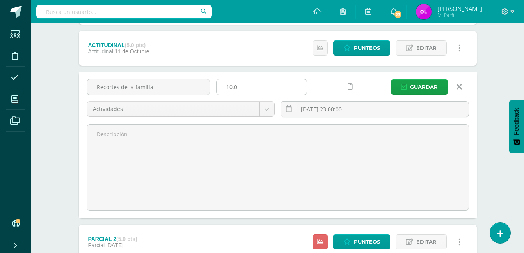
drag, startPoint x: 237, startPoint y: 88, endPoint x: 222, endPoint y: 87, distance: 14.4
click at [223, 87] on input "10.0" at bounding box center [261, 87] width 90 height 15
type input "5"
click at [391, 80] on button "Guardar" at bounding box center [419, 87] width 57 height 15
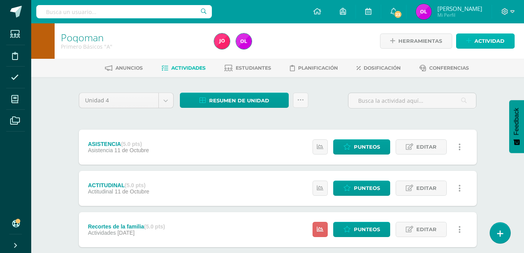
click at [494, 39] on span "Actividad" at bounding box center [489, 41] width 30 height 14
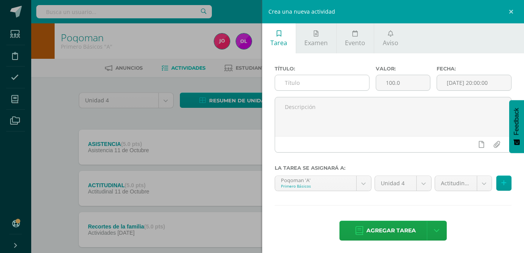
click at [340, 85] on input "text" at bounding box center [322, 82] width 94 height 15
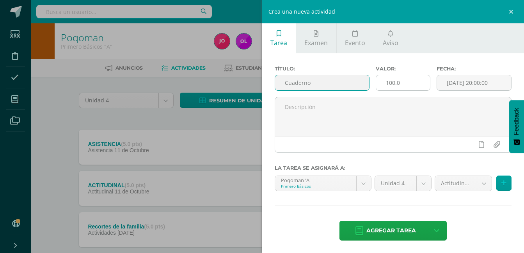
type input "Cuaderno"
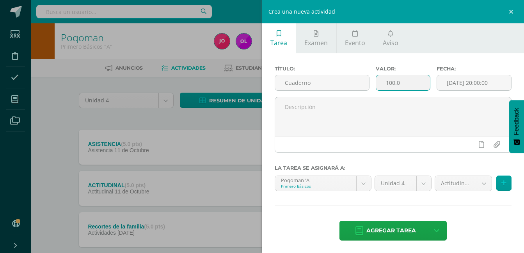
drag, startPoint x: 400, startPoint y: 85, endPoint x: 380, endPoint y: 85, distance: 19.9
click at [380, 85] on input "100.0" at bounding box center [403, 82] width 54 height 15
type input "10"
click at [441, 85] on input "[DATE] 20:00:00" at bounding box center [474, 82] width 74 height 15
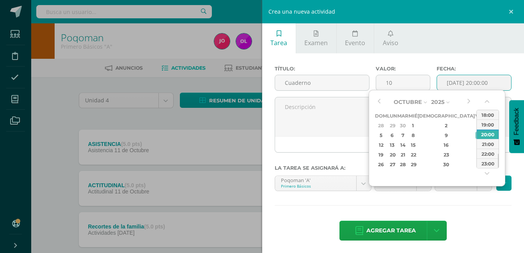
click at [485, 136] on div "11" at bounding box center [489, 135] width 8 height 9
click at [489, 165] on div "23:00" at bounding box center [487, 164] width 22 height 10
type input "[DATE] 23:00"
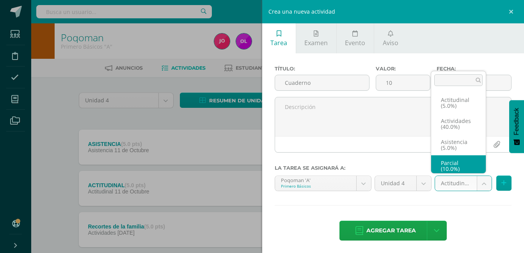
scroll to position [3, 0]
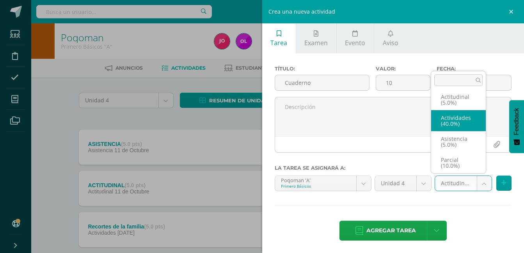
select select "22747"
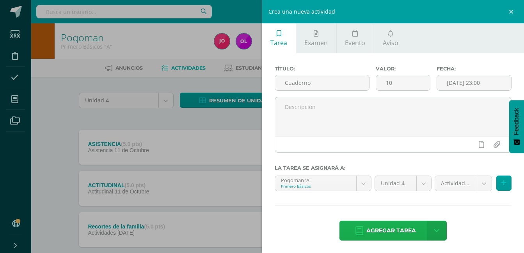
click at [377, 235] on span "Agregar tarea" at bounding box center [391, 230] width 50 height 19
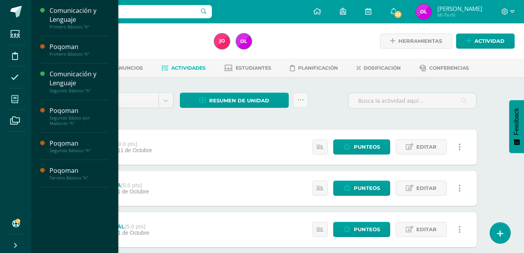
click at [16, 101] on icon at bounding box center [14, 100] width 7 height 8
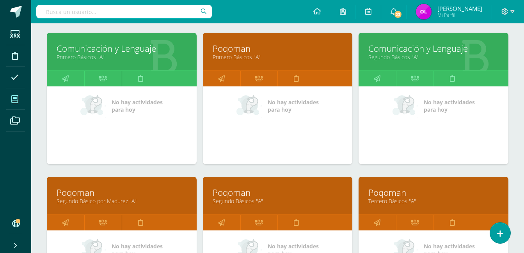
scroll to position [156, 0]
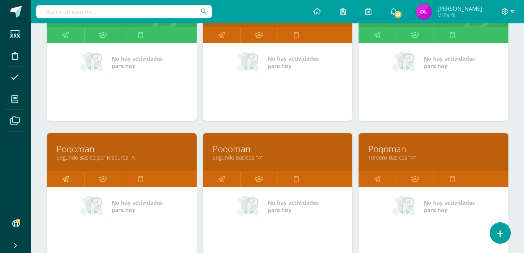
click at [64, 180] on icon at bounding box center [65, 179] width 7 height 15
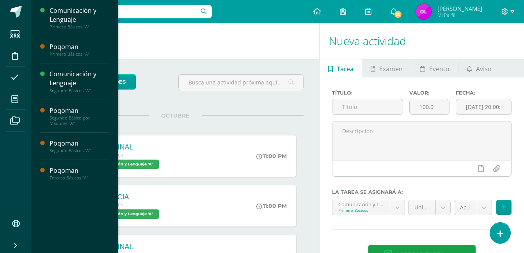
click at [14, 98] on icon at bounding box center [14, 100] width 7 height 8
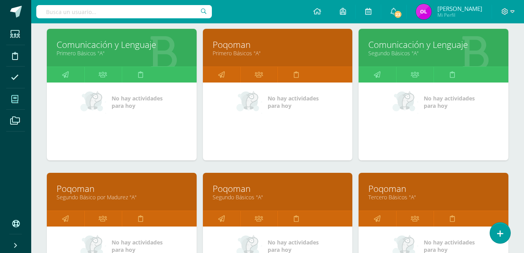
scroll to position [117, 0]
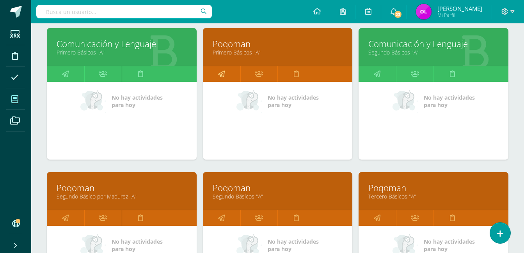
click at [220, 70] on icon at bounding box center [221, 73] width 7 height 15
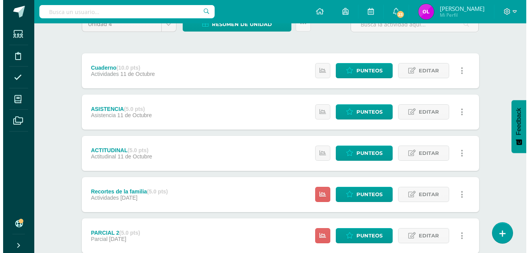
scroll to position [78, 0]
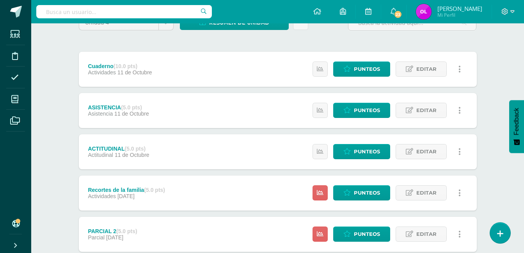
click at [460, 191] on link at bounding box center [459, 193] width 15 height 15
click at [430, 241] on link "Eliminar" at bounding box center [445, 243] width 80 height 12
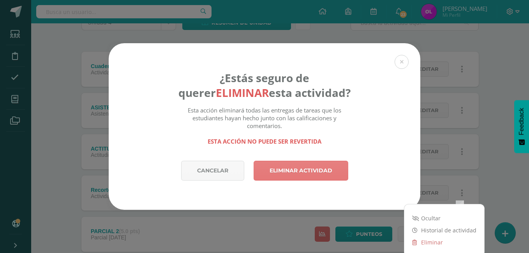
click at [321, 175] on link "Eliminar actividad" at bounding box center [301, 171] width 95 height 20
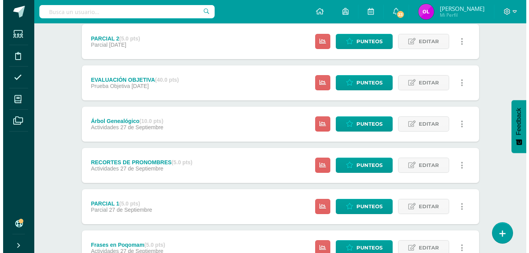
scroll to position [234, 0]
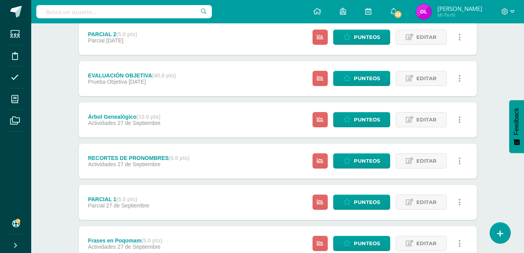
click at [460, 120] on link at bounding box center [459, 119] width 15 height 15
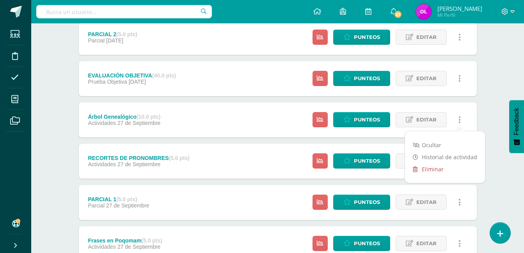
click at [421, 170] on link "Eliminar" at bounding box center [445, 169] width 80 height 12
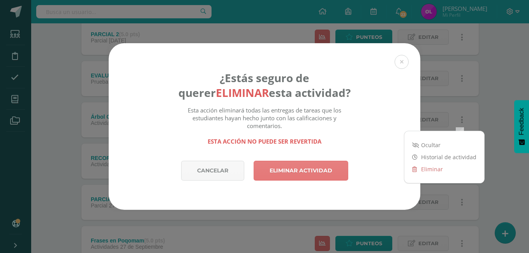
click at [338, 170] on link "Eliminar actividad" at bounding box center [301, 171] width 95 height 20
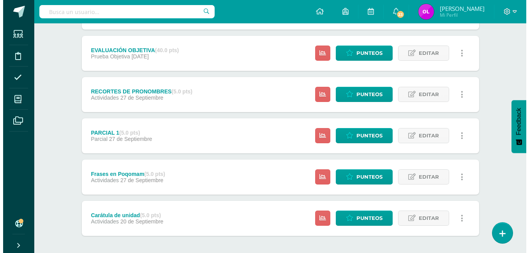
scroll to position [273, 0]
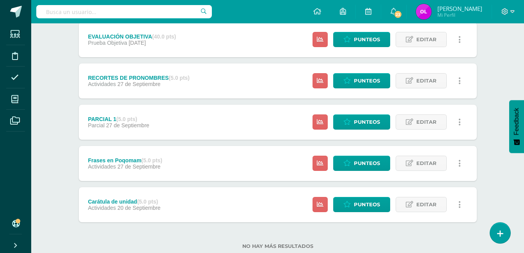
click at [460, 163] on link at bounding box center [459, 163] width 15 height 15
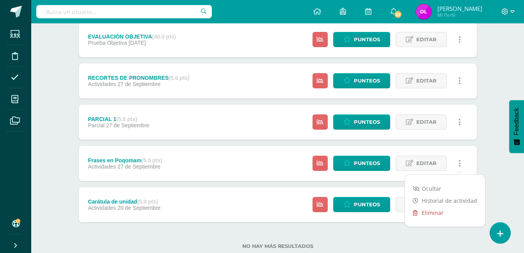
click at [428, 211] on link "Eliminar" at bounding box center [445, 213] width 80 height 12
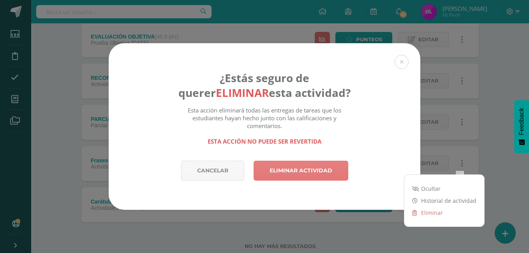
click at [322, 170] on link "Eliminar actividad" at bounding box center [301, 171] width 95 height 20
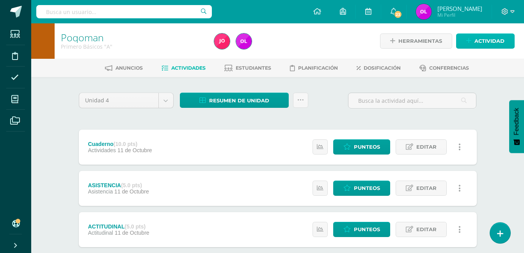
click at [495, 38] on span "Actividad" at bounding box center [489, 41] width 30 height 14
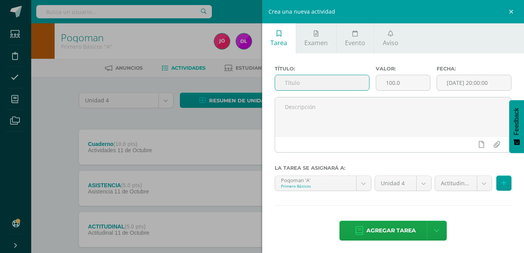
click at [322, 78] on input "text" at bounding box center [322, 82] width 94 height 15
type input "Ejercicio del abecedario"
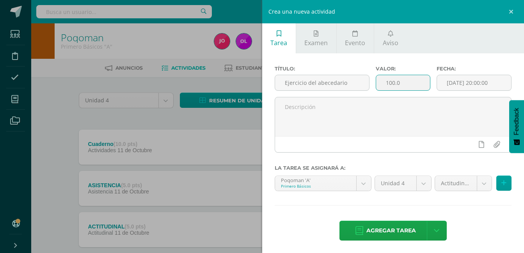
drag, startPoint x: 393, startPoint y: 82, endPoint x: 378, endPoint y: 82, distance: 15.2
click at [378, 82] on input "100.0" at bounding box center [403, 82] width 54 height 15
type input "10"
click at [498, 81] on input "[DATE] 20:00:00" at bounding box center [474, 82] width 74 height 15
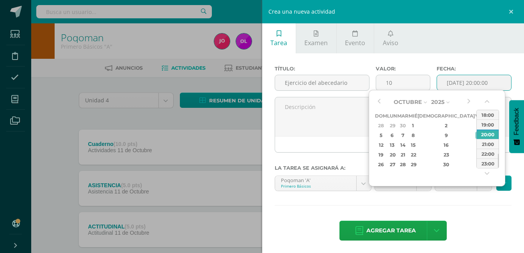
click at [485, 125] on div "4" at bounding box center [489, 125] width 8 height 9
click at [487, 165] on div "23:00" at bounding box center [487, 164] width 22 height 10
type input "2025-10-04 23:00"
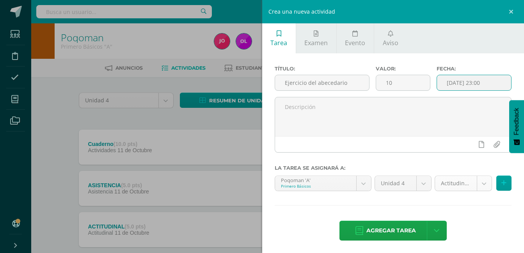
click at [481, 180] on body "La tarea Frases en Poqomam fue eliminada exitosamente. Estudiantes Disciplina A…" at bounding box center [262, 253] width 524 height 506
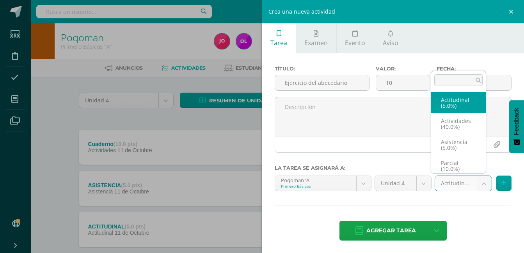
scroll to position [3, 0]
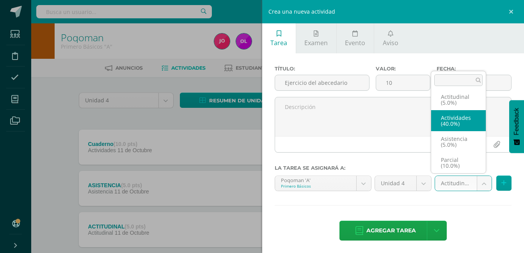
select select "22747"
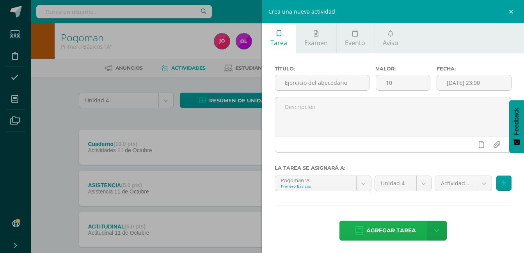
click at [377, 232] on span "Agregar tarea" at bounding box center [391, 230] width 50 height 19
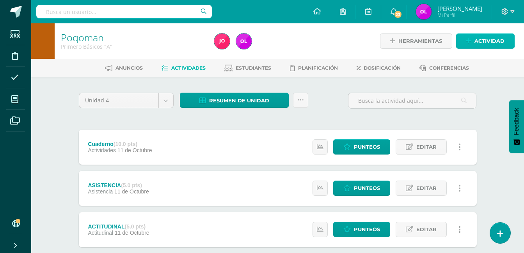
click at [494, 43] on span "Actividad" at bounding box center [489, 41] width 30 height 14
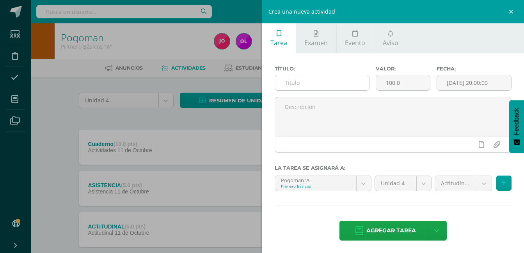
click at [298, 83] on input "text" at bounding box center [322, 82] width 94 height 15
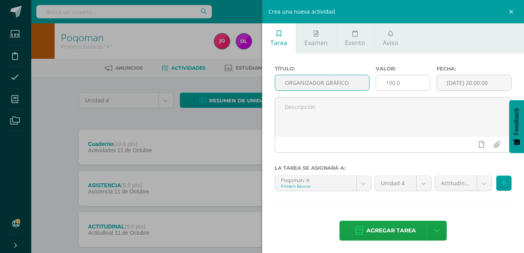
type input "ORGANIZADOR GRÁFICO"
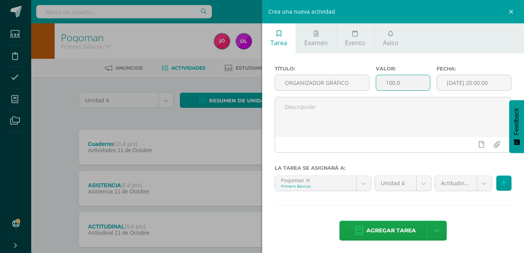
drag, startPoint x: 405, startPoint y: 84, endPoint x: 377, endPoint y: 83, distance: 28.1
click at [377, 83] on input "100.0" at bounding box center [403, 82] width 54 height 15
type input "10"
click at [493, 85] on input "[DATE] 20:00:00" at bounding box center [474, 82] width 74 height 15
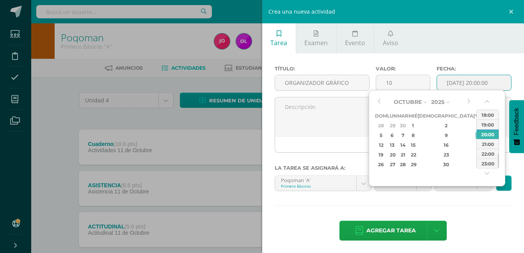
click at [485, 137] on div "11" at bounding box center [489, 135] width 8 height 9
click at [489, 161] on div "23:00" at bounding box center [487, 164] width 22 height 10
type input "2025-10-11 23:00"
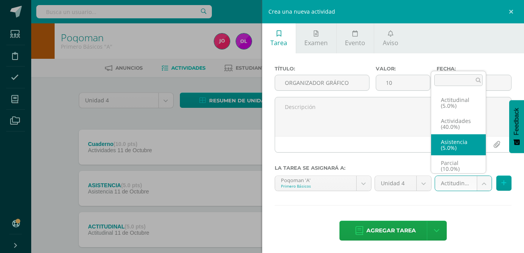
scroll to position [3, 0]
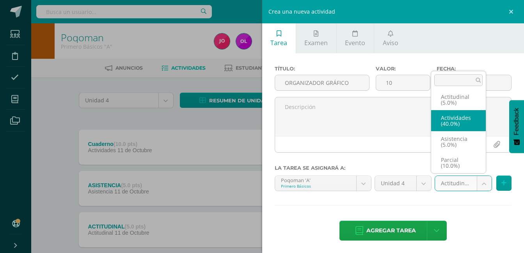
select select "22747"
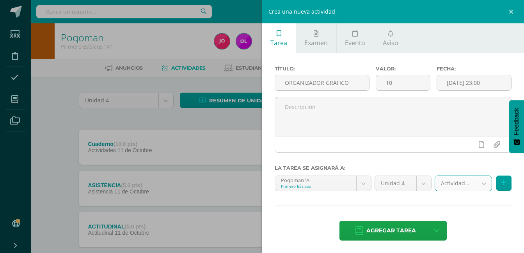
click at [398, 231] on span "Agregar tarea" at bounding box center [391, 230] width 50 height 19
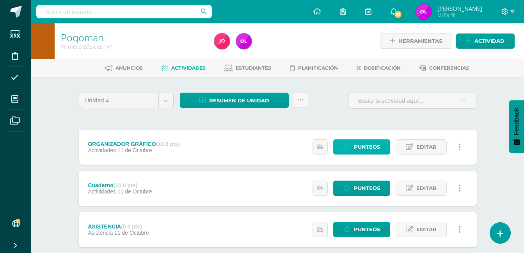
click at [367, 147] on span "Punteos" at bounding box center [367, 147] width 26 height 14
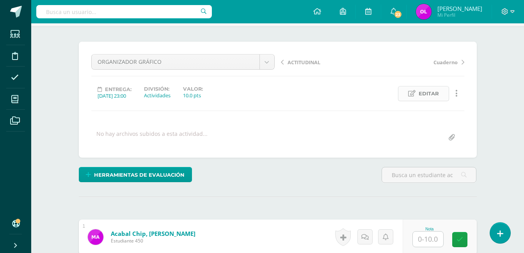
scroll to position [156, 0]
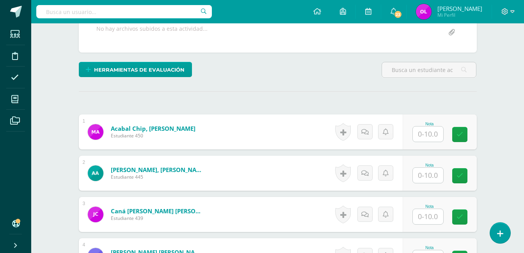
click at [438, 136] on input "text" at bounding box center [427, 134] width 30 height 15
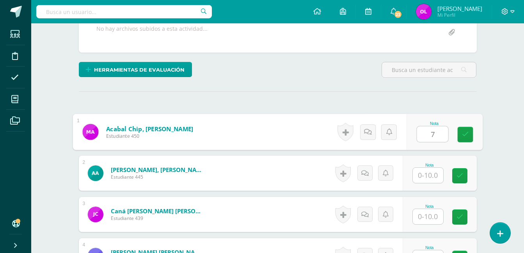
type input "7"
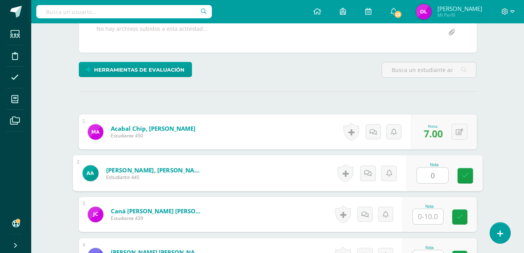
scroll to position [157, 0]
type input "0"
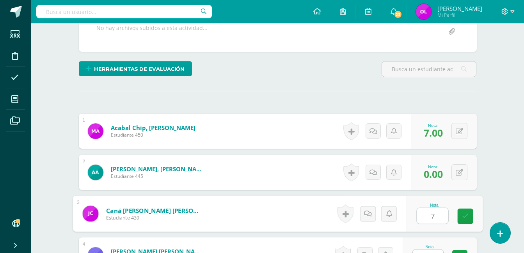
type input "7"
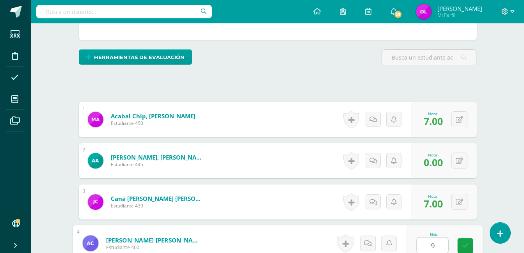
type input "9"
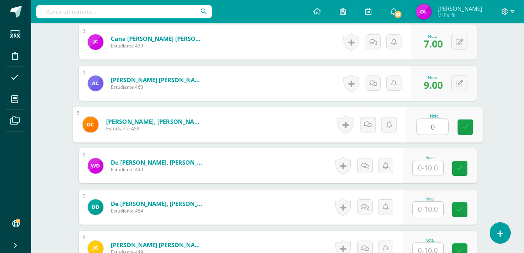
type input "0"
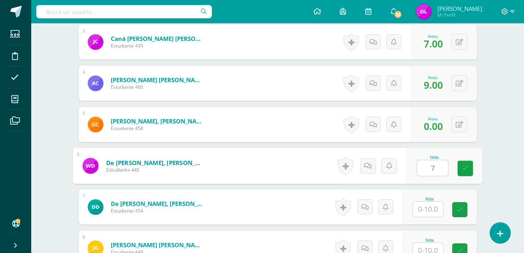
type input "7"
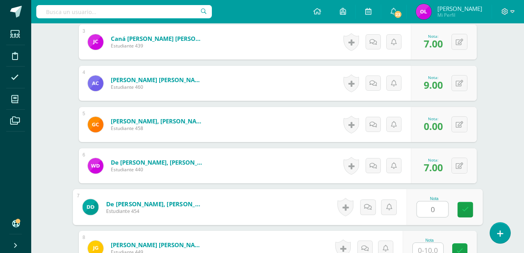
type input "0"
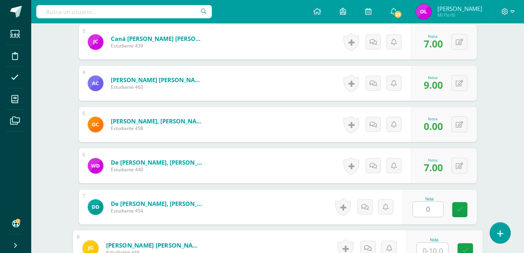
scroll to position [334, 0]
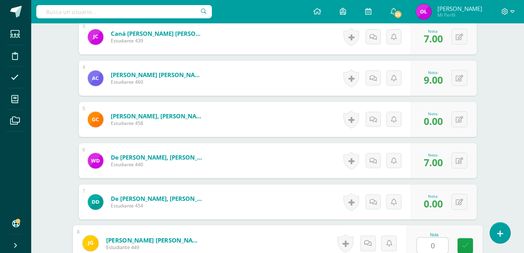
type input "0"
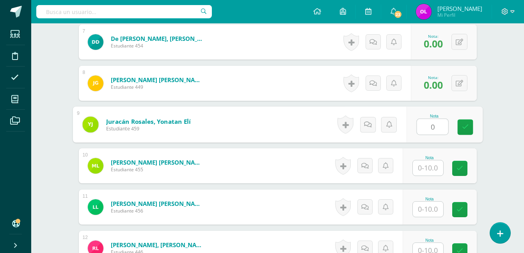
type input "0"
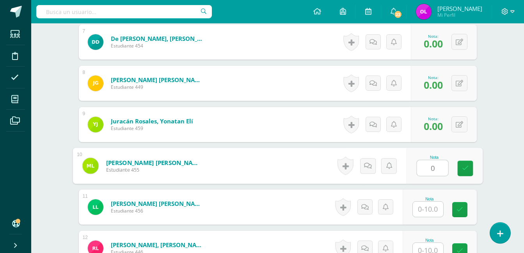
type input "0"
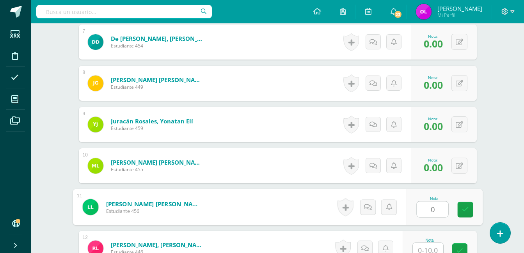
type input "0"
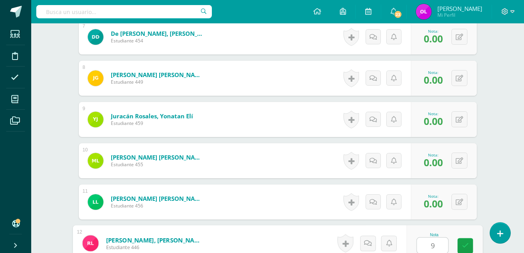
type input "9"
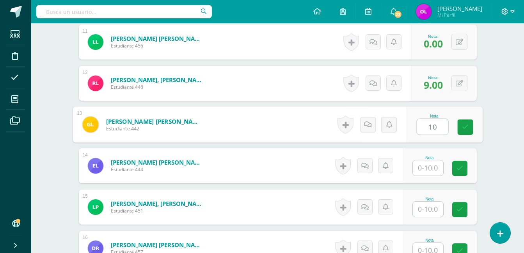
type input "10"
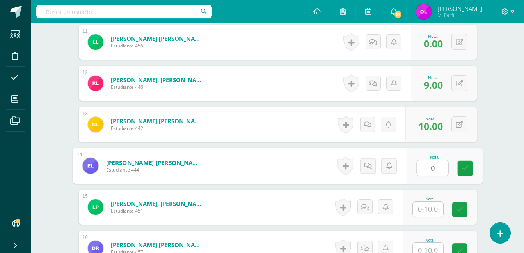
type input "0"
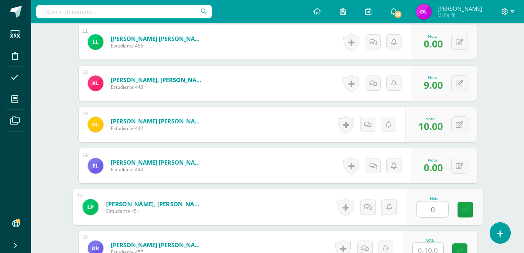
type input "0"
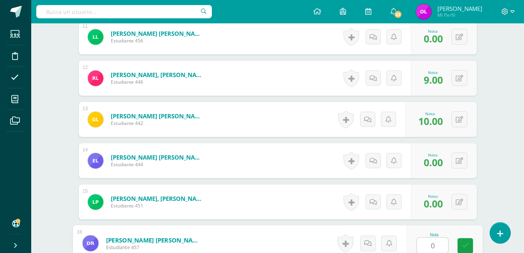
type input "0"
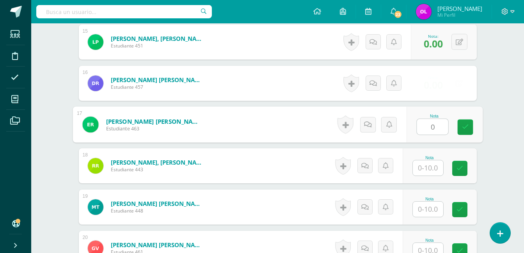
type input "0"
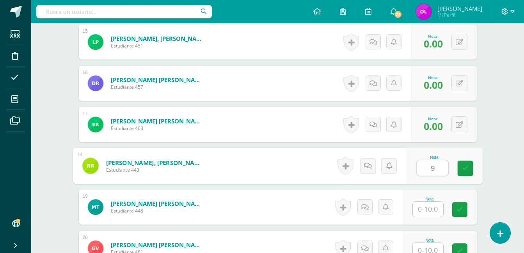
type input "9"
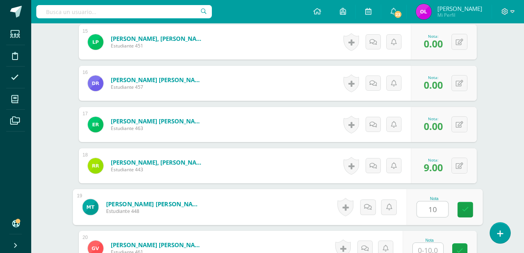
type input "10"
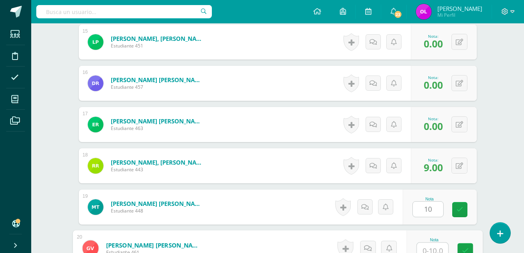
scroll to position [830, 0]
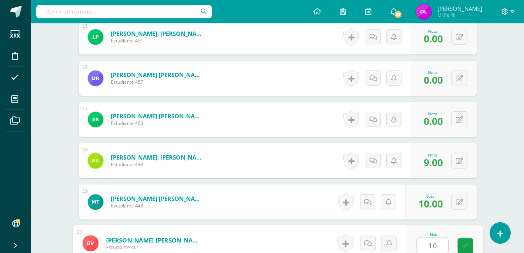
type input "10"
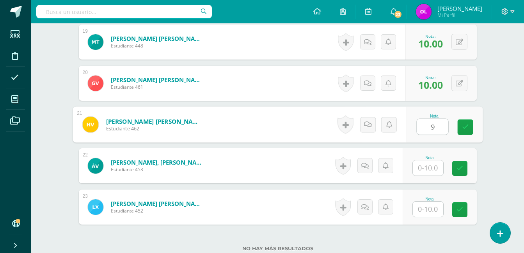
type input "9"
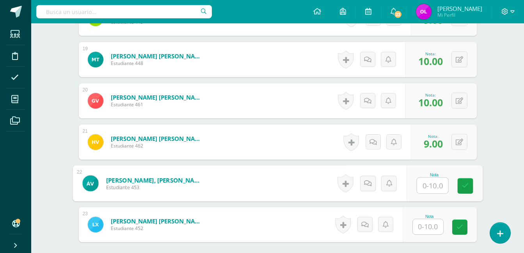
scroll to position [1051, 0]
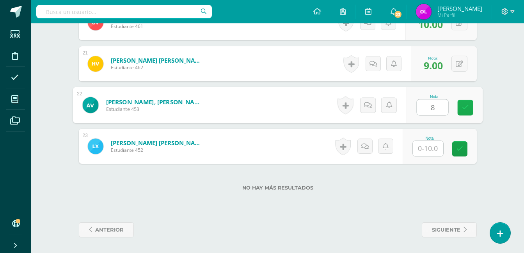
type input "8"
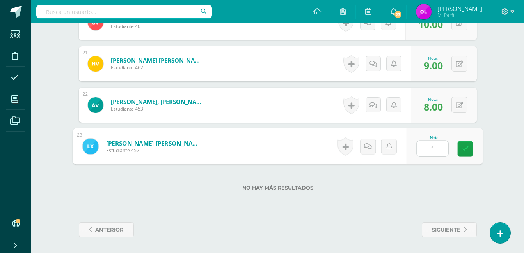
type input "10"
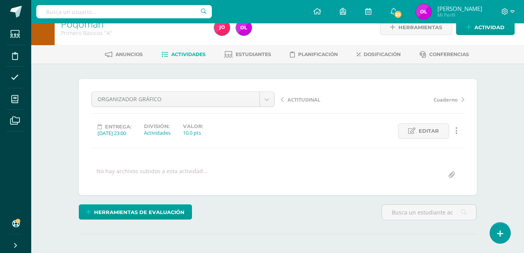
scroll to position [0, 0]
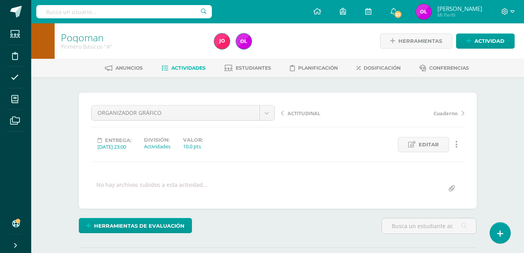
click at [192, 65] on span "Actividades" at bounding box center [188, 68] width 34 height 6
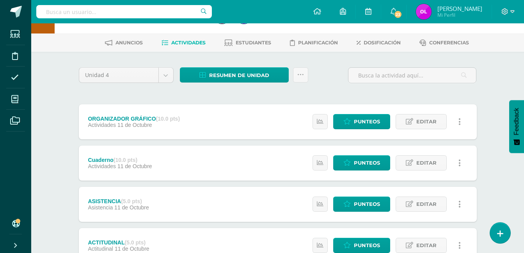
scroll to position [39, 0]
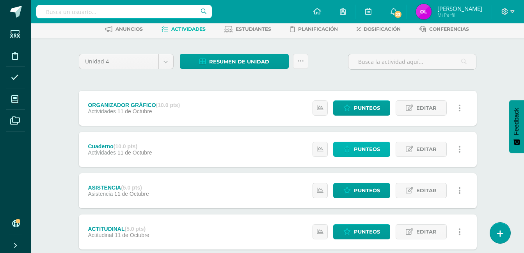
click at [365, 151] on span "Punteos" at bounding box center [367, 149] width 26 height 14
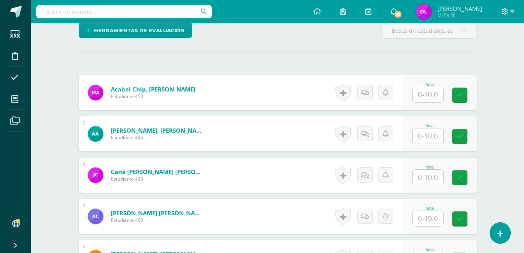
scroll to position [196, 0]
click at [431, 88] on input "text" at bounding box center [427, 94] width 30 height 15
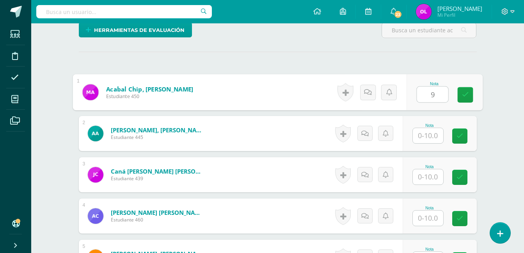
type input "9"
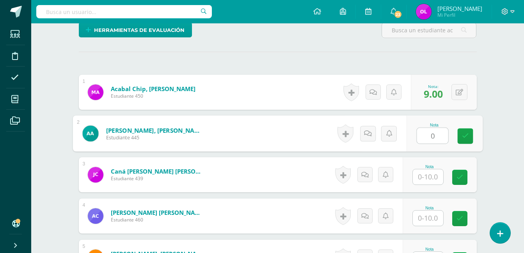
type input "0"
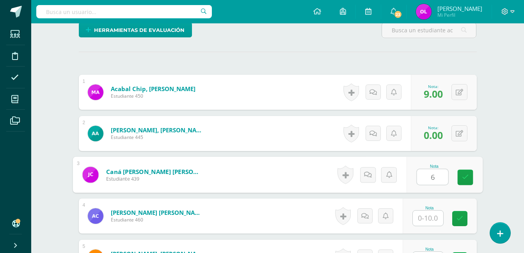
type input "6"
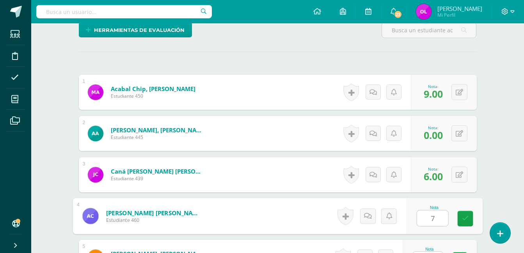
type input "7"
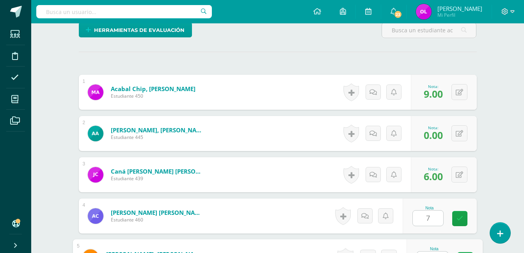
scroll to position [210, 0]
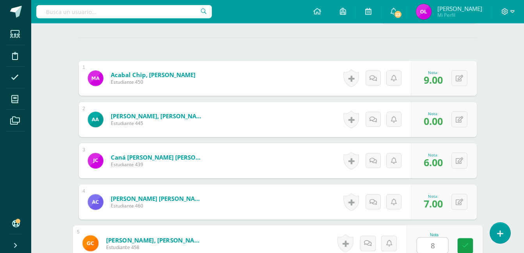
type input "8"
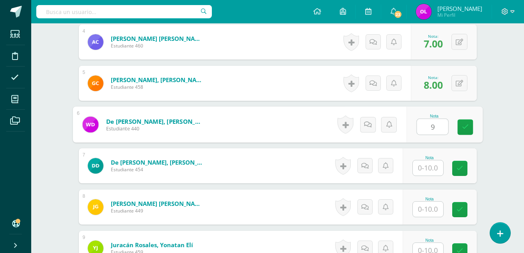
type input "9"
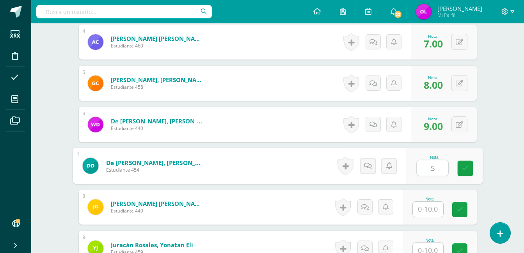
type input "5"
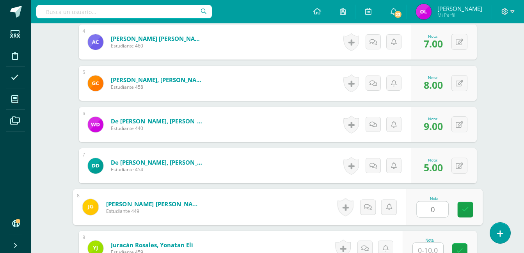
type input "0"
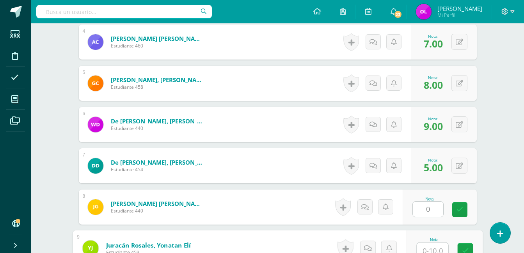
scroll to position [375, 0]
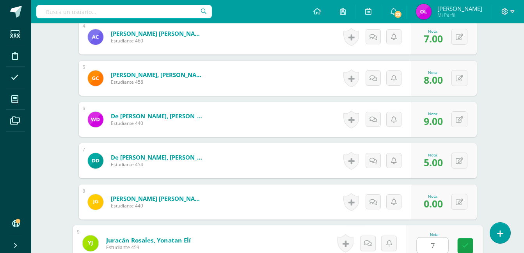
type input "7"
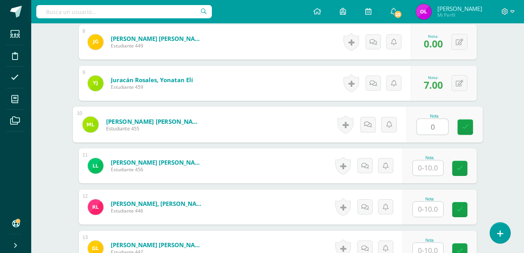
type input "0"
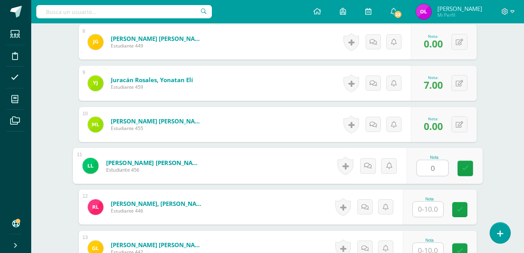
type input "0"
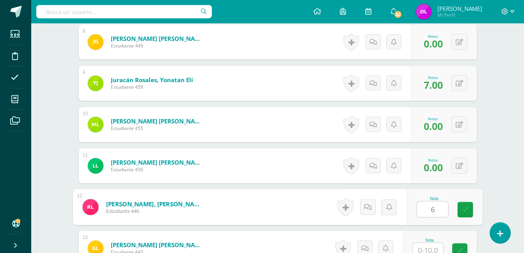
type input "6"
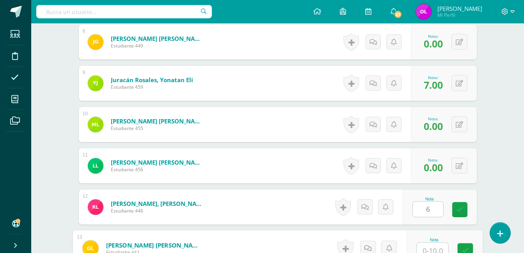
scroll to position [541, 0]
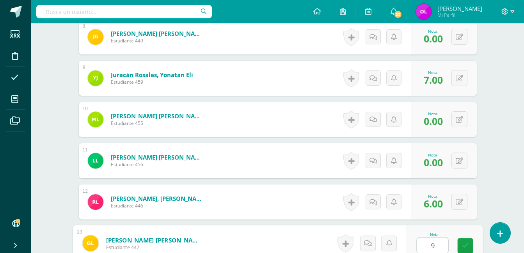
type input "9"
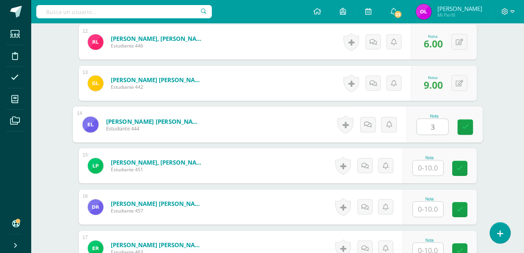
type input "3"
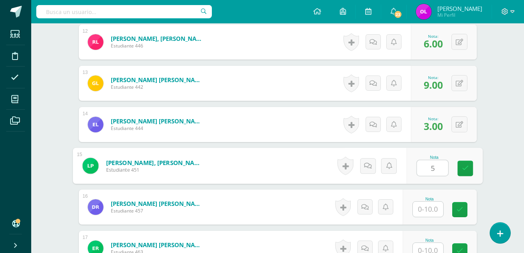
type input "5"
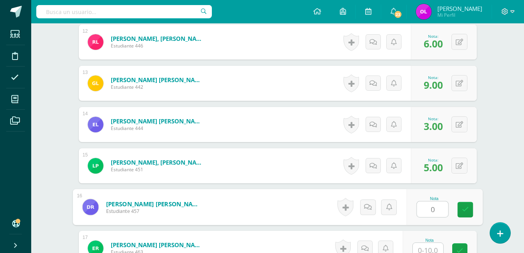
type input "0"
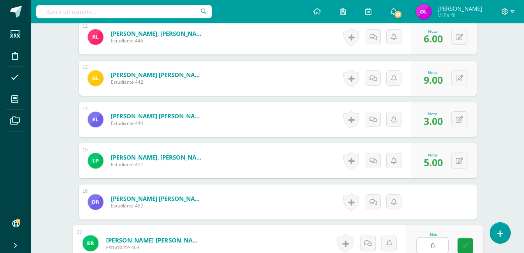
type input "0"
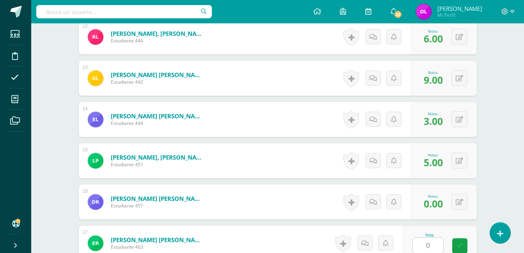
scroll to position [866, 0]
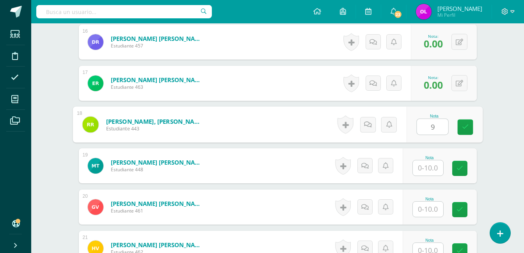
type input "9"
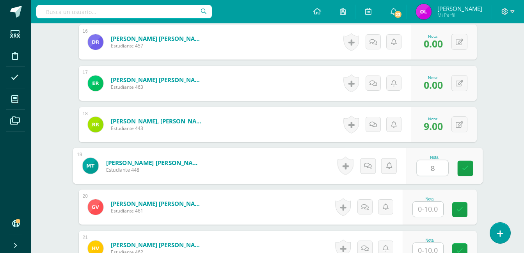
type input "8"
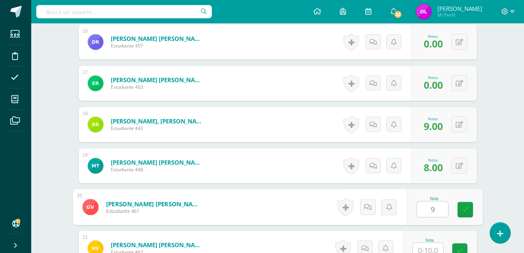
type input "9"
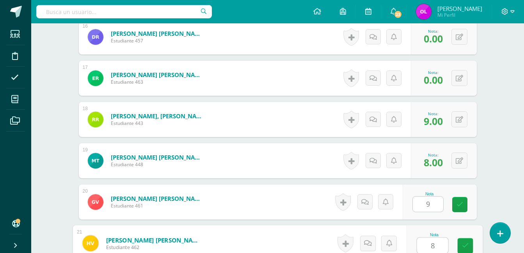
type input "8"
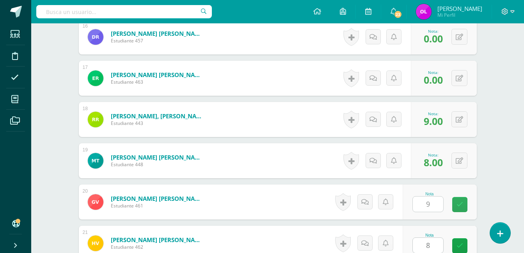
scroll to position [1032, 0]
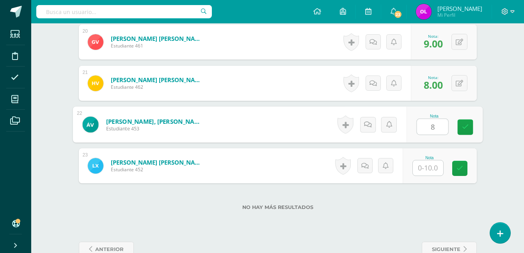
type input "8"
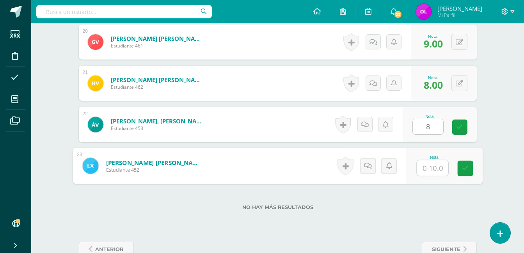
type input "8"
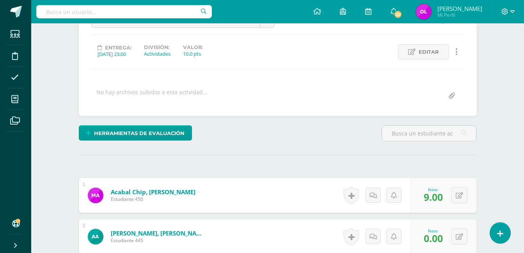
scroll to position [0, 0]
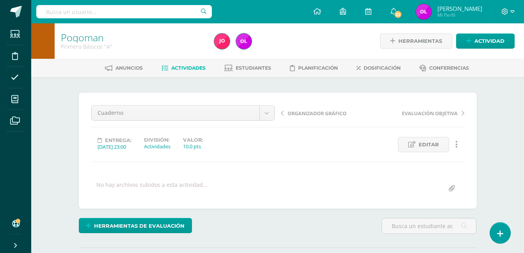
click at [186, 68] on span "Actividades" at bounding box center [188, 68] width 34 height 6
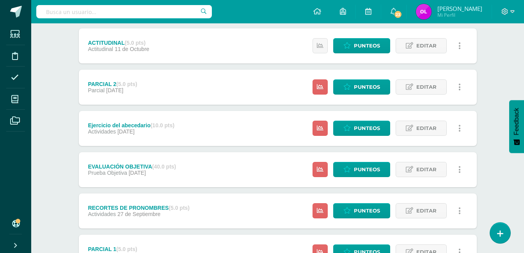
scroll to position [234, 0]
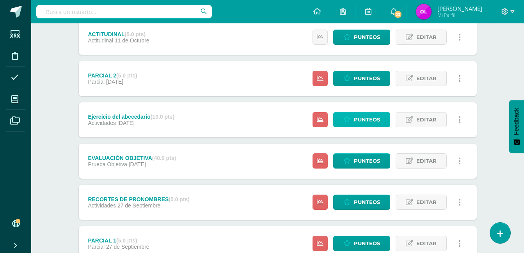
click at [376, 118] on span "Punteos" at bounding box center [367, 120] width 26 height 14
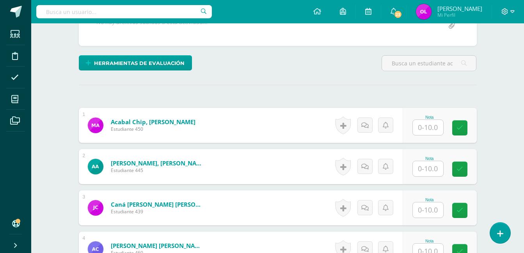
scroll to position [157, 0]
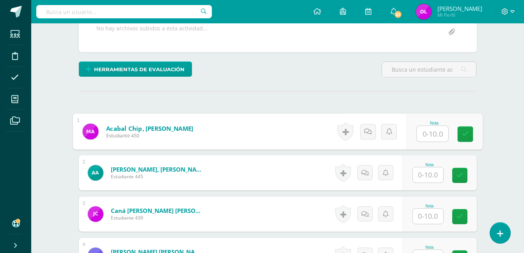
click at [432, 129] on input "text" at bounding box center [431, 134] width 31 height 16
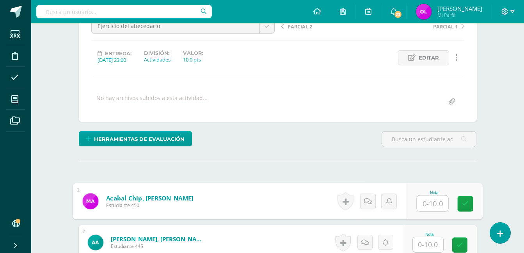
scroll to position [79, 0]
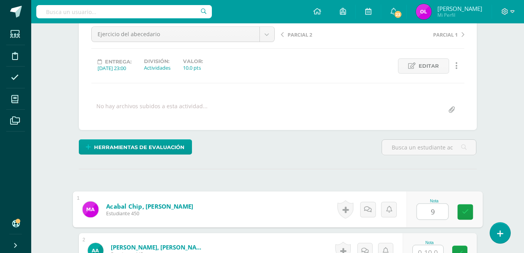
type input "9"
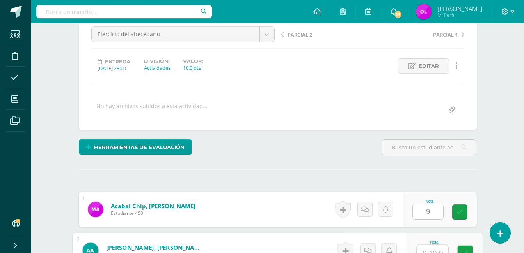
scroll to position [86, 0]
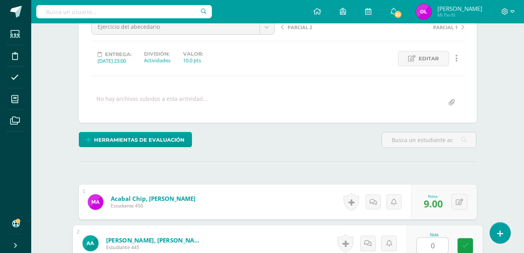
type input "0"
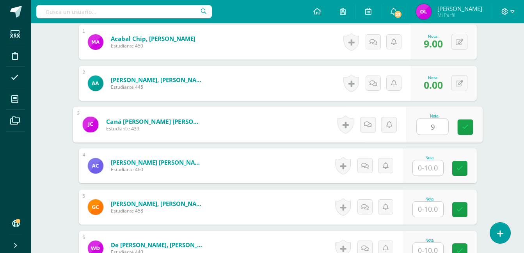
type input "9"
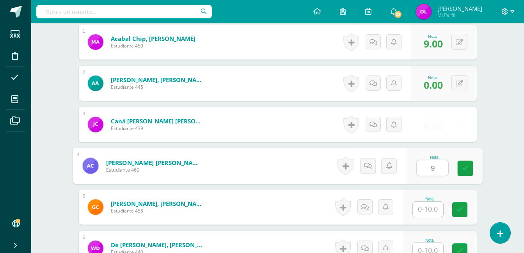
type input "9"
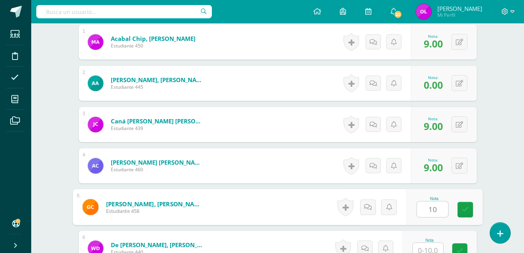
type input "10"
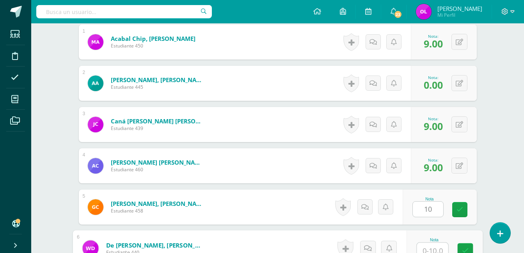
scroll to position [251, 0]
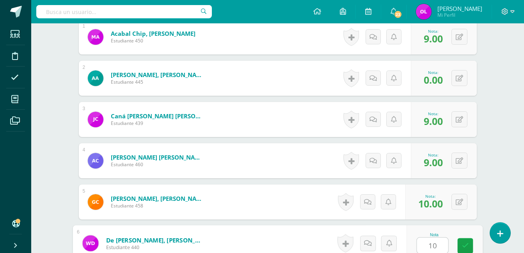
type input "10"
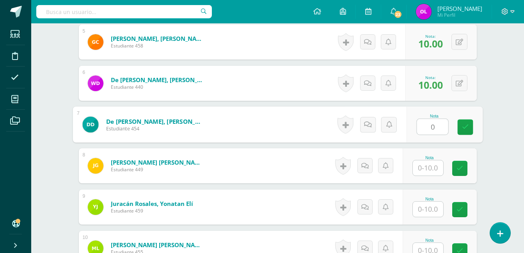
type input "0"
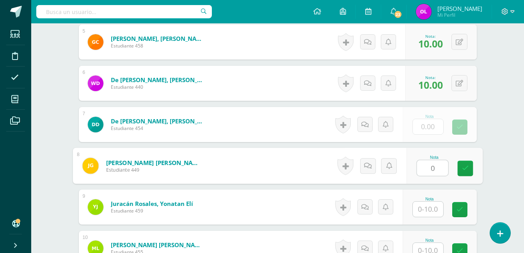
type input "0"
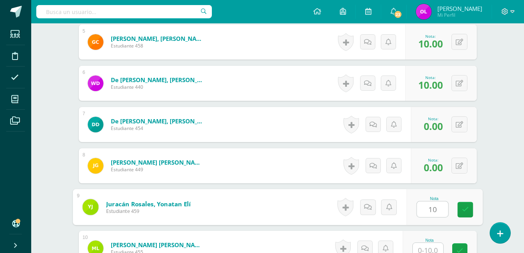
type input "10"
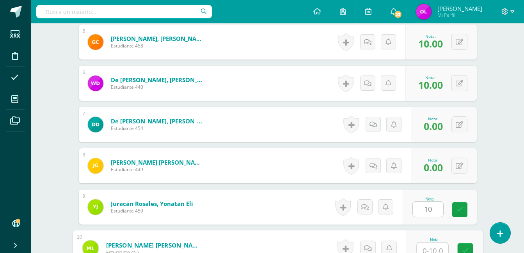
scroll to position [417, 0]
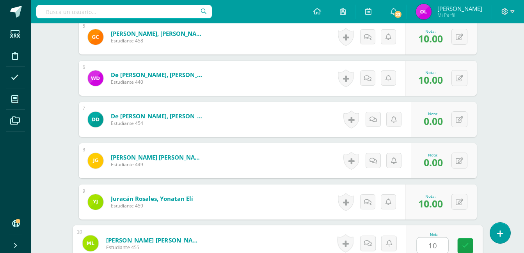
type input "10"
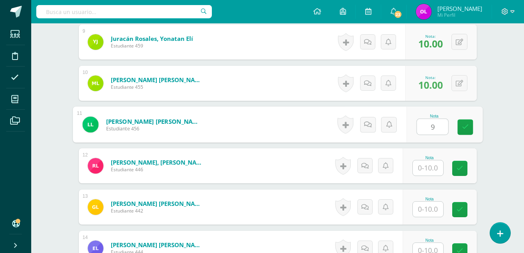
type input "9"
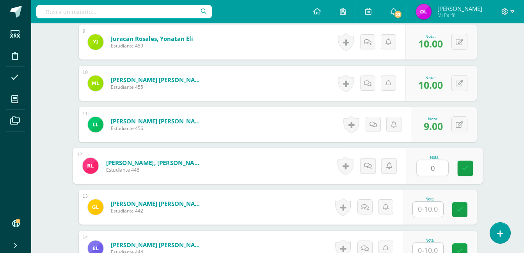
type input "0"
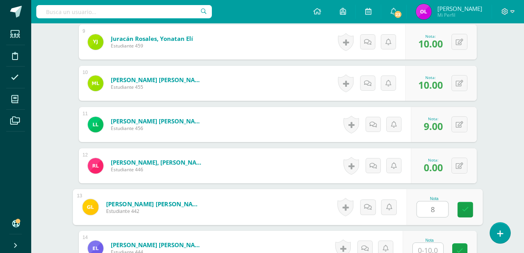
type input "8"
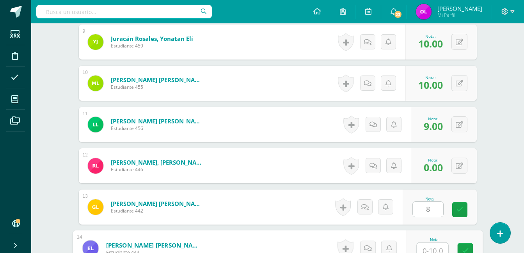
scroll to position [582, 0]
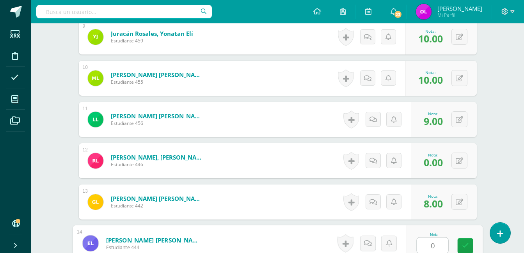
type input "0"
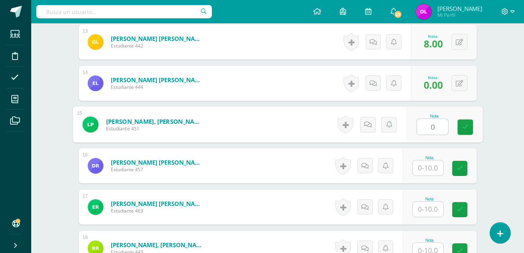
type input "0"
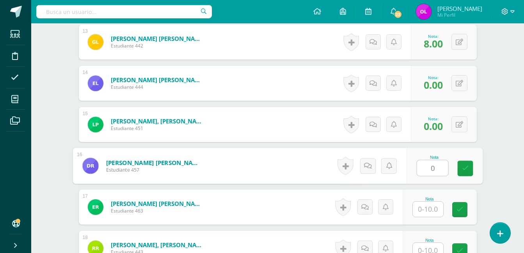
type input "0"
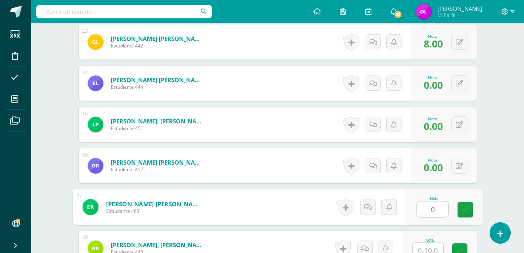
type input "0"
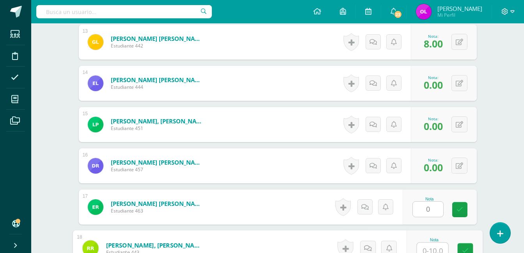
scroll to position [747, 0]
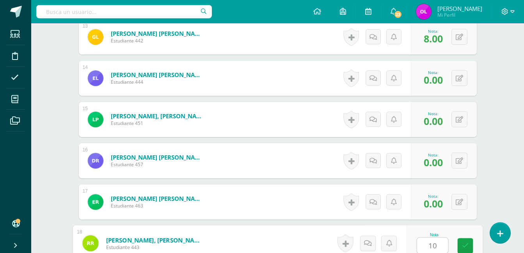
type input "10"
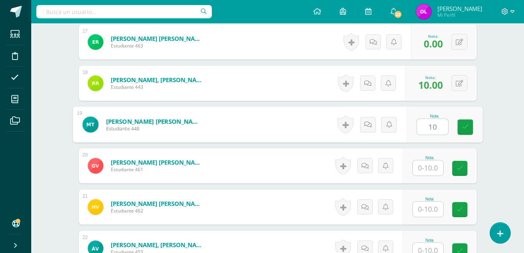
type input "10"
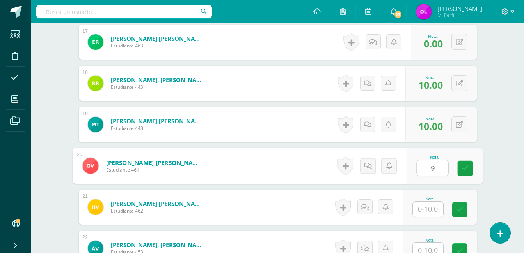
type input "9"
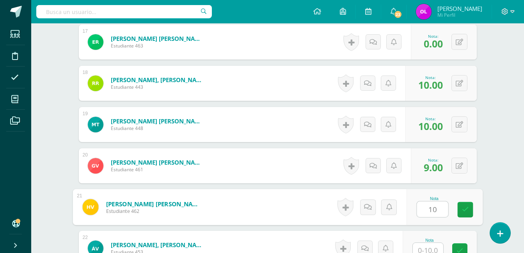
type input "10"
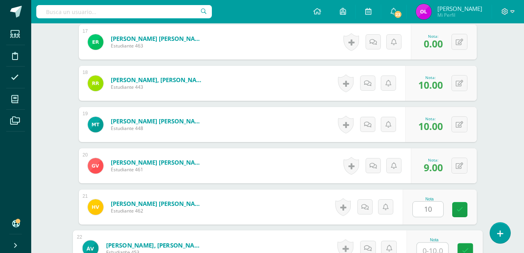
scroll to position [913, 0]
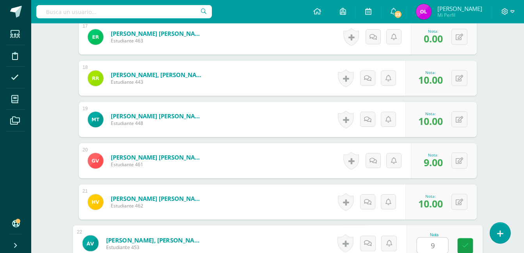
type input "9"
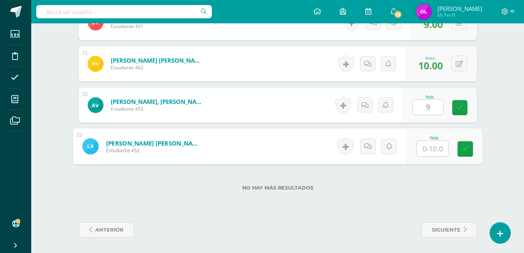
type input "9"
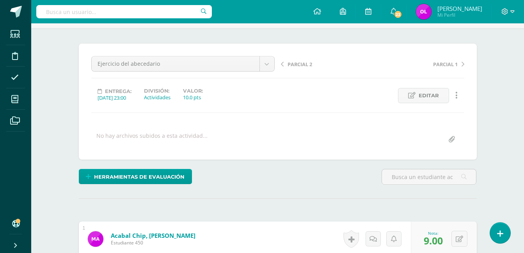
scroll to position [0, 0]
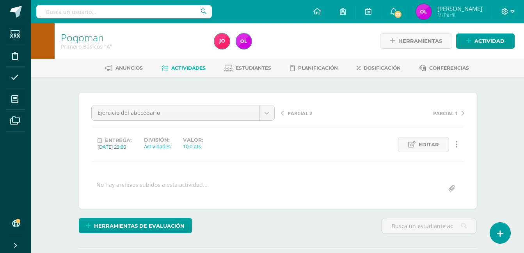
click at [193, 66] on span "Actividades" at bounding box center [188, 68] width 34 height 6
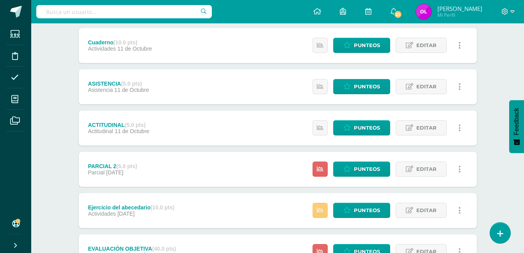
scroll to position [156, 0]
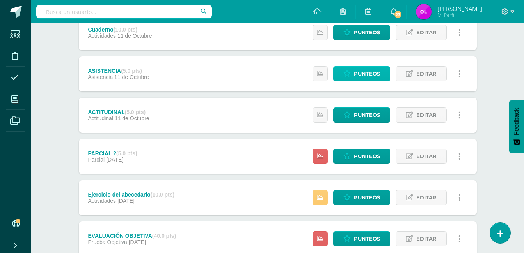
click at [378, 76] on span "Punteos" at bounding box center [367, 74] width 26 height 14
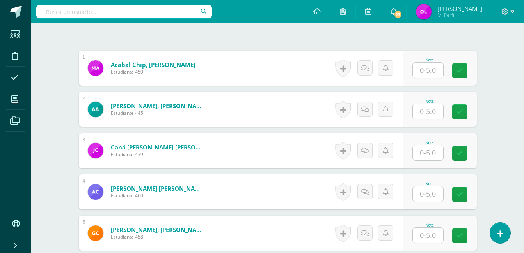
drag, startPoint x: 425, startPoint y: 61, endPoint x: 421, endPoint y: 70, distance: 9.6
click at [425, 61] on div "Nota" at bounding box center [429, 60] width 34 height 4
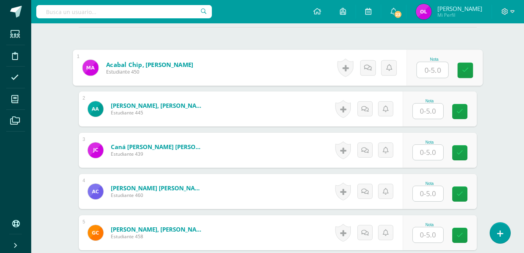
click at [425, 70] on input "text" at bounding box center [431, 70] width 31 height 16
type input "5"
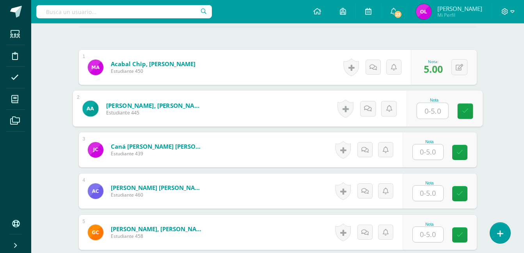
scroll to position [221, 0]
type input "0"
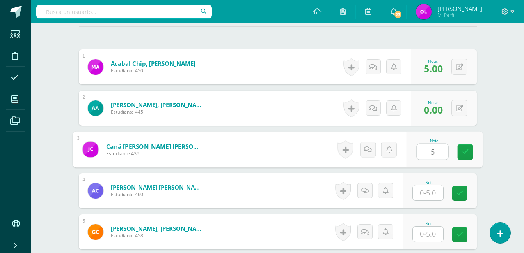
type input "5"
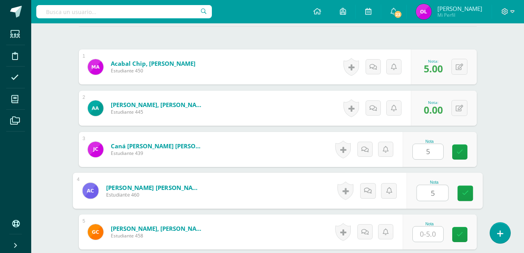
type input "5"
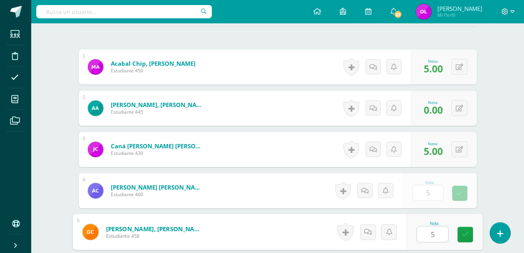
type input "5"
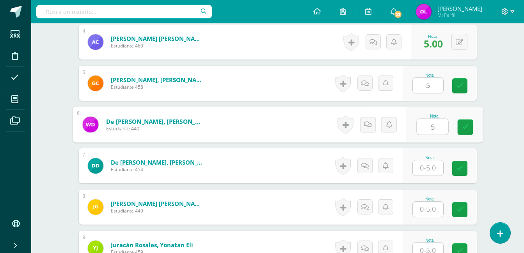
type input "5"
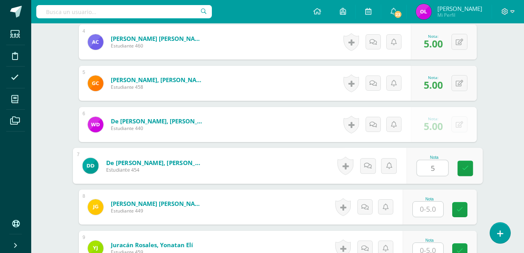
type input "5"
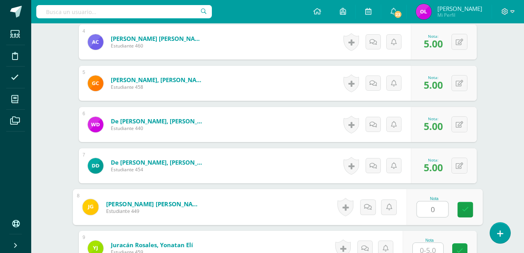
type input "0"
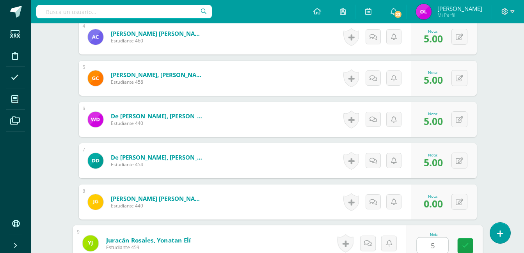
type input "5"
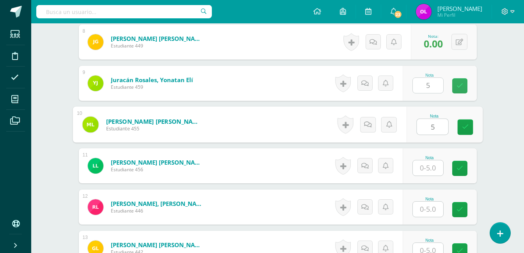
type input "5"
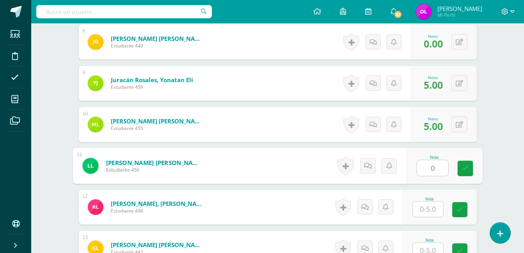
type input "0"
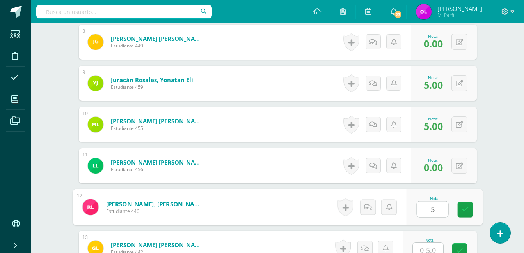
type input "5"
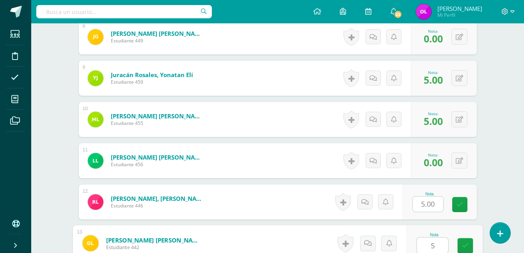
type input "5"
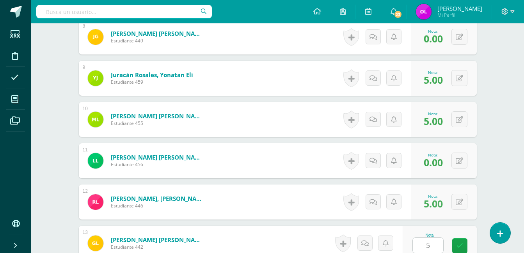
scroll to position [701, 0]
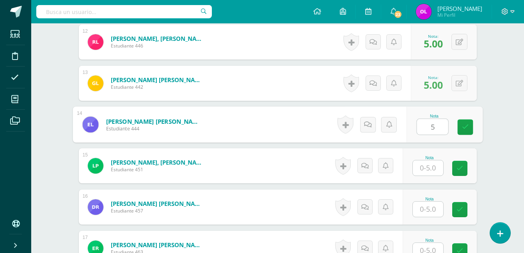
type input "5"
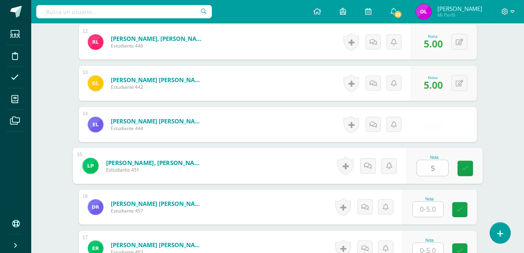
type input "5"
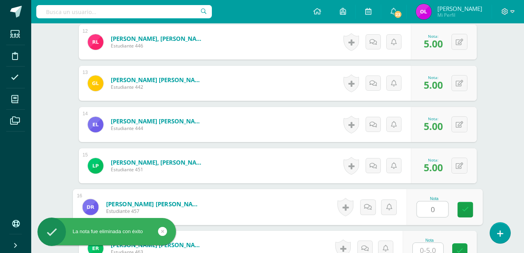
type input "0"
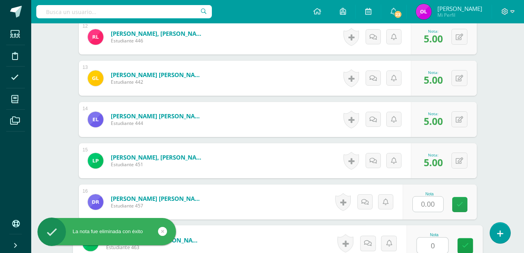
type input "0"
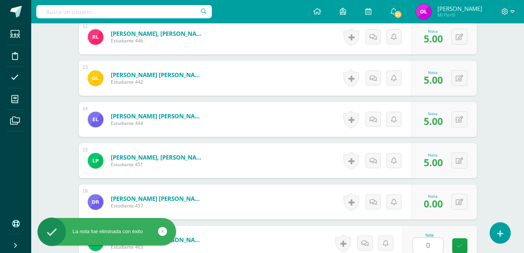
scroll to position [866, 0]
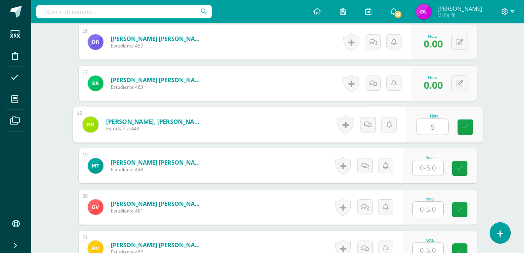
type input "5"
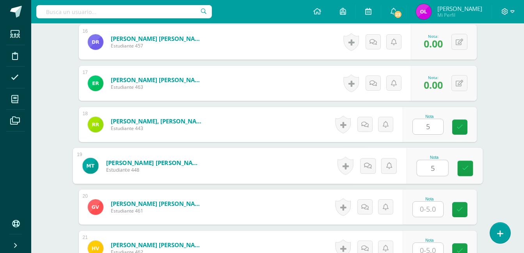
type input "5"
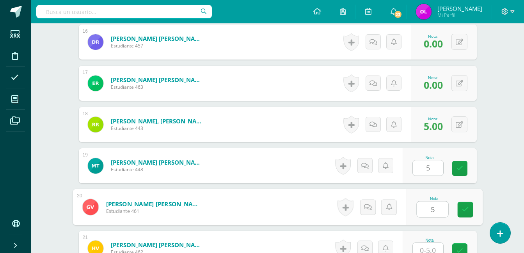
type input "5"
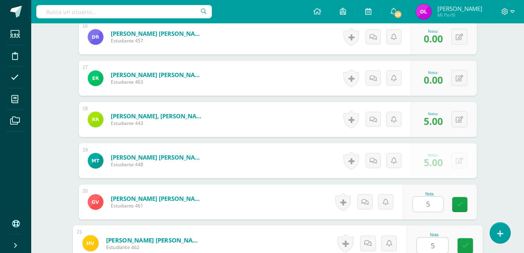
type input "5"
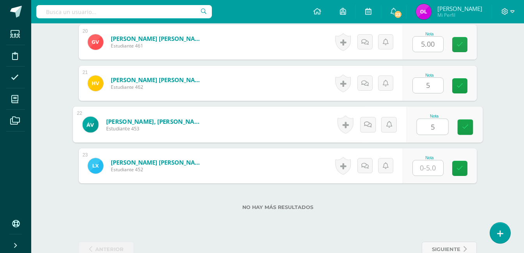
type input "5"
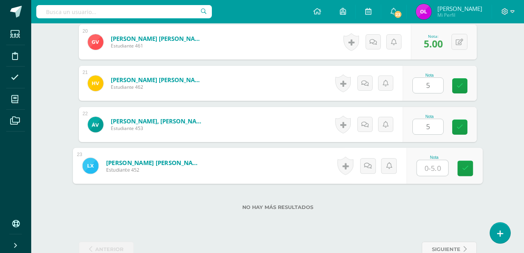
type input "5"
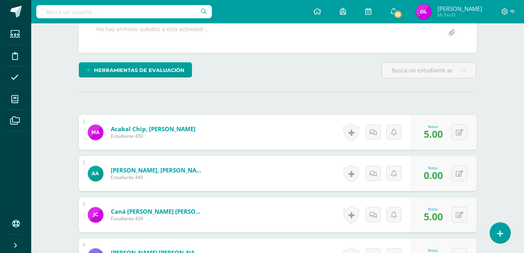
scroll to position [0, 0]
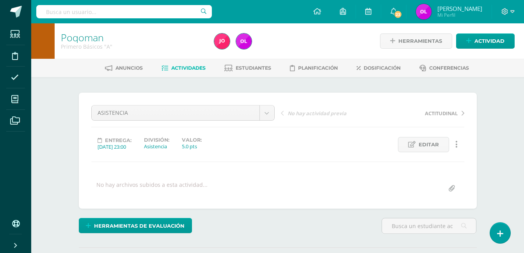
click at [191, 67] on span "Actividades" at bounding box center [188, 68] width 34 height 6
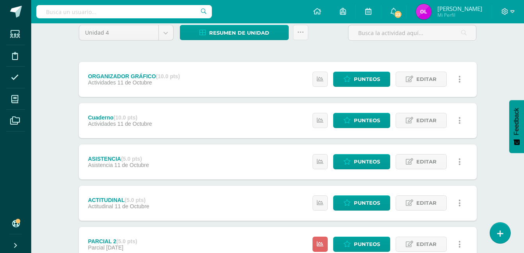
scroll to position [78, 0]
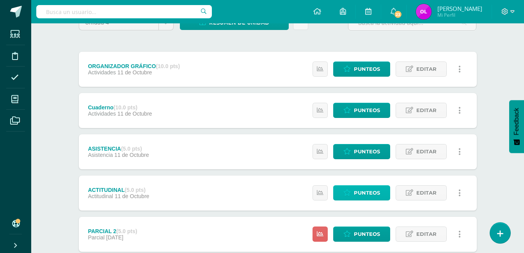
click at [374, 193] on span "Punteos" at bounding box center [367, 193] width 26 height 14
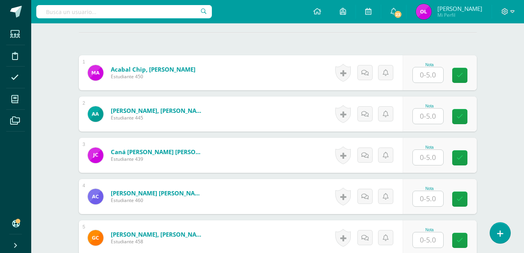
scroll to position [235, 0]
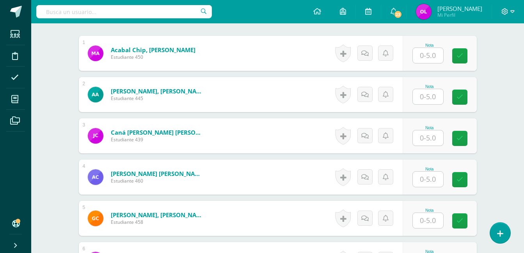
click at [431, 58] on input "text" at bounding box center [427, 55] width 30 height 15
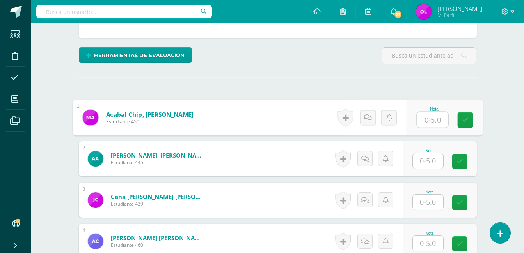
scroll to position [195, 0]
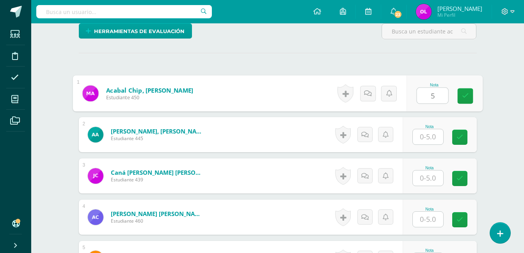
type input "5"
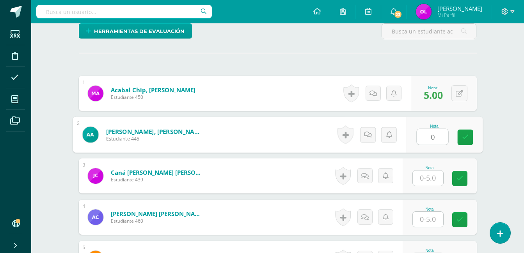
type input "0"
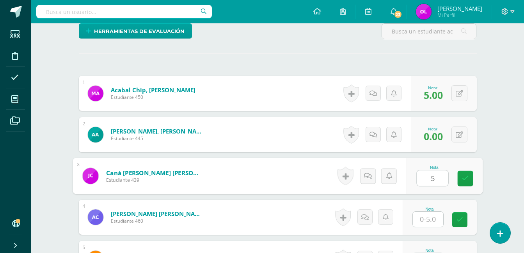
type input "5"
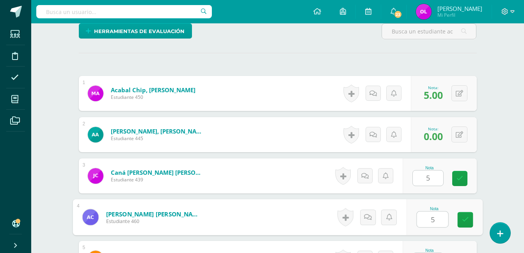
type input "5"
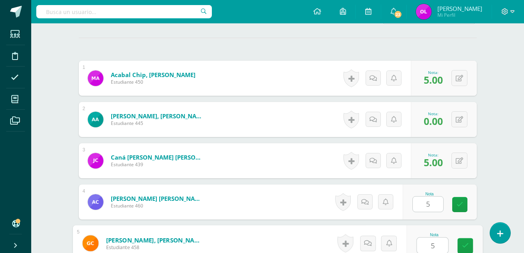
type input "5"
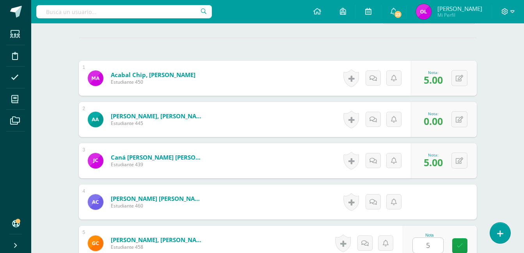
scroll to position [370, 0]
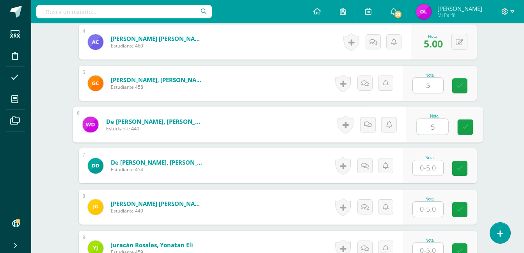
type input "5"
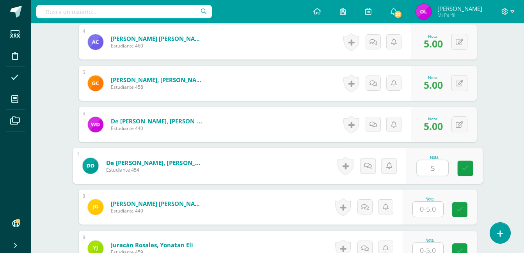
type input "5"
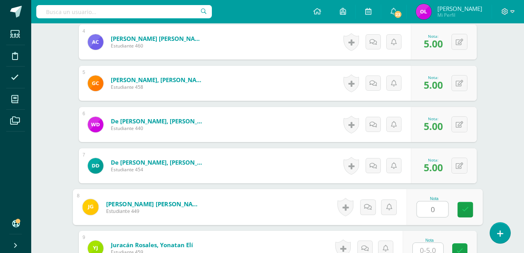
type input "0"
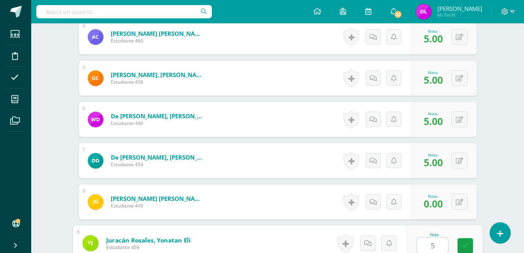
type input "5"
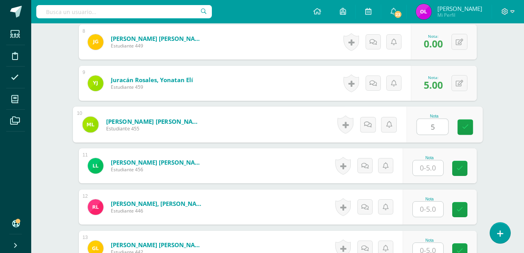
type input "5"
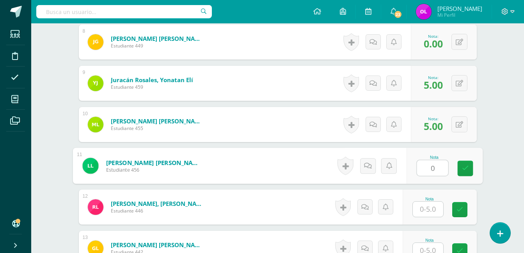
type input "0"
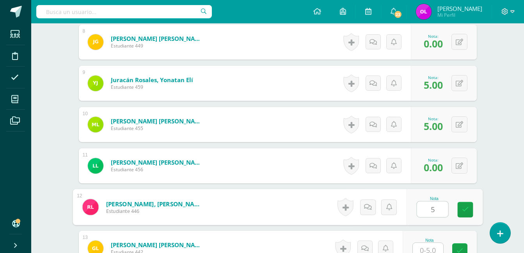
type input "5"
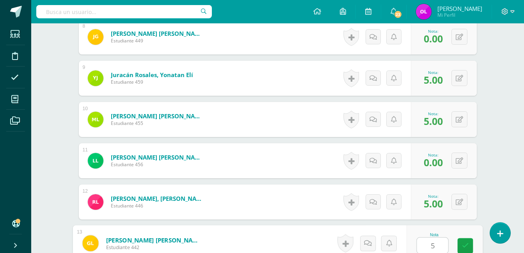
type input "5"
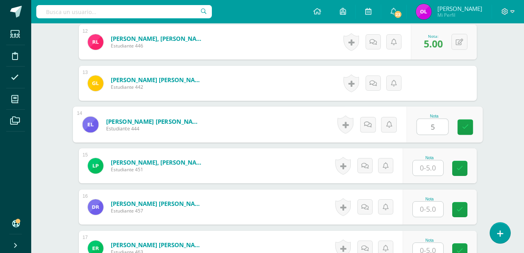
type input "5"
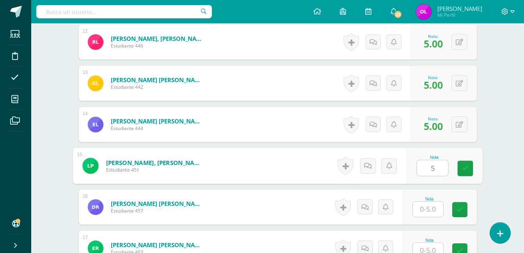
type input "5"
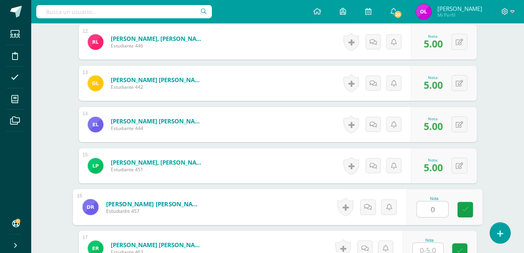
type input "0"
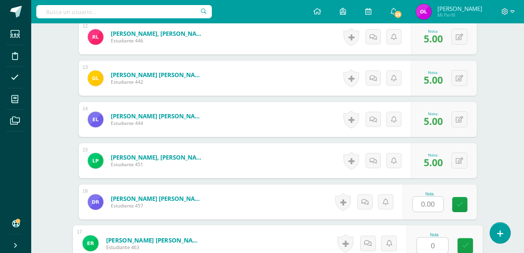
type input "0"
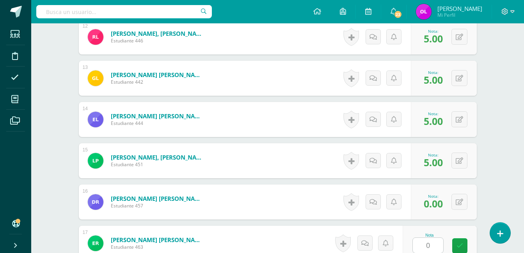
scroll to position [866, 0]
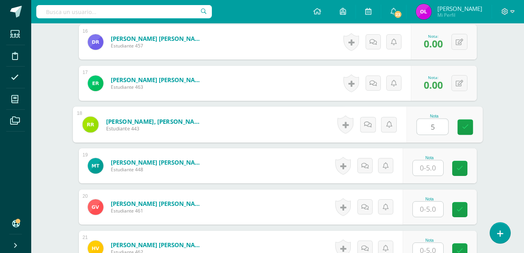
type input "5"
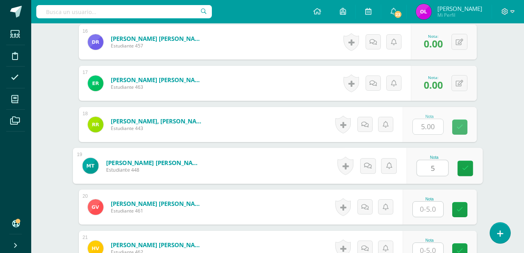
type input "5"
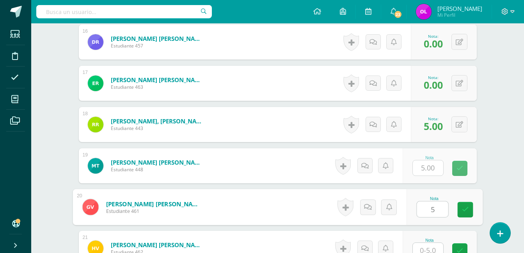
type input "5"
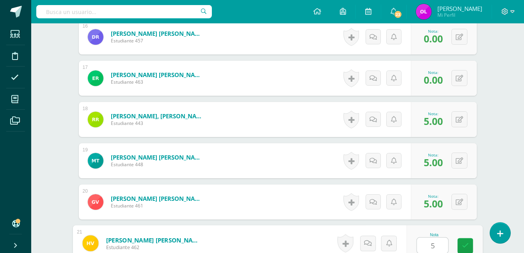
type input "5"
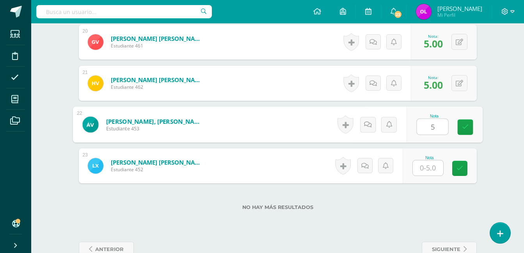
type input "5"
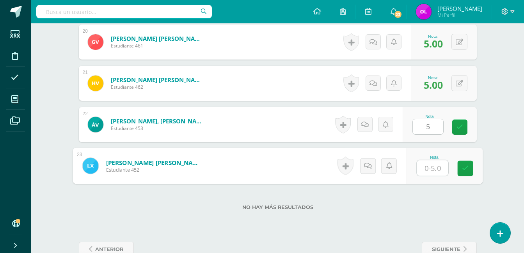
type input "5"
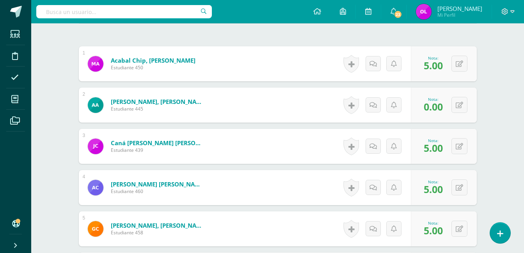
scroll to position [0, 0]
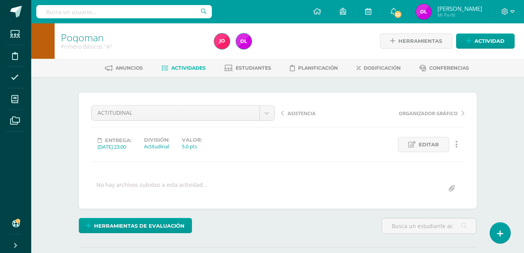
click at [184, 69] on span "Actividades" at bounding box center [188, 68] width 34 height 6
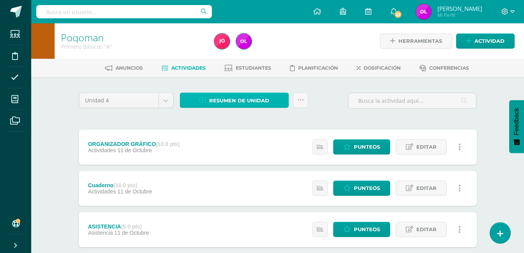
click at [247, 97] on span "Resumen de unidad" at bounding box center [239, 101] width 60 height 14
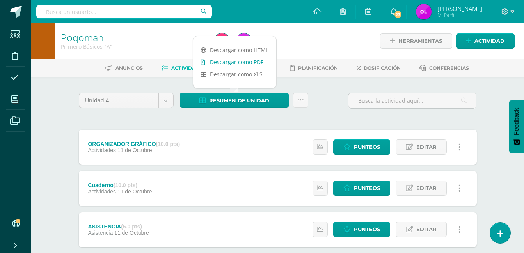
click at [255, 64] on link "Descargar como PDF" at bounding box center [234, 62] width 83 height 12
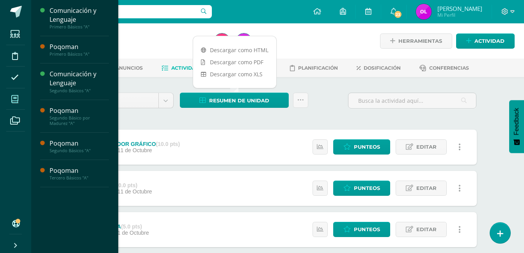
click at [14, 101] on icon at bounding box center [14, 100] width 7 height 8
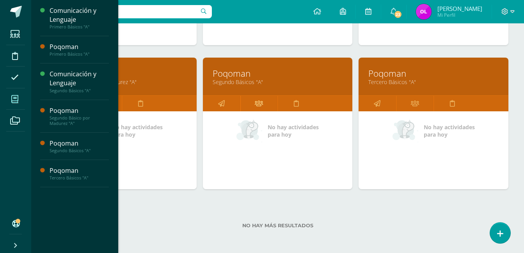
scroll to position [232, 0]
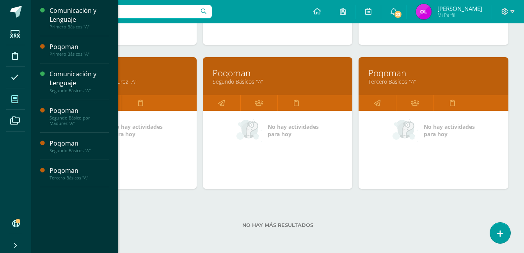
click at [161, 203] on div "No hay más resultados" at bounding box center [277, 220] width 461 height 36
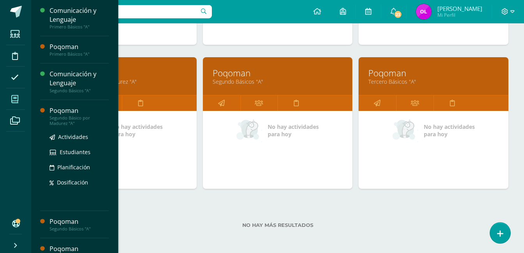
click at [65, 104] on div "Poqoman Segundo Básico por Madurez "A" Actividades Estudiantes Planificación Do…" at bounding box center [74, 155] width 69 height 111
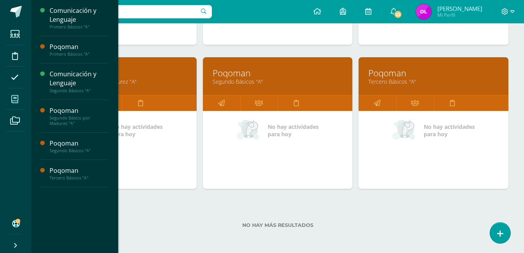
click at [65, 104] on icon at bounding box center [65, 103] width 7 height 15
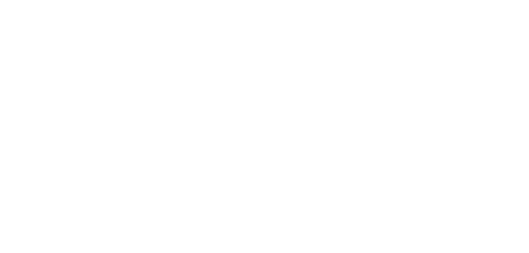
click at [0, 0] on html at bounding box center [0, 0] width 0 height 0
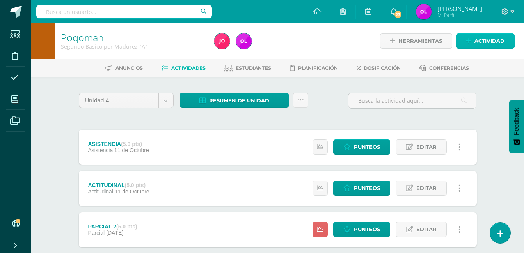
click at [492, 42] on span "Actividad" at bounding box center [489, 41] width 30 height 14
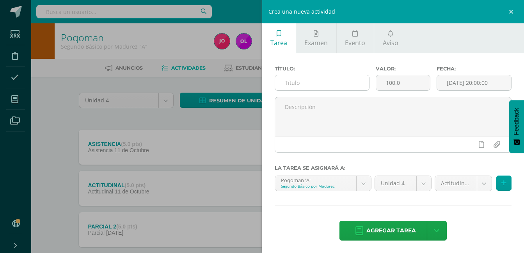
click at [304, 83] on input "text" at bounding box center [322, 82] width 94 height 15
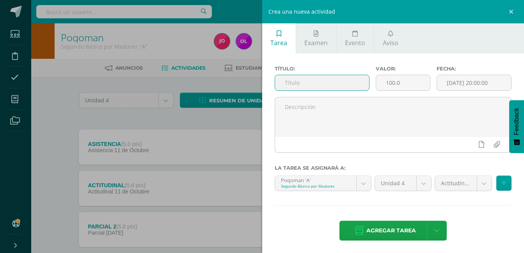
type input "c"
type input "CONJUGACIÓN DE VERBOS"
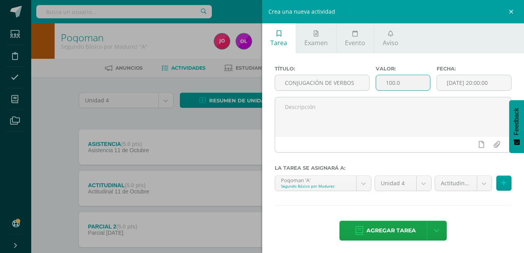
drag, startPoint x: 402, startPoint y: 86, endPoint x: 375, endPoint y: 83, distance: 27.4
click at [376, 83] on input "100.0" at bounding box center [403, 82] width 54 height 15
type input "10"
click at [499, 78] on input "[DATE] 20:00:00" at bounding box center [474, 82] width 74 height 15
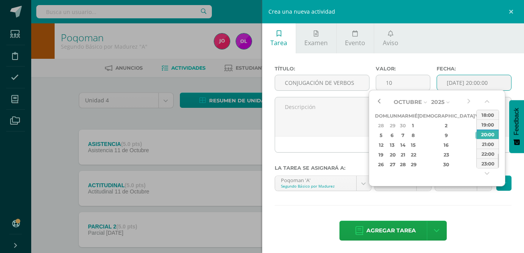
click at [377, 102] on button "button" at bounding box center [379, 102] width 8 height 12
click at [485, 143] on div "20" at bounding box center [489, 145] width 8 height 9
click at [487, 162] on div "23:00" at bounding box center [487, 164] width 22 height 10
type input "2025-09-20 23:00"
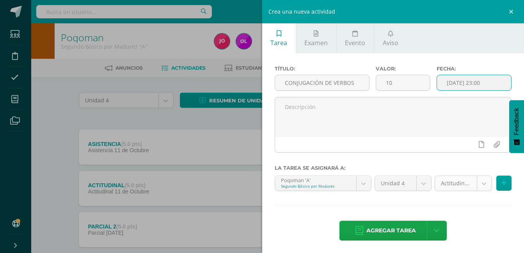
click at [478, 184] on body "Estudiantes Disciplina Asistencia Mis cursos Archivos Soporte Ayuda Reportar un…" at bounding box center [262, 191] width 524 height 382
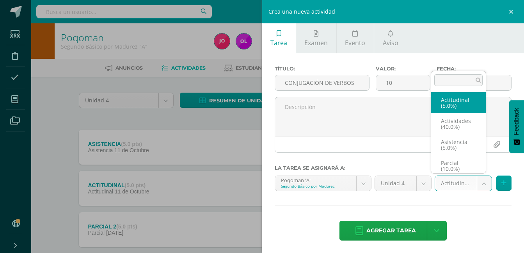
scroll to position [3, 0]
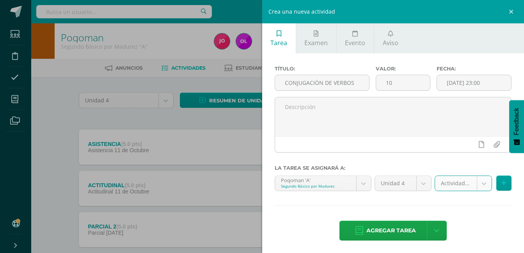
select select "22757"
click at [404, 226] on span "Agregar tarea" at bounding box center [391, 230] width 50 height 19
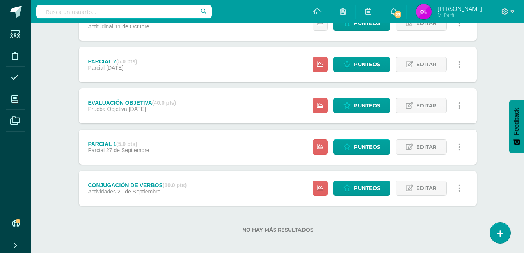
scroll to position [170, 0]
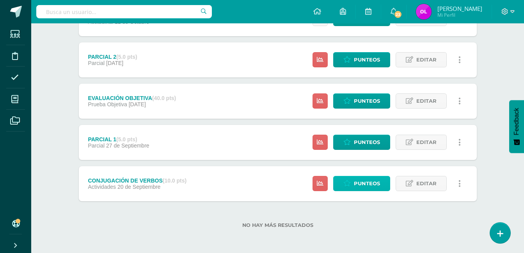
click at [376, 180] on span "Punteos" at bounding box center [367, 184] width 26 height 14
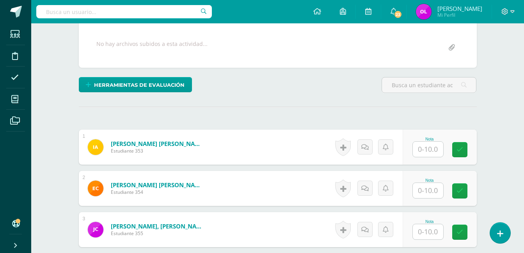
scroll to position [157, 0]
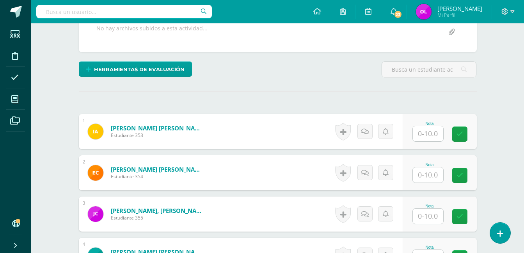
click at [426, 136] on input "text" at bounding box center [427, 133] width 30 height 15
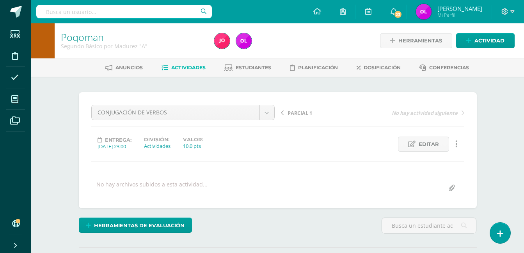
scroll to position [0, 0]
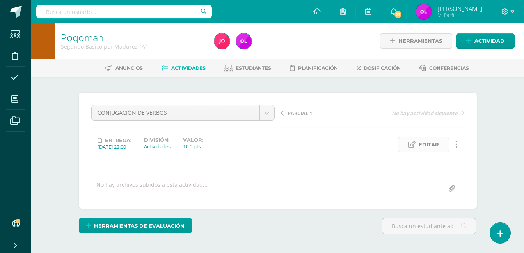
click at [423, 147] on span "Editar" at bounding box center [428, 145] width 20 height 14
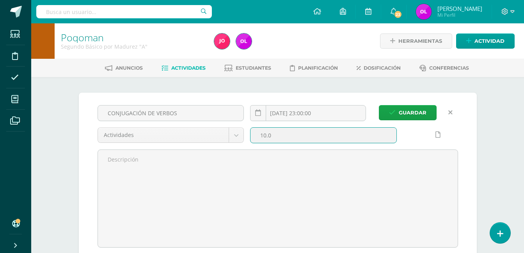
drag, startPoint x: 279, startPoint y: 138, endPoint x: 258, endPoint y: 136, distance: 21.1
click at [258, 136] on input "10.0" at bounding box center [323, 135] width 146 height 15
type input "5"
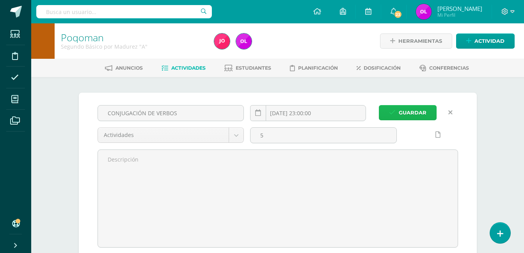
click at [425, 117] on span "Guardar" at bounding box center [412, 113] width 28 height 14
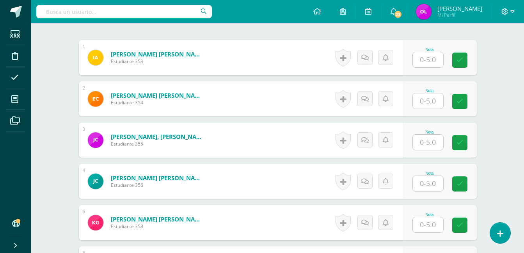
scroll to position [234, 0]
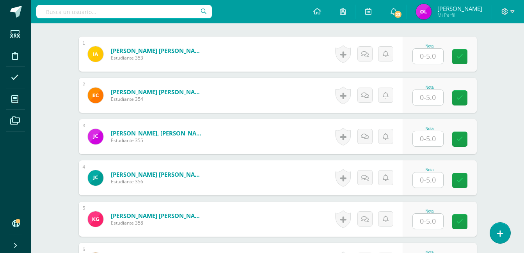
click at [427, 57] on input "text" at bounding box center [427, 56] width 30 height 15
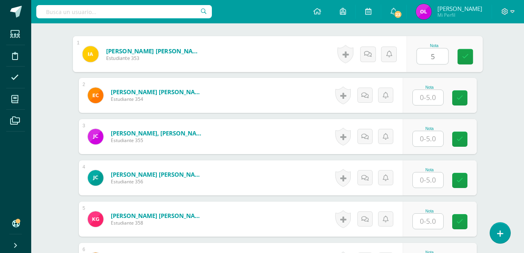
type input "5"
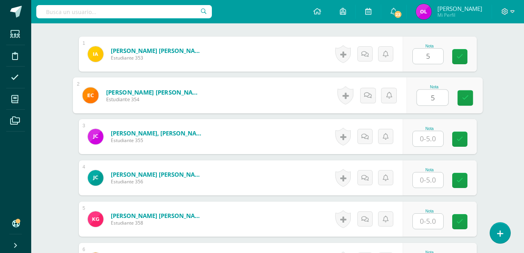
type input "5"
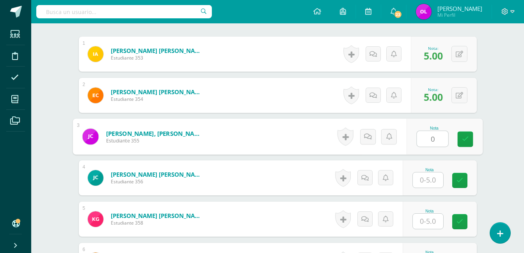
type input "0"
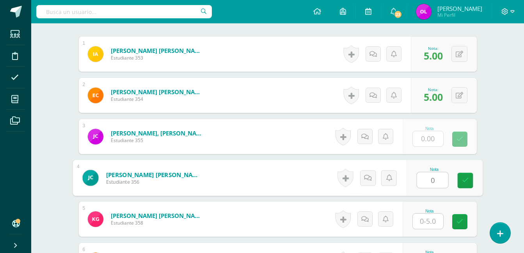
type input "0"
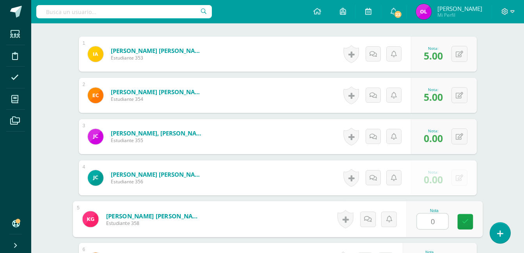
type input "0"
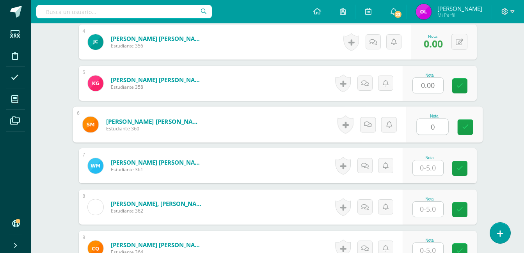
type input "0"
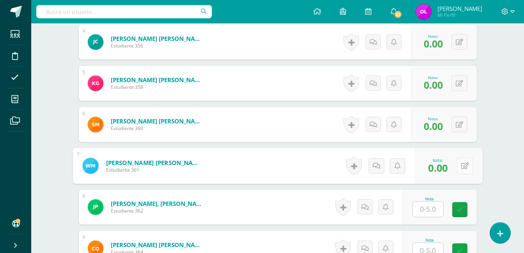
click at [461, 165] on icon at bounding box center [464, 166] width 8 height 7
type input "5"
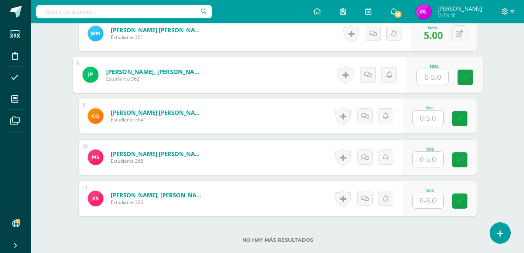
scroll to position [516, 0]
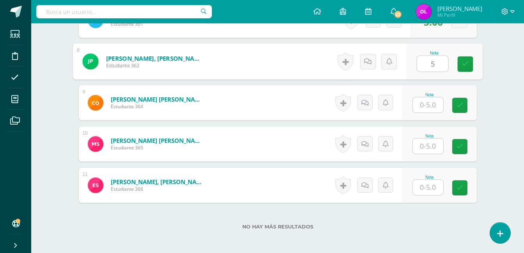
type input "5"
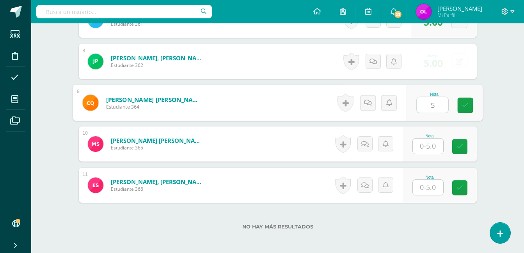
type input "5"
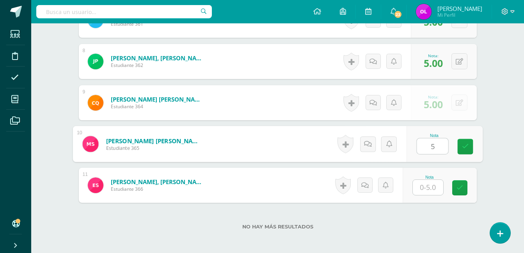
type input "5"
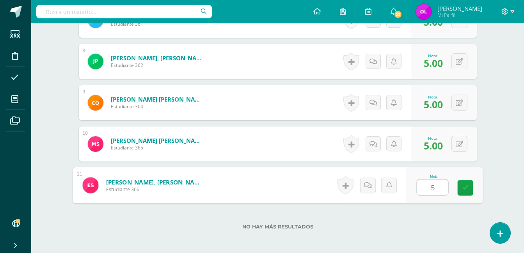
type input "55"
